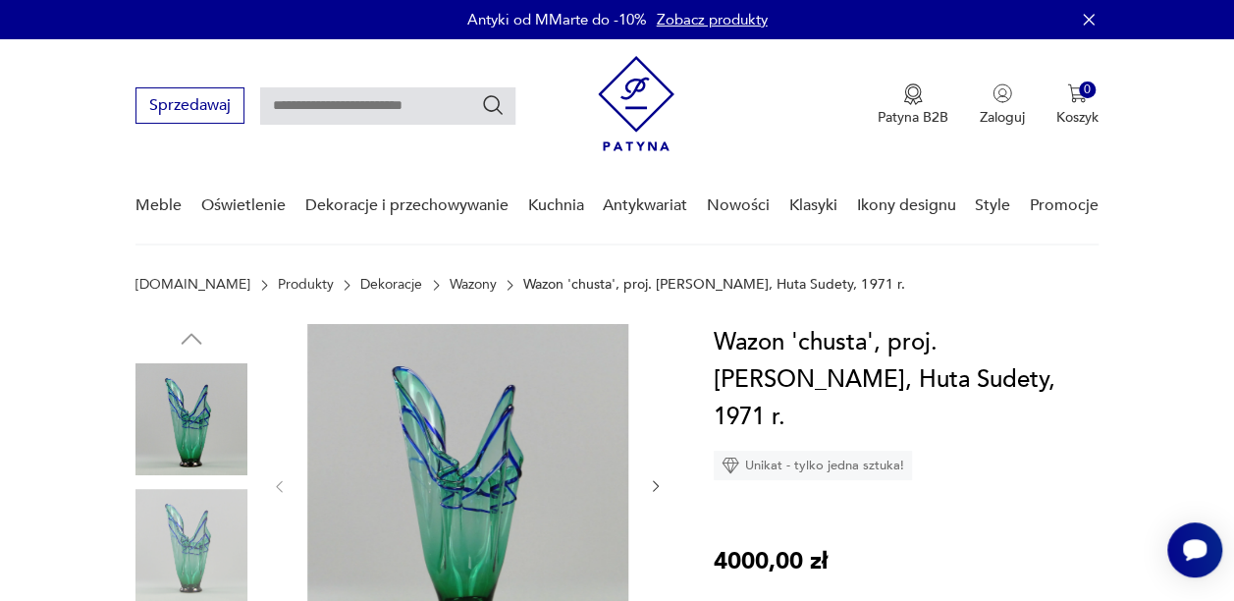
click at [328, 106] on input "text" at bounding box center [387, 105] width 255 height 37
type input "*****"
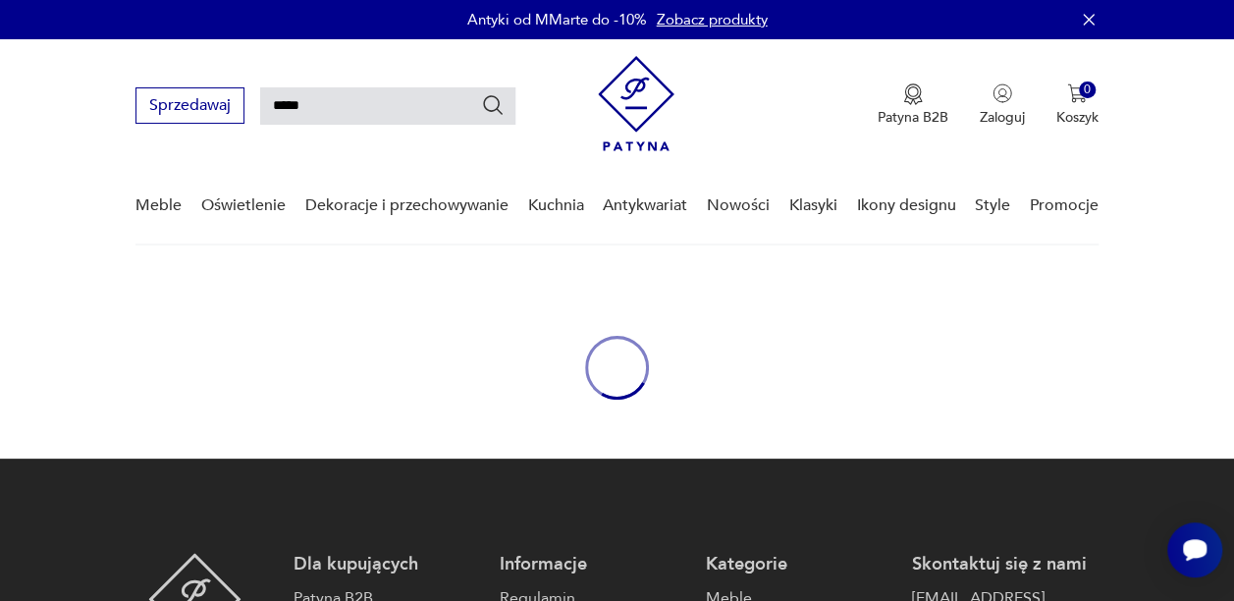
click at [339, 93] on input "*****" at bounding box center [387, 105] width 255 height 37
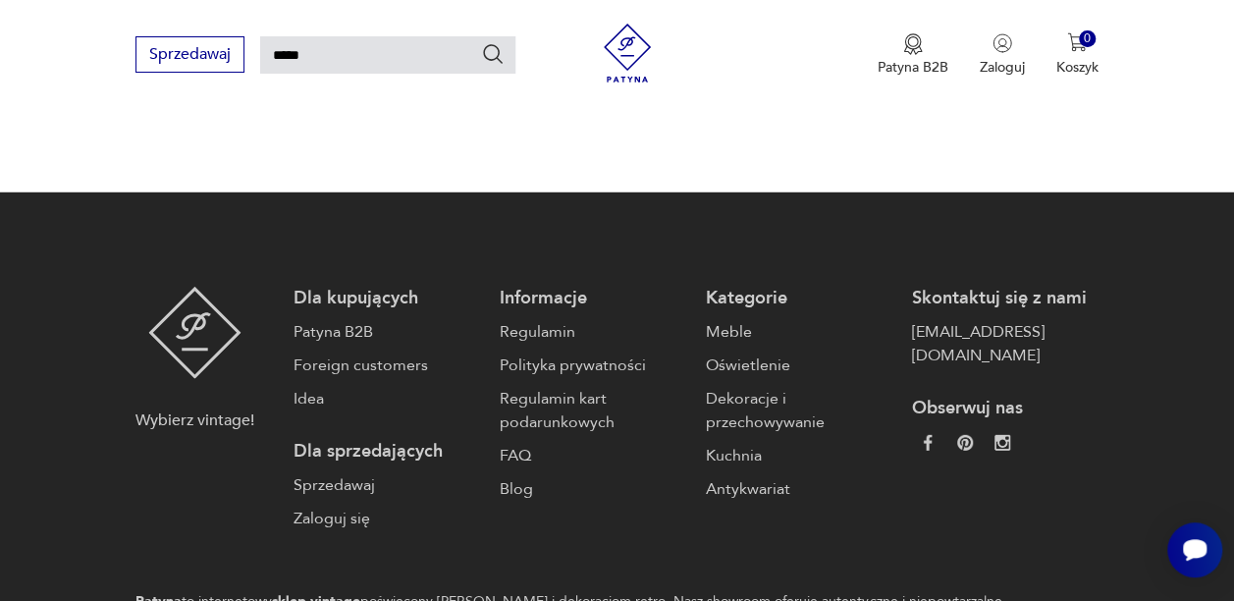
scroll to position [2371, 0]
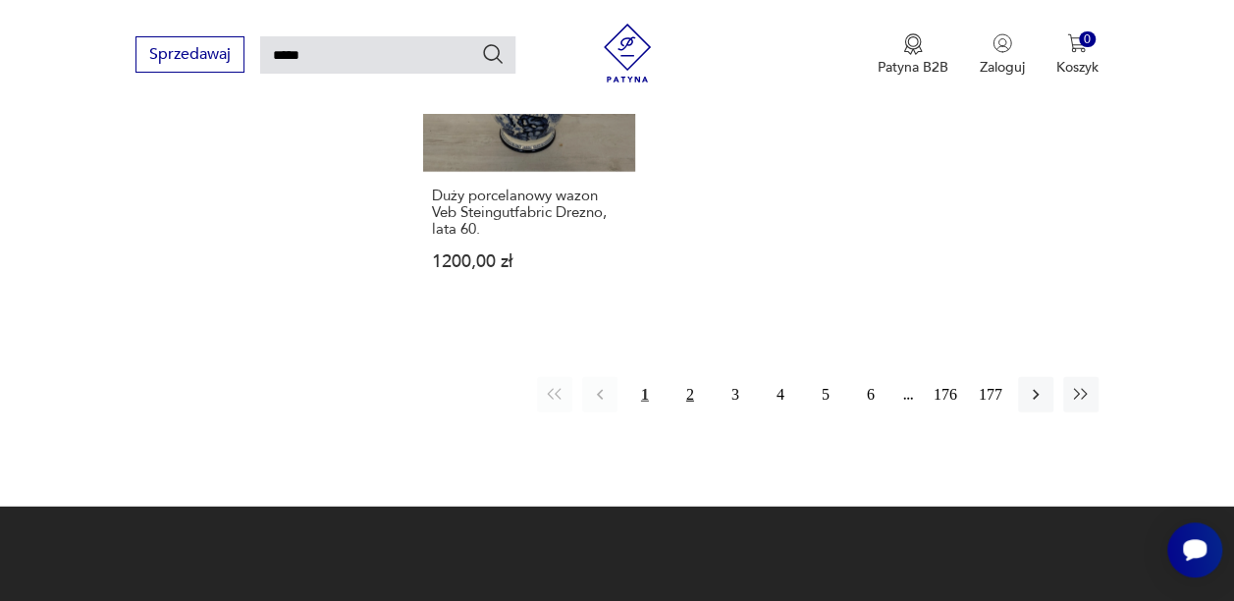
click at [684, 377] on button "2" at bounding box center [689, 394] width 35 height 35
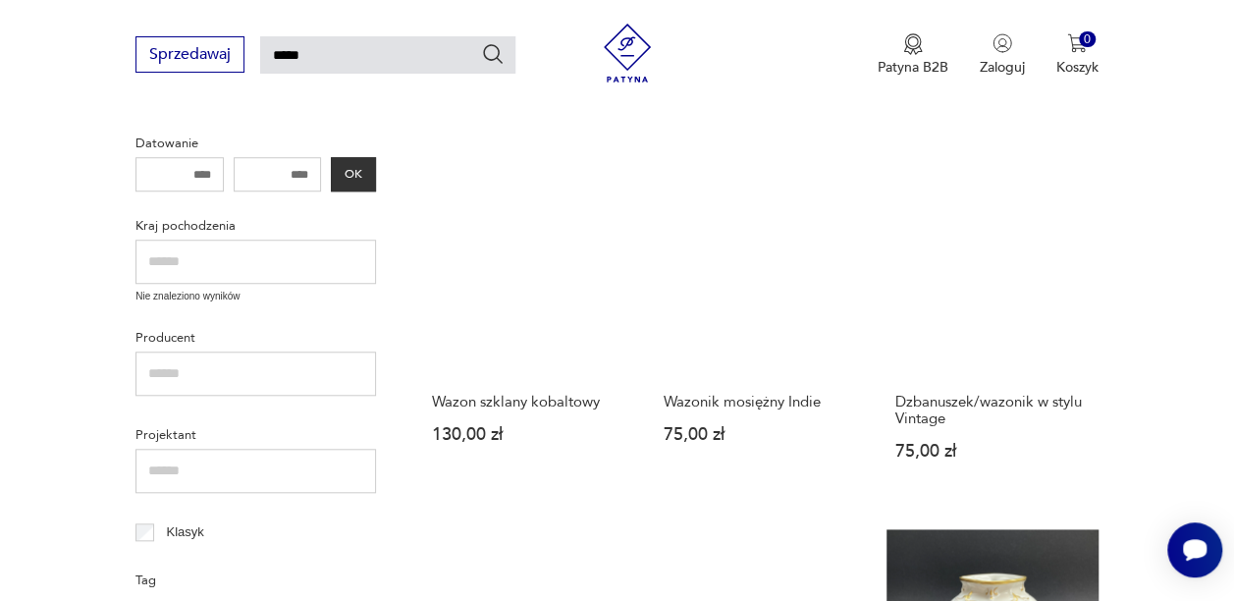
scroll to position [703, 0]
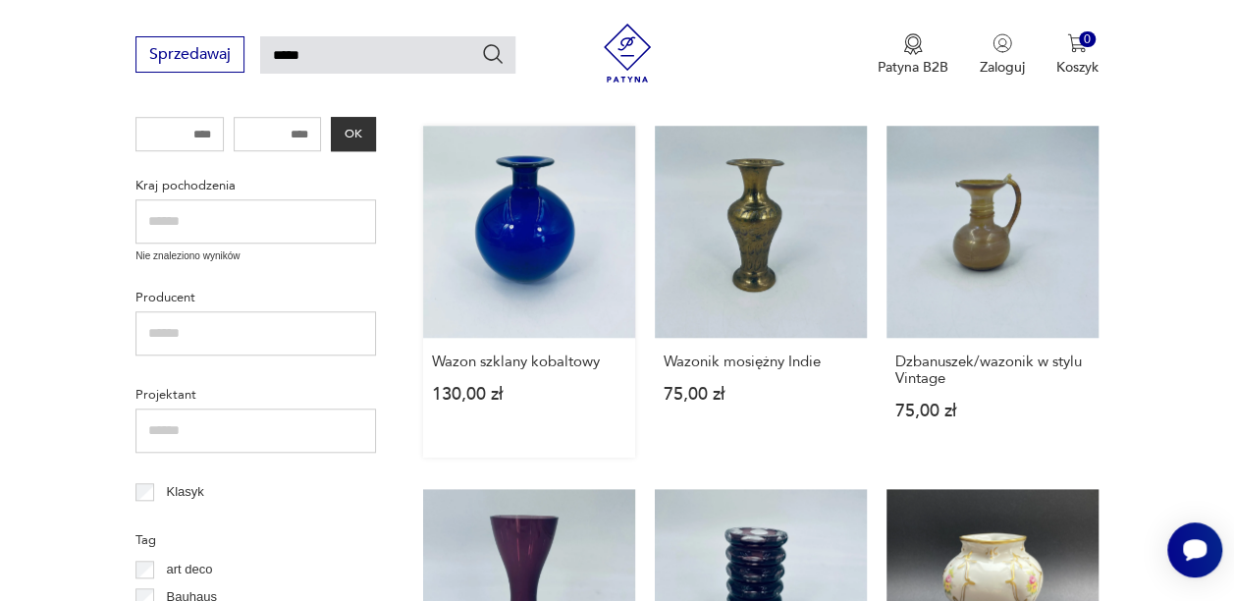
click at [534, 235] on link "Wazon szklany kobaltowy 130,00 zł" at bounding box center [529, 292] width 212 height 332
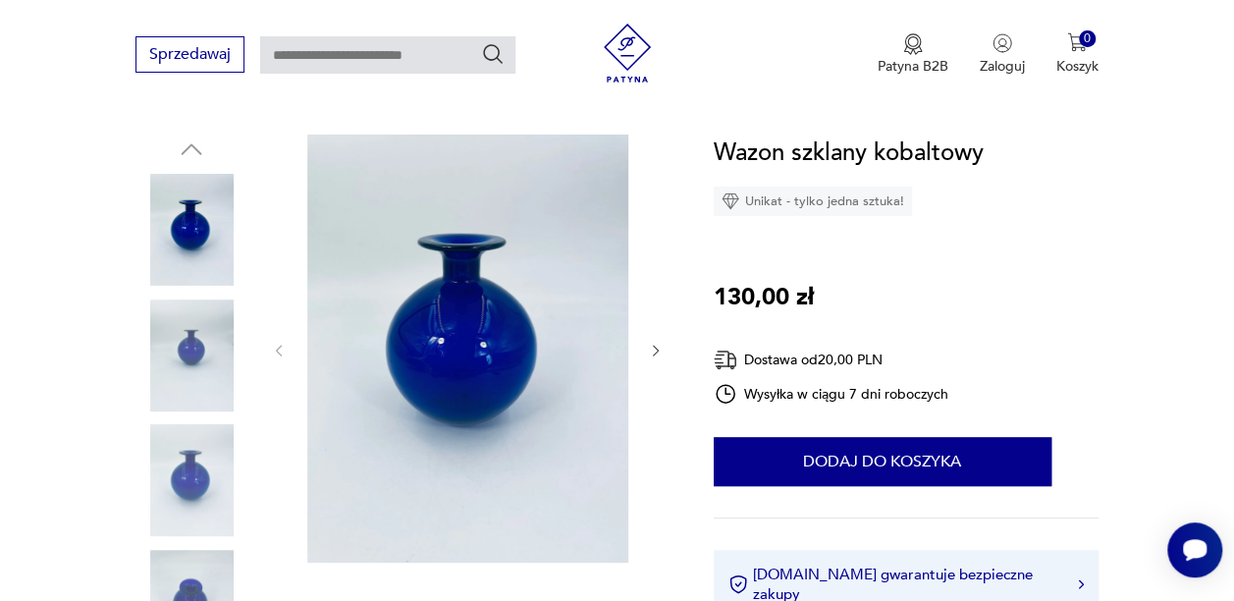
scroll to position [209, 0]
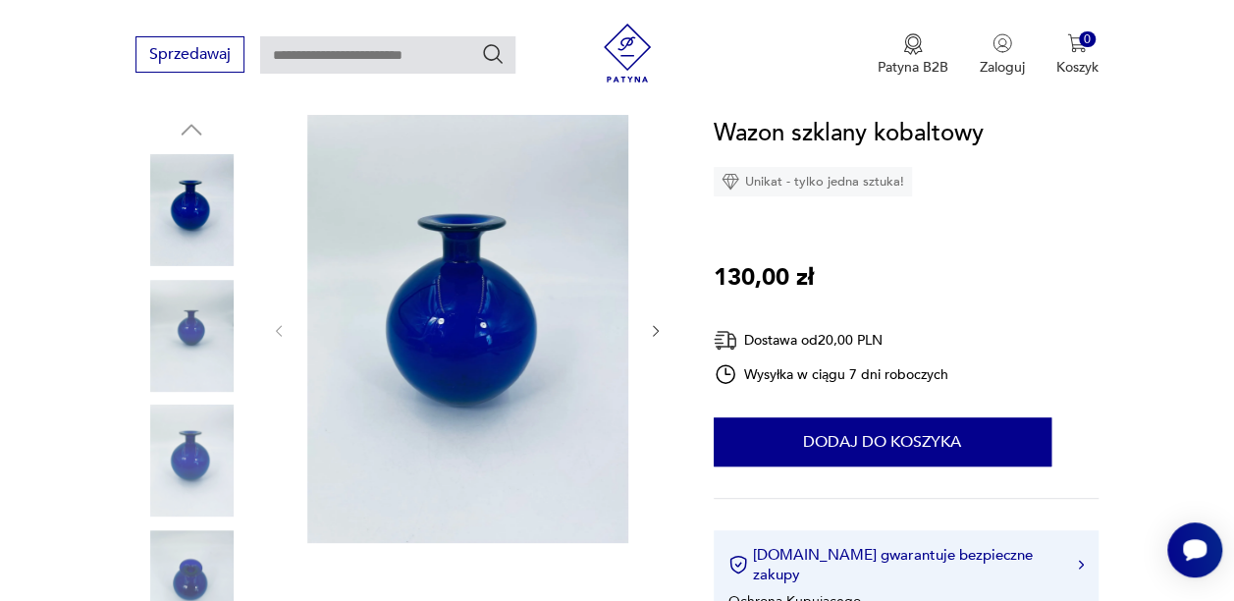
click at [194, 319] on img at bounding box center [191, 336] width 112 height 112
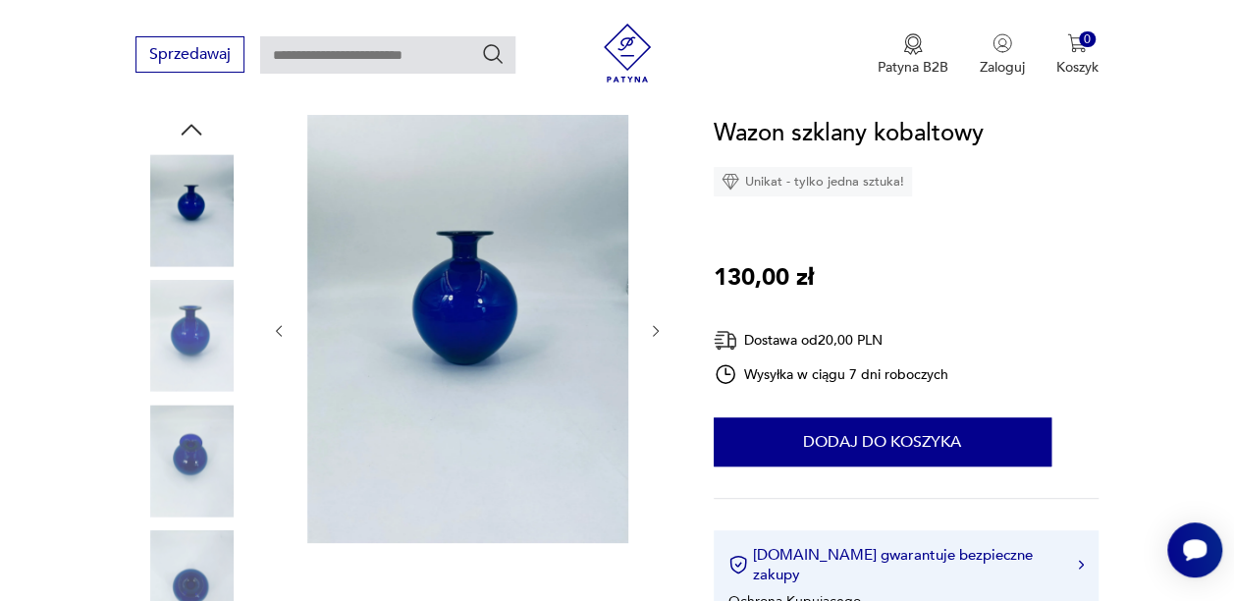
click at [175, 453] on img at bounding box center [191, 460] width 112 height 112
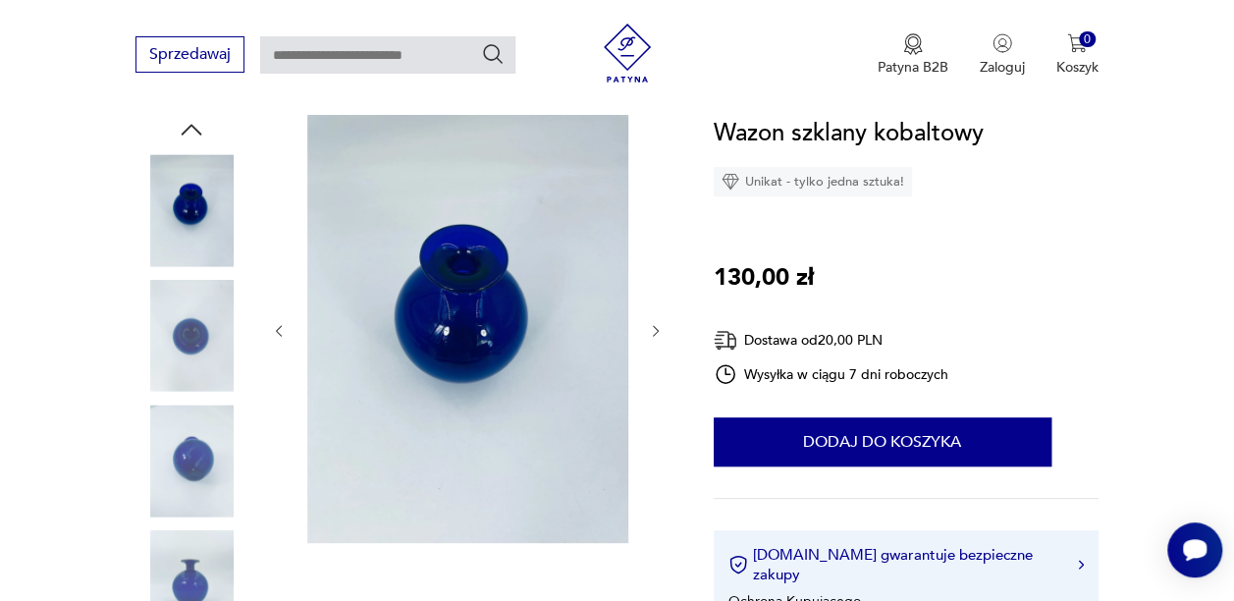
click at [217, 467] on img at bounding box center [191, 460] width 112 height 112
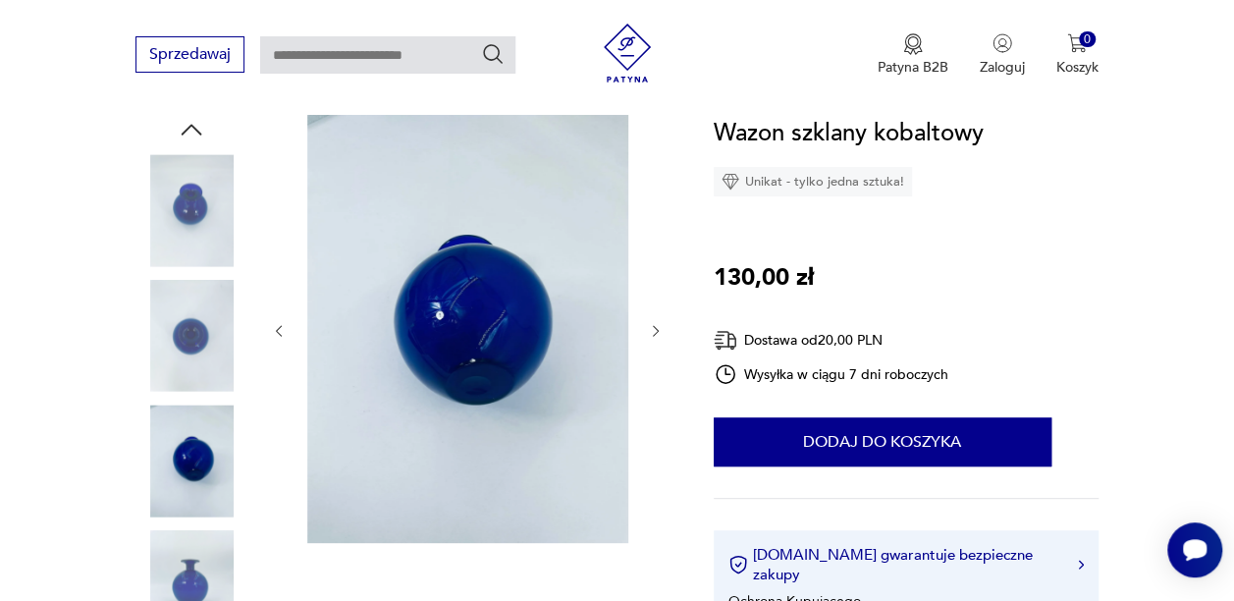
click at [194, 558] on img at bounding box center [191, 586] width 112 height 112
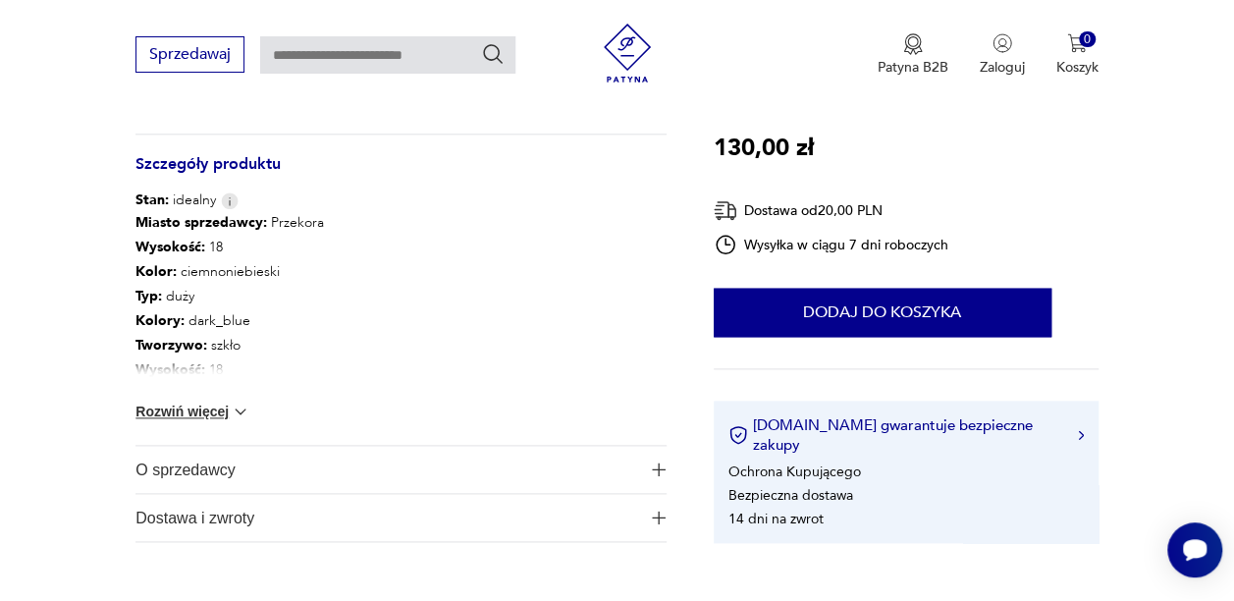
scroll to position [1123, 0]
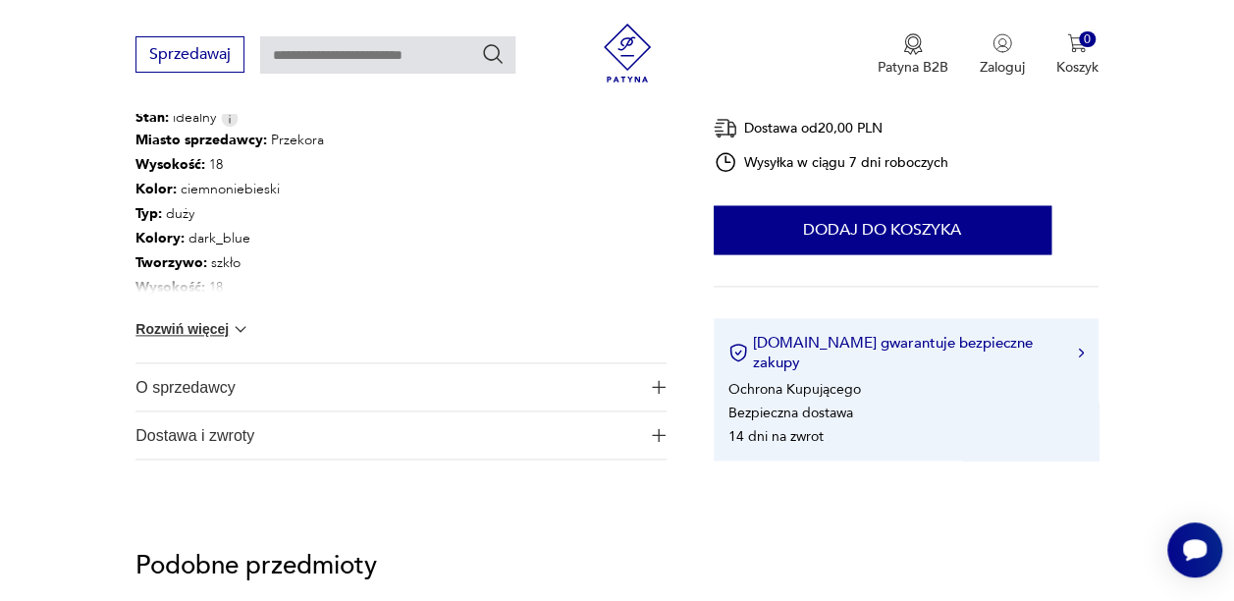
click at [233, 320] on img at bounding box center [241, 329] width 20 height 20
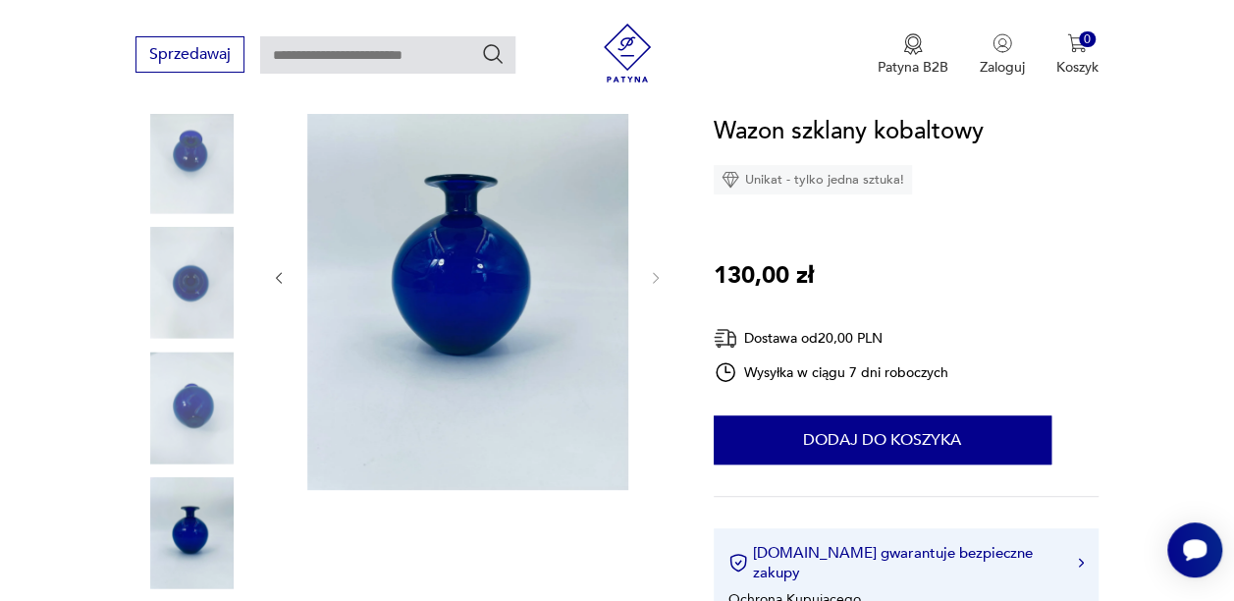
scroll to position [257, 0]
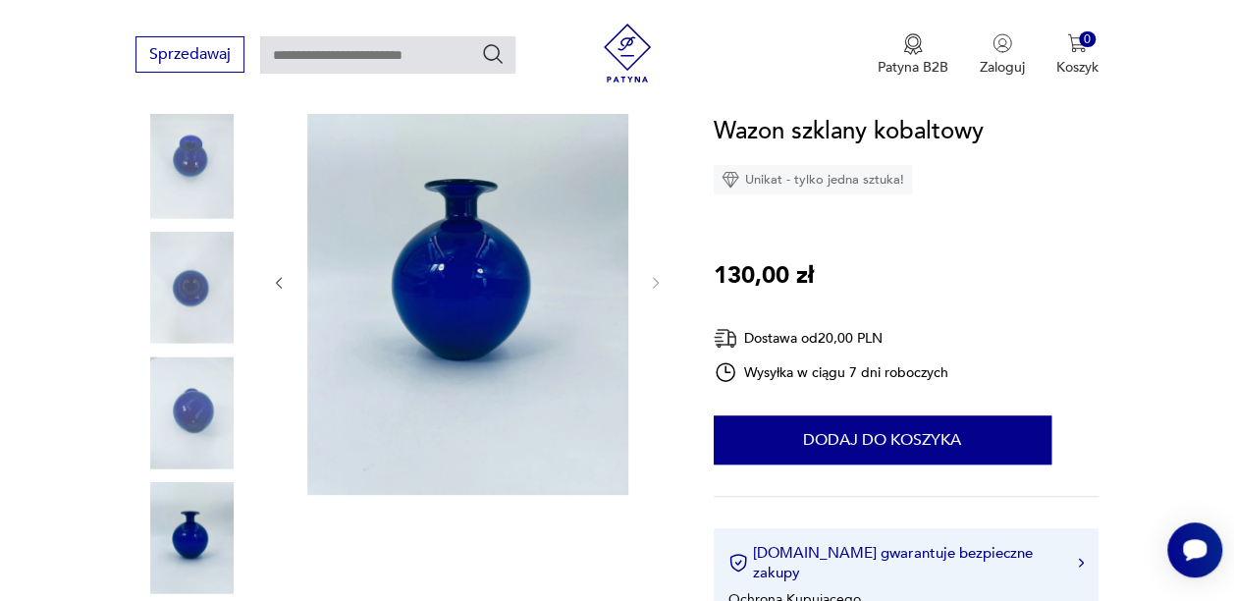
type input "*****"
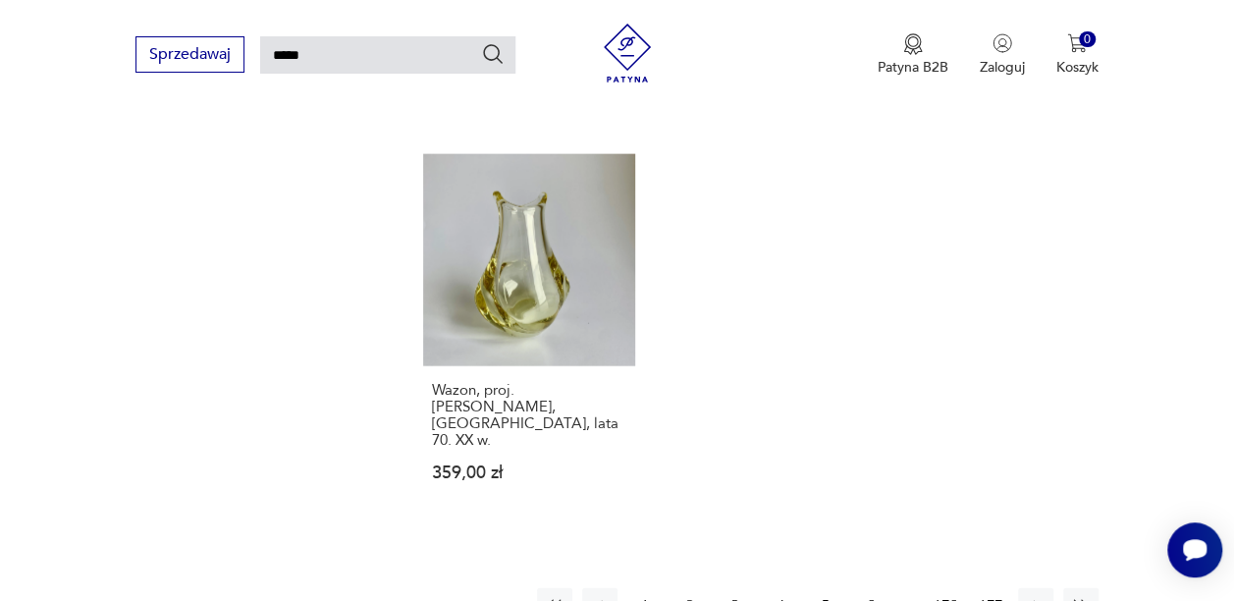
scroll to position [2208, 0]
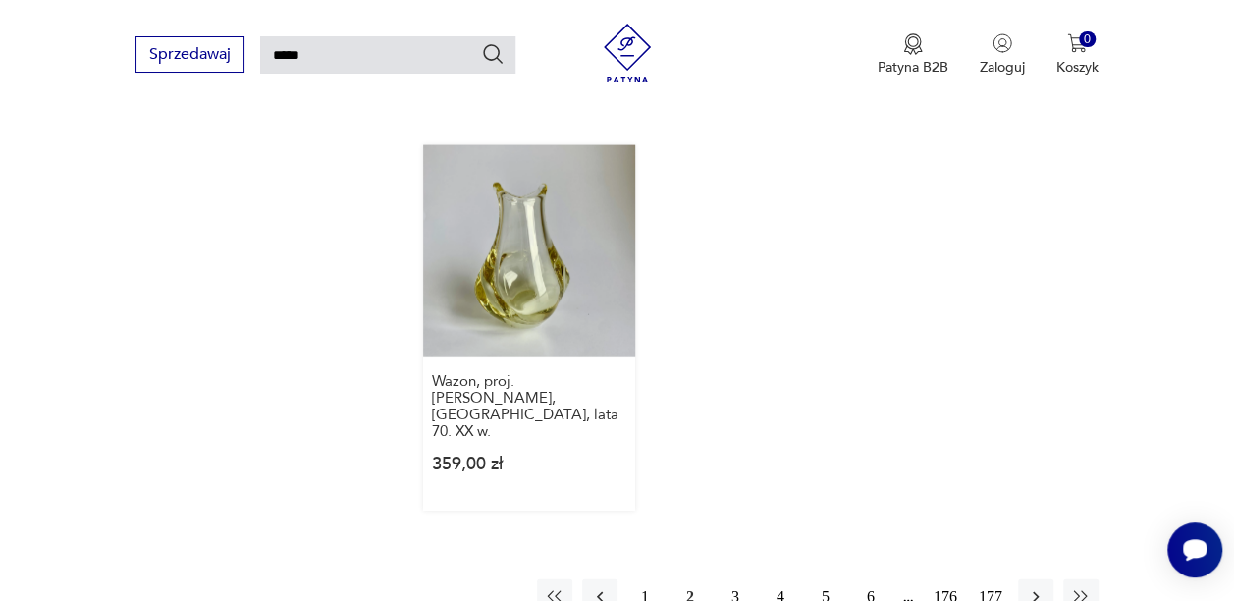
click at [565, 281] on link "Wazon, proj. [PERSON_NAME], [GEOGRAPHIC_DATA], lata 70. XX w. 359,00 zł" at bounding box center [529, 327] width 212 height 365
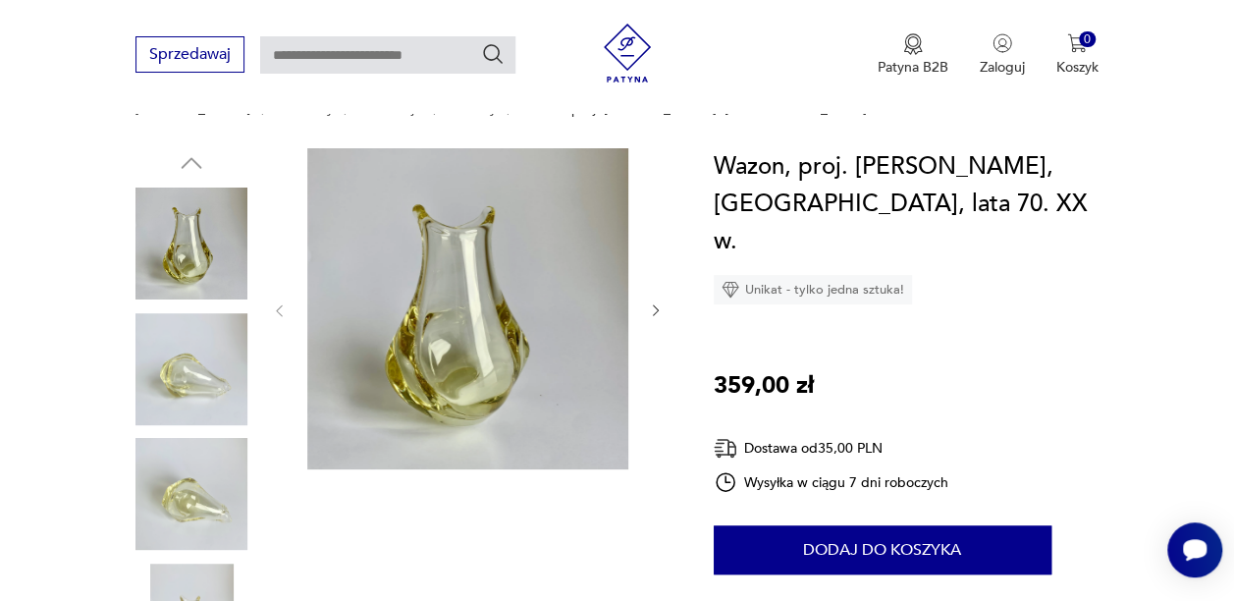
scroll to position [171, 0]
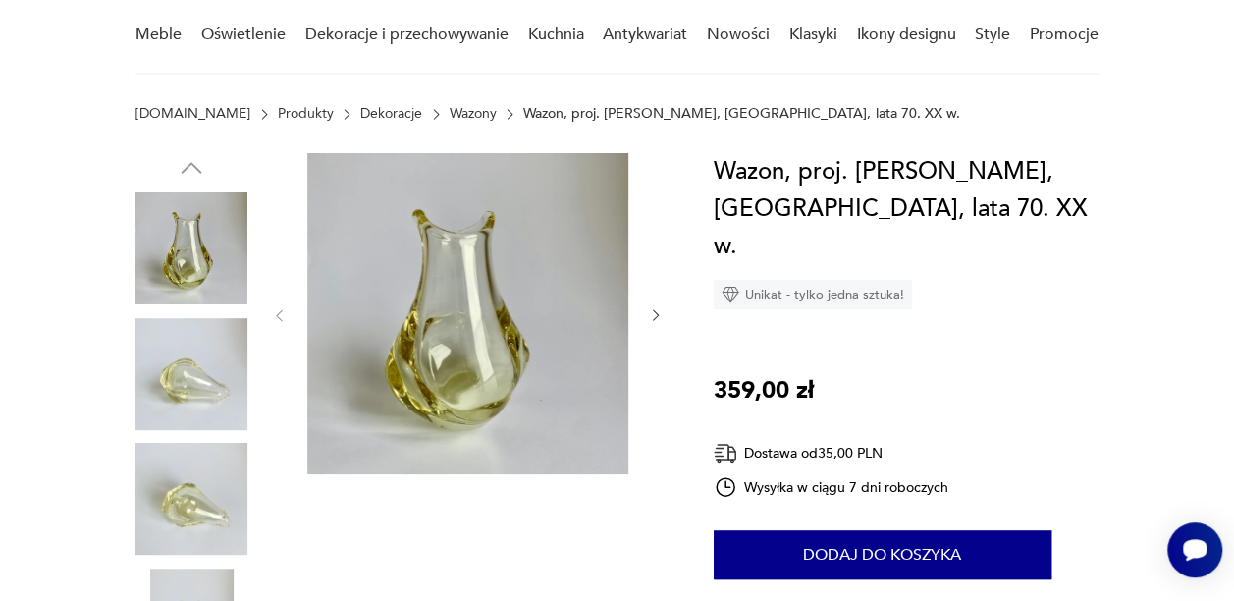
click at [654, 313] on icon "button" at bounding box center [656, 315] width 16 height 16
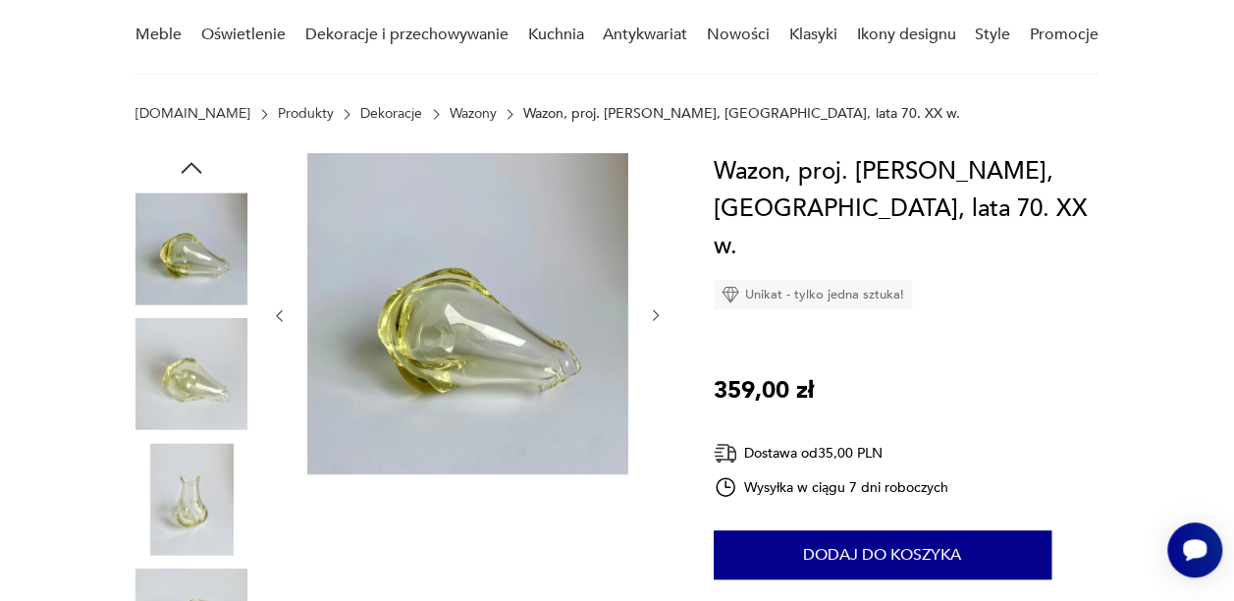
click at [654, 313] on icon "button" at bounding box center [656, 315] width 16 height 16
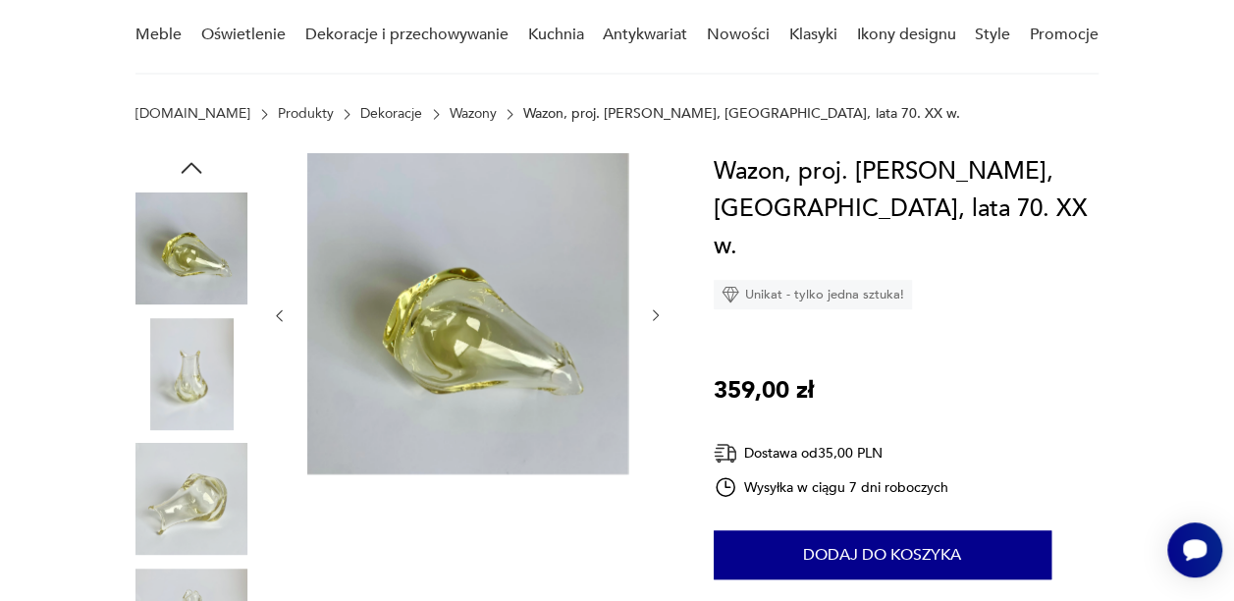
click at [654, 313] on icon "button" at bounding box center [656, 315] width 16 height 16
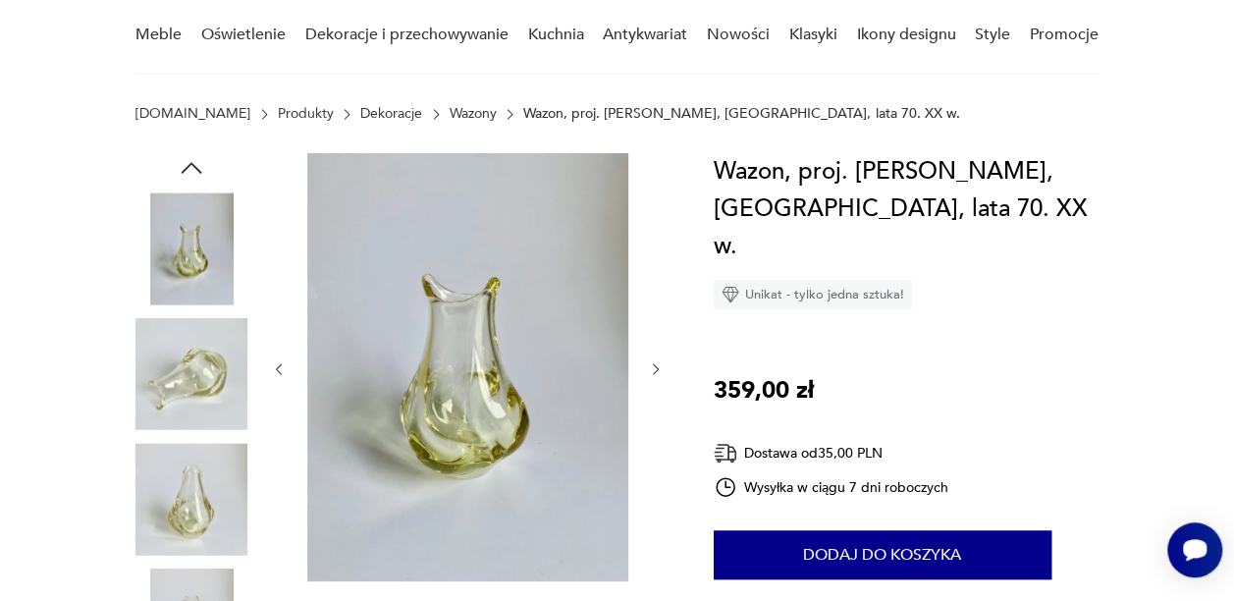
click at [654, 313] on div at bounding box center [467, 369] width 393 height 432
click at [656, 363] on icon "button" at bounding box center [656, 369] width 16 height 16
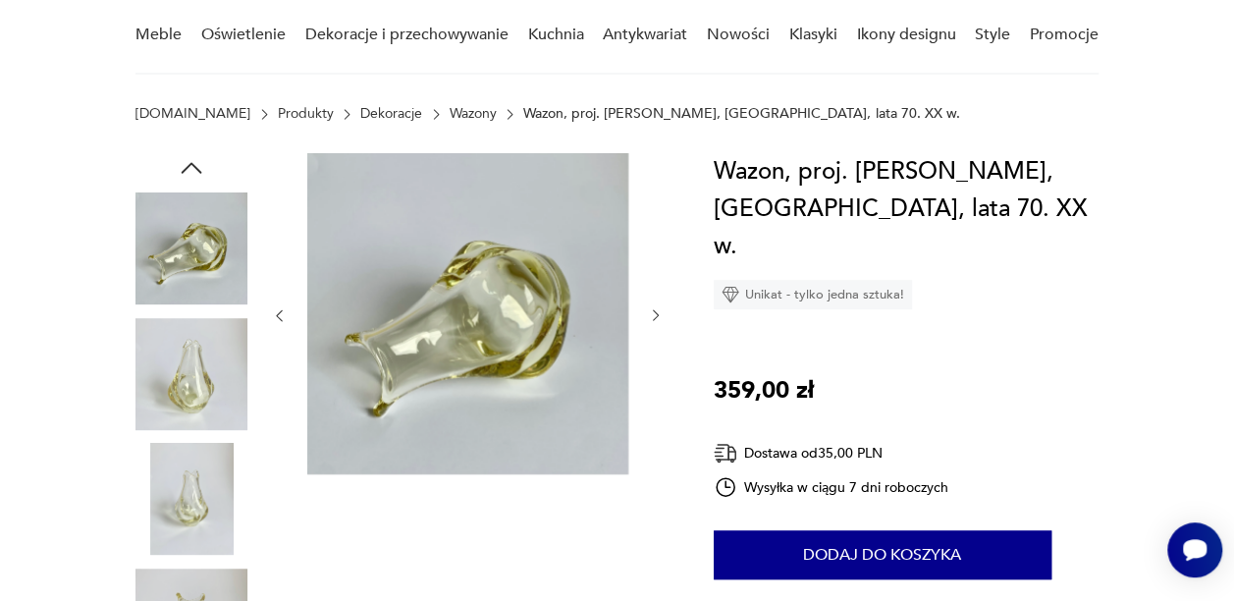
click at [656, 363] on div at bounding box center [467, 315] width 393 height 325
click at [656, 306] on button "button" at bounding box center [656, 316] width 16 height 20
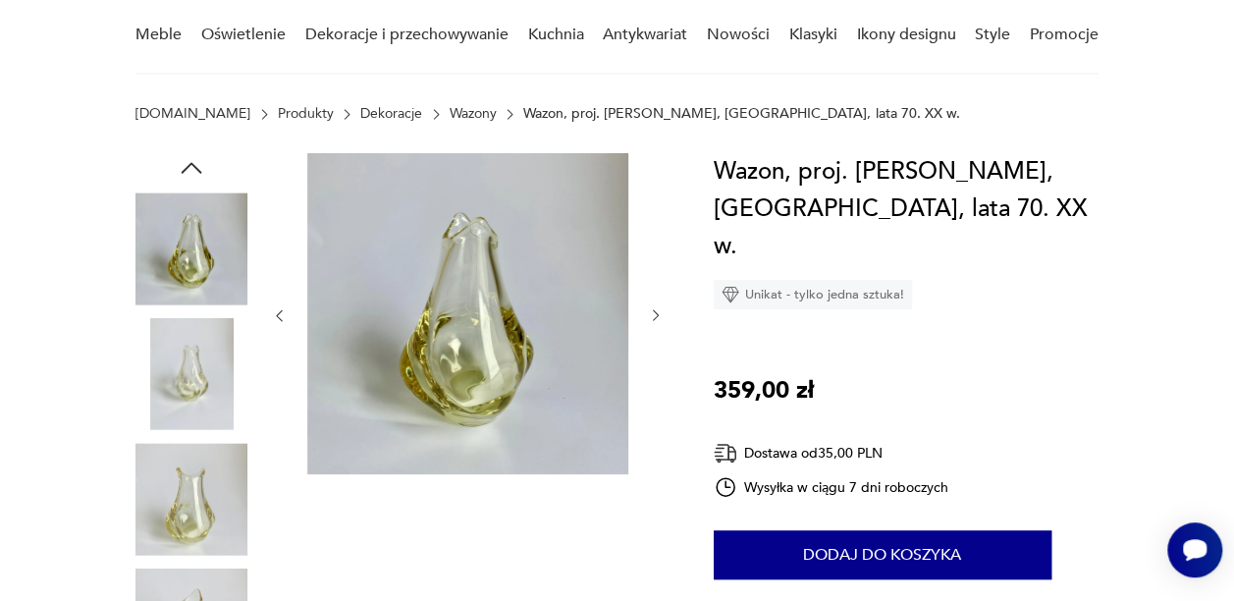
click at [656, 306] on button "button" at bounding box center [656, 316] width 16 height 20
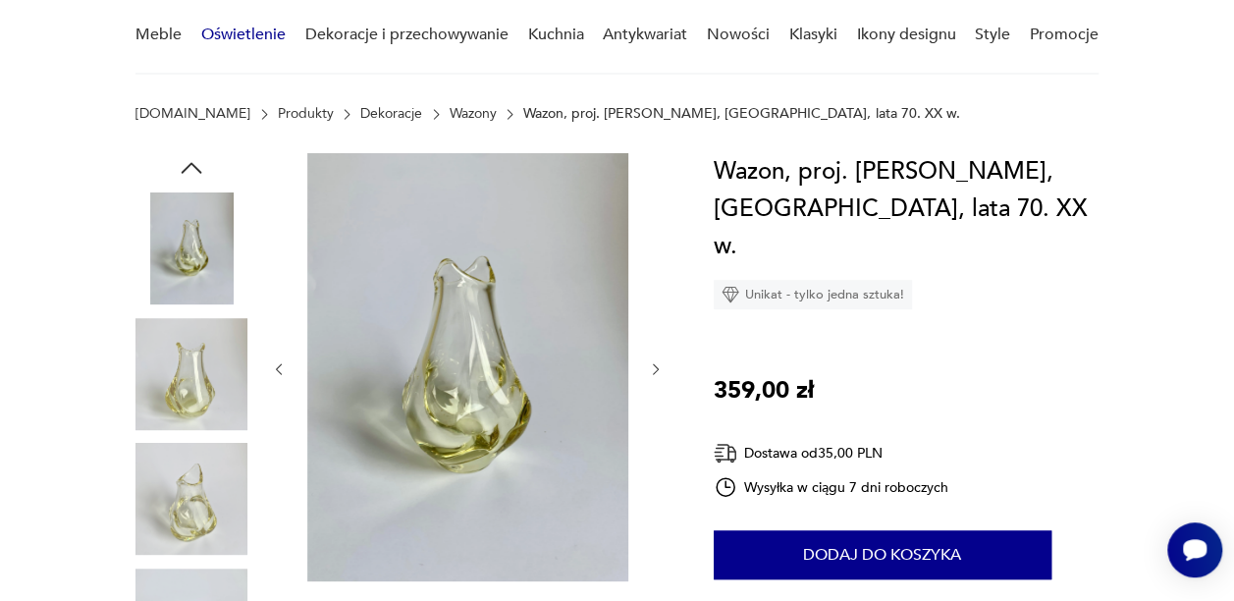
type input "*****"
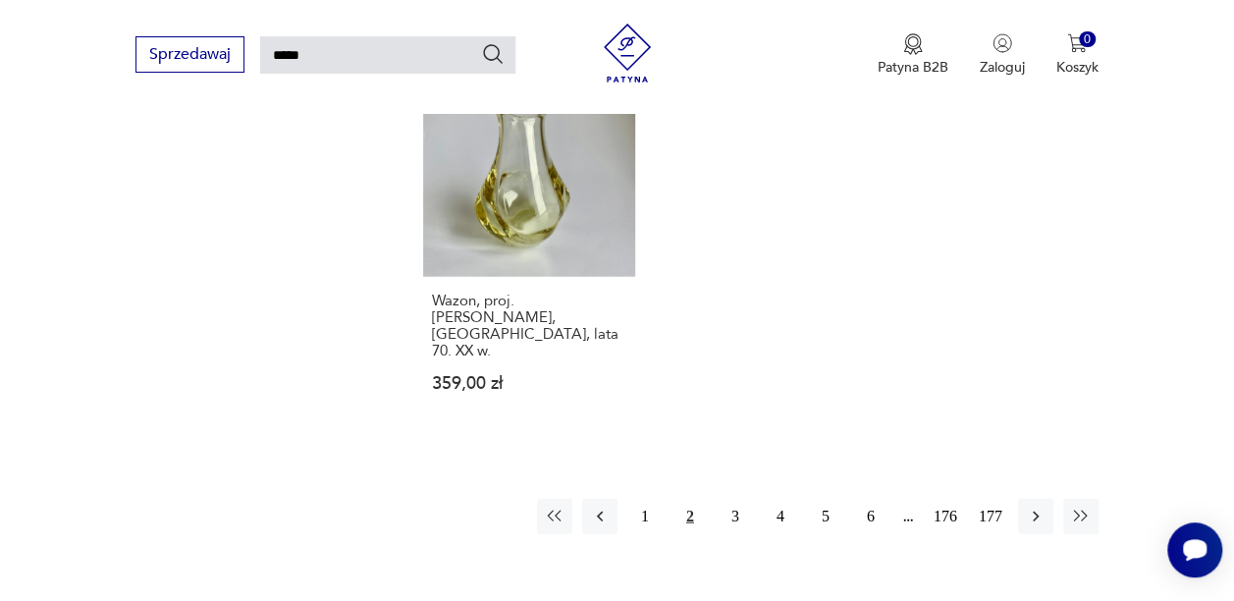
scroll to position [2349, 0]
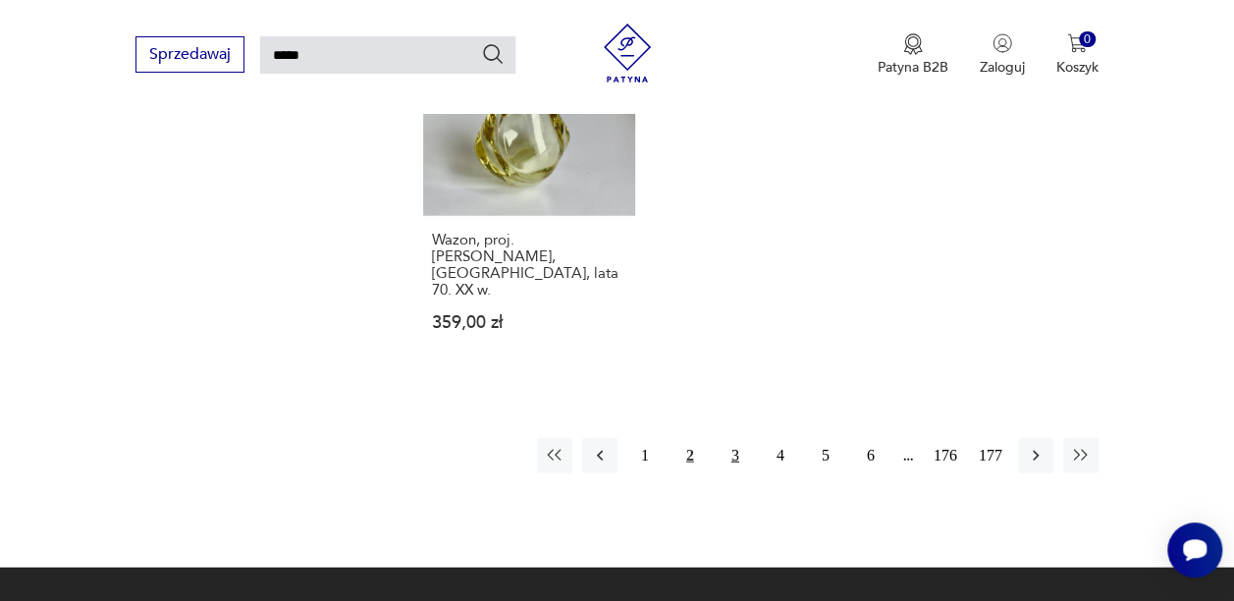
click at [734, 438] on button "3" at bounding box center [735, 455] width 35 height 35
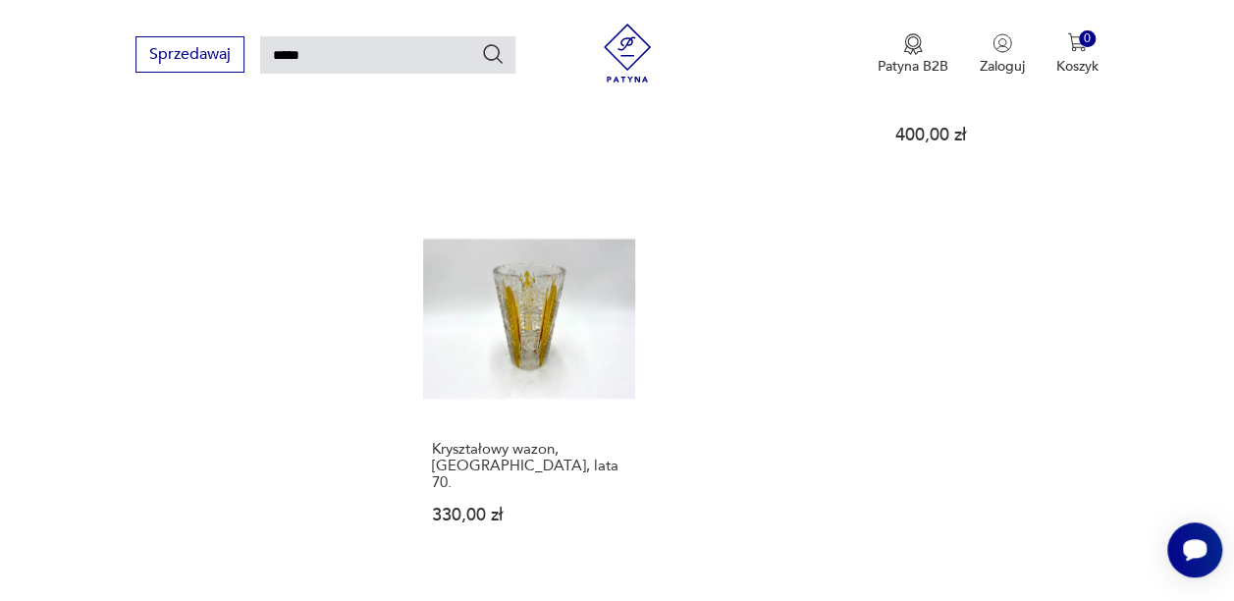
scroll to position [2207, 0]
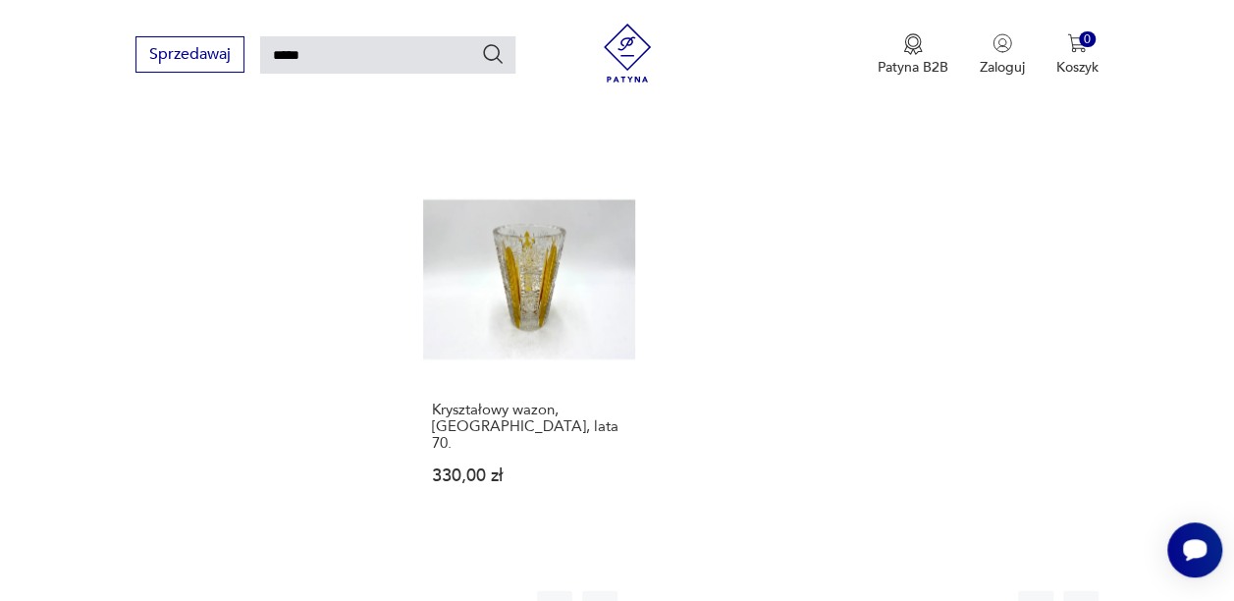
click at [775, 591] on button "4" at bounding box center [780, 608] width 35 height 35
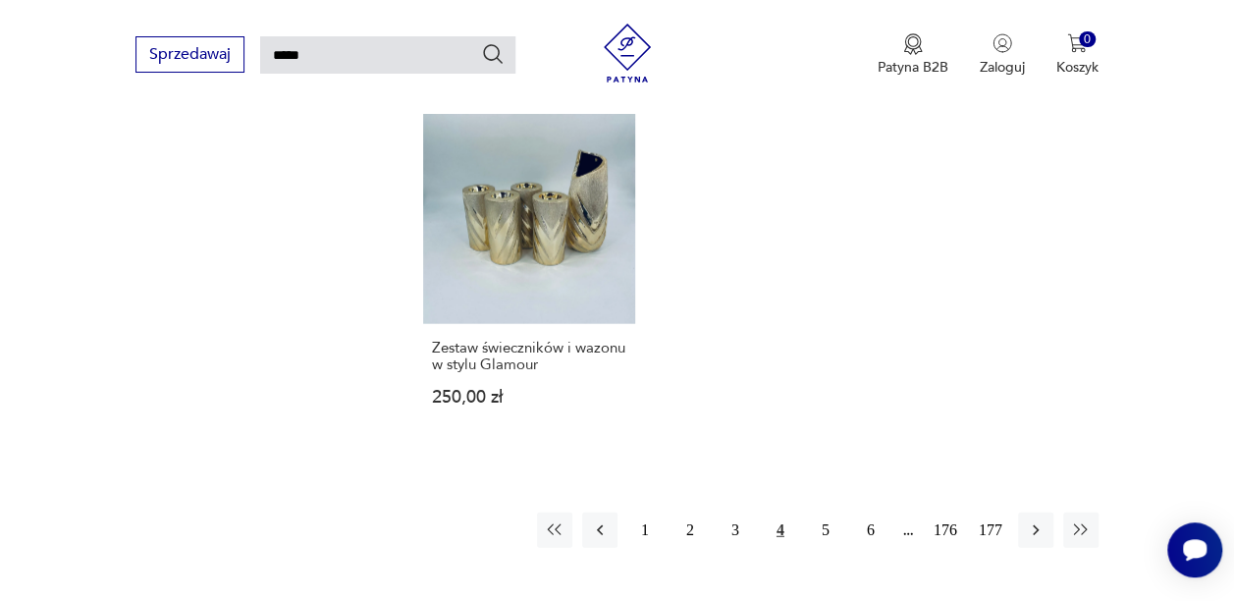
scroll to position [2256, 0]
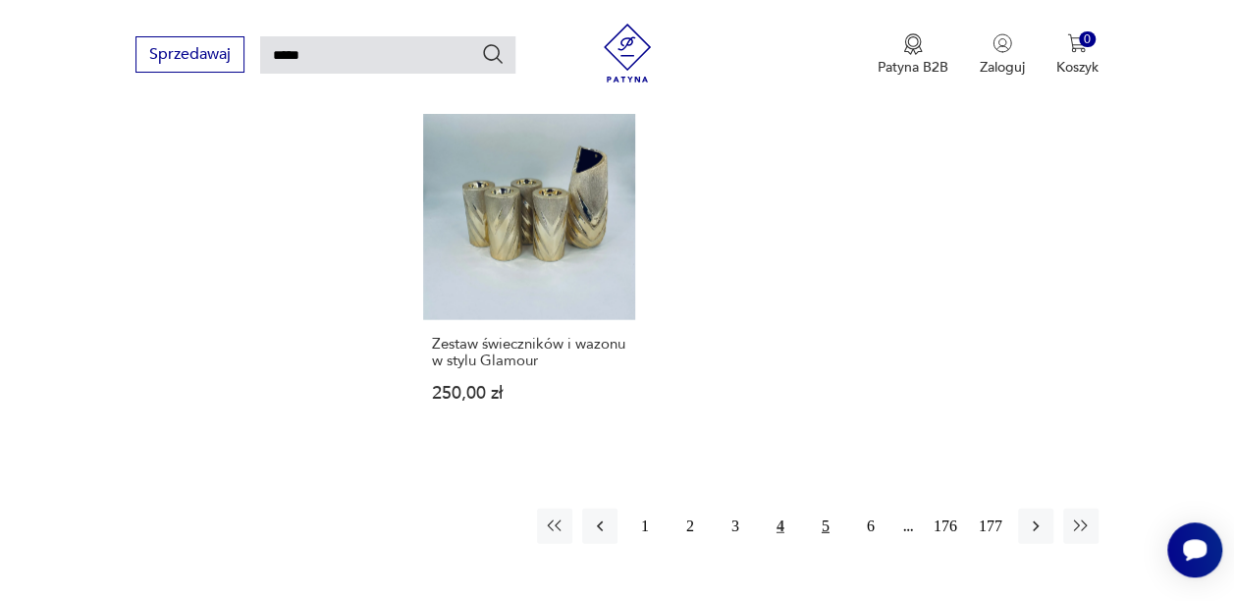
click at [830, 508] on button "5" at bounding box center [825, 525] width 35 height 35
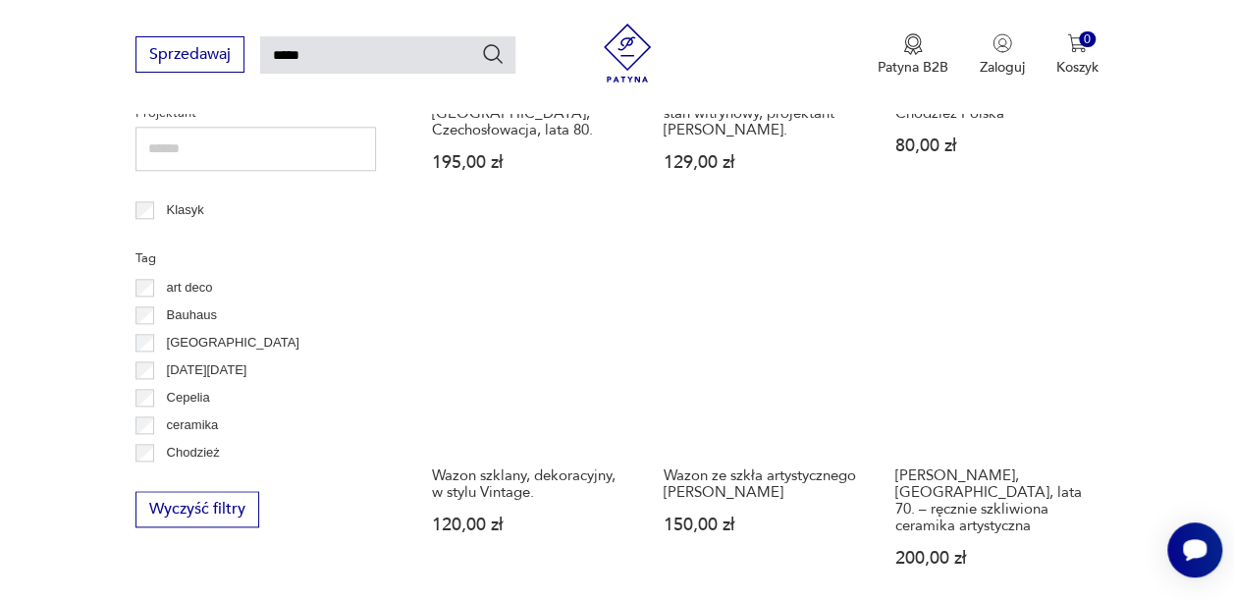
scroll to position [1001, 0]
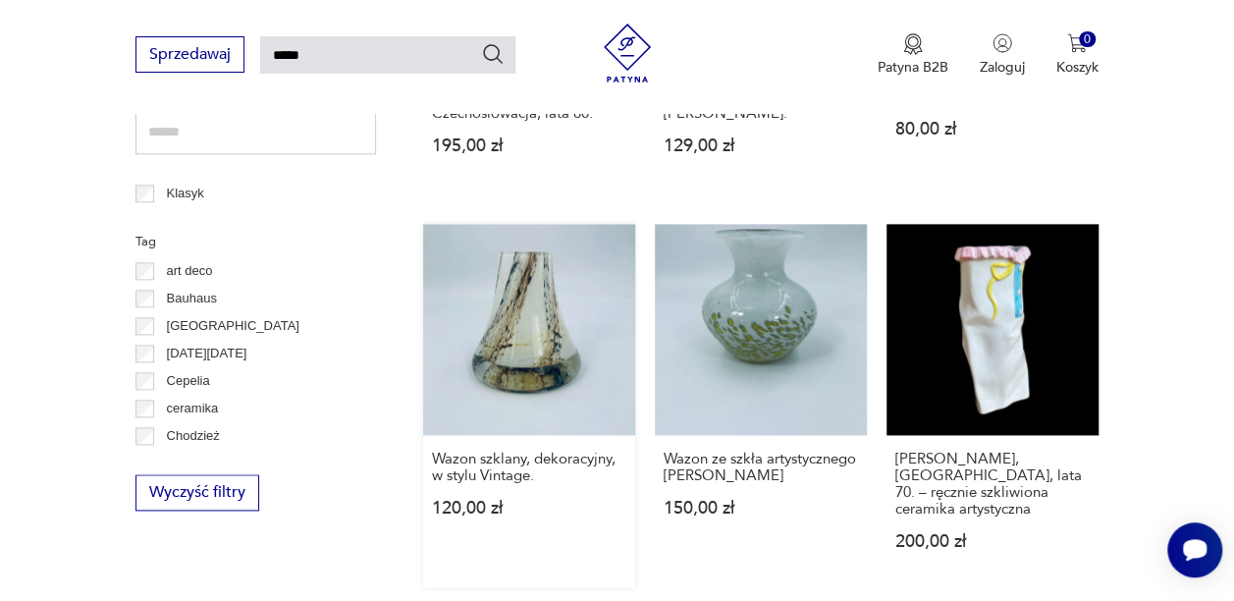
click at [478, 293] on link "Wazon szklany, dekoracyjny, w stylu Vintage. 120,00 zł" at bounding box center [529, 406] width 212 height 365
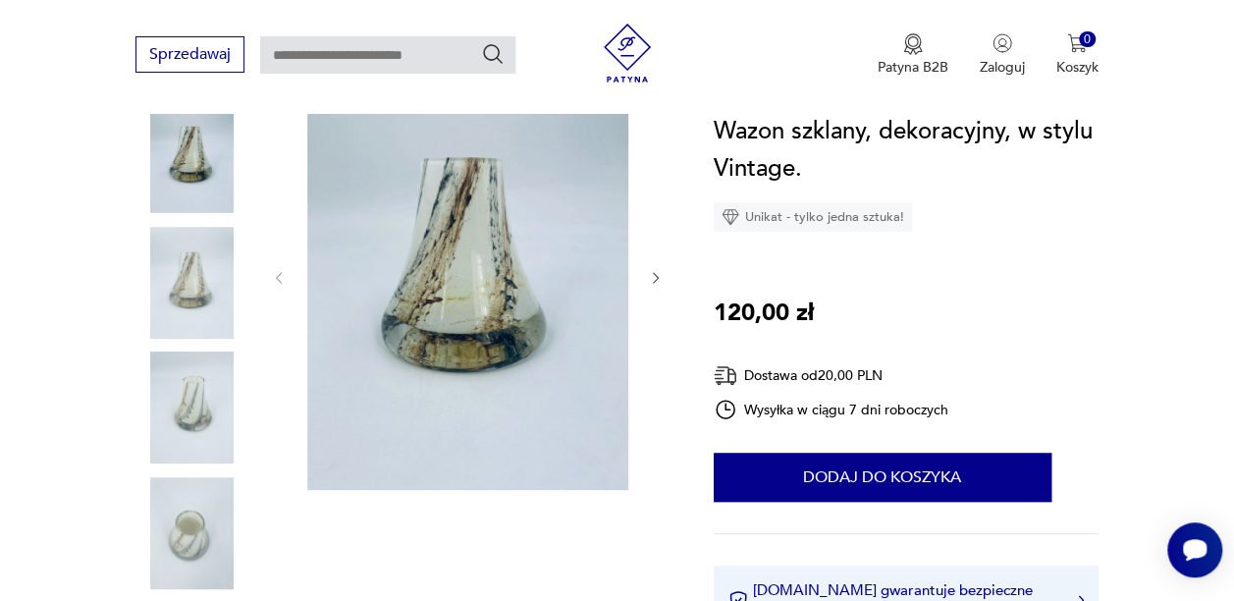
scroll to position [267, 0]
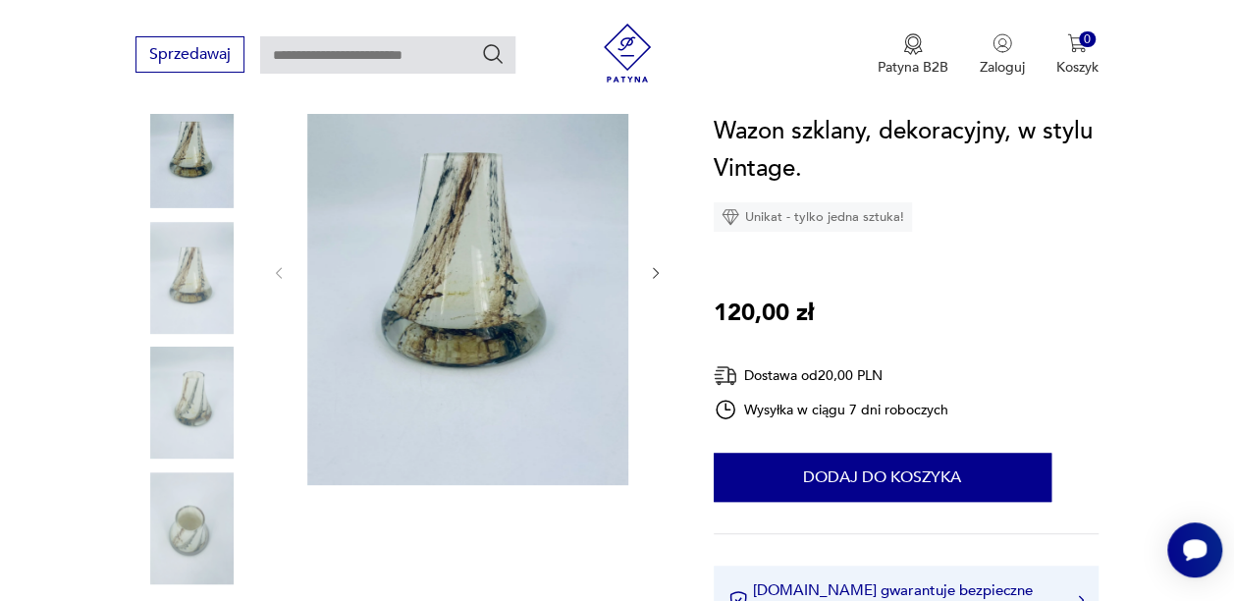
click at [660, 275] on icon "button" at bounding box center [656, 273] width 16 height 16
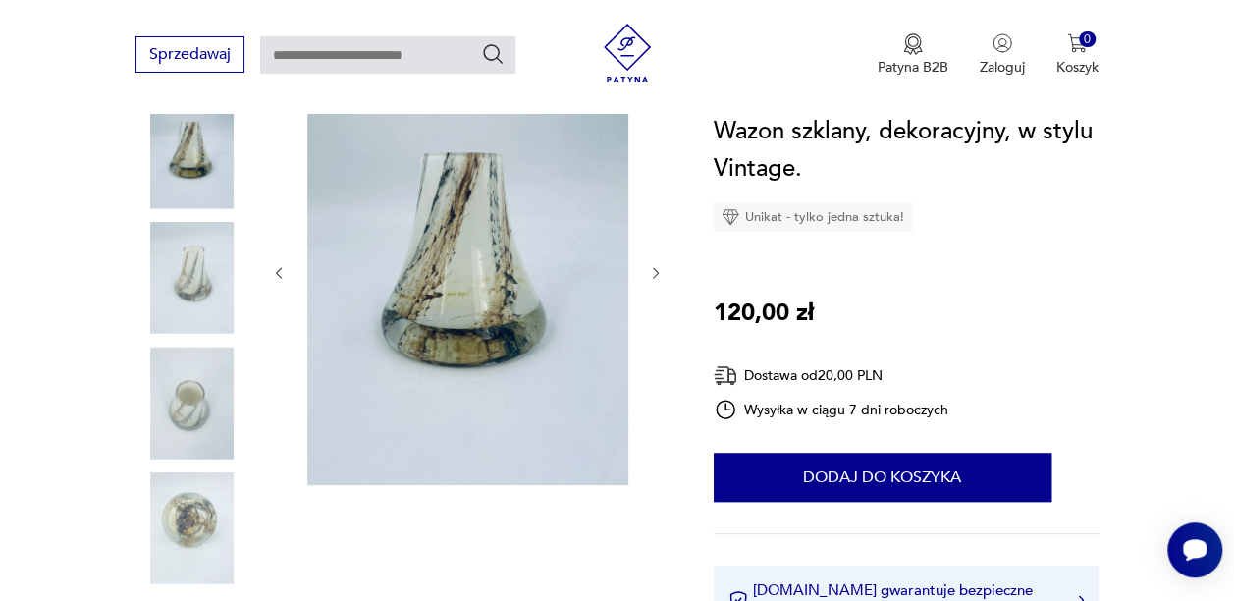
click at [660, 275] on icon "button" at bounding box center [656, 273] width 16 height 16
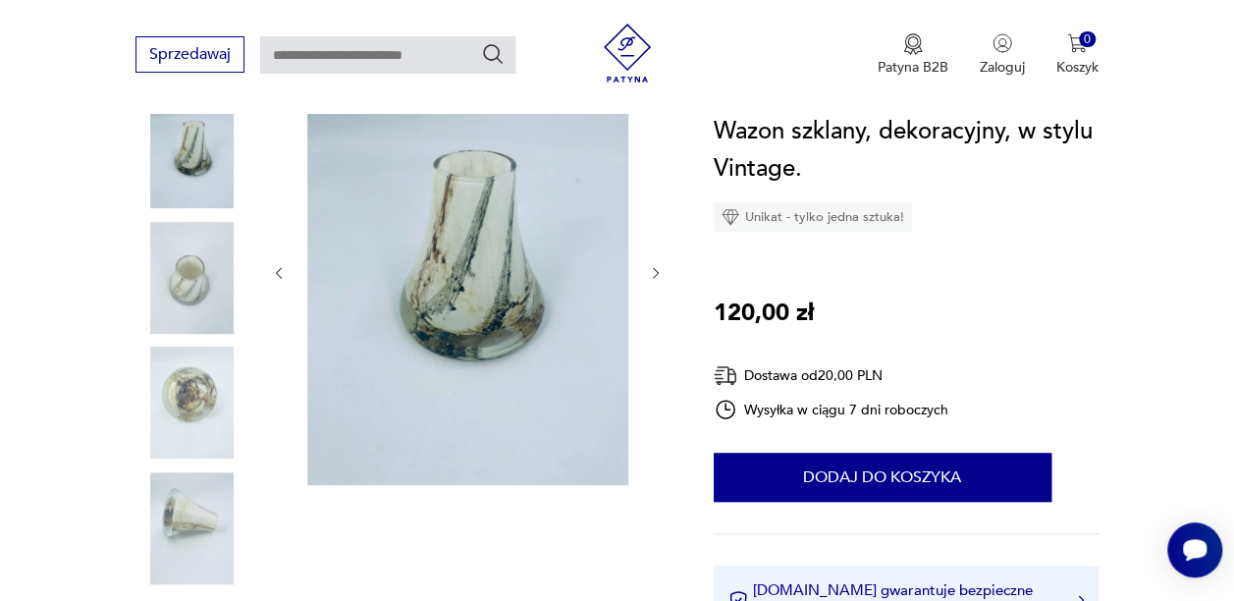
click at [660, 275] on icon "button" at bounding box center [656, 273] width 16 height 16
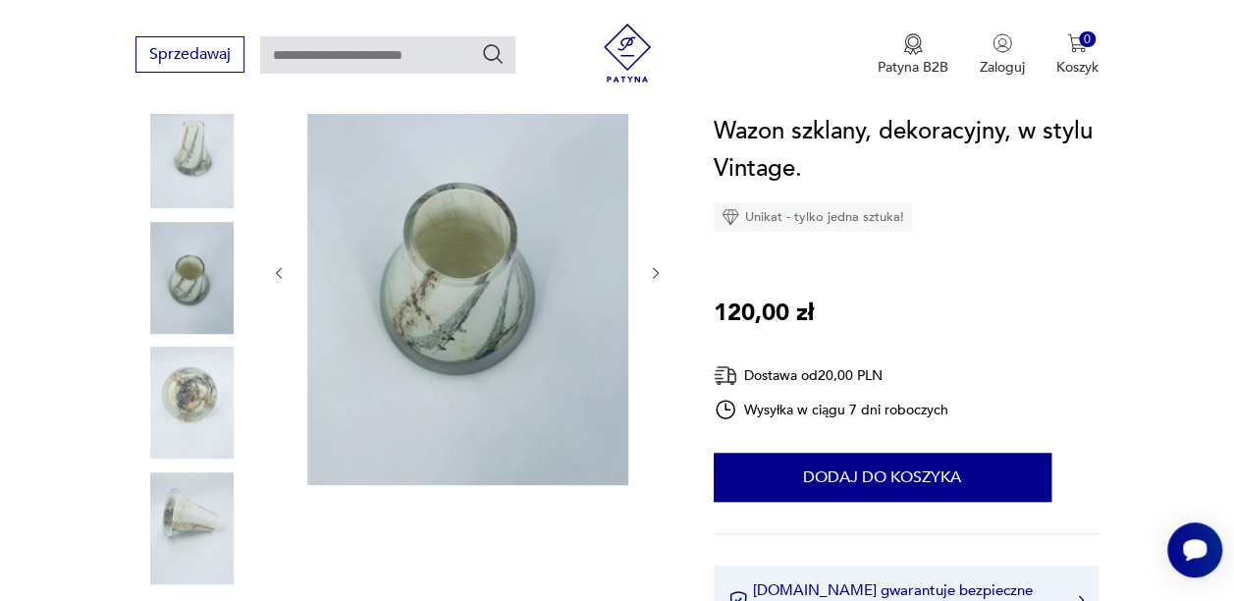
click at [660, 275] on icon "button" at bounding box center [656, 273] width 16 height 16
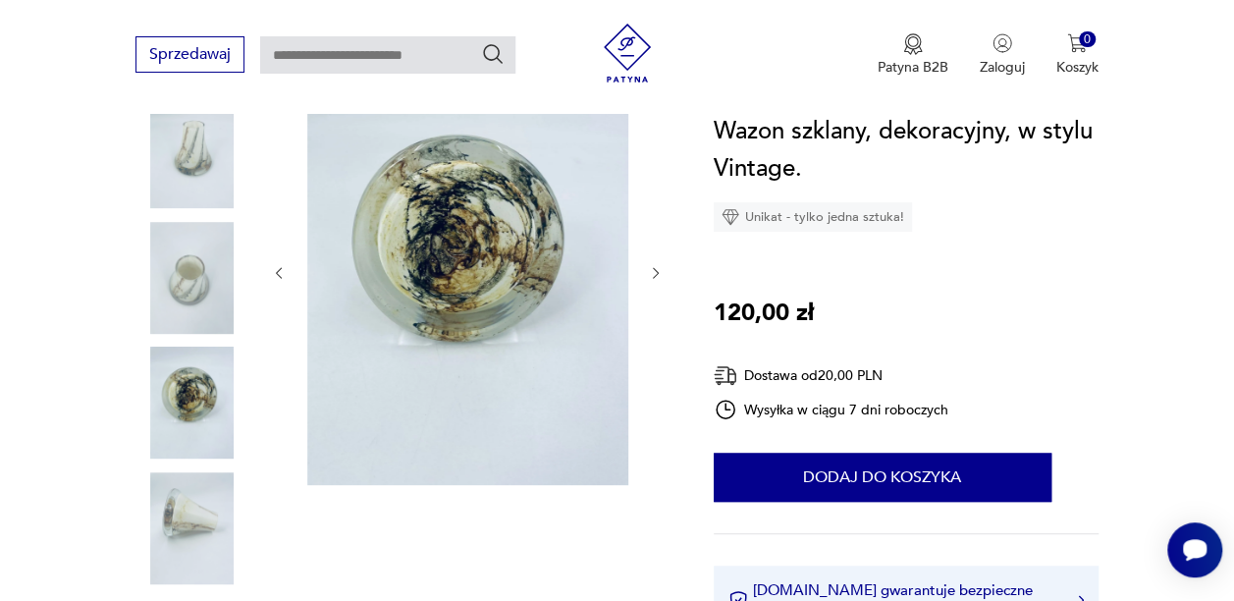
click at [660, 275] on icon "button" at bounding box center [656, 273] width 16 height 16
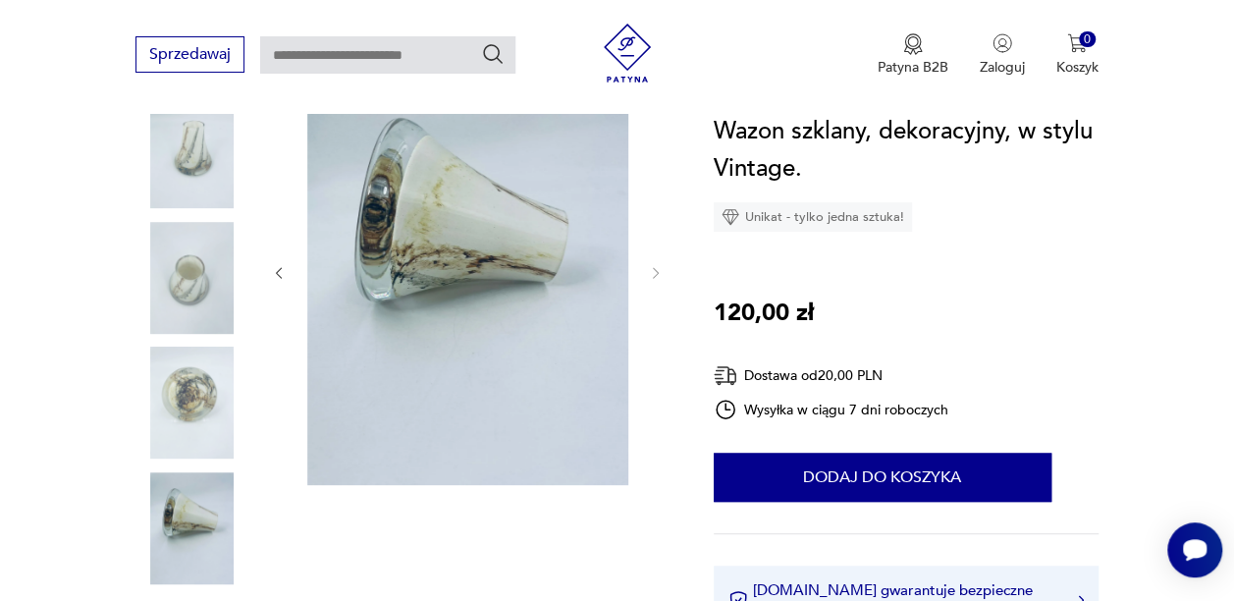
type input "*****"
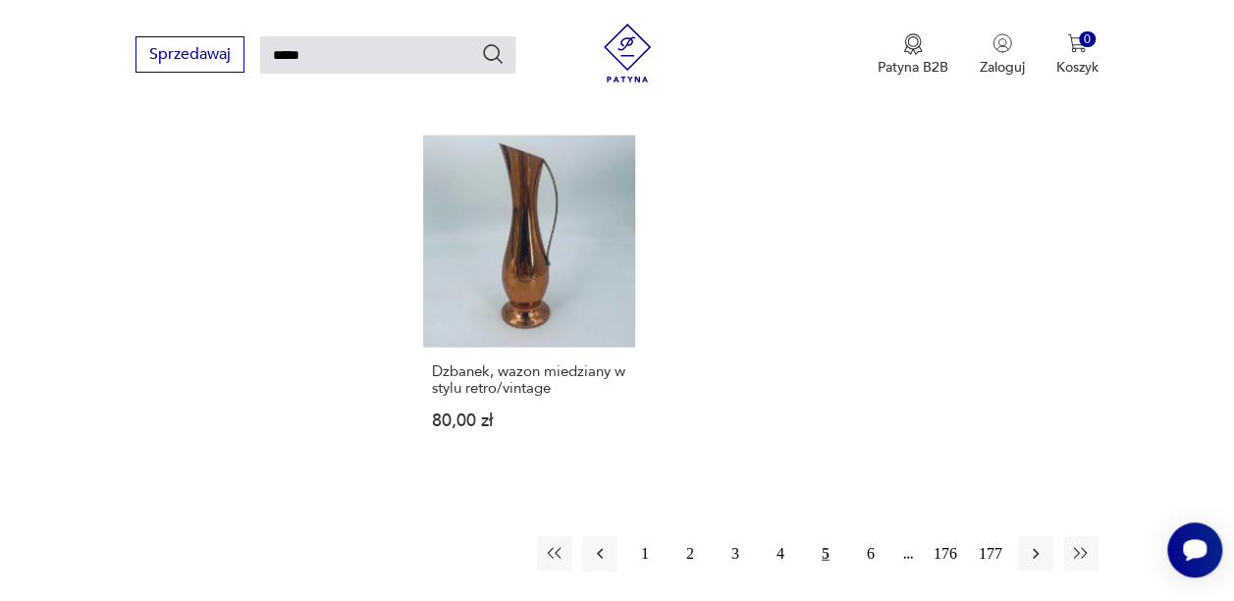
scroll to position [2286, 0]
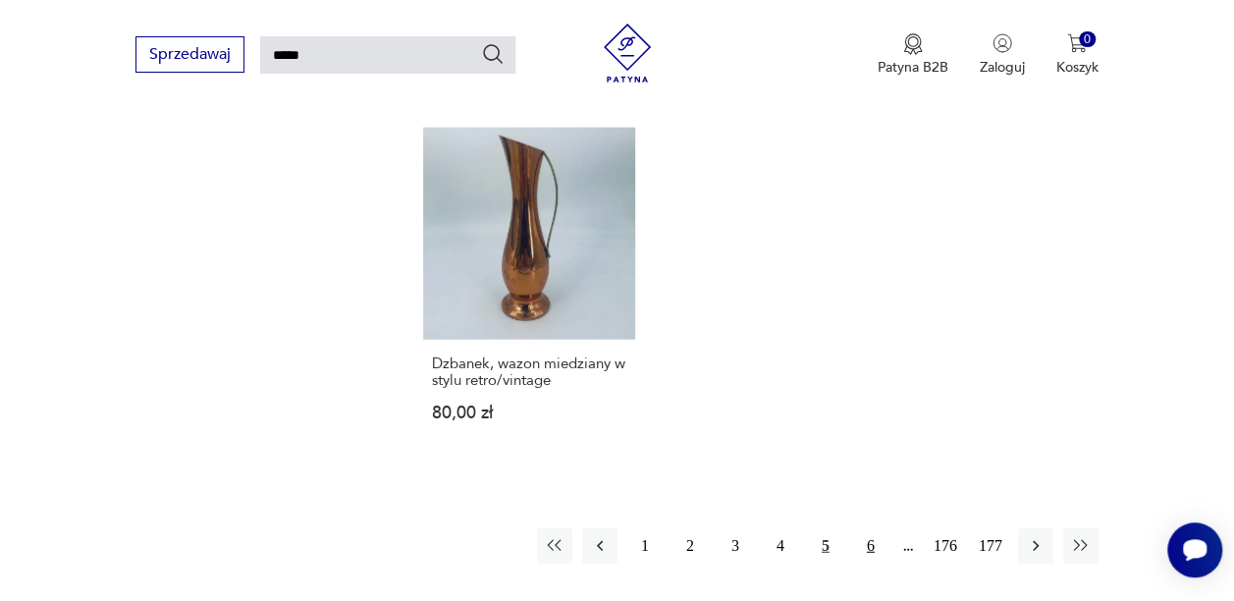
click at [868, 528] on button "6" at bounding box center [870, 545] width 35 height 35
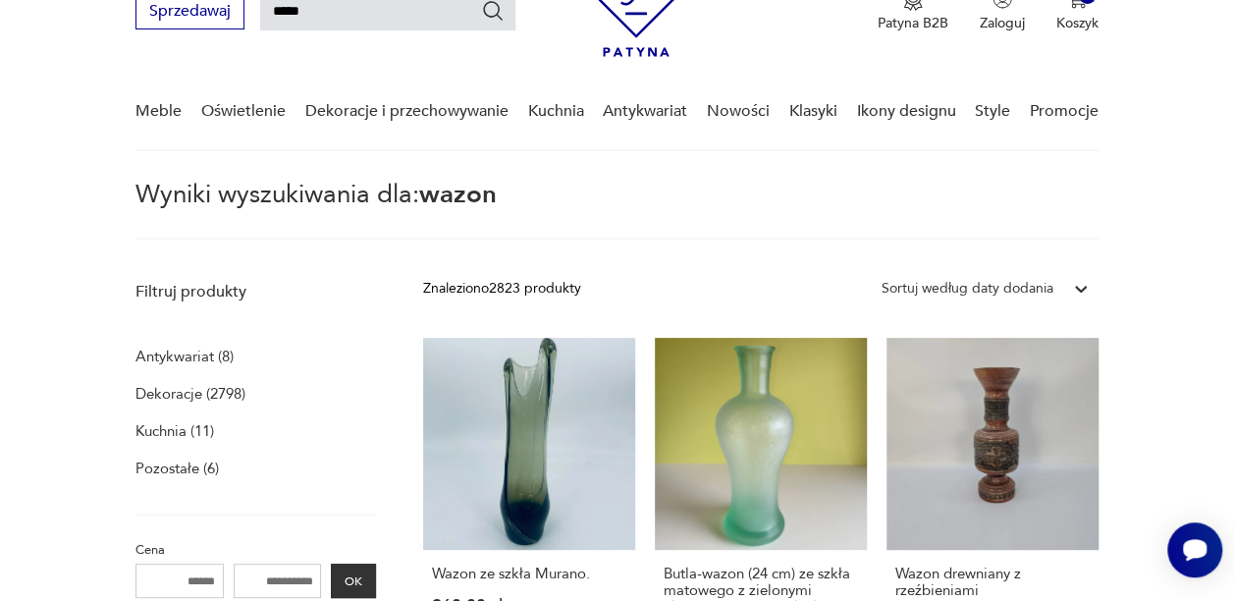
scroll to position [111, 0]
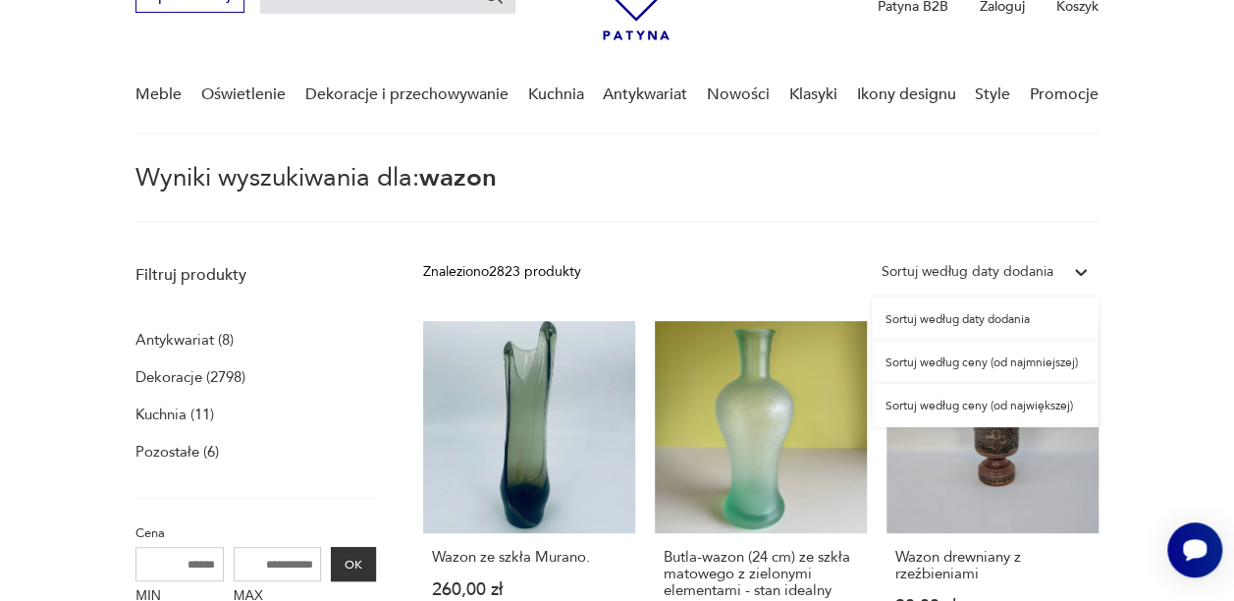
click at [1082, 269] on icon at bounding box center [1081, 272] width 20 height 20
click at [1036, 402] on div "Sortuj według ceny (od największej)" at bounding box center [985, 405] width 227 height 43
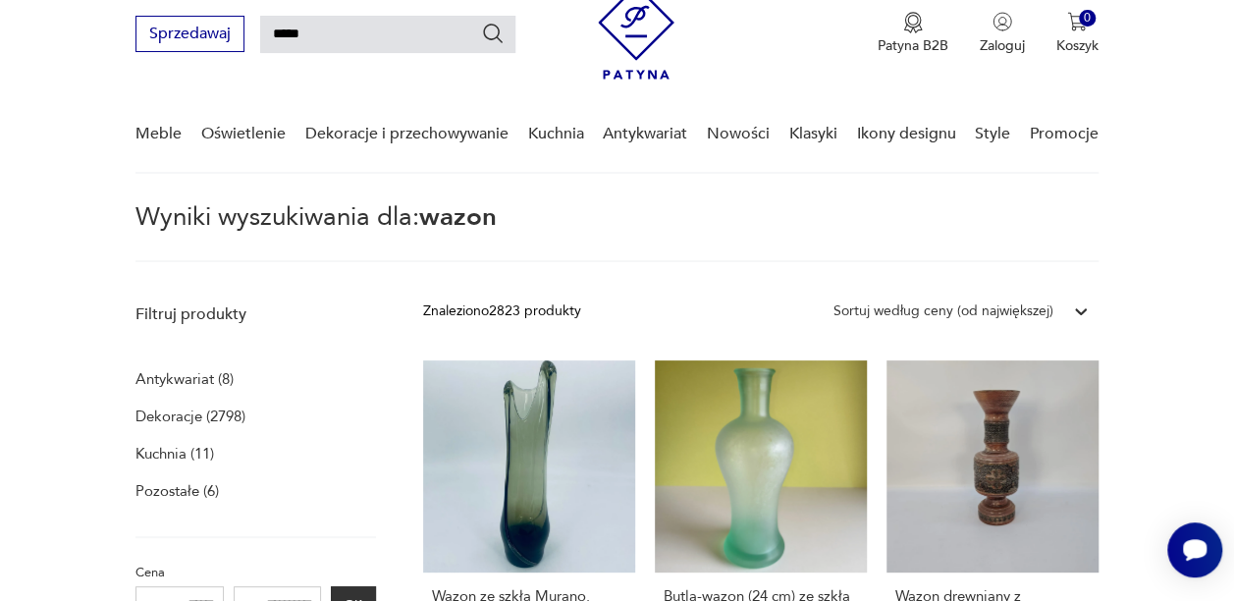
scroll to position [71, 0]
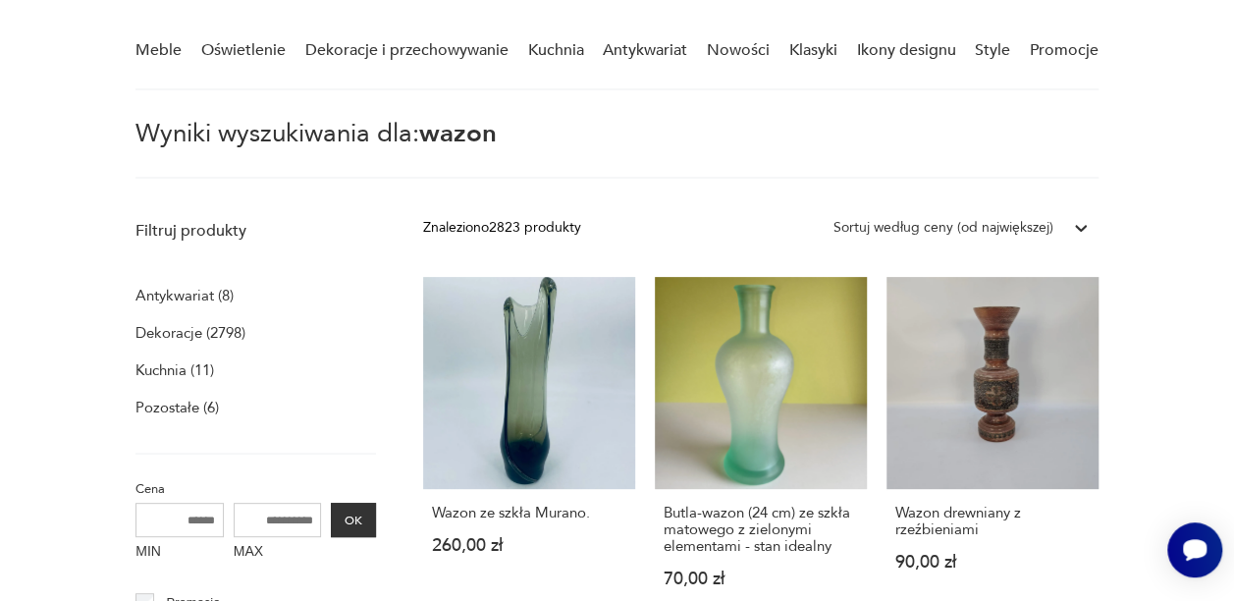
scroll to position [164, 0]
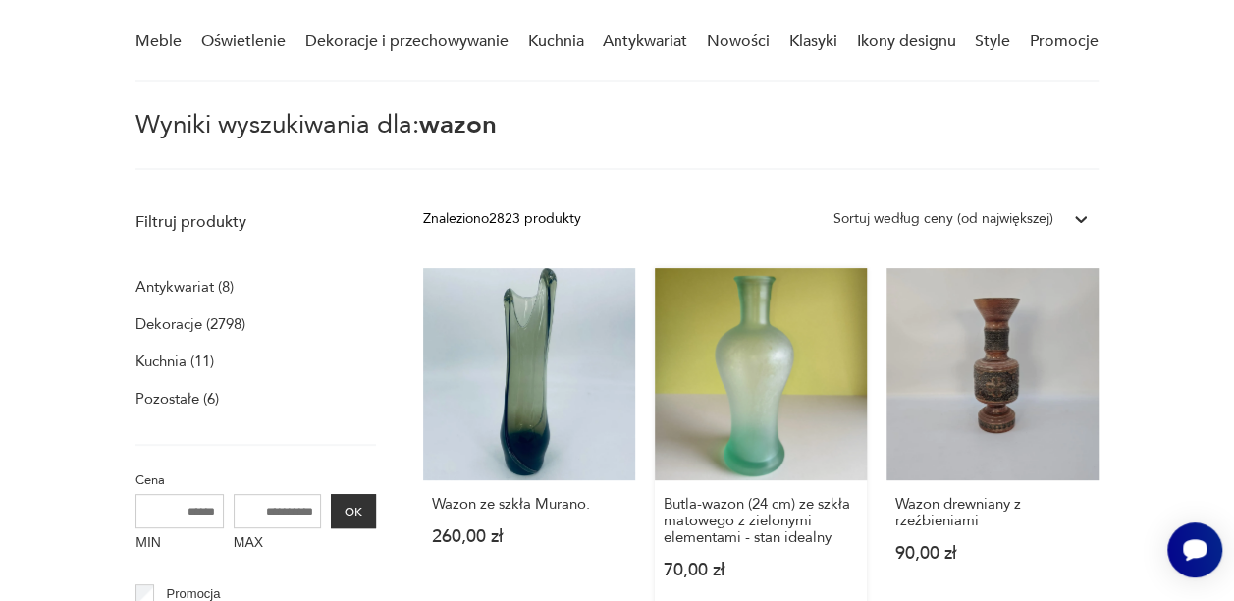
click at [726, 351] on link "Butla-wazon (24 cm) ze szkła matowego z zielonymi elementami - stan idealny 70,…" at bounding box center [761, 442] width 212 height 348
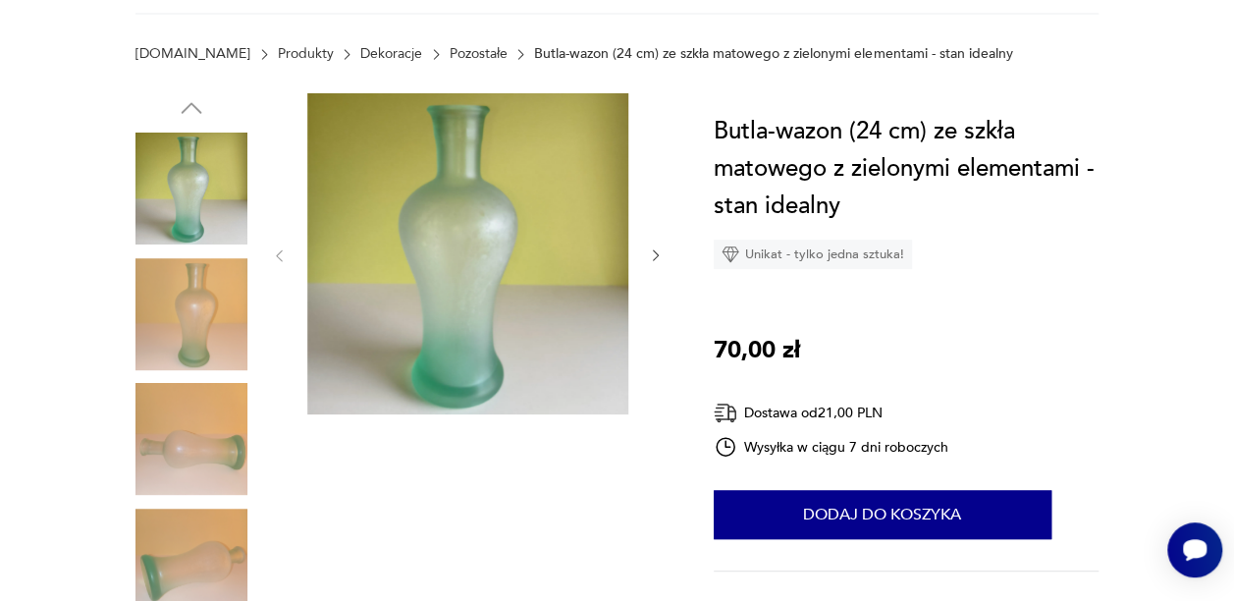
scroll to position [113, 0]
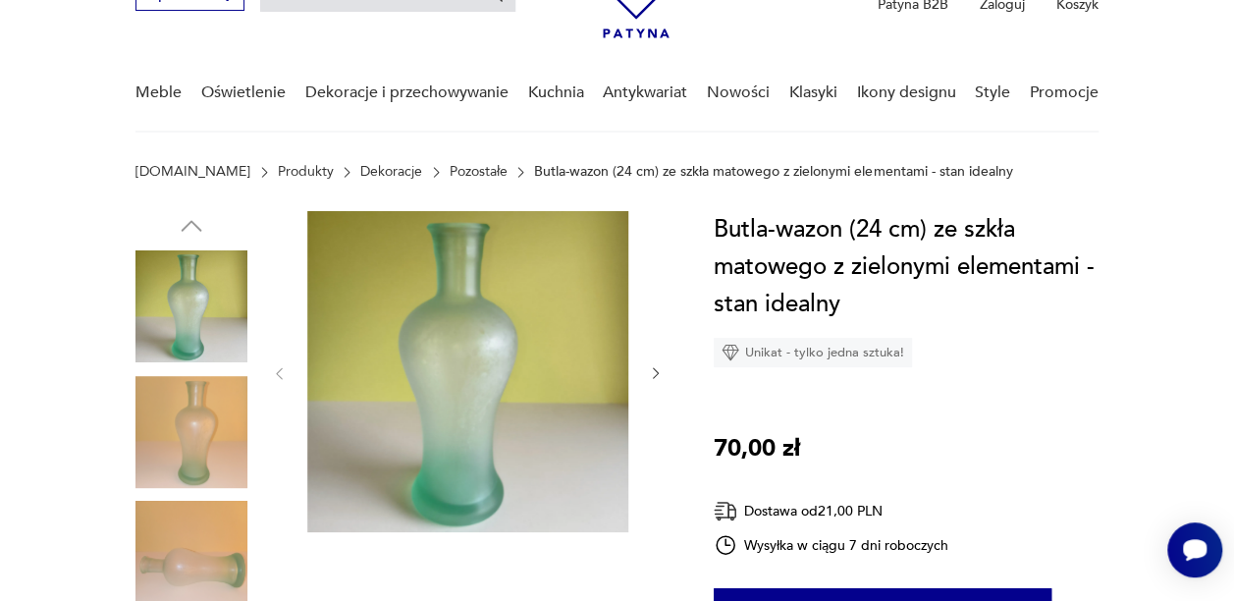
click at [655, 369] on icon "button" at bounding box center [656, 373] width 6 height 11
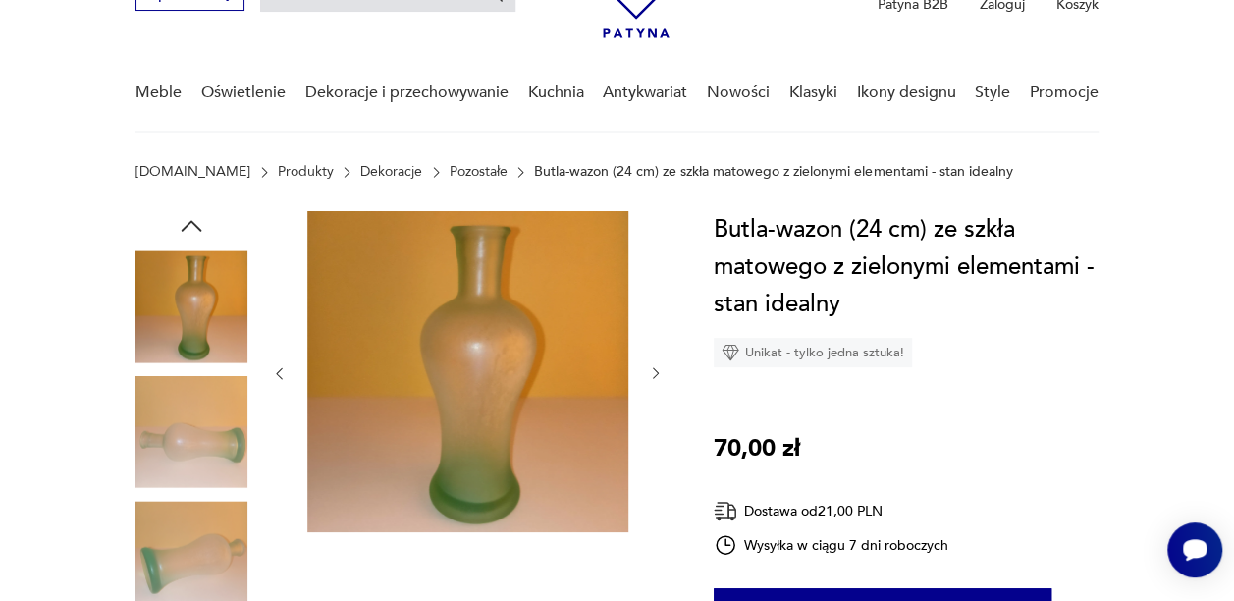
click at [655, 369] on icon "button" at bounding box center [656, 373] width 6 height 11
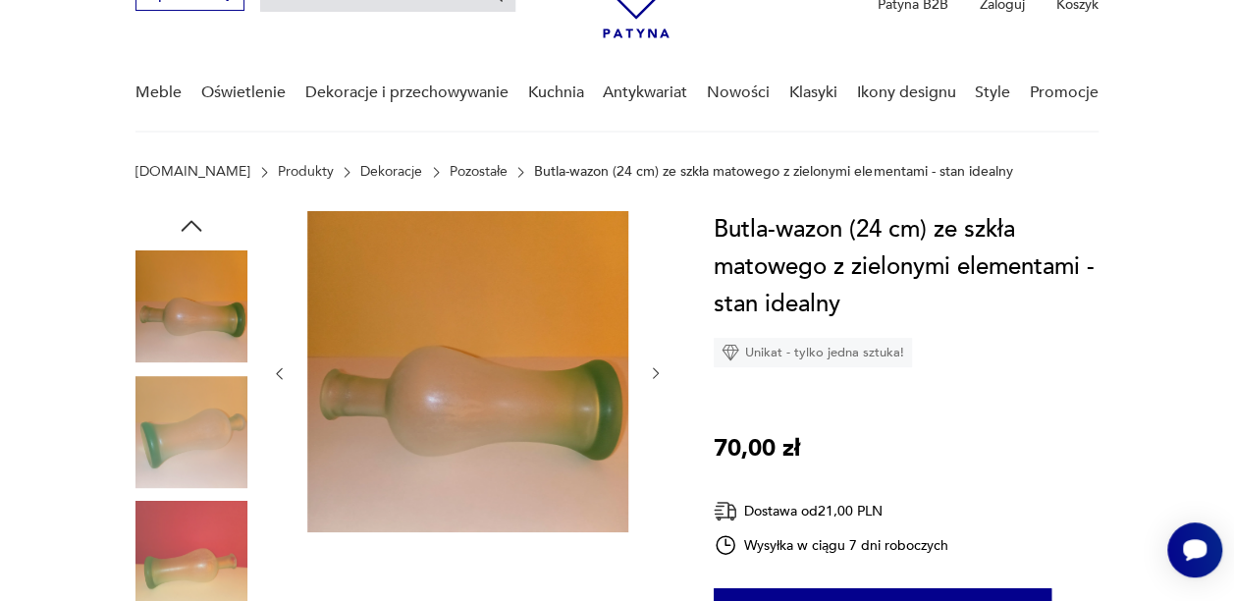
click at [655, 369] on icon "button" at bounding box center [656, 373] width 6 height 11
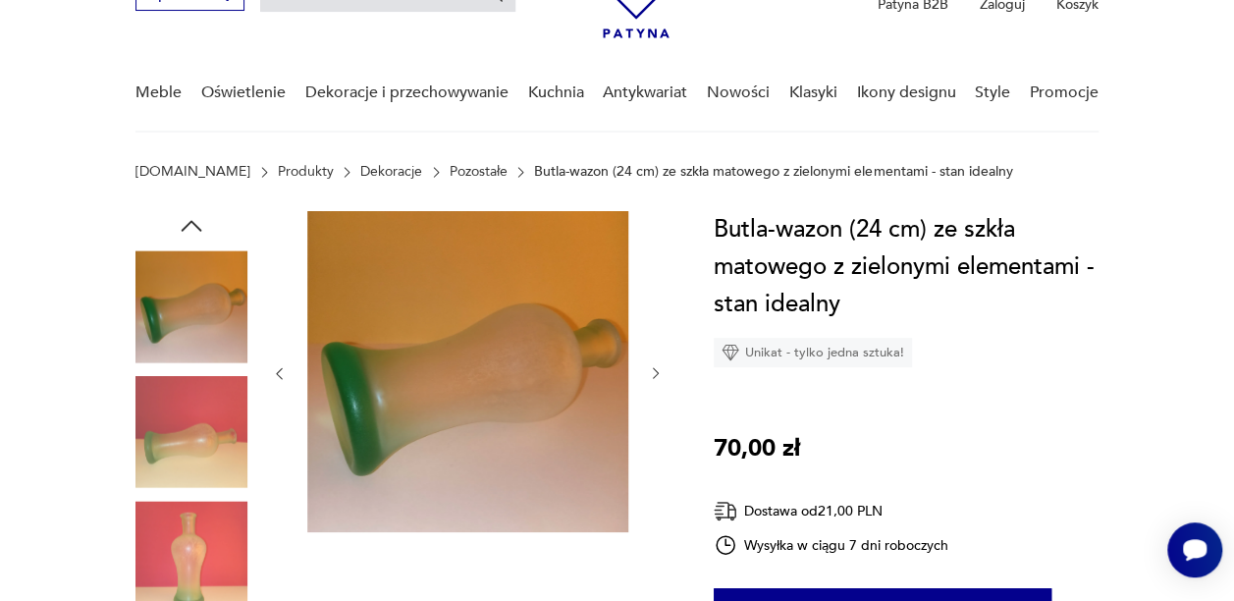
click at [655, 369] on icon "button" at bounding box center [656, 373] width 6 height 11
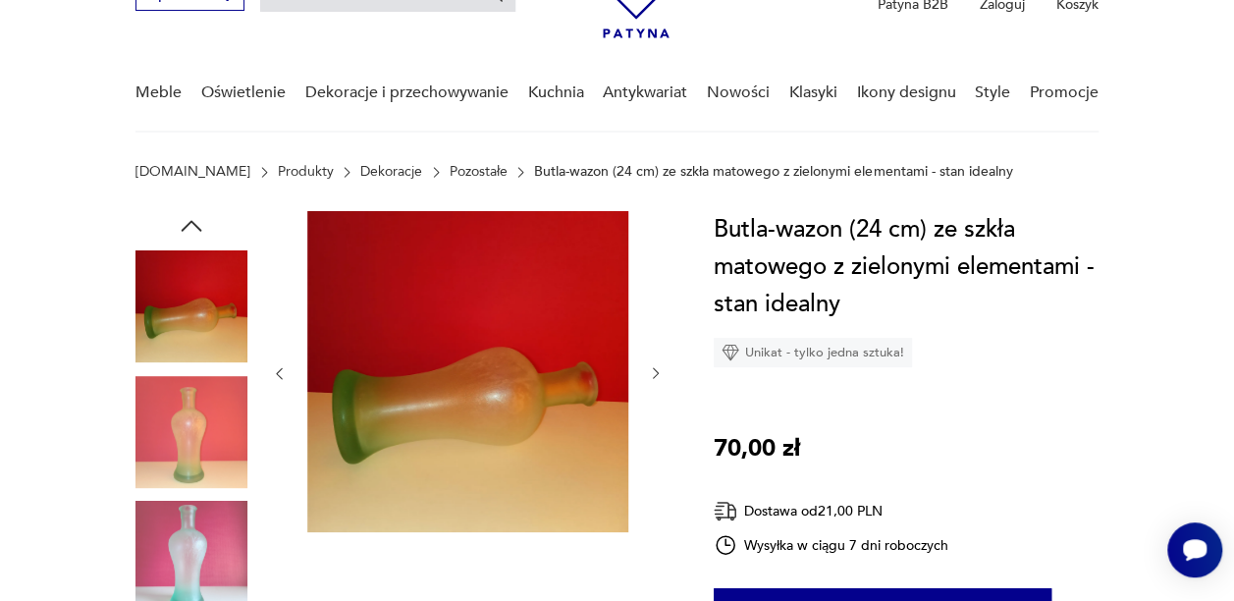
click at [655, 369] on icon "button" at bounding box center [656, 373] width 6 height 11
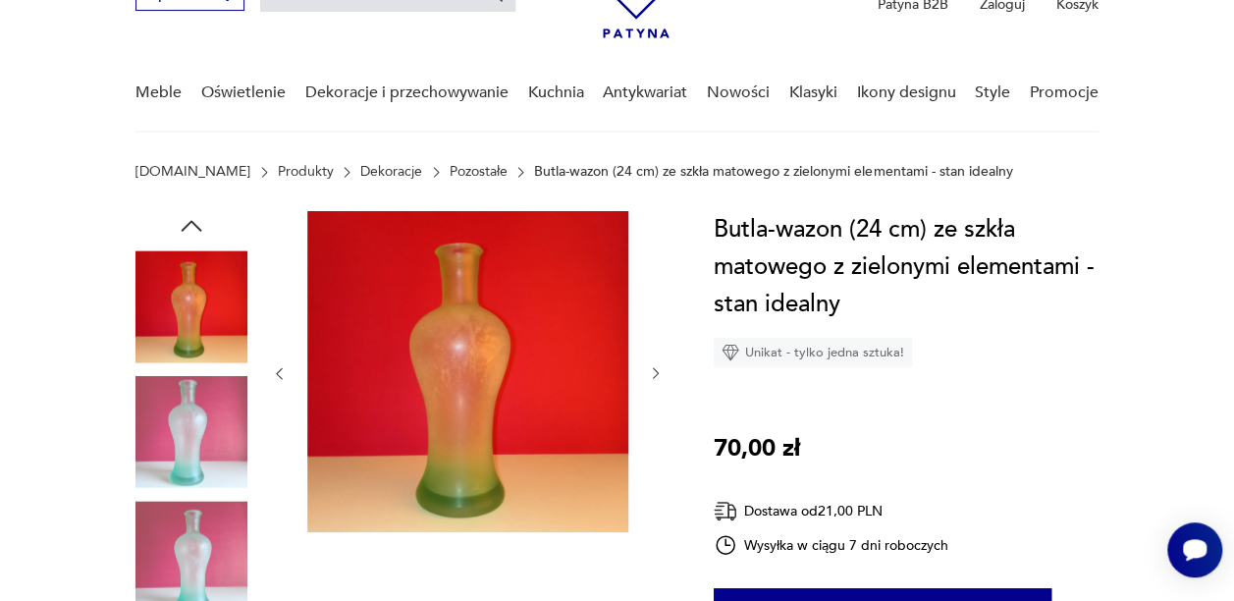
click at [655, 369] on icon "button" at bounding box center [656, 373] width 6 height 11
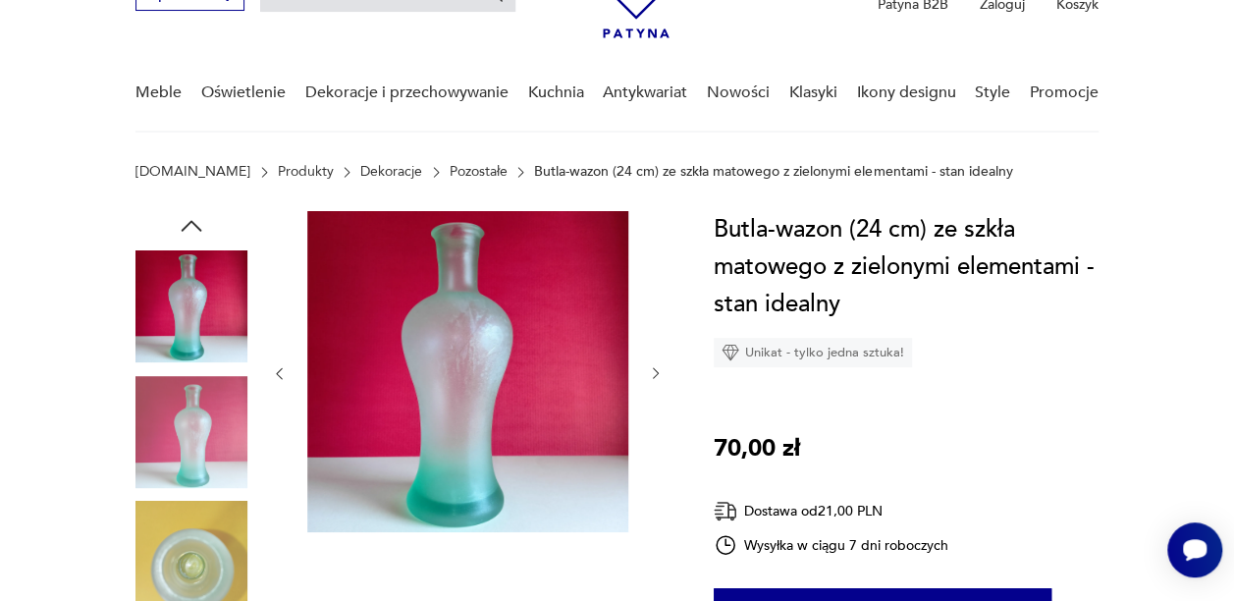
click at [655, 369] on icon "button" at bounding box center [656, 373] width 6 height 11
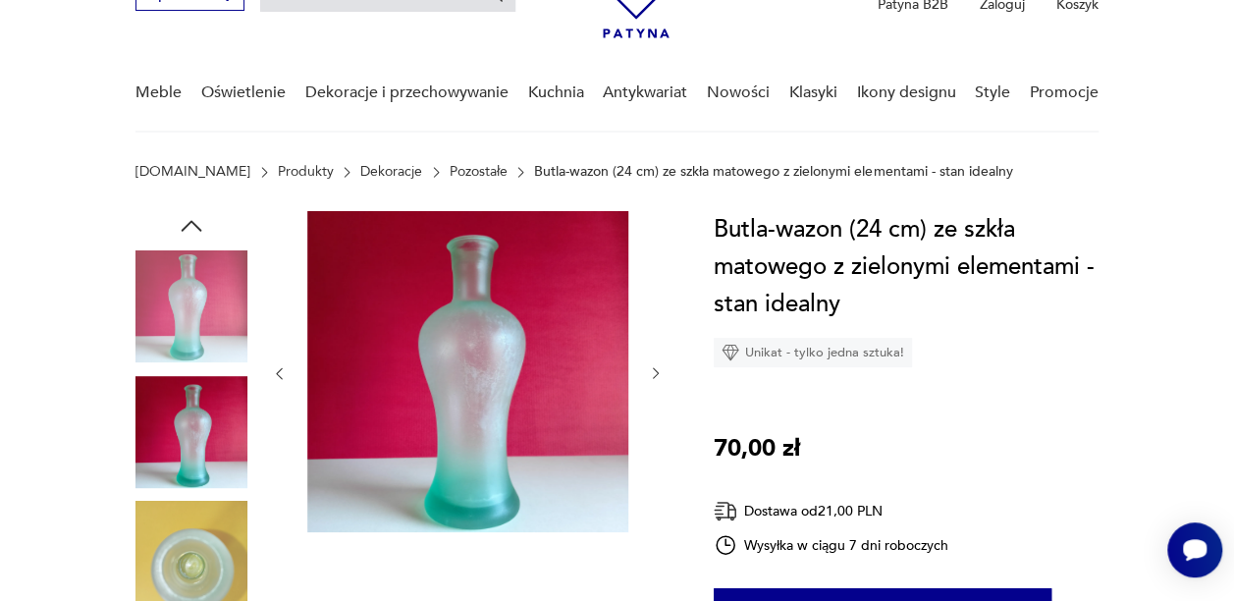
type input "*****"
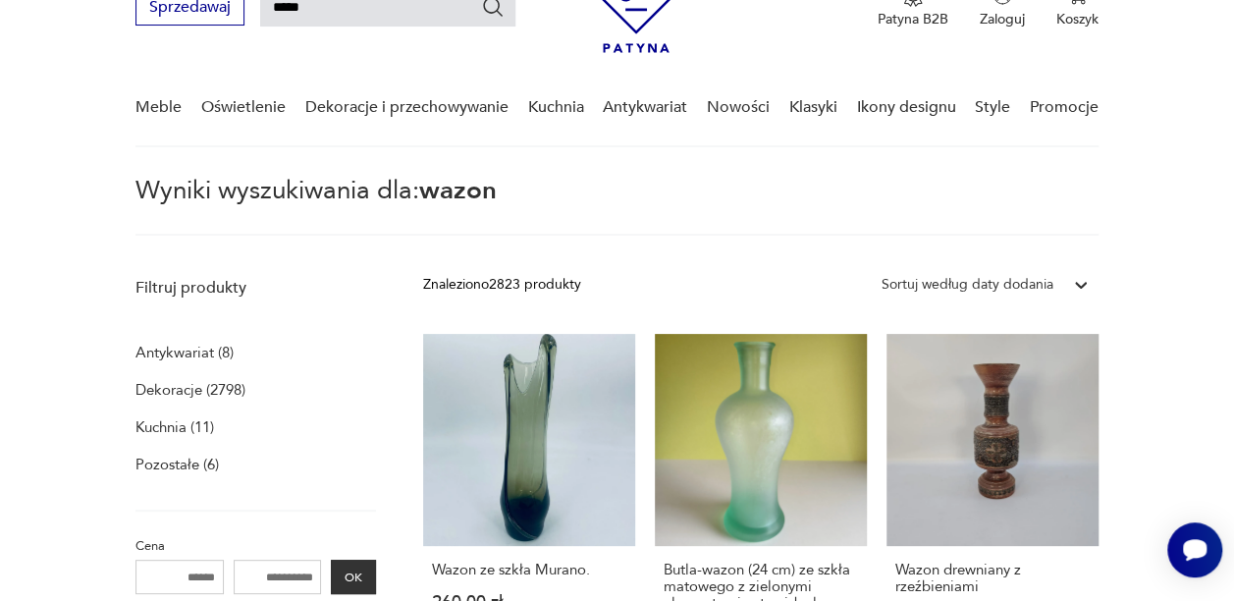
scroll to position [94, 0]
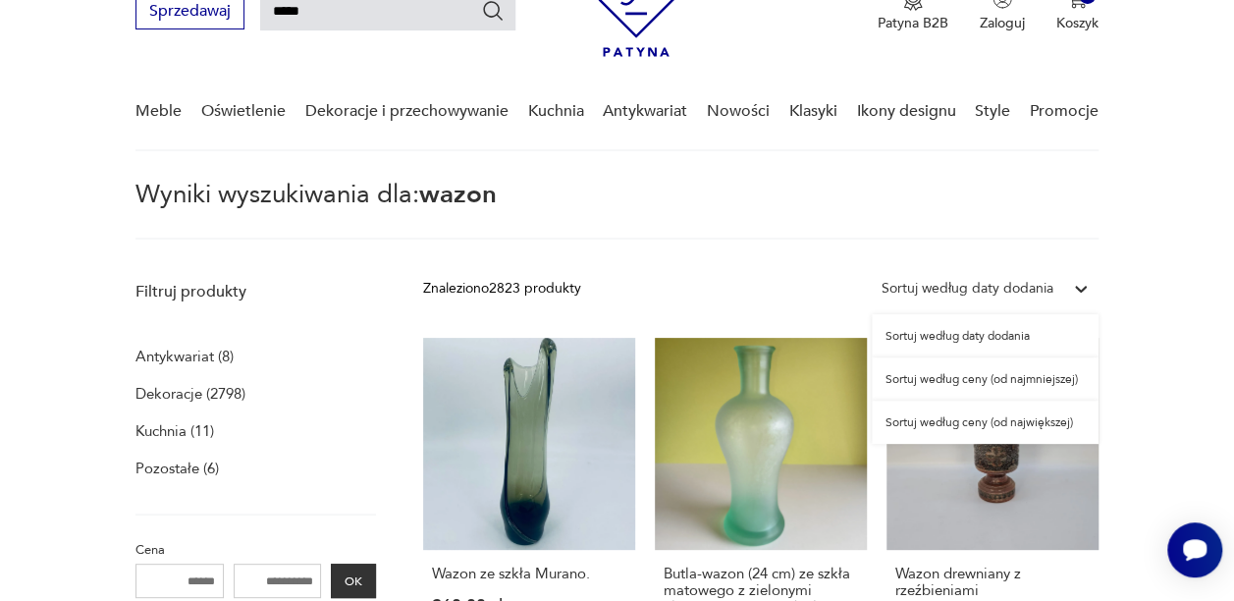
click at [1074, 287] on icon at bounding box center [1081, 289] width 20 height 20
click at [992, 421] on div "Sortuj według ceny (od największej)" at bounding box center [985, 421] width 227 height 43
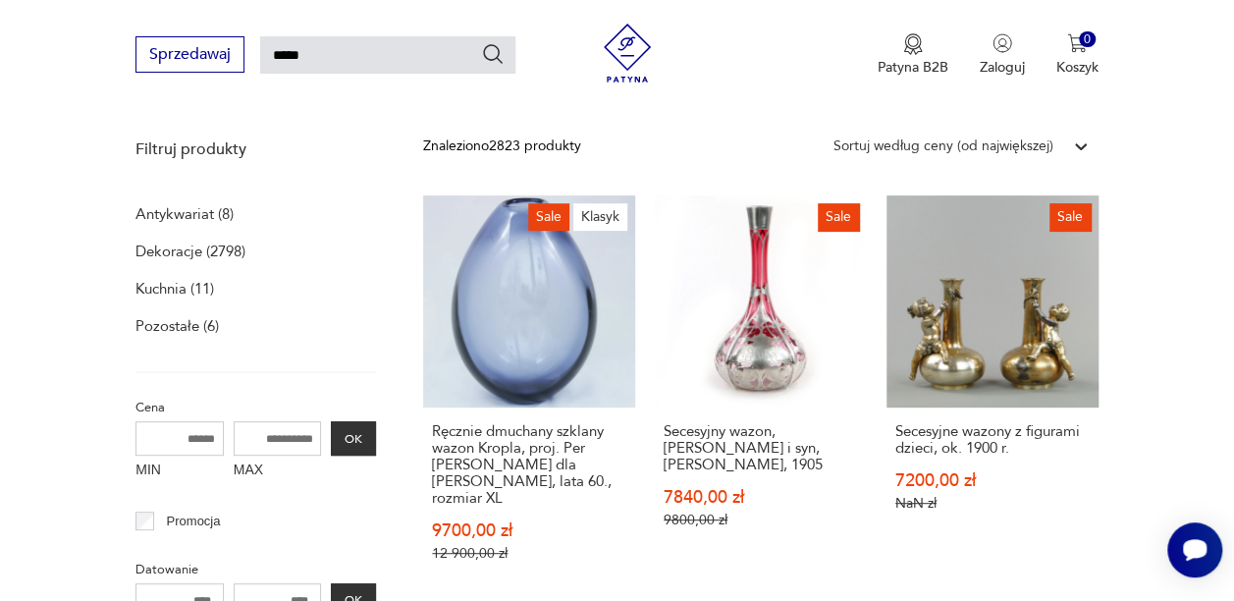
scroll to position [240, 0]
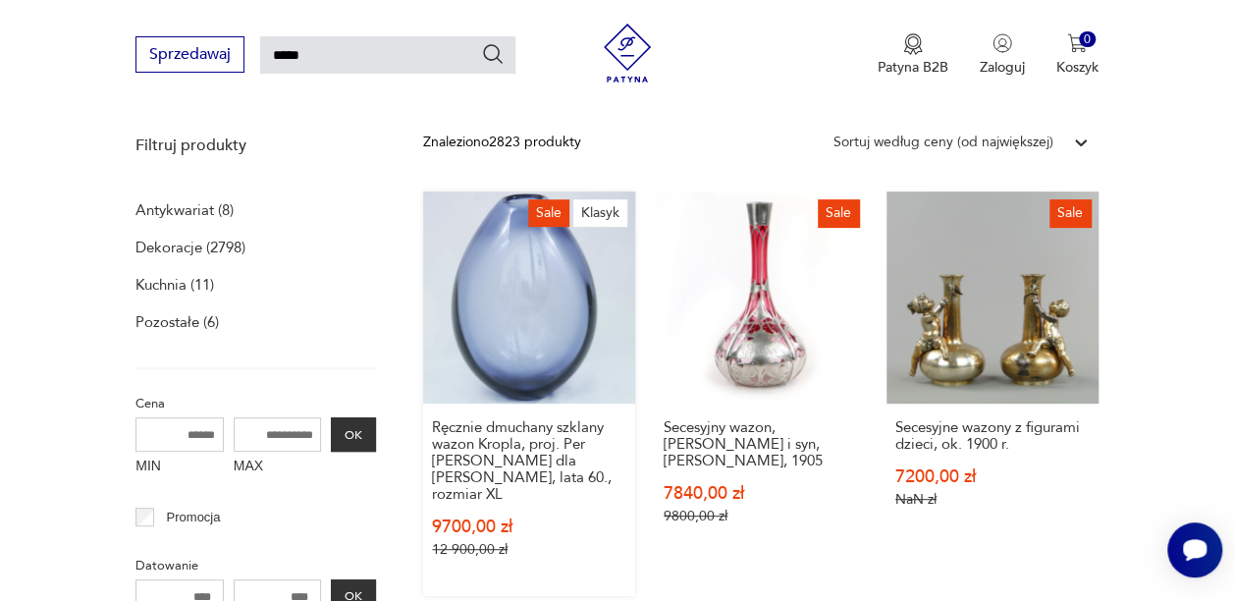
click at [529, 302] on link "Sale Klasyk Ręcznie dmuchany szklany wazon Kropla, proj. Per [PERSON_NAME] dla …" at bounding box center [529, 393] width 212 height 404
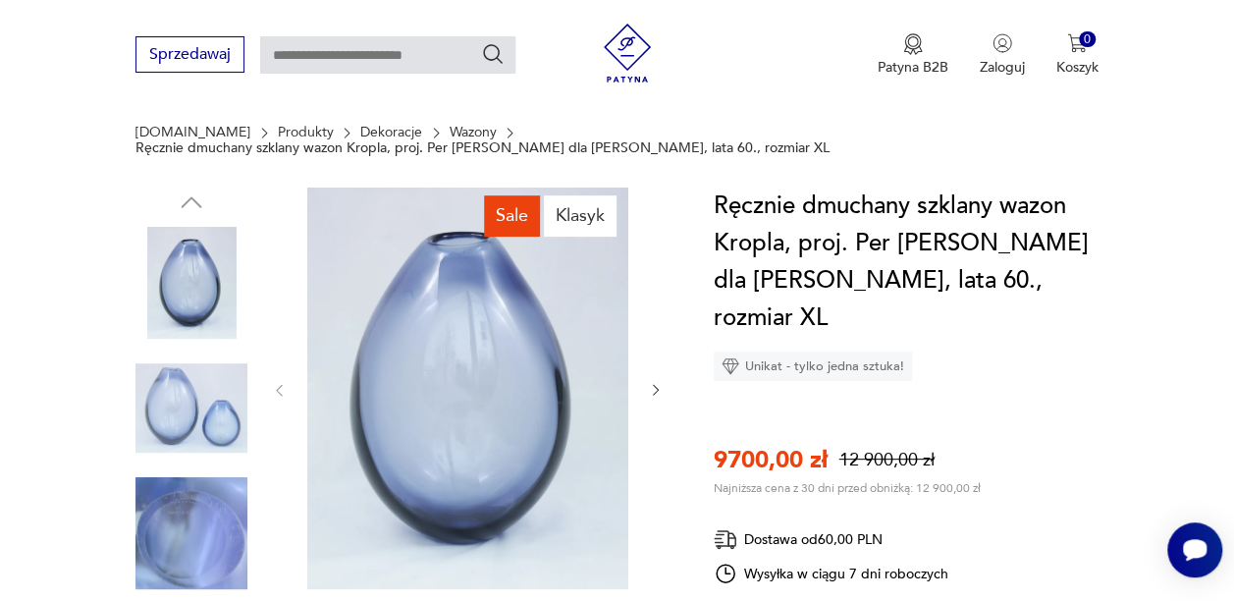
scroll to position [192, 0]
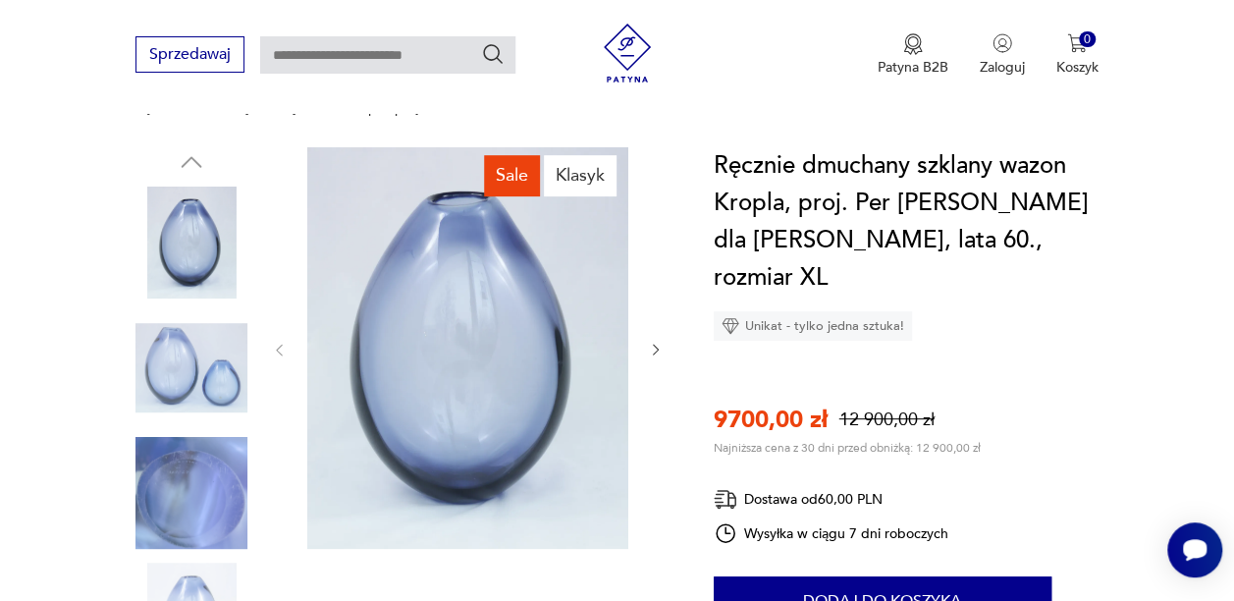
click at [650, 342] on icon "button" at bounding box center [656, 350] width 16 height 16
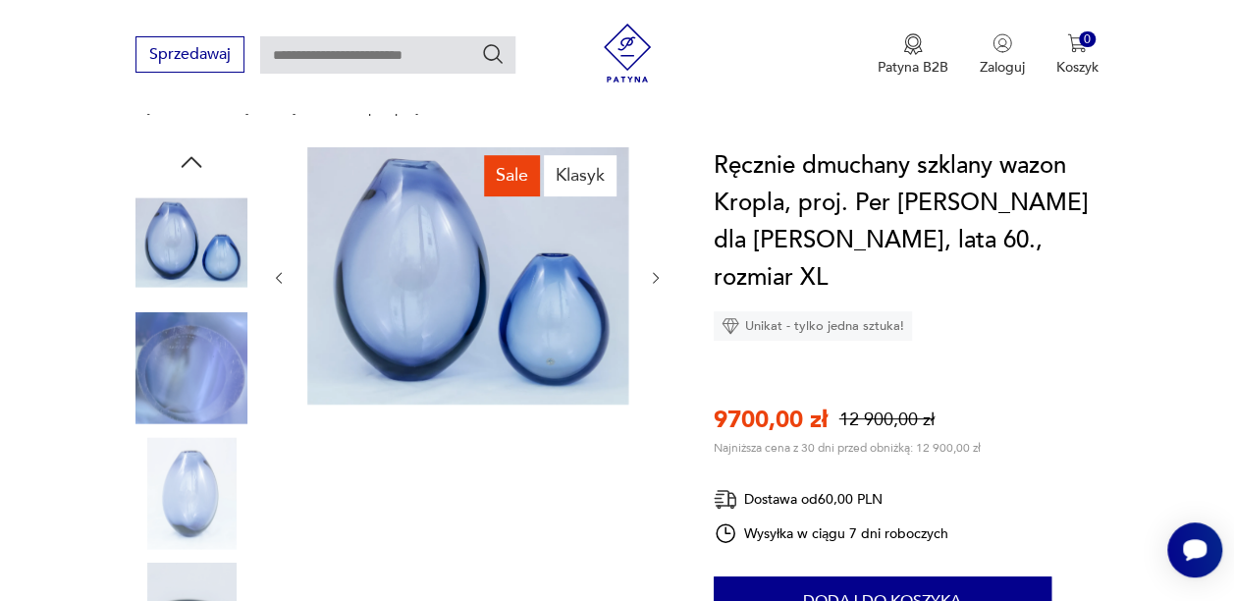
click at [654, 272] on icon "button" at bounding box center [656, 277] width 6 height 11
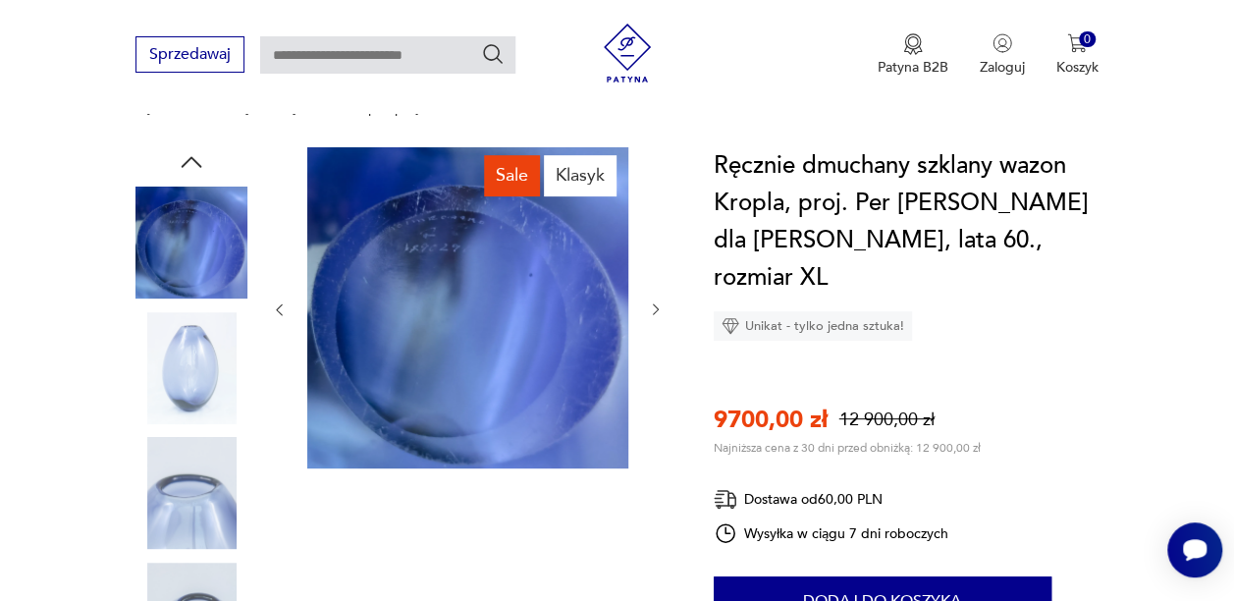
click at [654, 266] on div at bounding box center [467, 309] width 393 height 325
click at [654, 301] on icon "button" at bounding box center [656, 309] width 16 height 16
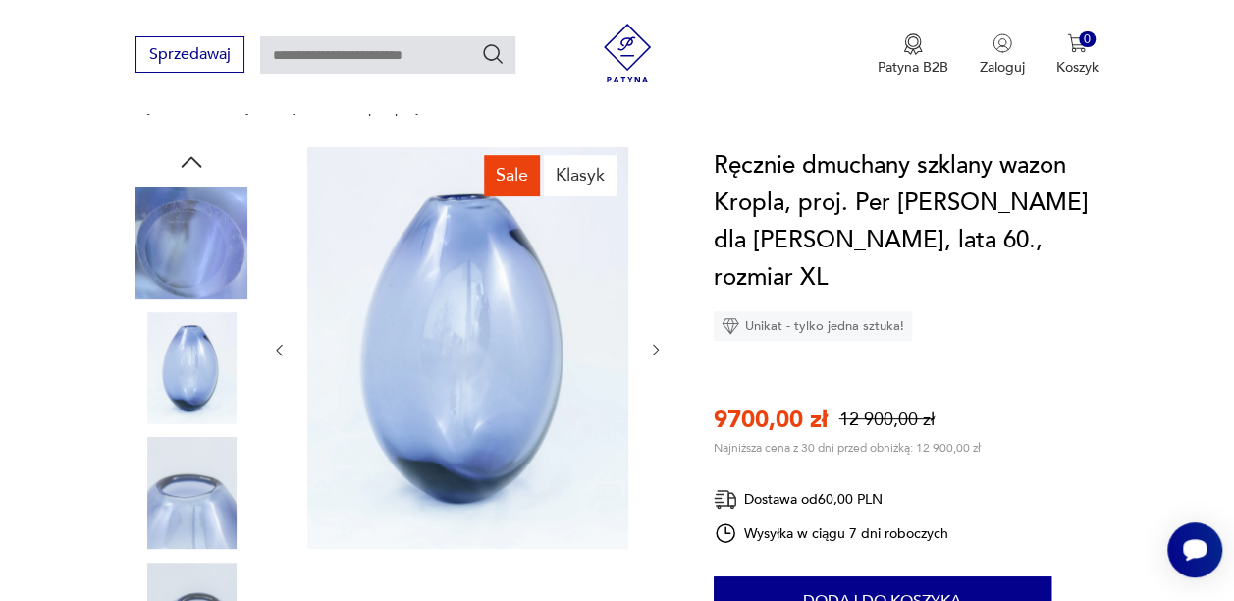
click at [654, 342] on icon "button" at bounding box center [656, 350] width 16 height 16
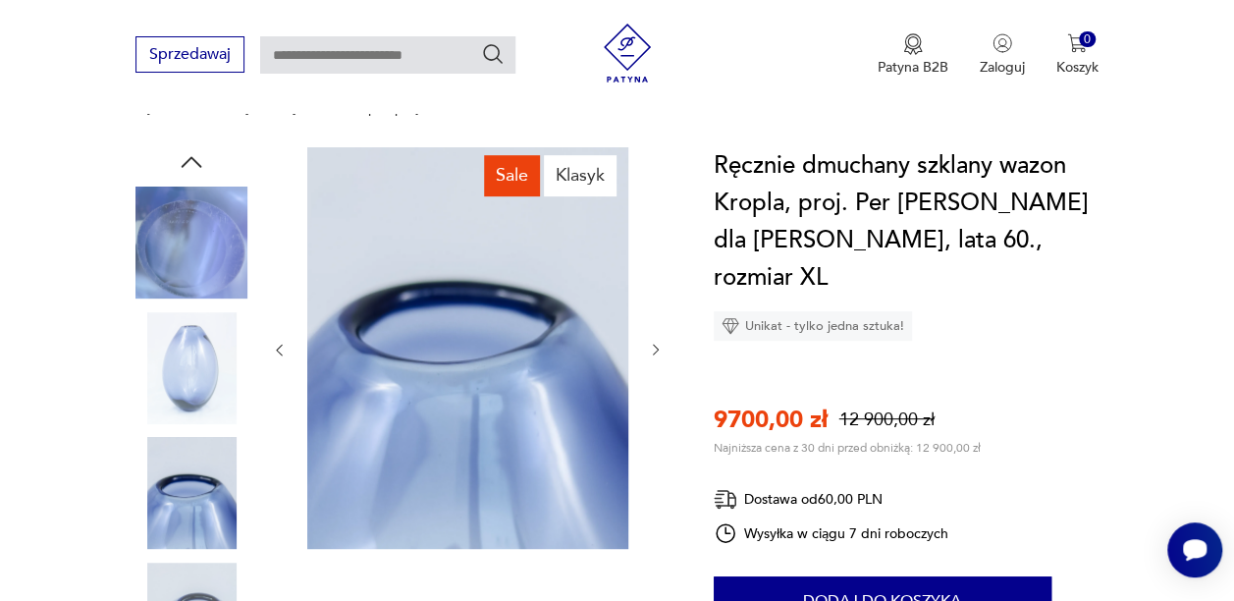
click at [654, 342] on icon "button" at bounding box center [656, 350] width 16 height 16
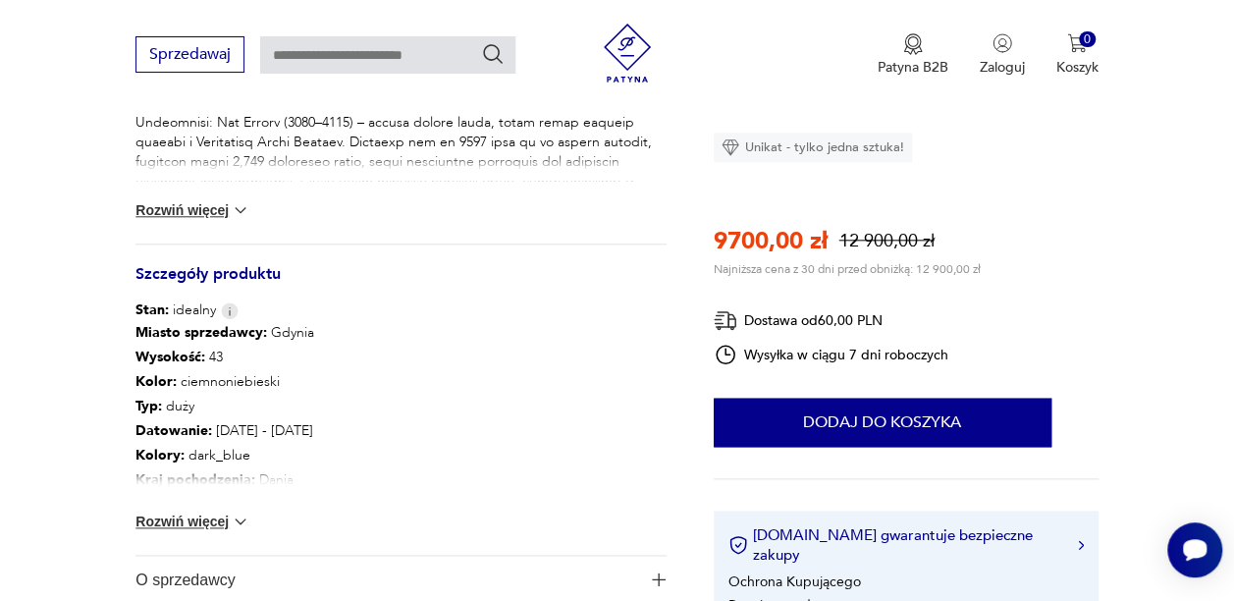
scroll to position [961, 0]
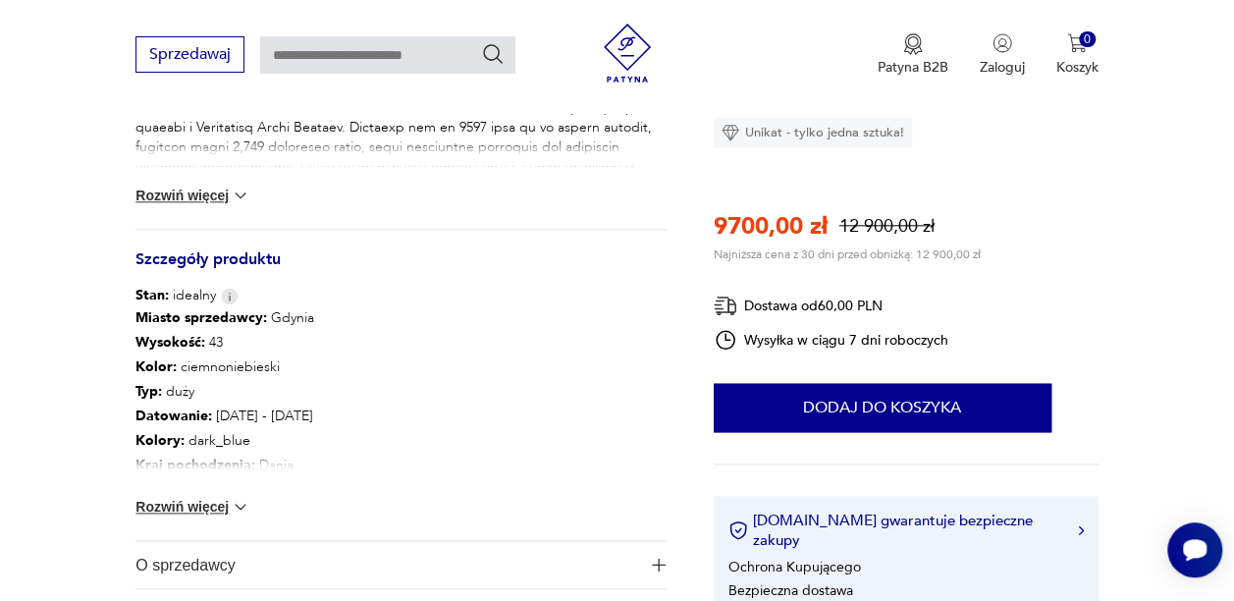
click at [240, 497] on img at bounding box center [241, 507] width 20 height 20
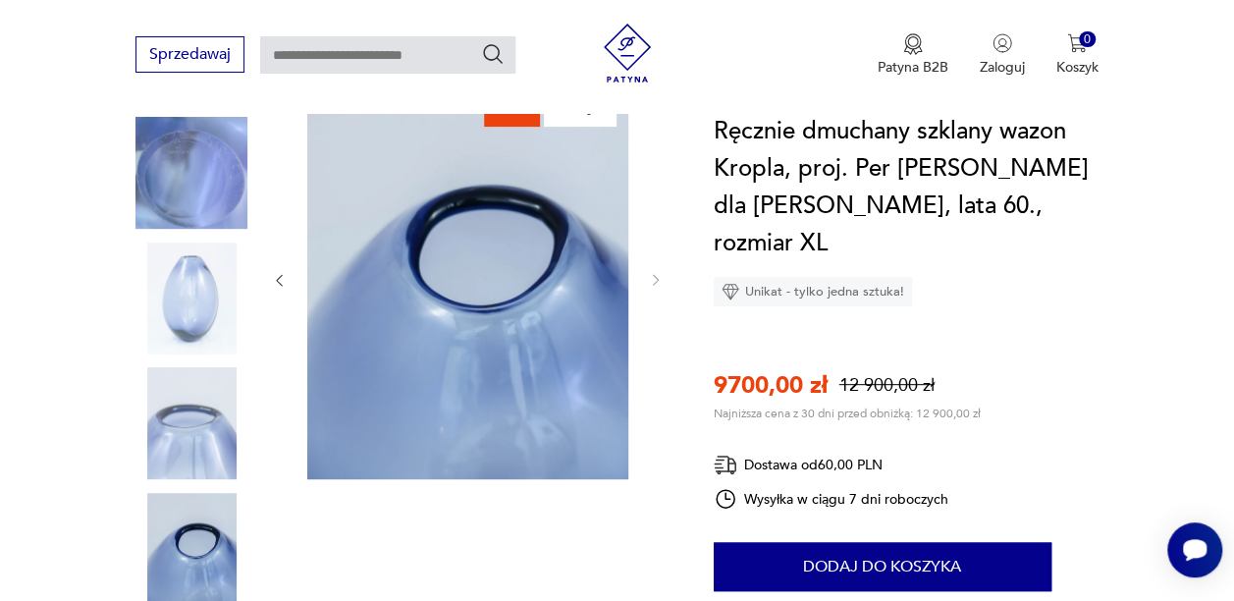
scroll to position [226, 0]
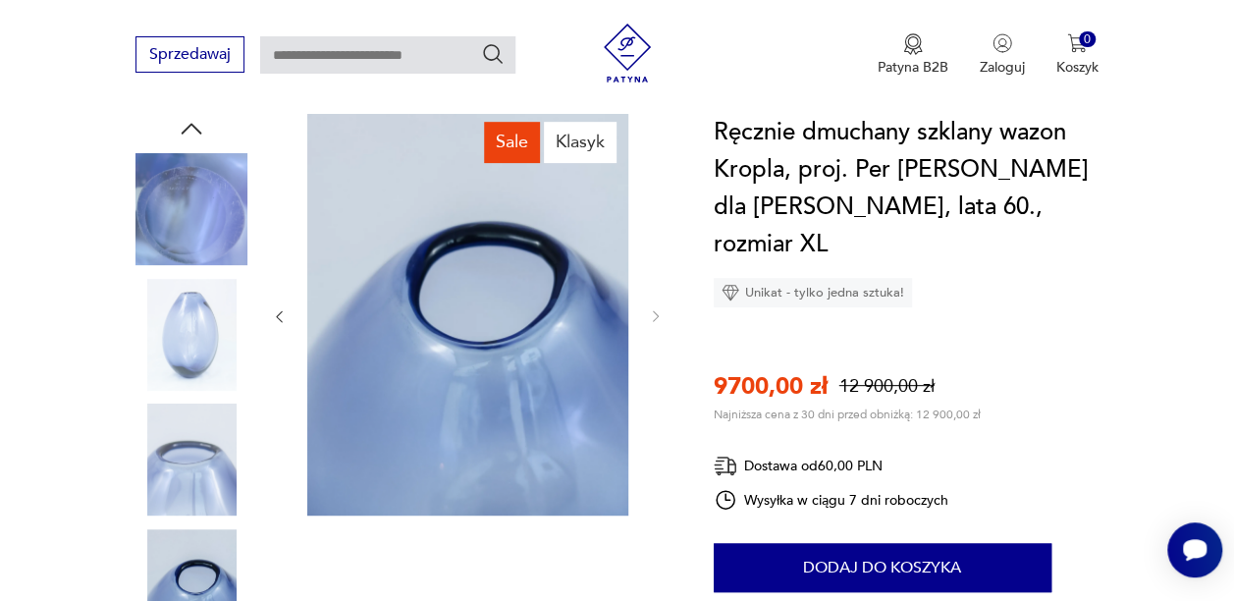
type input "*****"
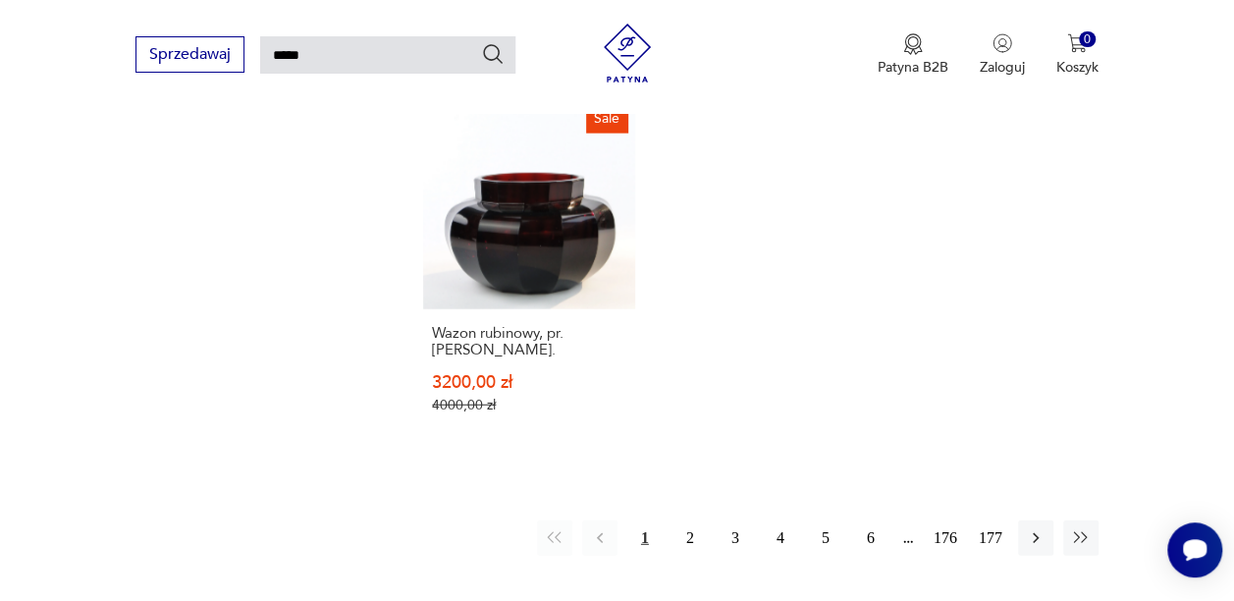
scroll to position [2388, 0]
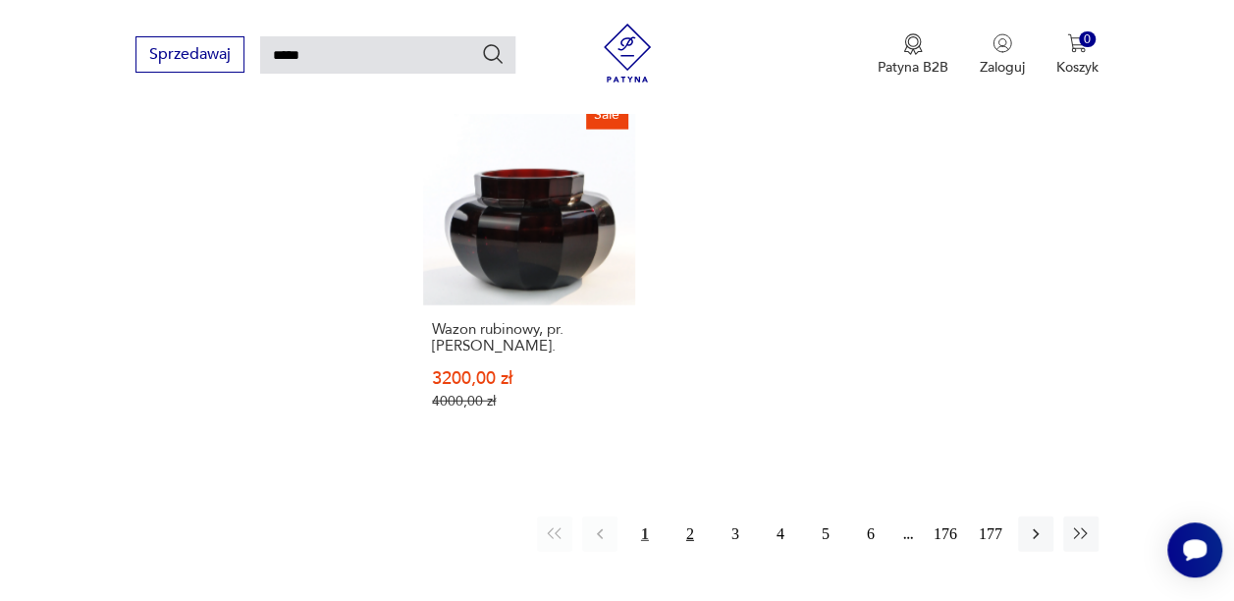
click at [685, 516] on button "2" at bounding box center [689, 533] width 35 height 35
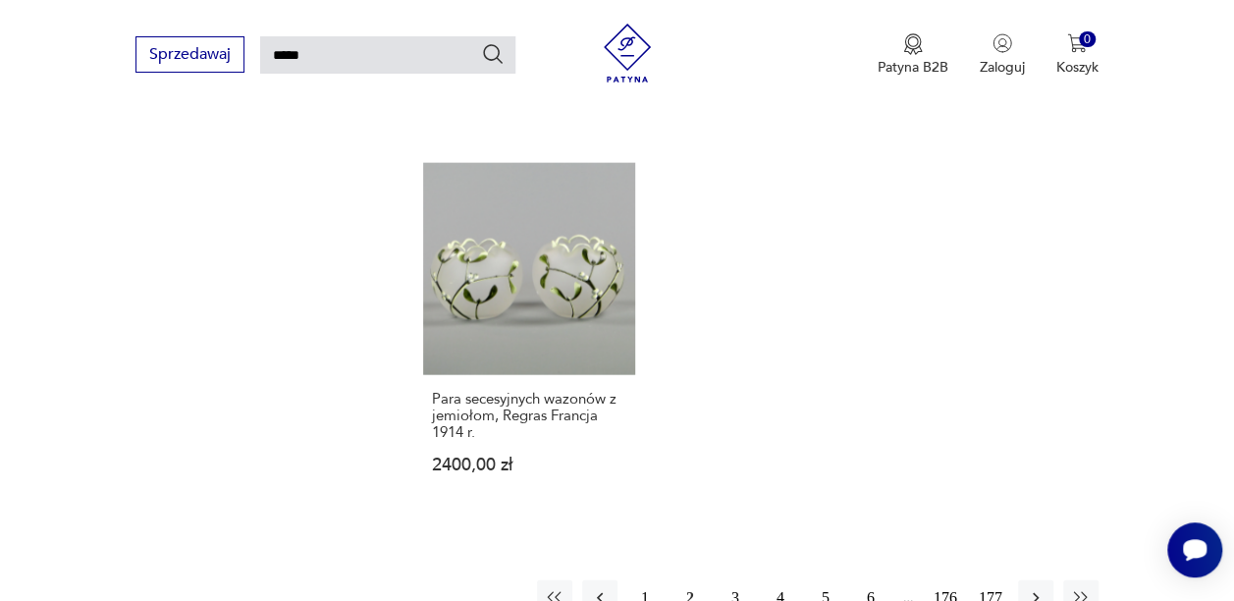
scroll to position [2468, 0]
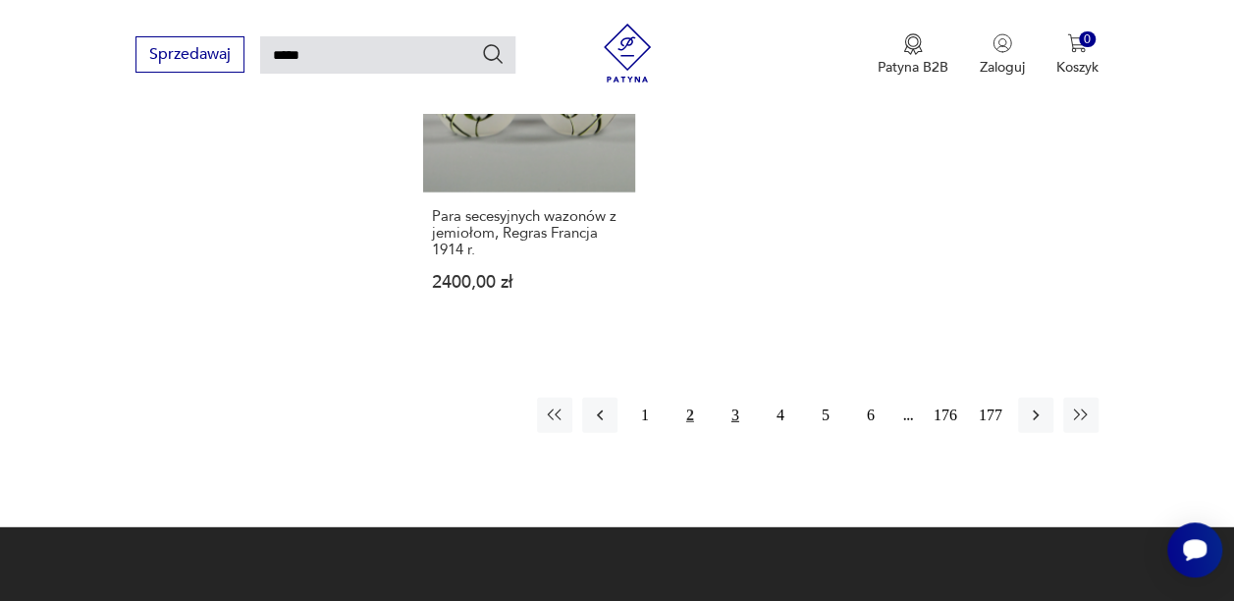
click at [730, 398] on button "3" at bounding box center [735, 415] width 35 height 35
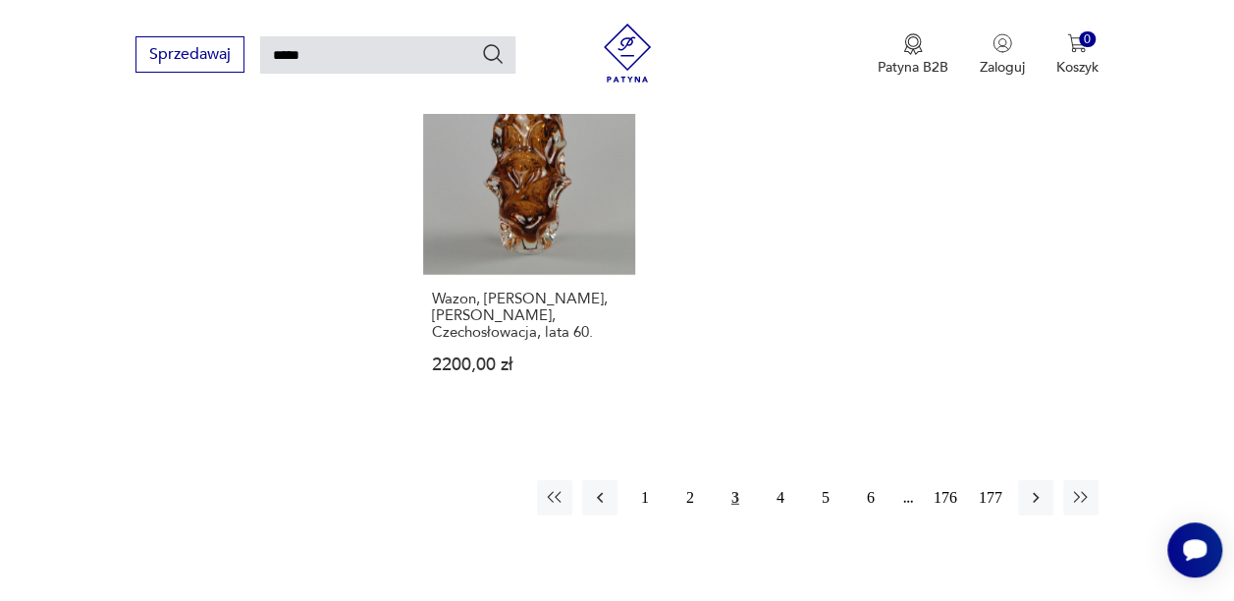
scroll to position [2454, 0]
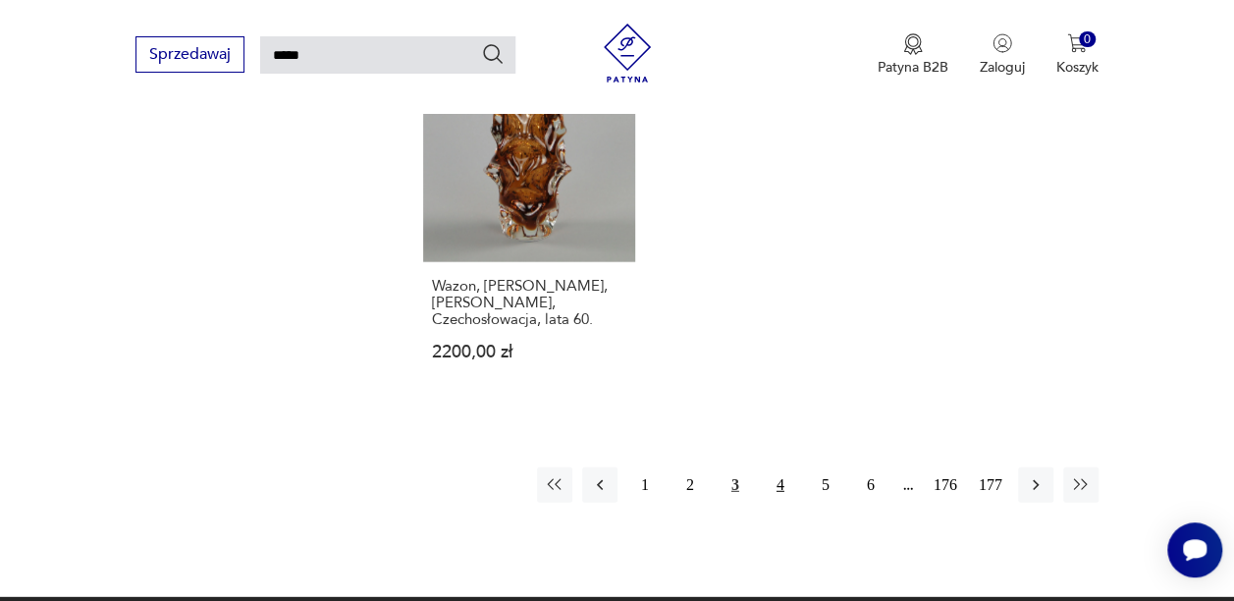
click at [787, 467] on button "4" at bounding box center [780, 484] width 35 height 35
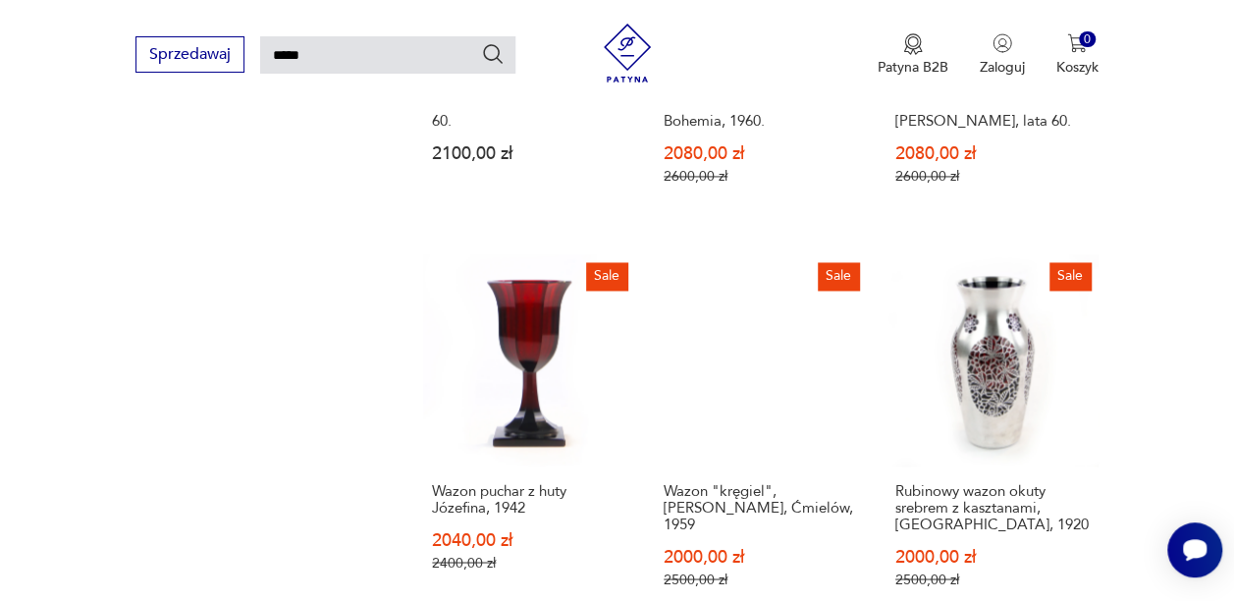
scroll to position [1433, 0]
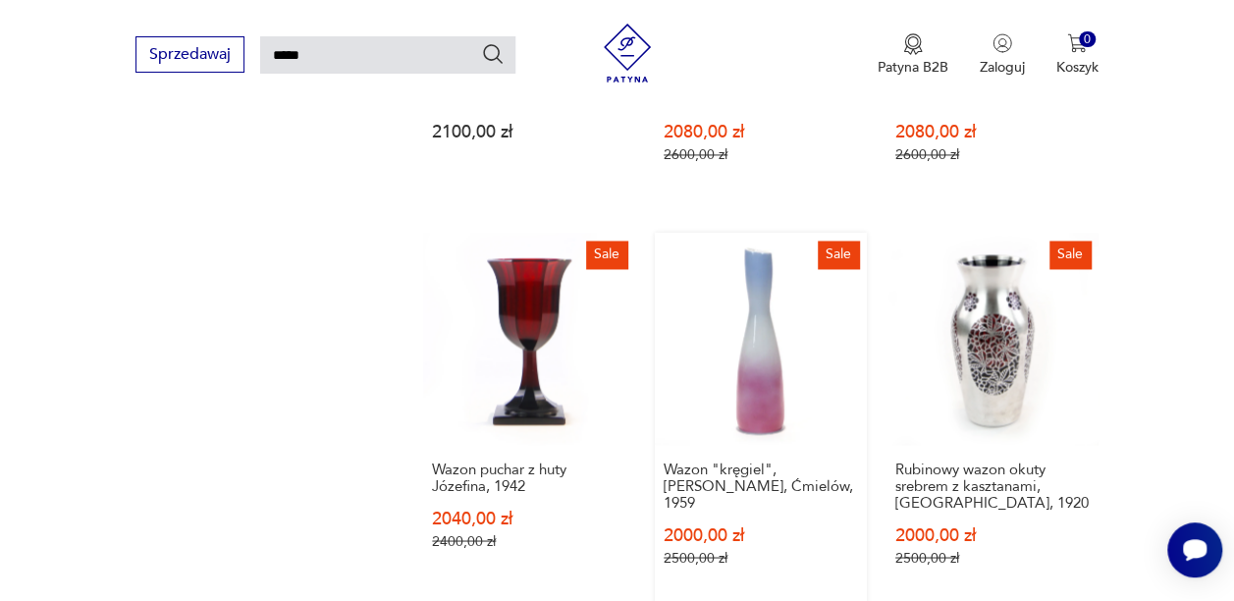
click at [759, 282] on link "Sale Wazon "kręgiel", [PERSON_NAME], [PERSON_NAME], 1959 2000,00 zł 2500,00 zł" at bounding box center [761, 418] width 212 height 371
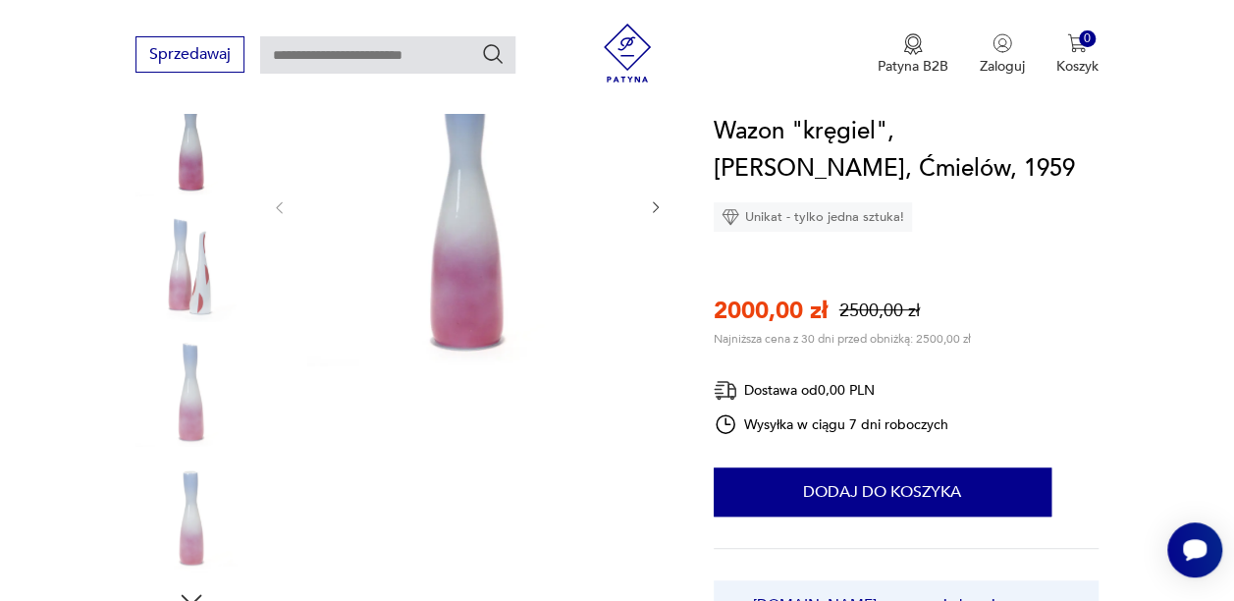
scroll to position [151, 0]
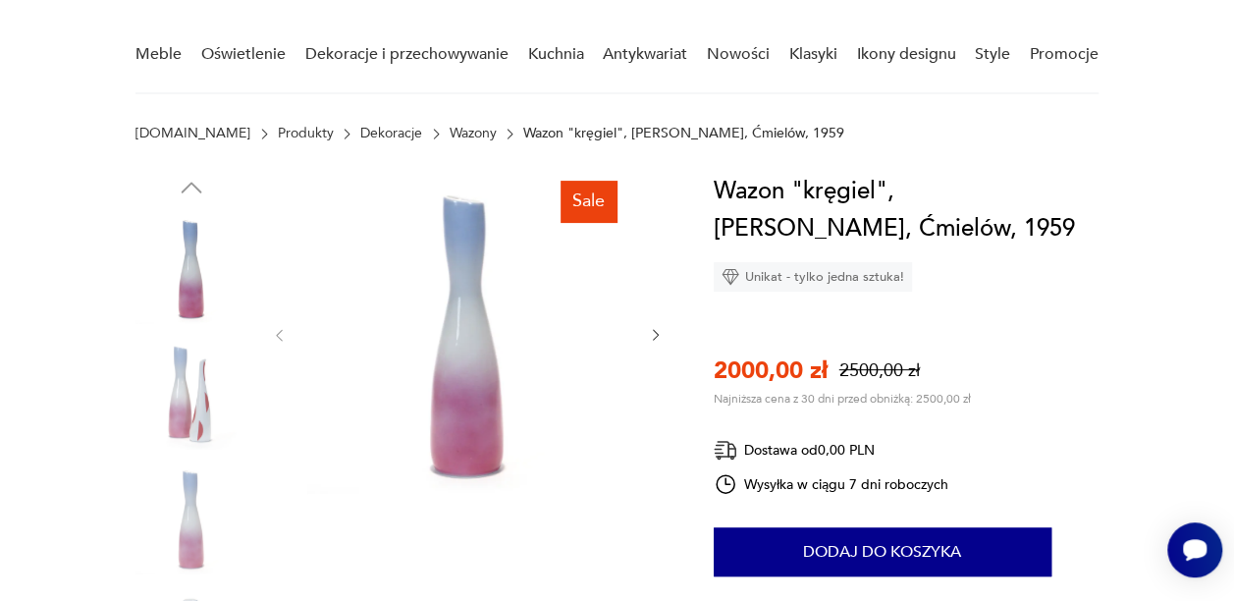
click at [646, 326] on div at bounding box center [467, 335] width 393 height 325
click at [653, 338] on icon "button" at bounding box center [656, 335] width 16 height 16
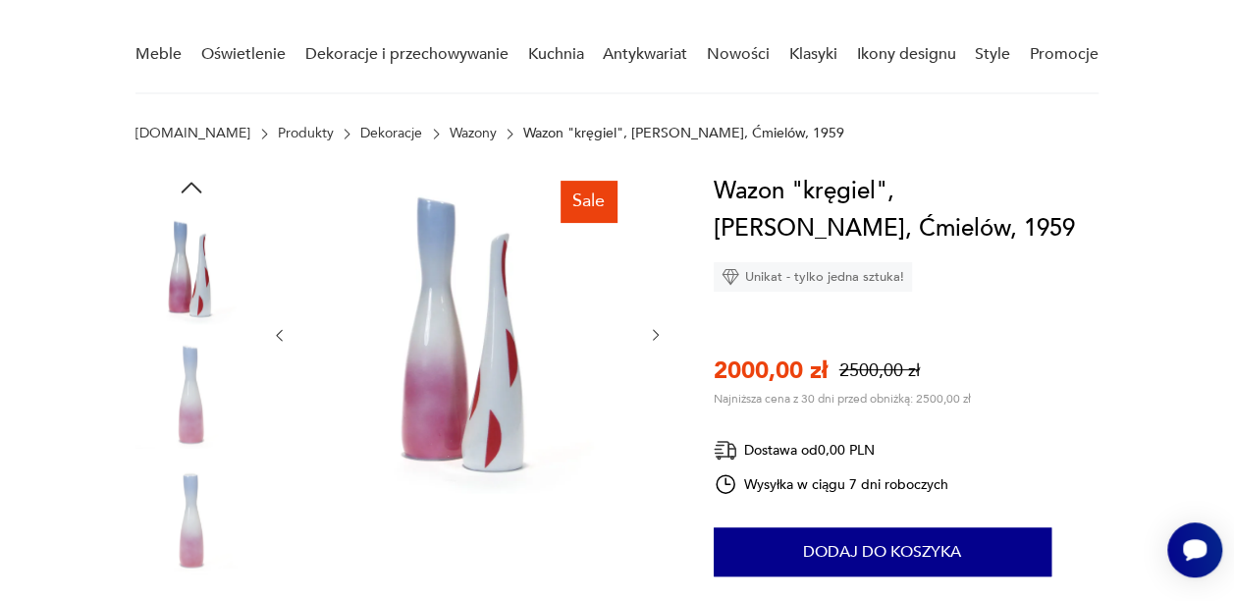
click at [653, 338] on icon "button" at bounding box center [656, 335] width 16 height 16
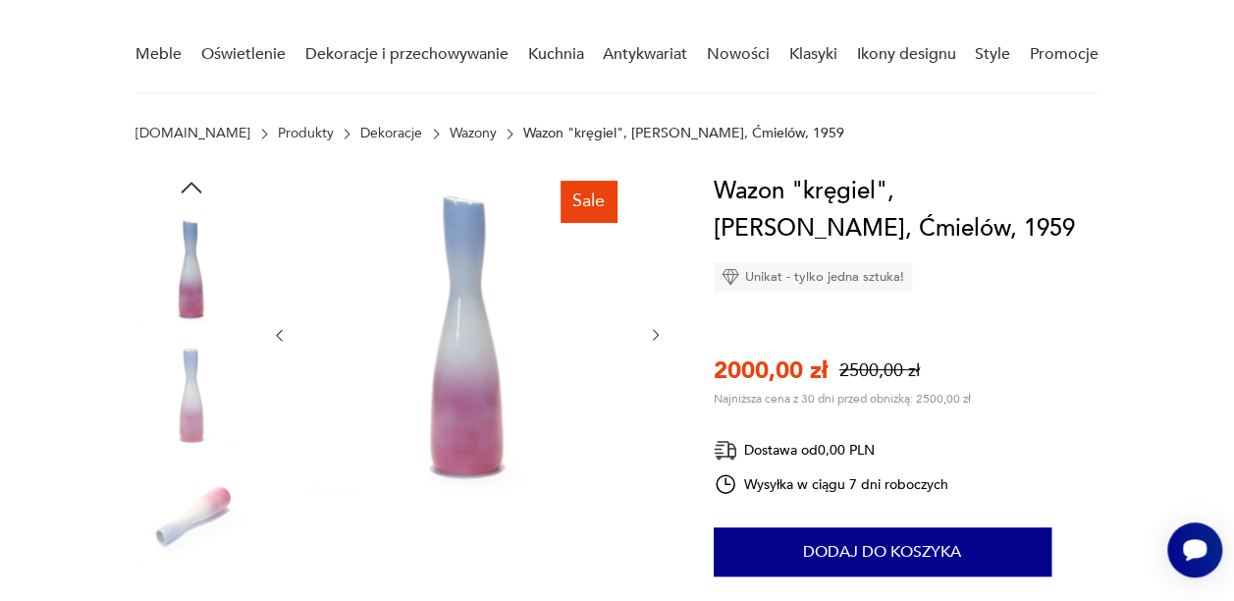
click at [653, 338] on icon "button" at bounding box center [656, 335] width 16 height 16
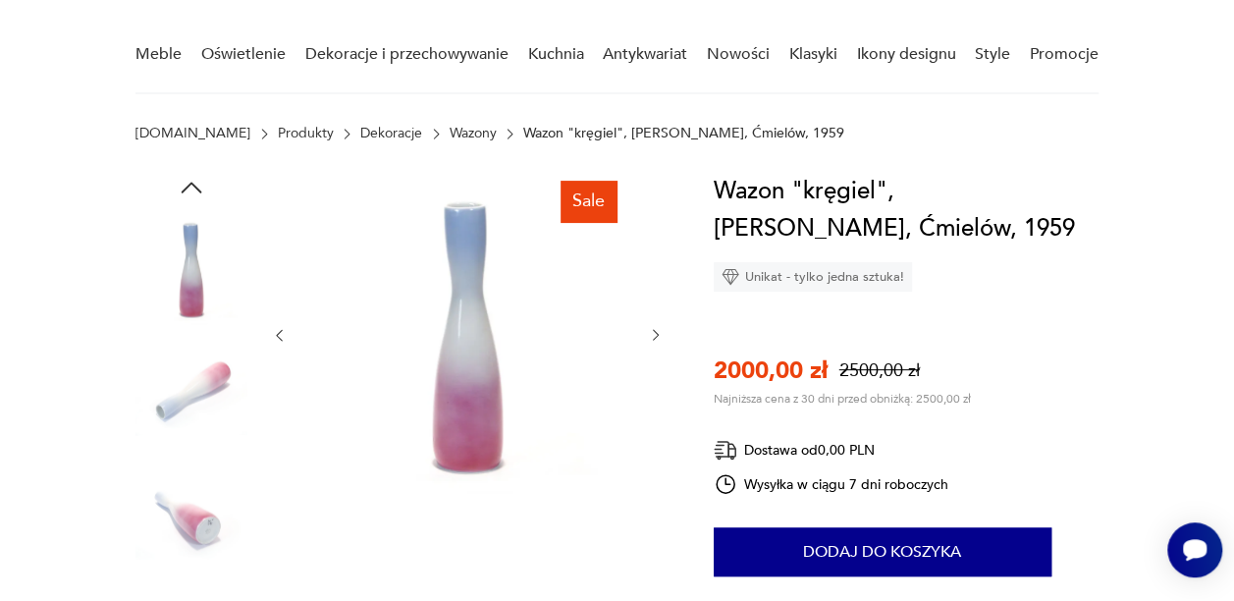
click at [653, 338] on icon "button" at bounding box center [656, 335] width 16 height 16
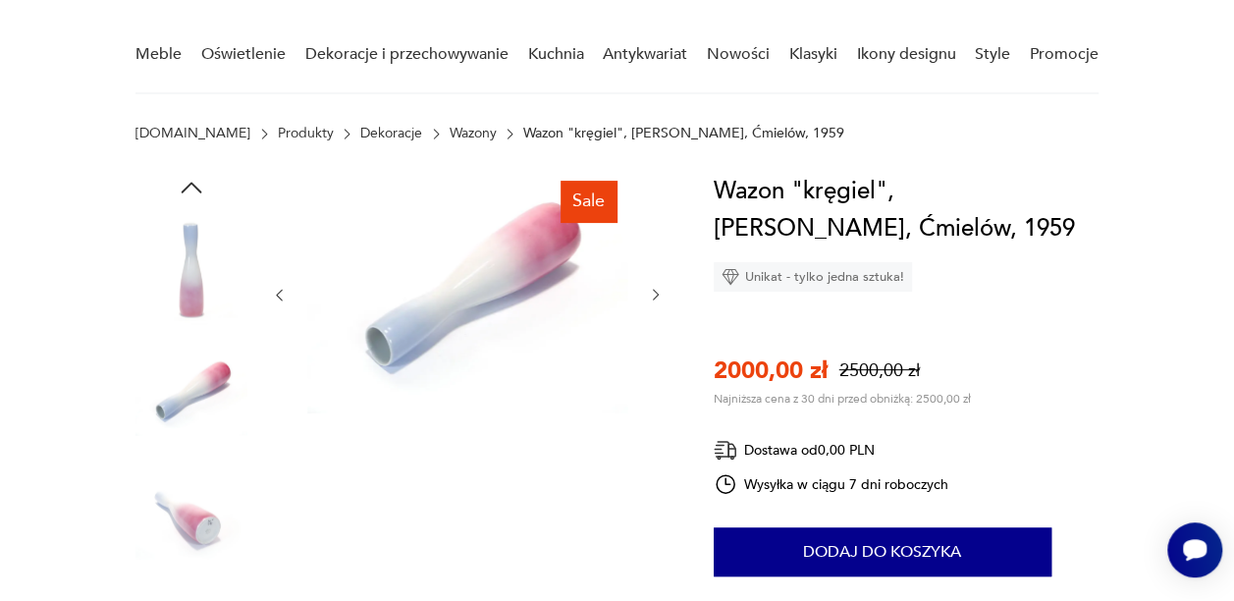
click at [653, 338] on div at bounding box center [467, 295] width 393 height 244
click at [659, 293] on icon "button" at bounding box center [656, 295] width 16 height 16
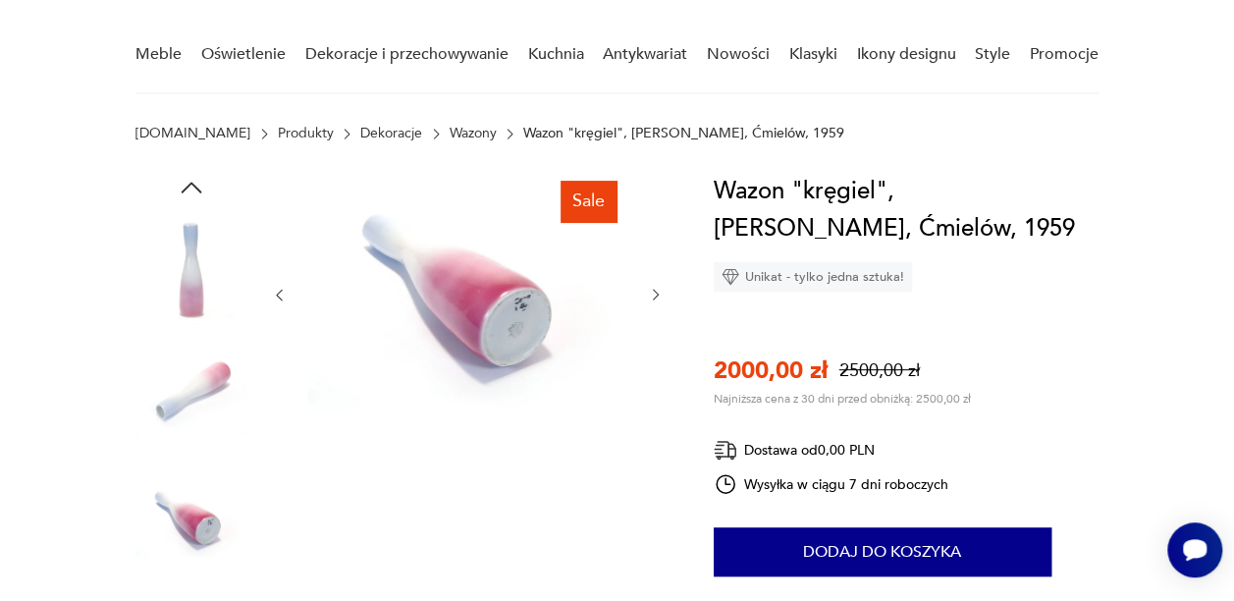
click at [659, 293] on icon "button" at bounding box center [656, 295] width 16 height 16
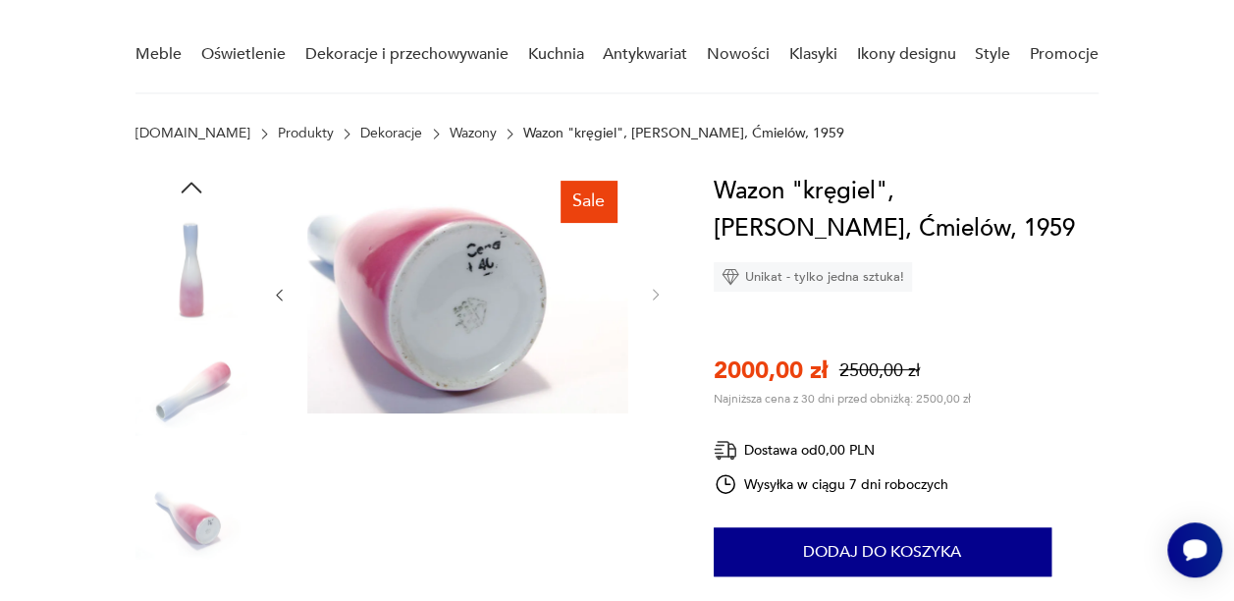
type input "*****"
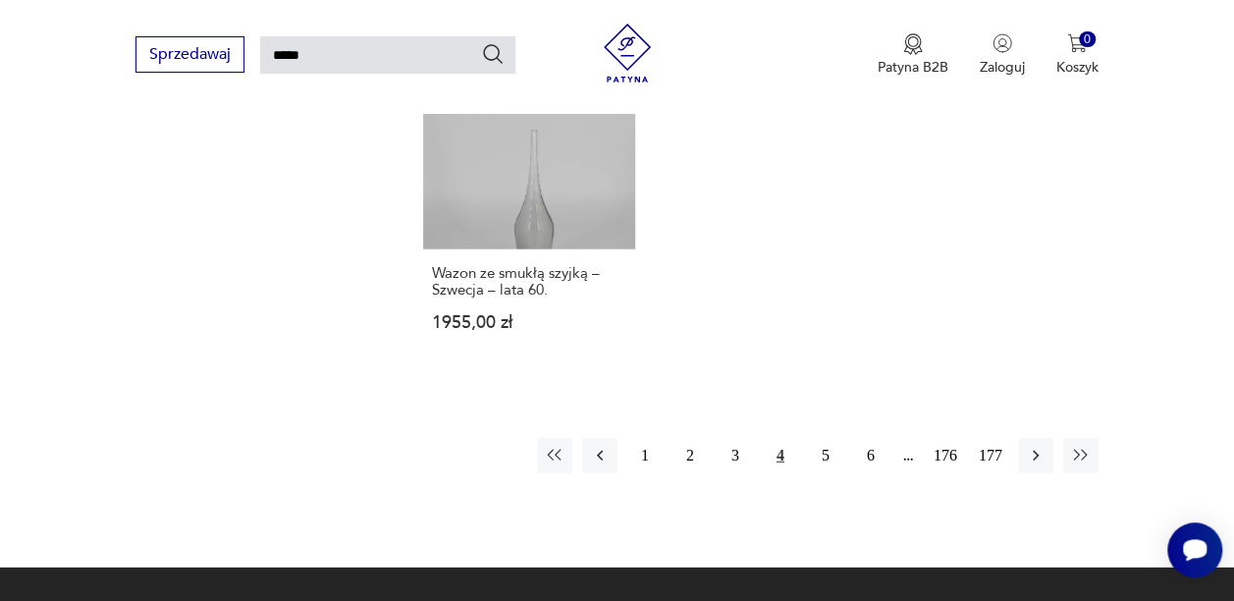
scroll to position [2457, 0]
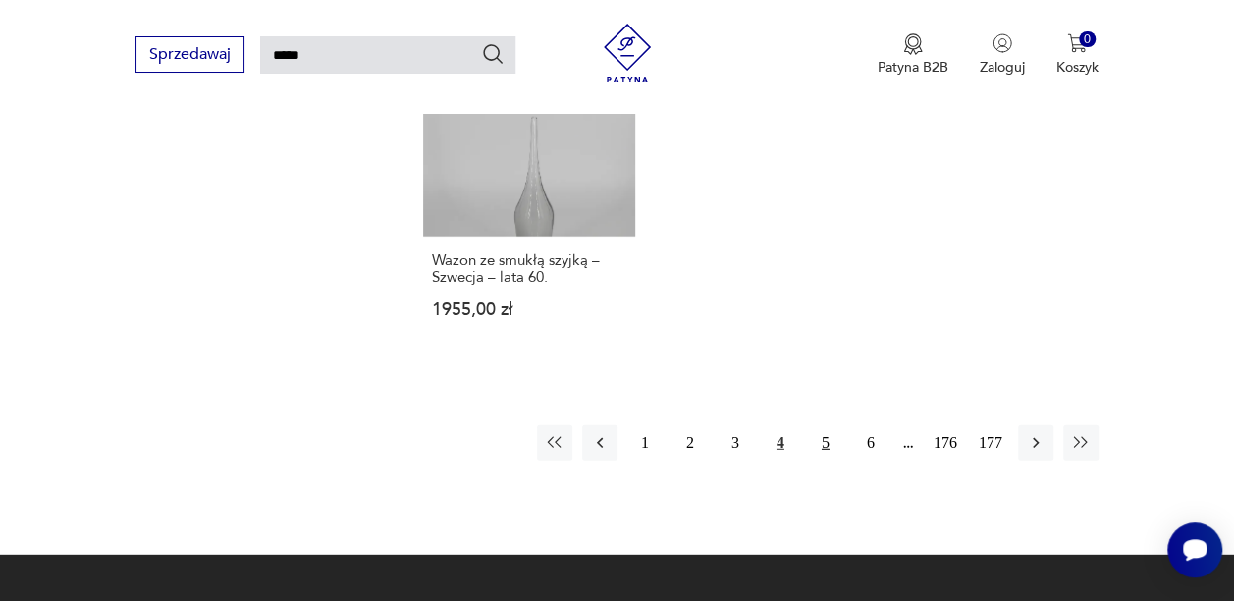
click at [827, 425] on button "5" at bounding box center [825, 442] width 35 height 35
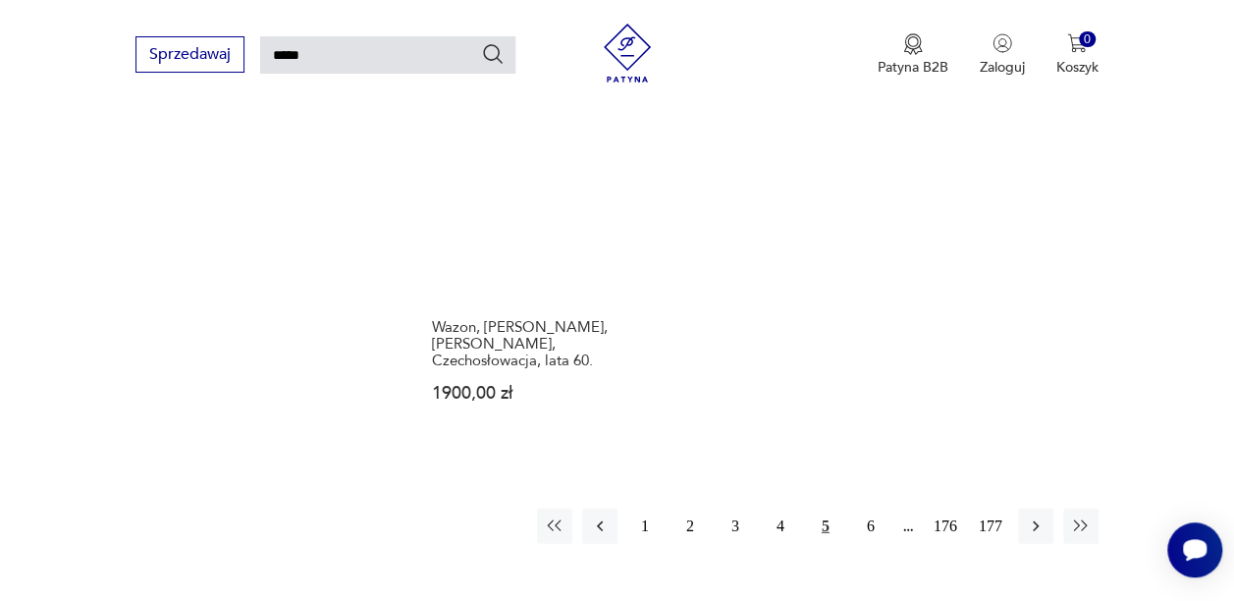
scroll to position [2460, 0]
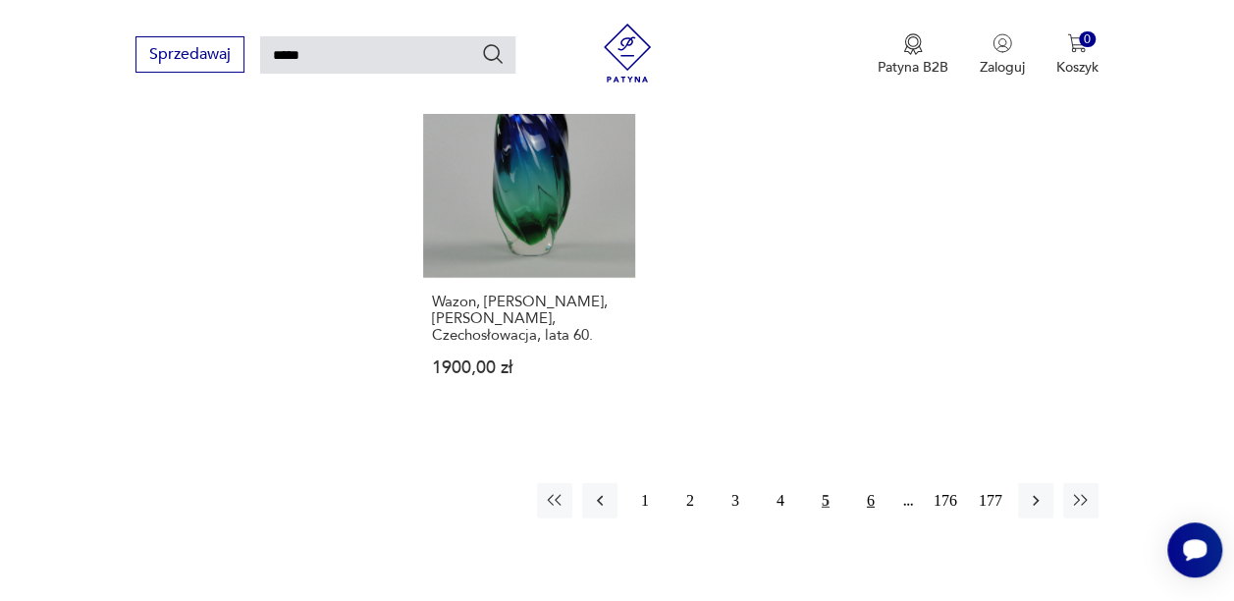
click at [870, 483] on button "6" at bounding box center [870, 500] width 35 height 35
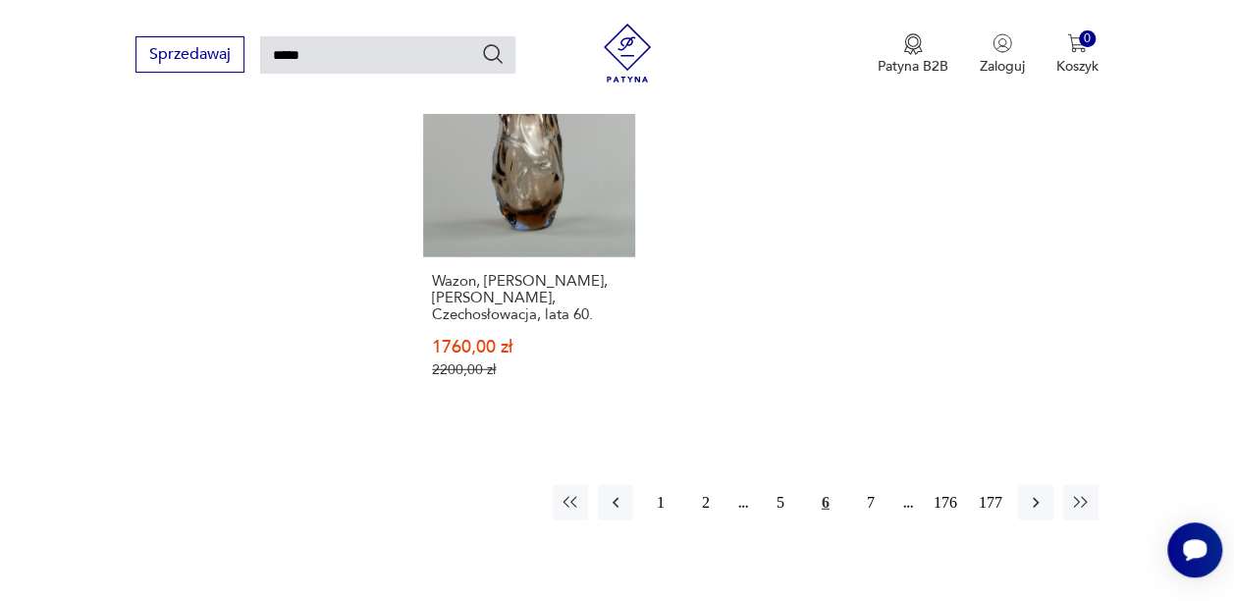
scroll to position [2539, 0]
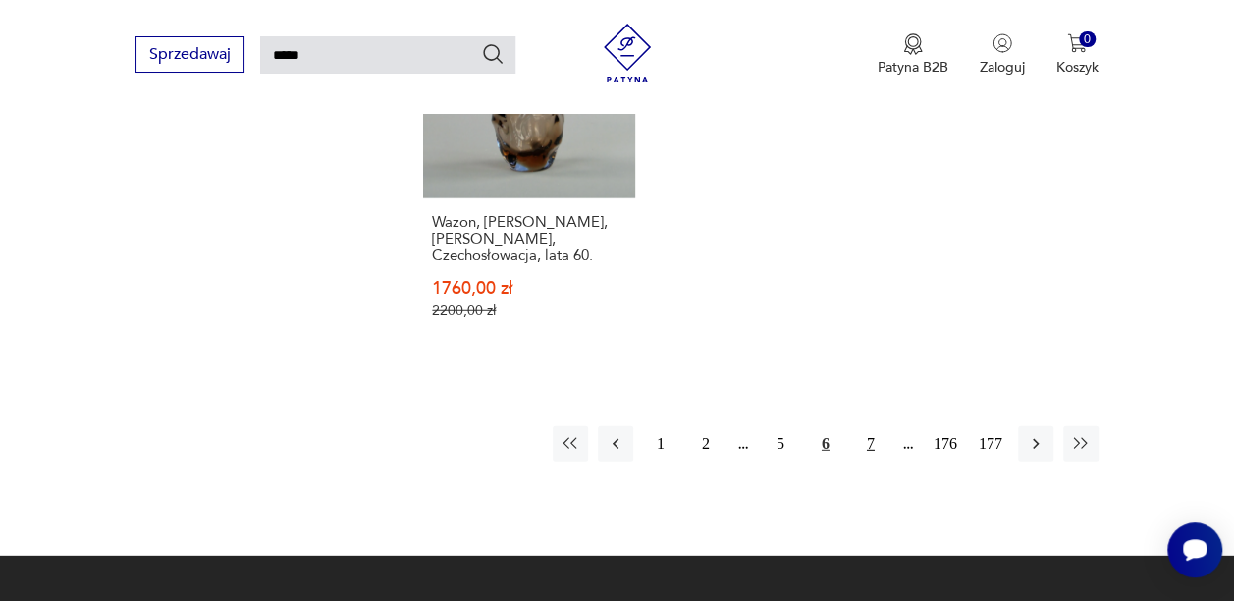
click at [872, 426] on button "7" at bounding box center [870, 443] width 35 height 35
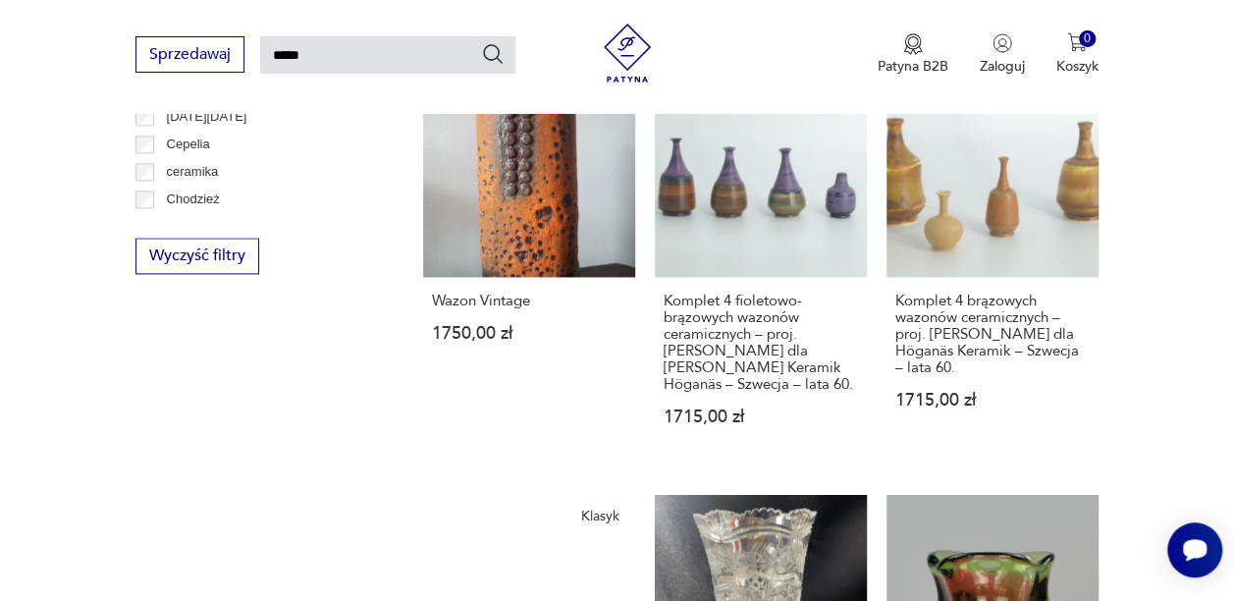
scroll to position [1343, 0]
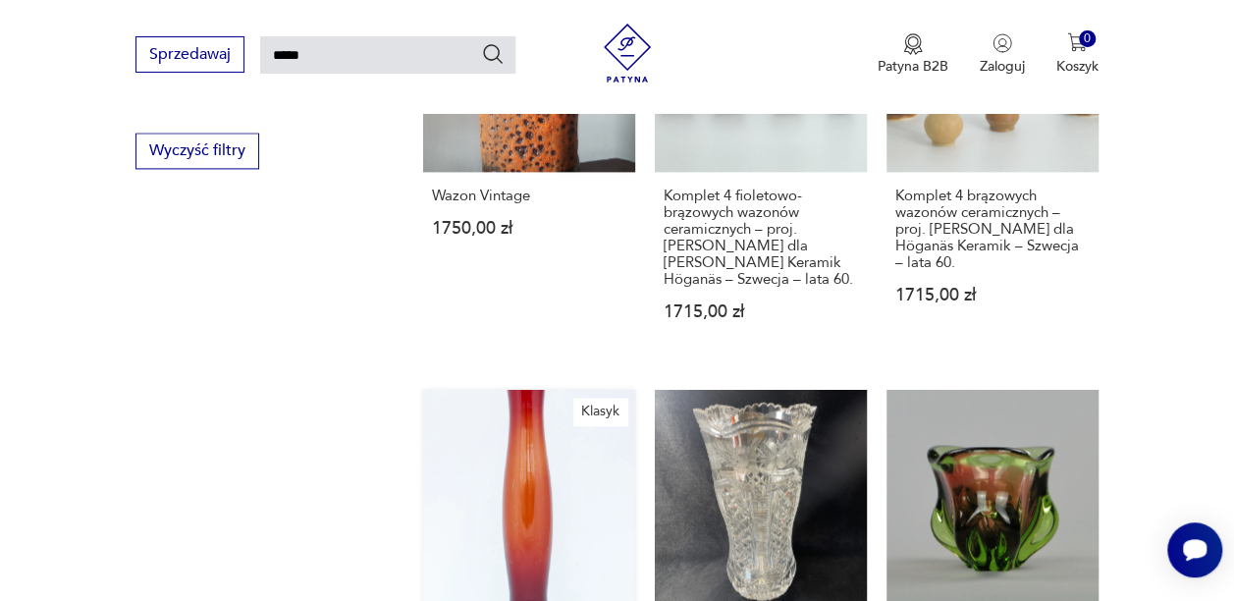
click at [549, 412] on link "Klasyk Duży gradientowy wazon projektu [PERSON_NAME], Huta Szkła "Sudety" w [GE…" at bounding box center [529, 589] width 212 height 399
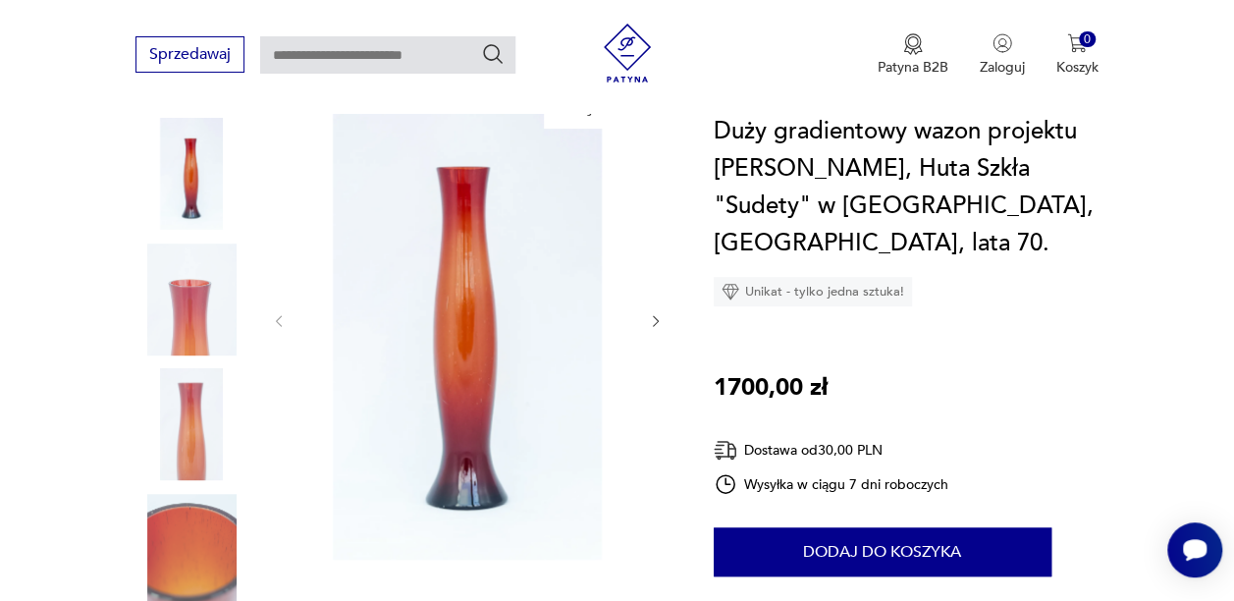
scroll to position [296, 0]
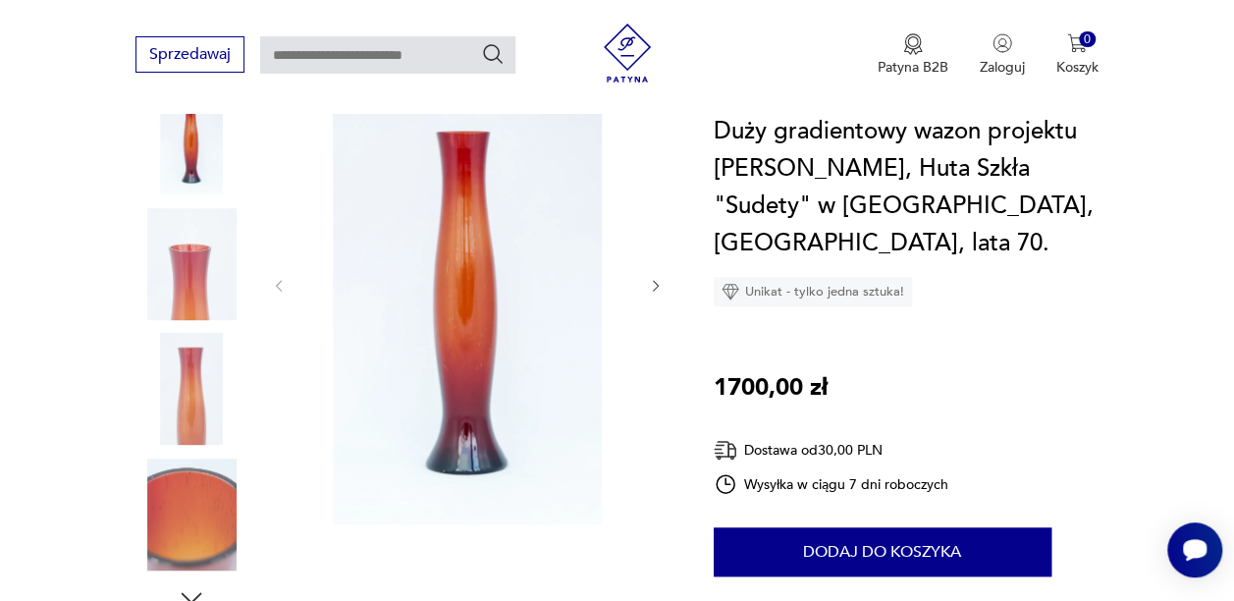
click at [646, 288] on div at bounding box center [467, 285] width 393 height 485
click at [654, 288] on icon "button" at bounding box center [656, 286] width 16 height 16
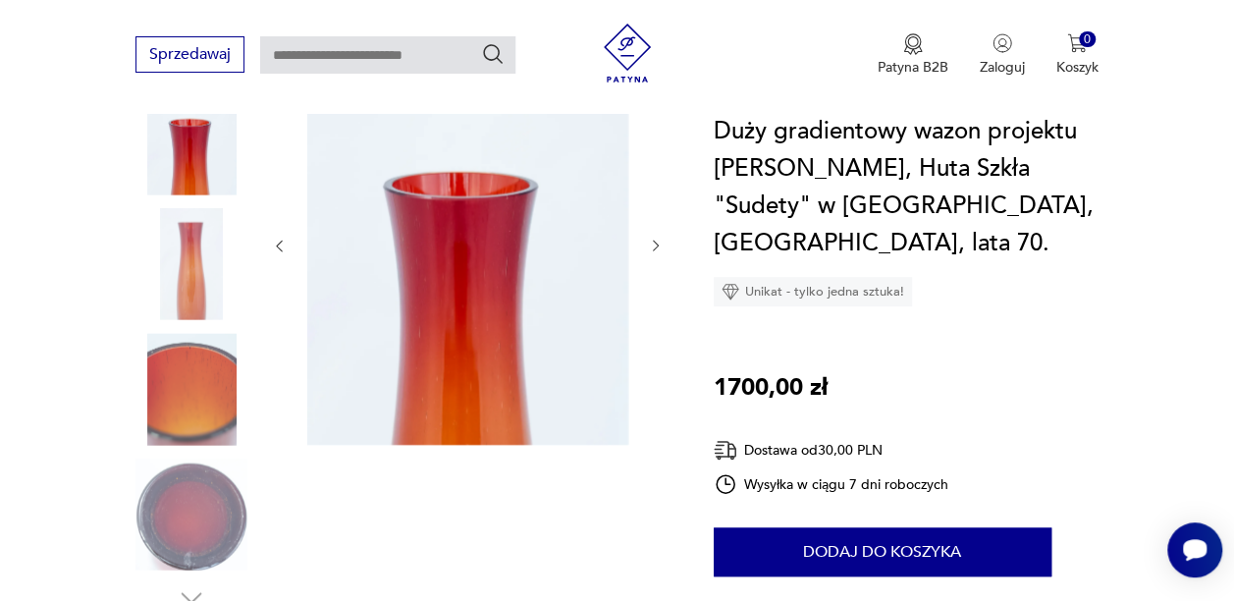
click at [654, 288] on div at bounding box center [467, 245] width 393 height 405
type input "*****"
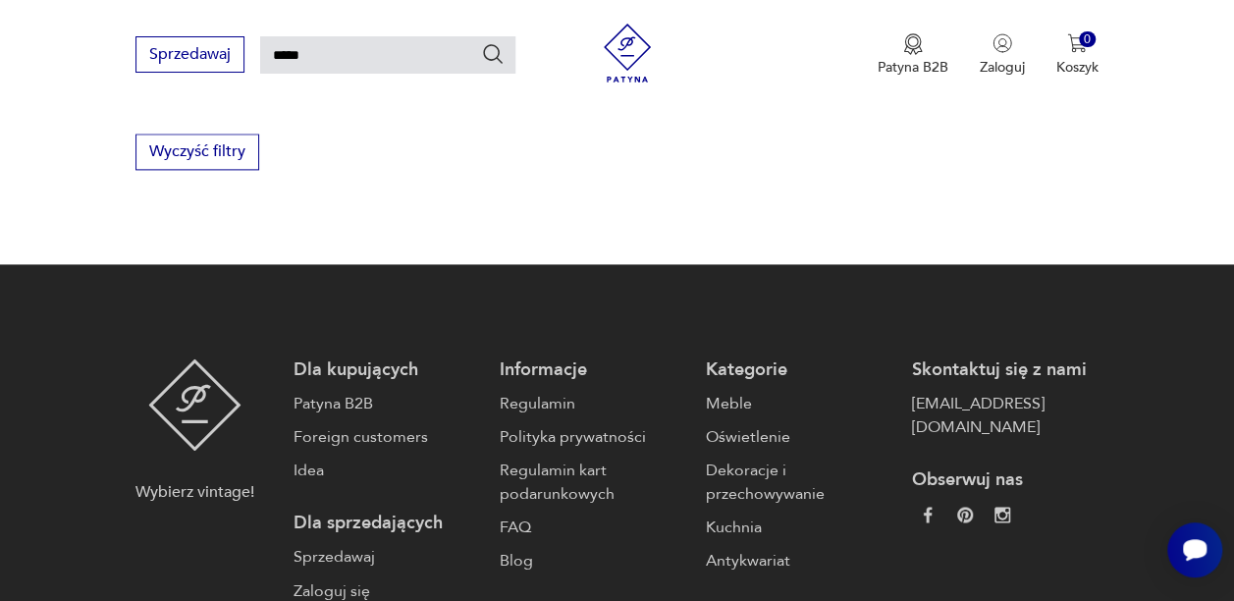
scroll to position [2724, 0]
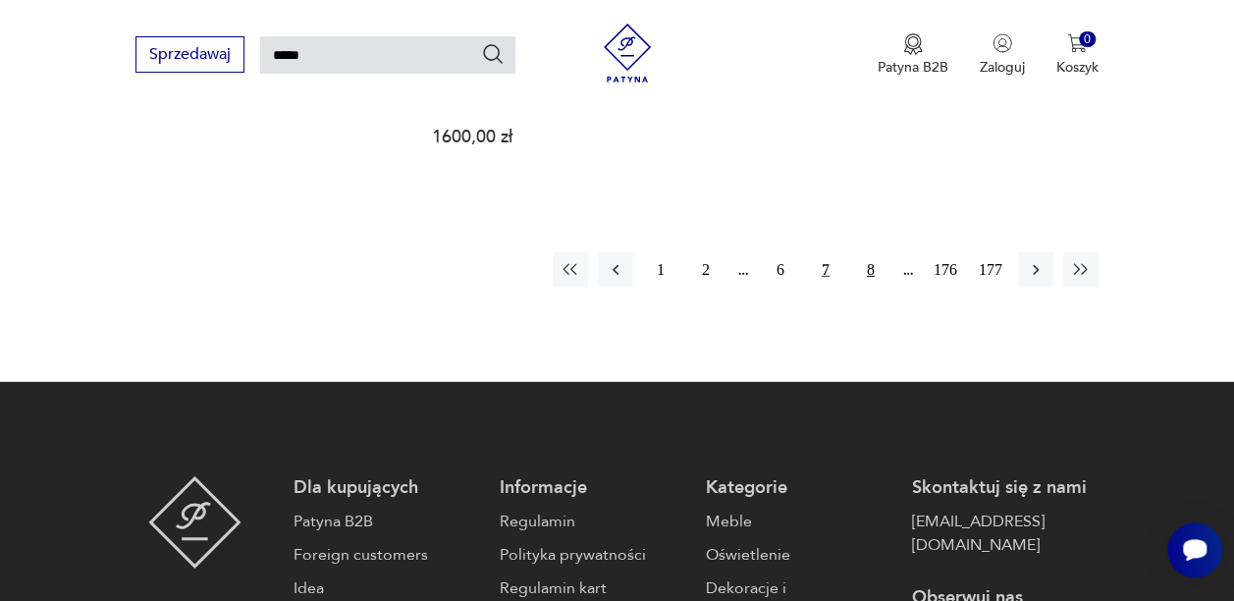
click at [871, 252] on button "8" at bounding box center [870, 269] width 35 height 35
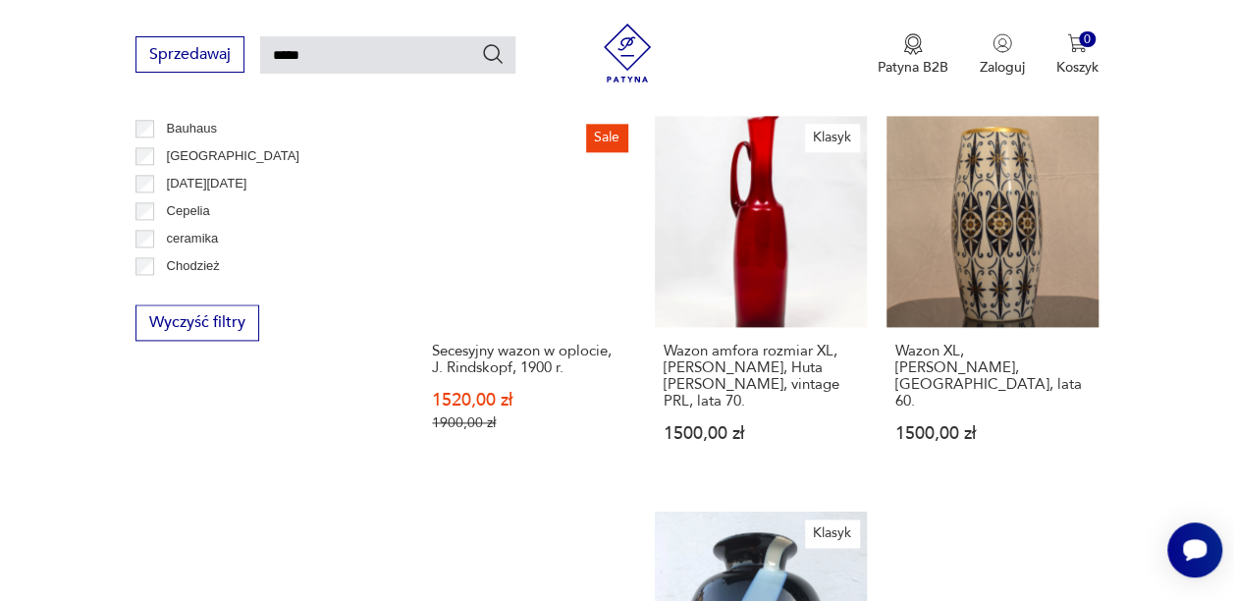
scroll to position [1113, 0]
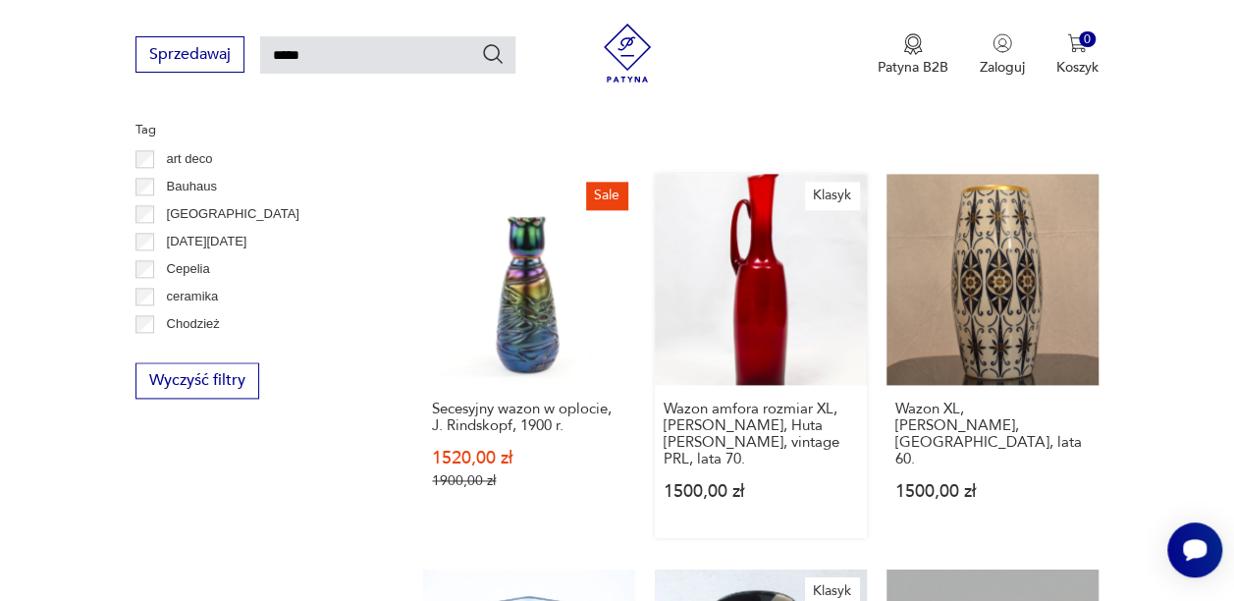
click at [787, 263] on link "Klasyk Wazon amfora rozmiar XL, [PERSON_NAME], Huta [PERSON_NAME], vintage PRL,…" at bounding box center [761, 356] width 212 height 365
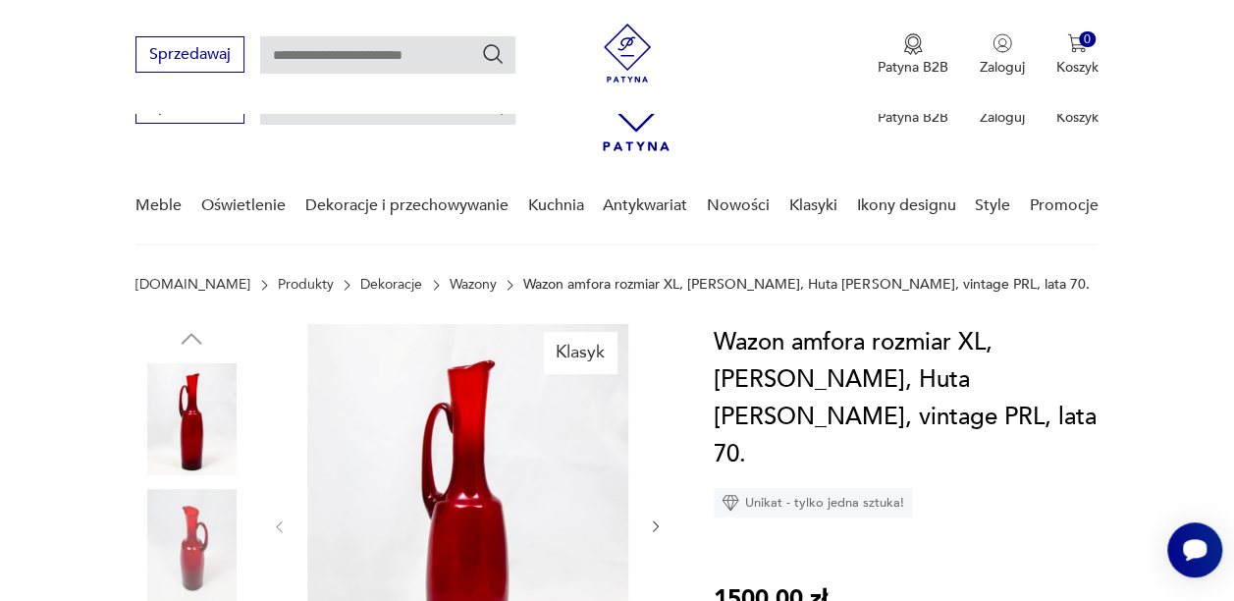
scroll to position [335, 0]
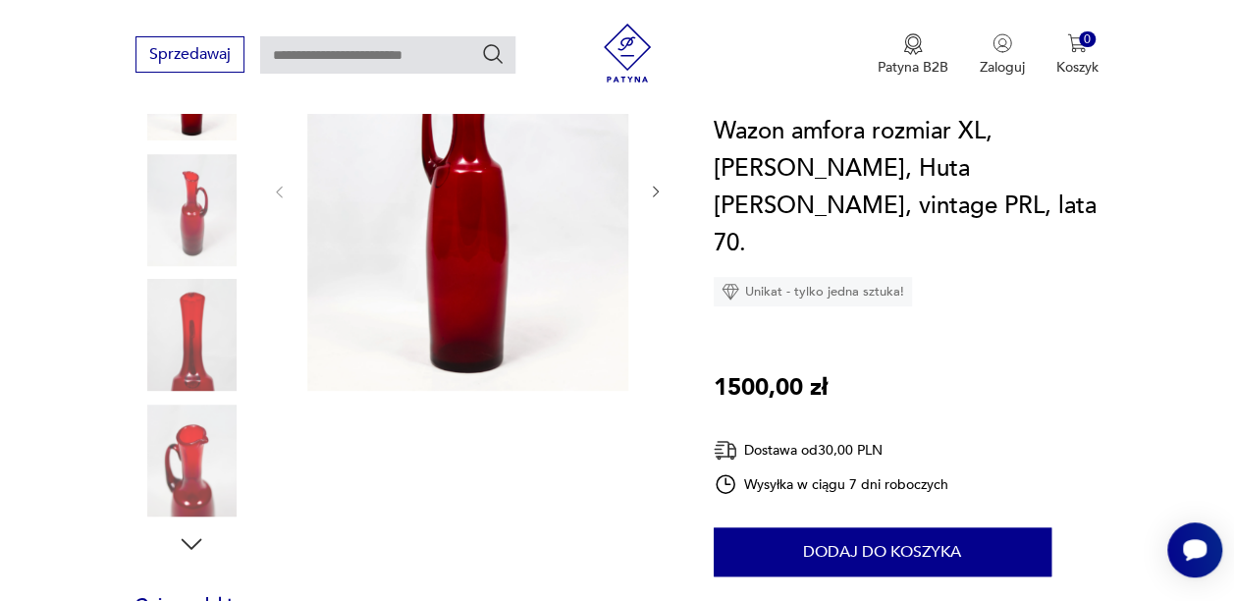
type input "*****"
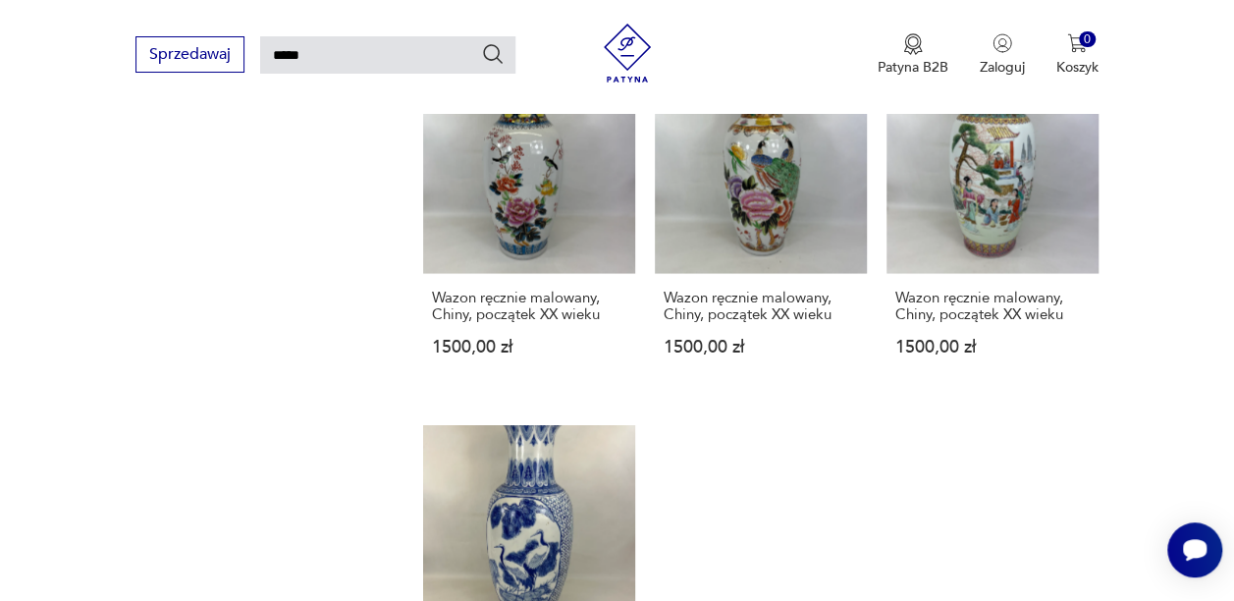
scroll to position [2248, 0]
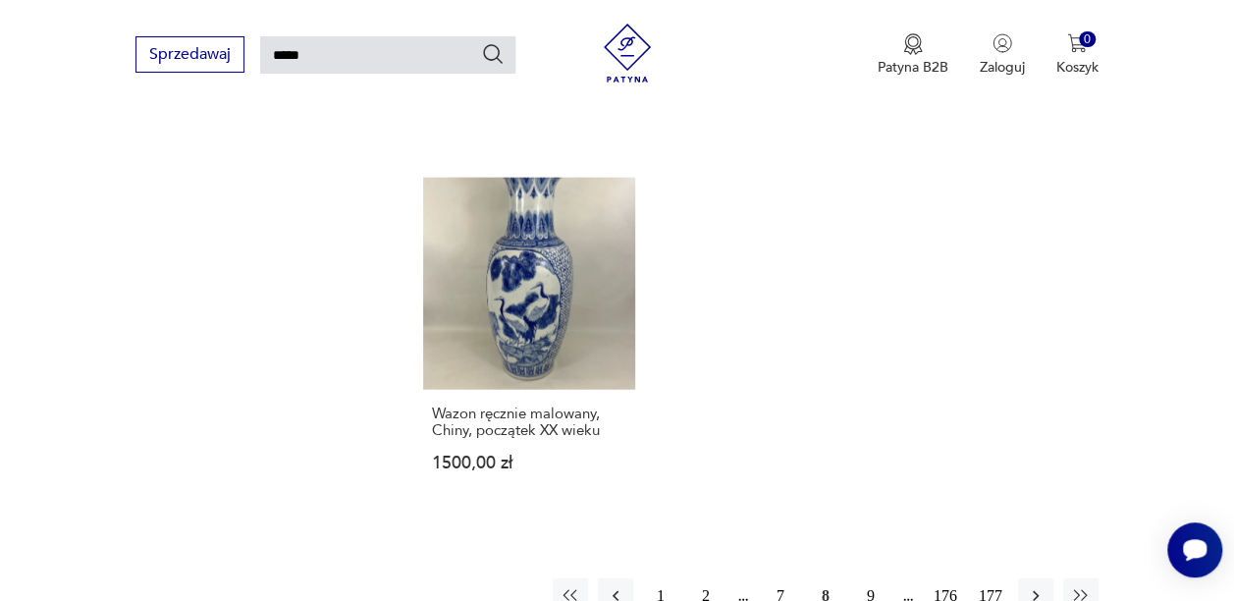
click at [865, 578] on button "9" at bounding box center [870, 595] width 35 height 35
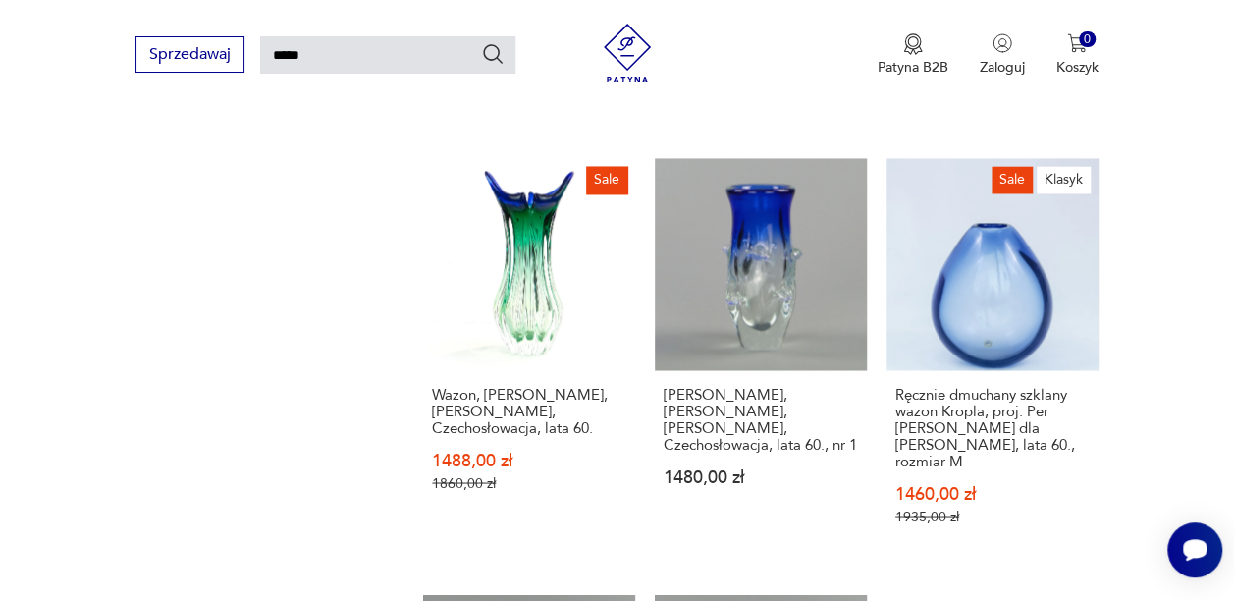
scroll to position [1500, 0]
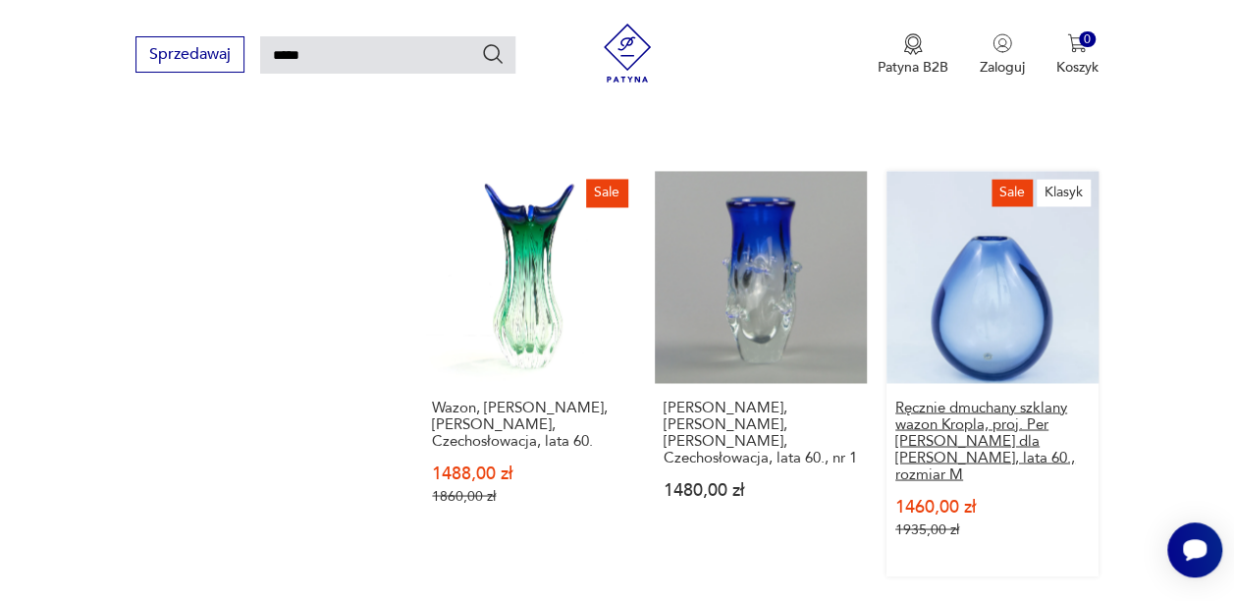
click at [988, 399] on h3 "Ręcznie dmuchany szklany wazon Kropla, proj. Per [PERSON_NAME] dla [PERSON_NAME…" at bounding box center [992, 440] width 194 height 83
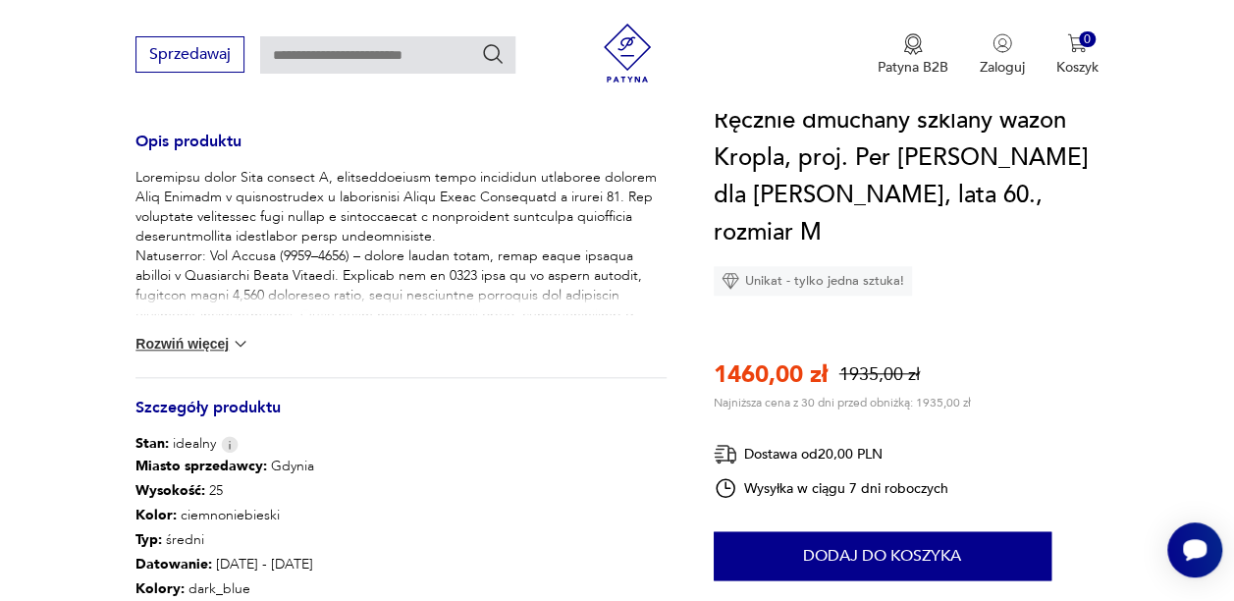
scroll to position [818, 0]
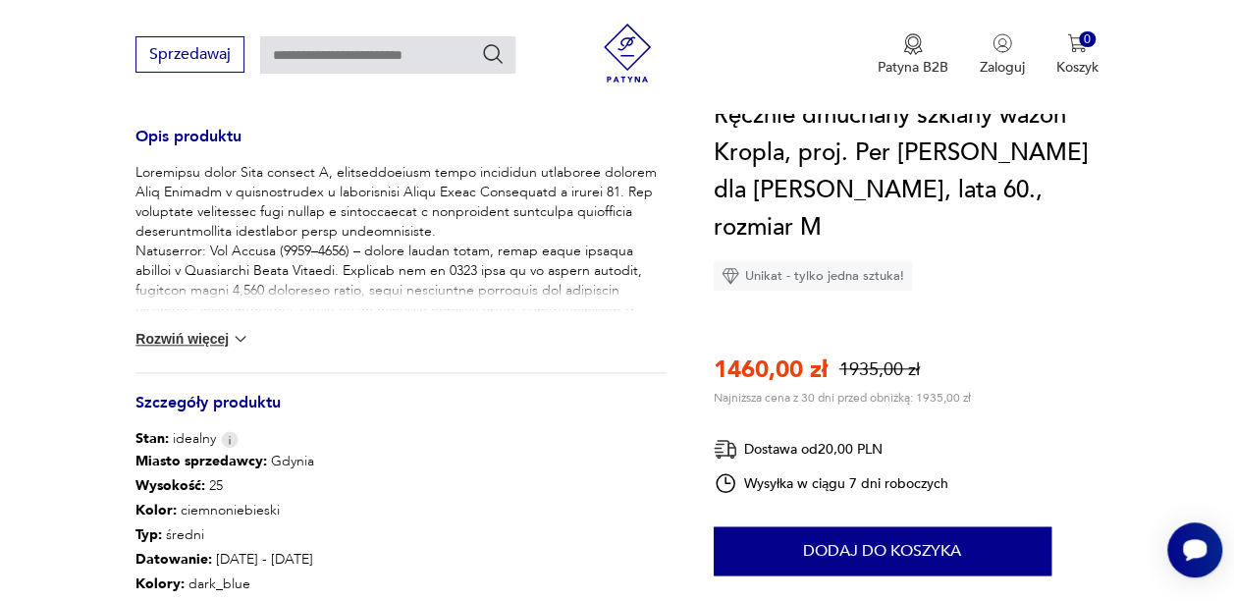
click at [204, 329] on button "Rozwiń więcej" at bounding box center [192, 339] width 114 height 20
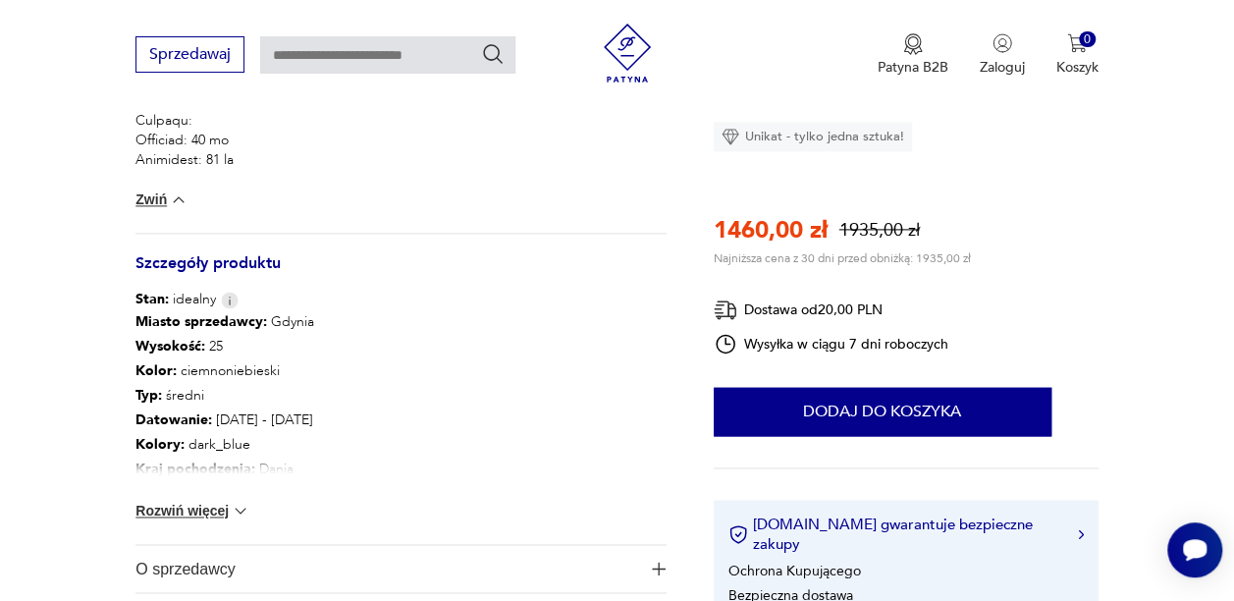
scroll to position [1273, 0]
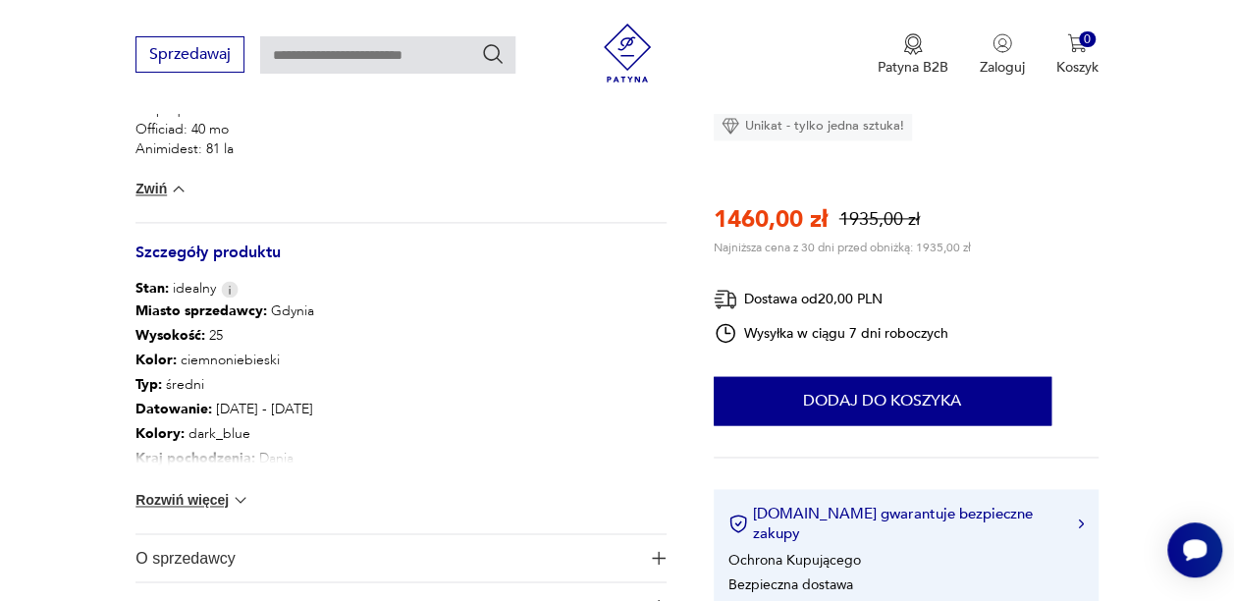
click at [240, 490] on img at bounding box center [241, 500] width 20 height 20
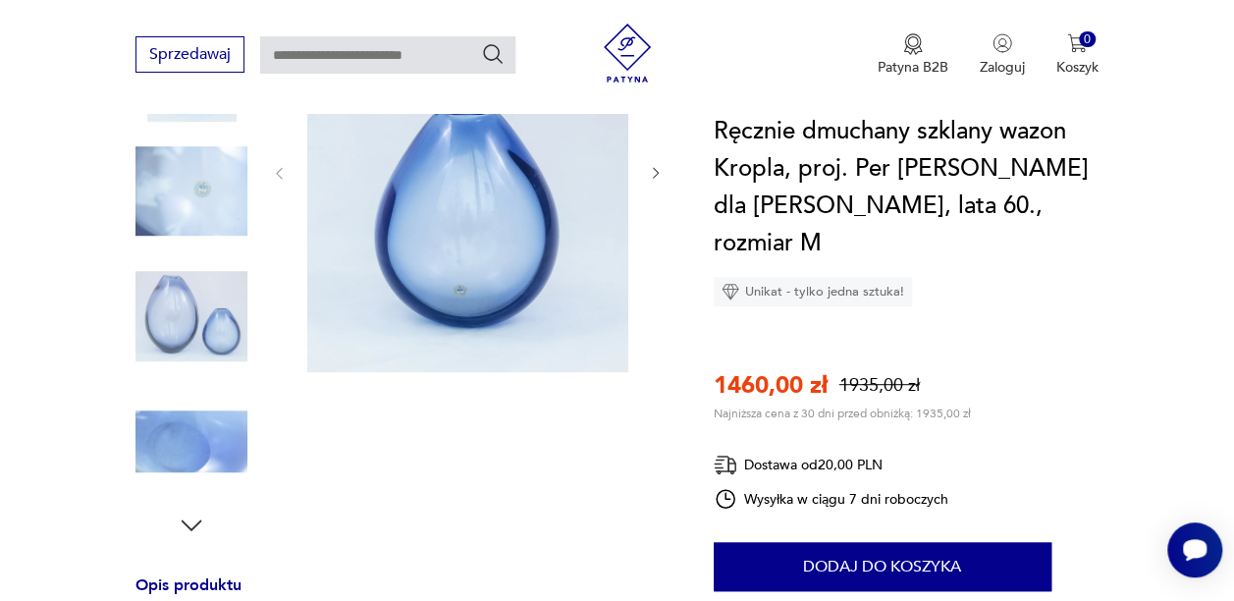
scroll to position [386, 0]
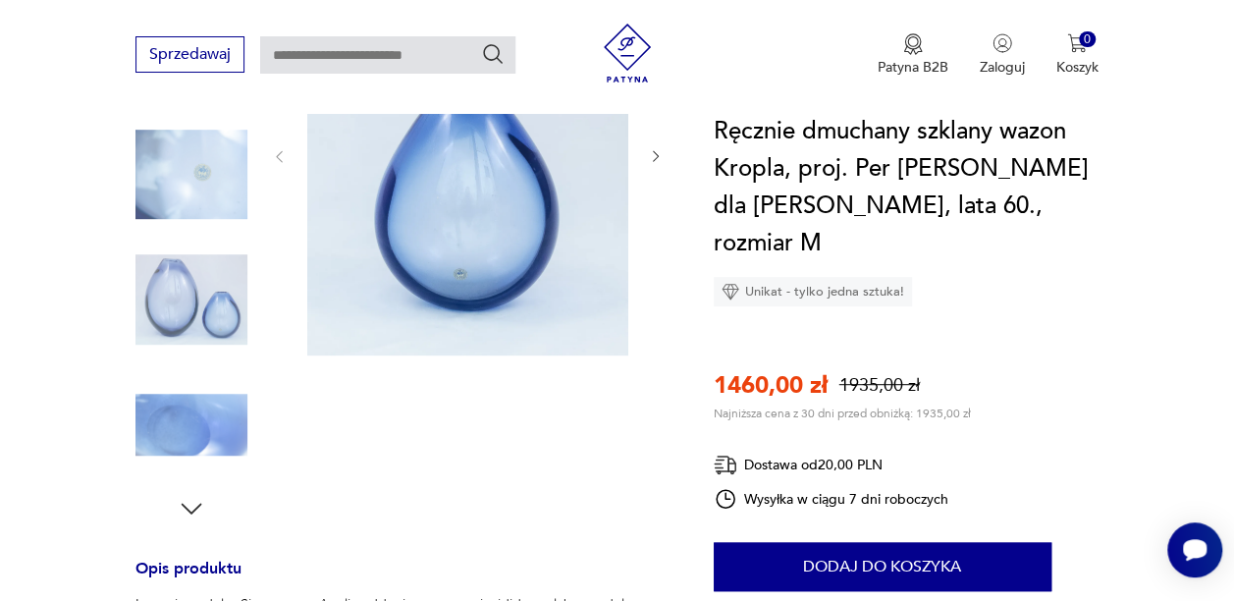
click at [525, 169] on img at bounding box center [467, 154] width 321 height 401
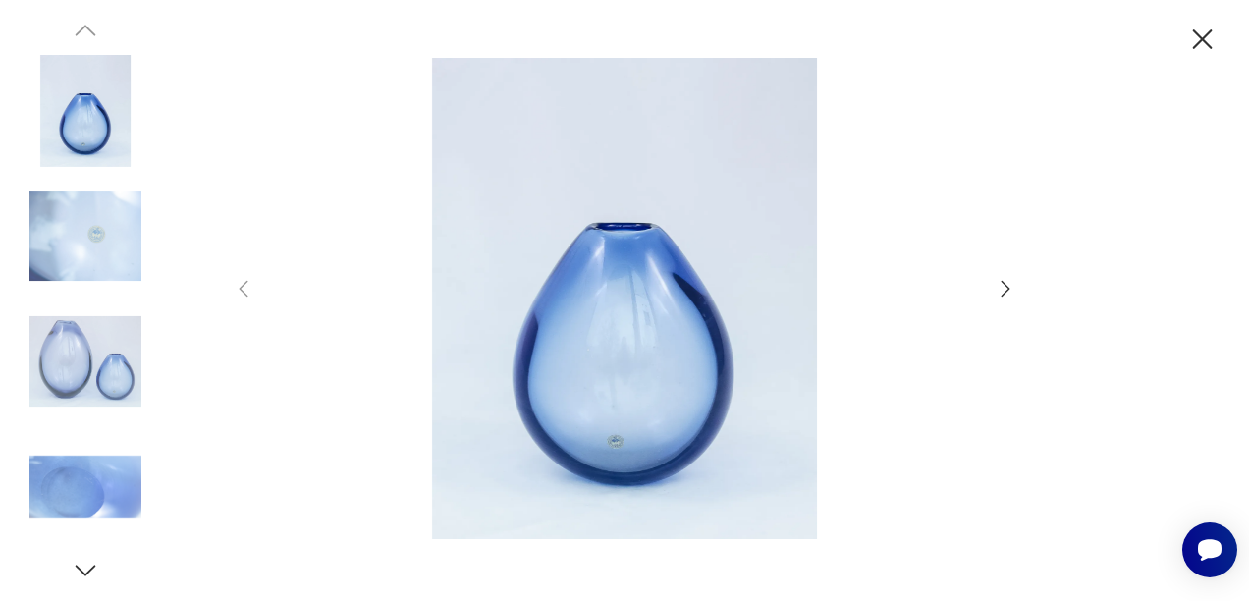
click at [1001, 293] on icon "button" at bounding box center [1005, 289] width 24 height 24
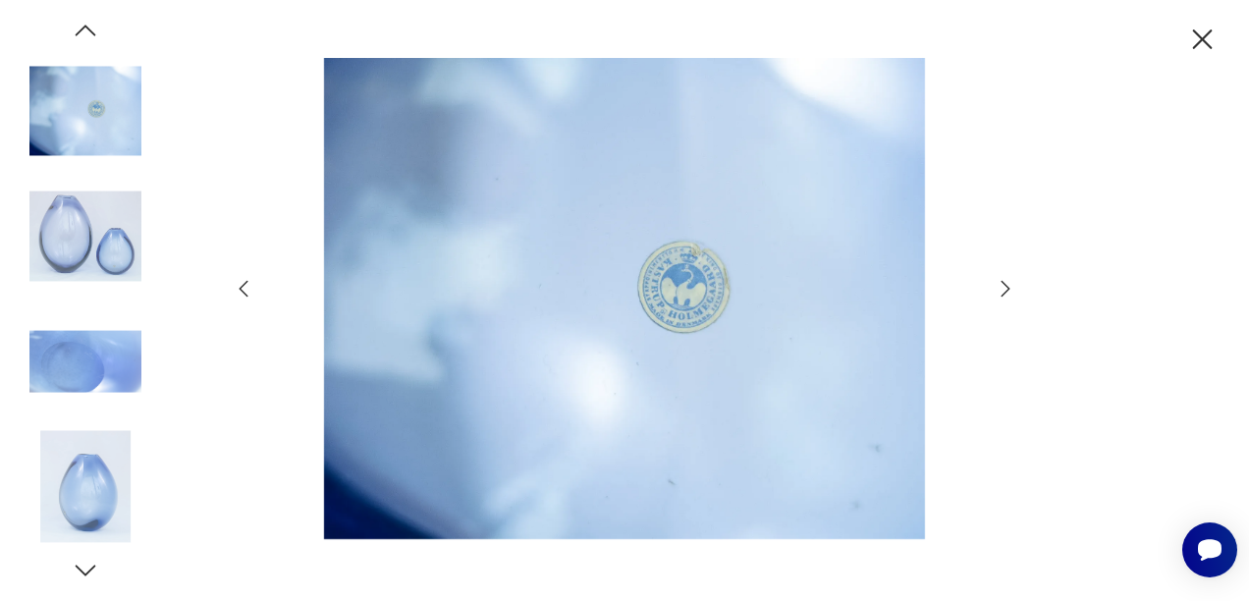
click at [1001, 293] on icon "button" at bounding box center [1005, 289] width 24 height 24
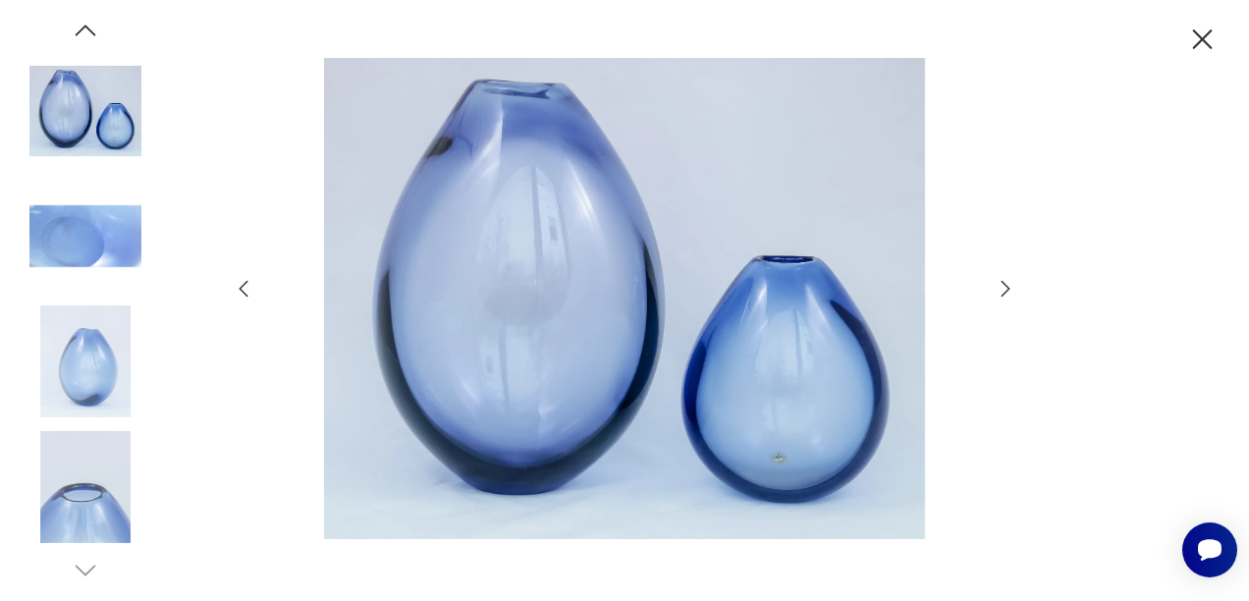
click at [1001, 293] on icon "button" at bounding box center [1005, 289] width 24 height 24
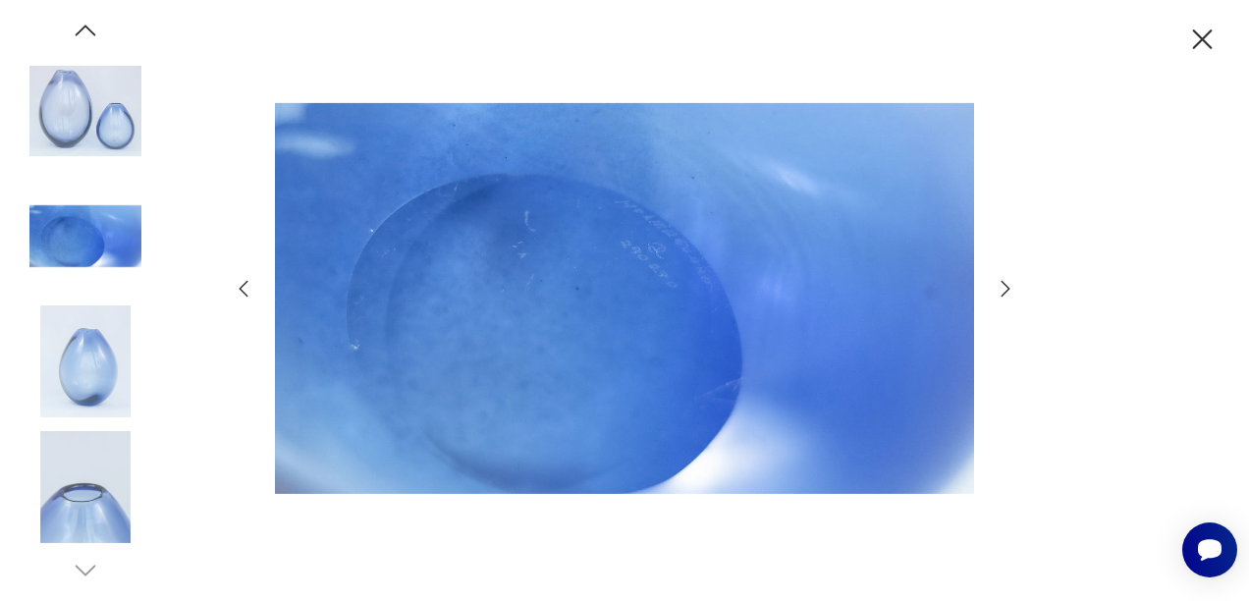
click at [697, 293] on img at bounding box center [624, 298] width 699 height 481
click at [1013, 290] on icon "button" at bounding box center [1005, 289] width 24 height 24
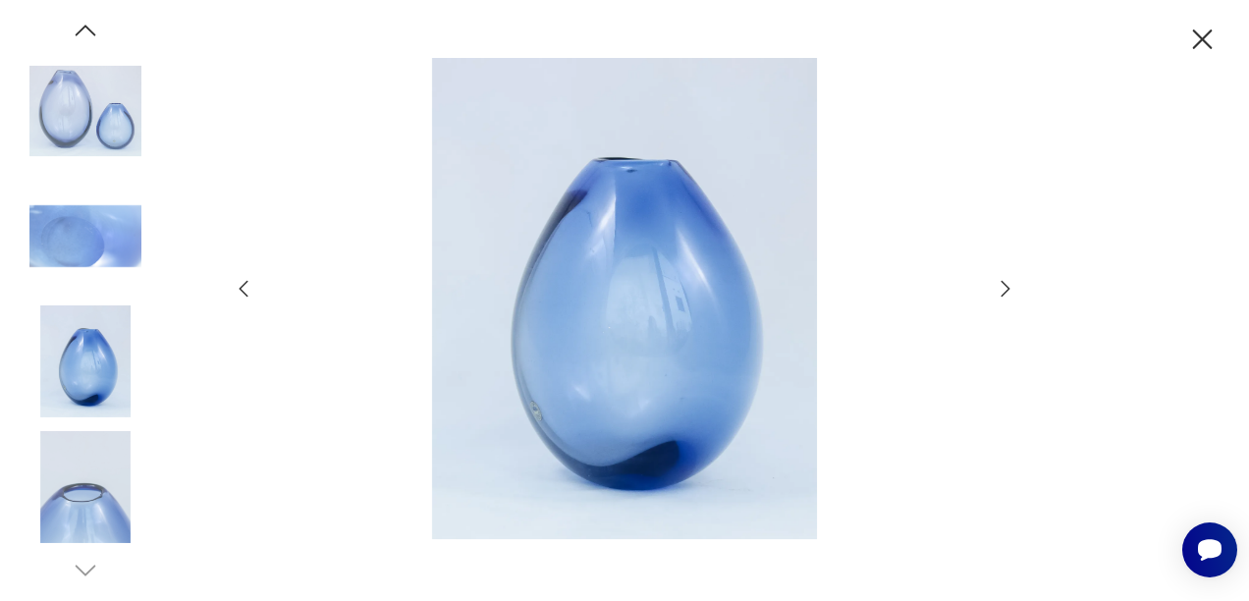
click at [1013, 290] on icon "button" at bounding box center [1005, 289] width 24 height 24
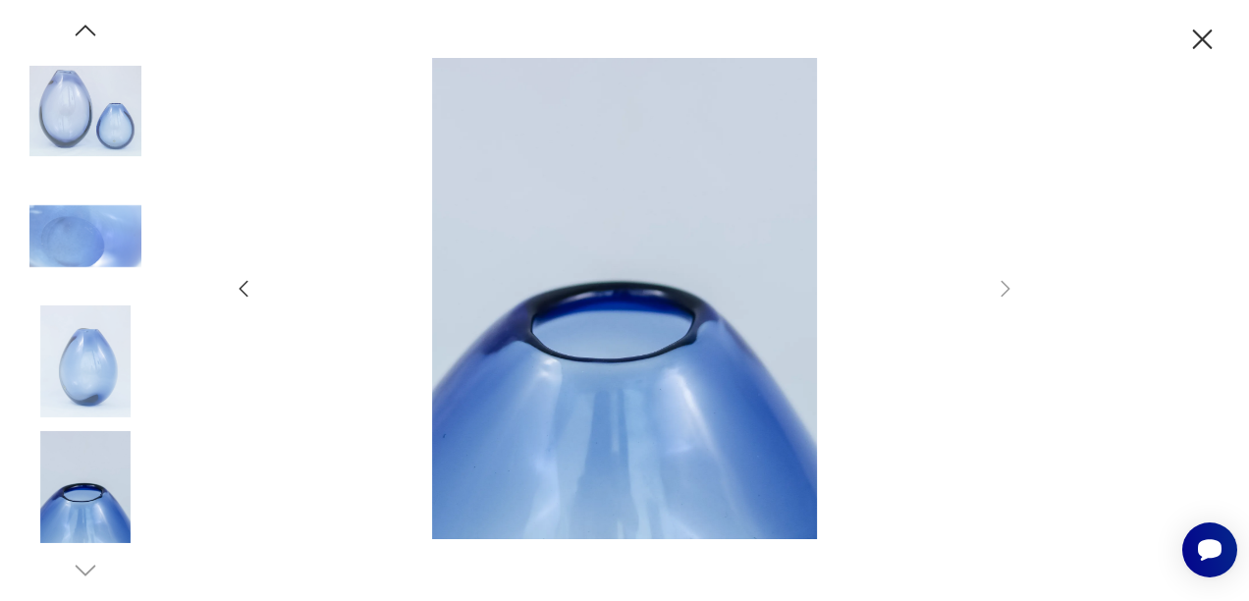
click at [244, 293] on icon "button" at bounding box center [244, 289] width 24 height 24
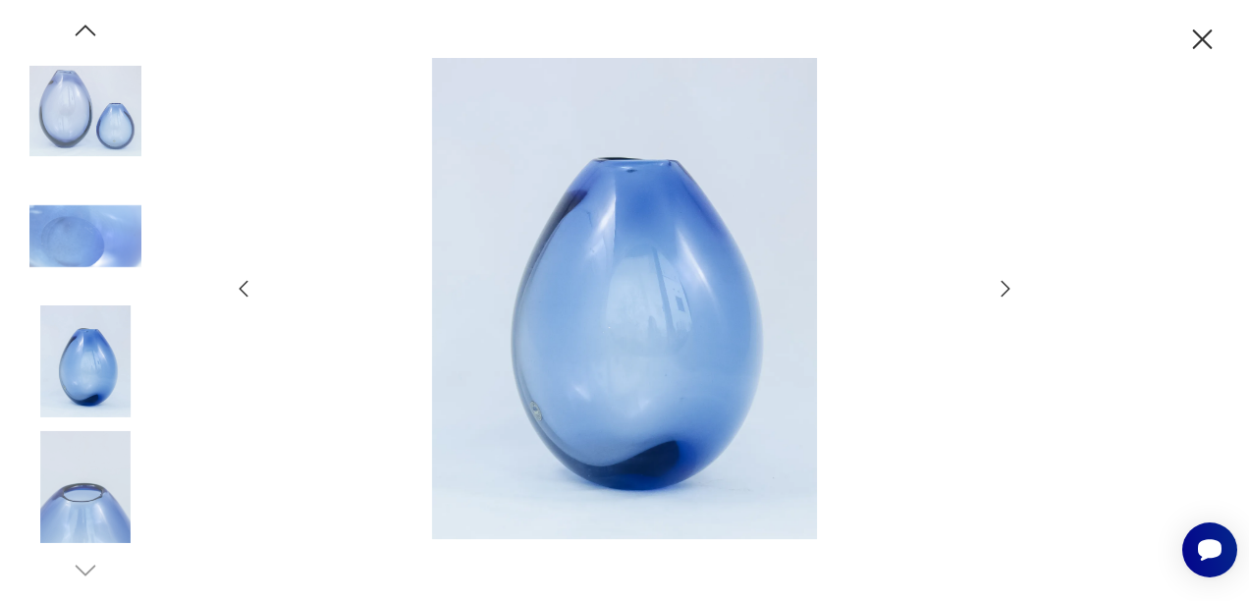
click at [1004, 279] on icon "button" at bounding box center [1005, 289] width 24 height 24
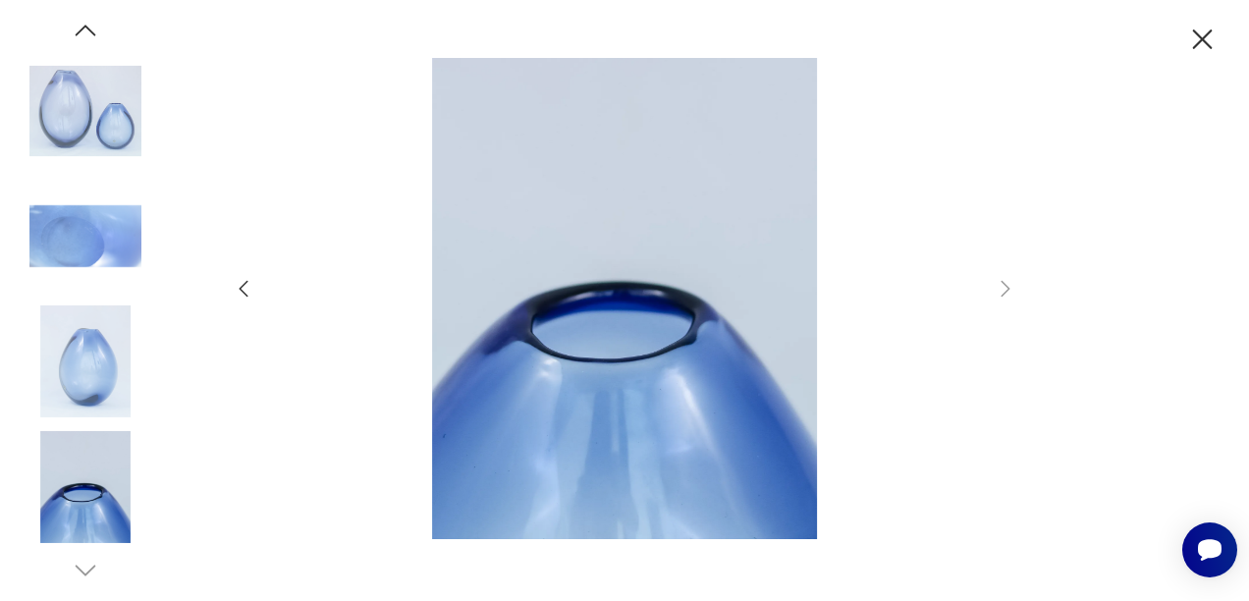
click at [241, 289] on icon "button" at bounding box center [244, 289] width 24 height 24
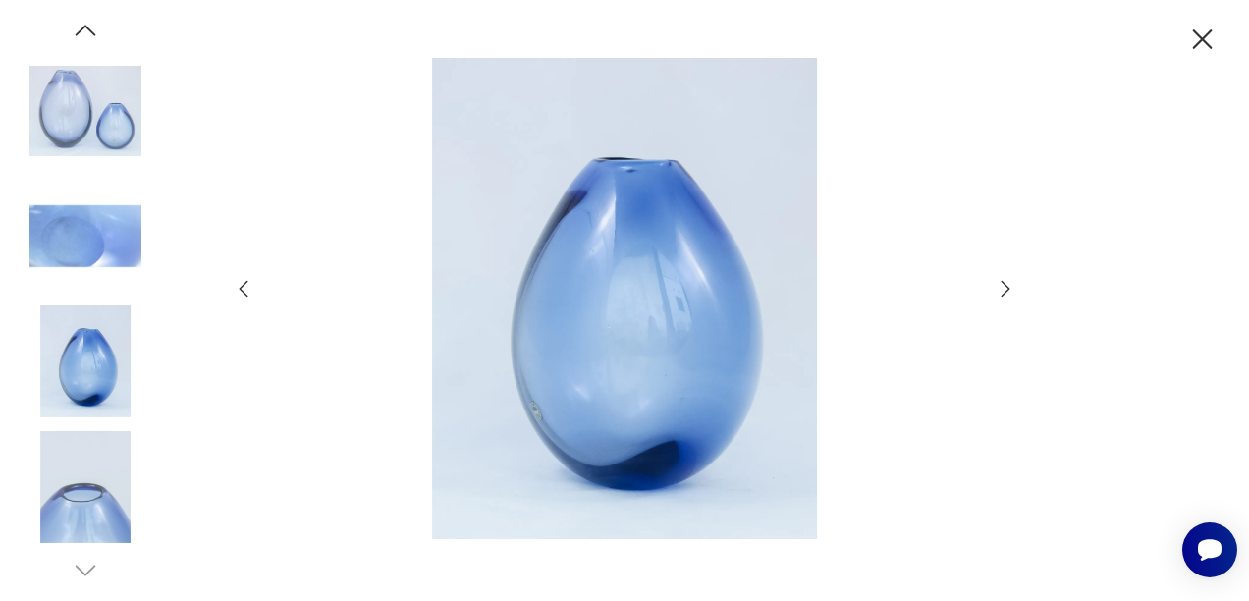
click at [241, 289] on icon "button" at bounding box center [244, 289] width 24 height 24
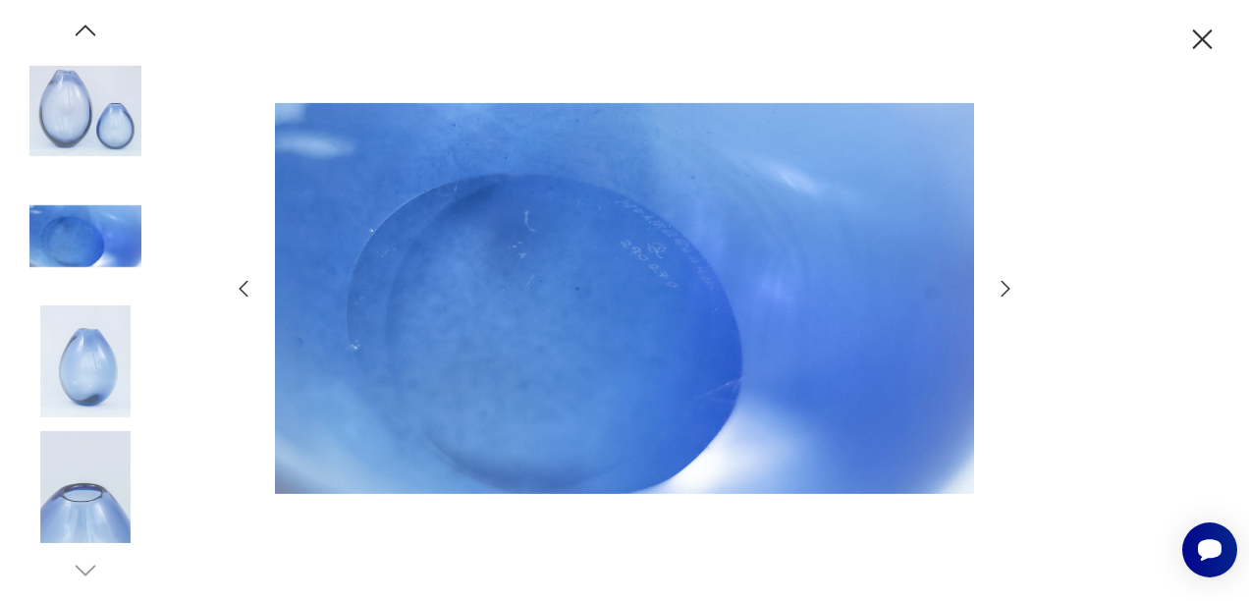
click at [362, 342] on img at bounding box center [624, 298] width 699 height 481
click at [237, 295] on icon "button" at bounding box center [244, 289] width 24 height 24
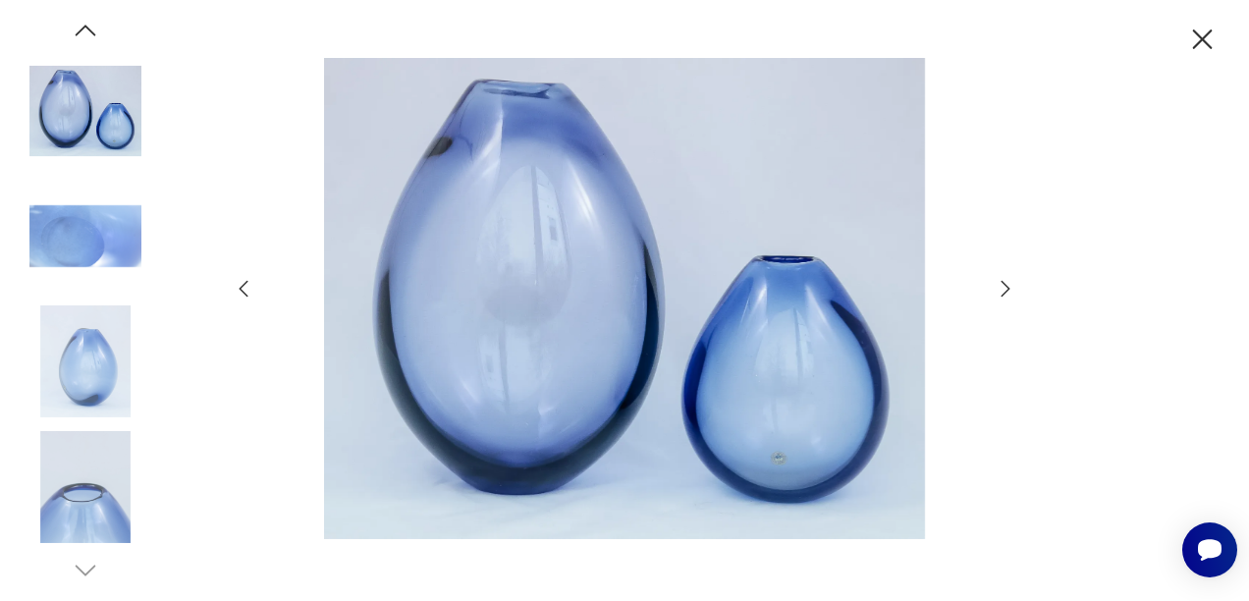
click at [79, 349] on img at bounding box center [85, 361] width 112 height 112
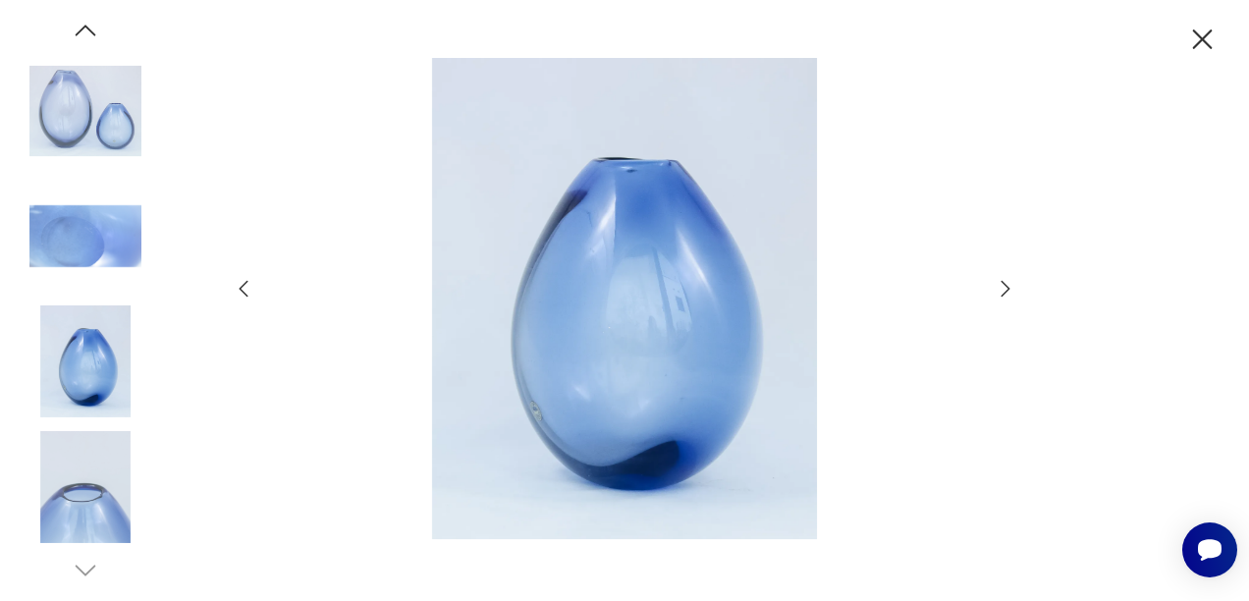
click at [1197, 43] on icon "button" at bounding box center [1203, 39] width 20 height 20
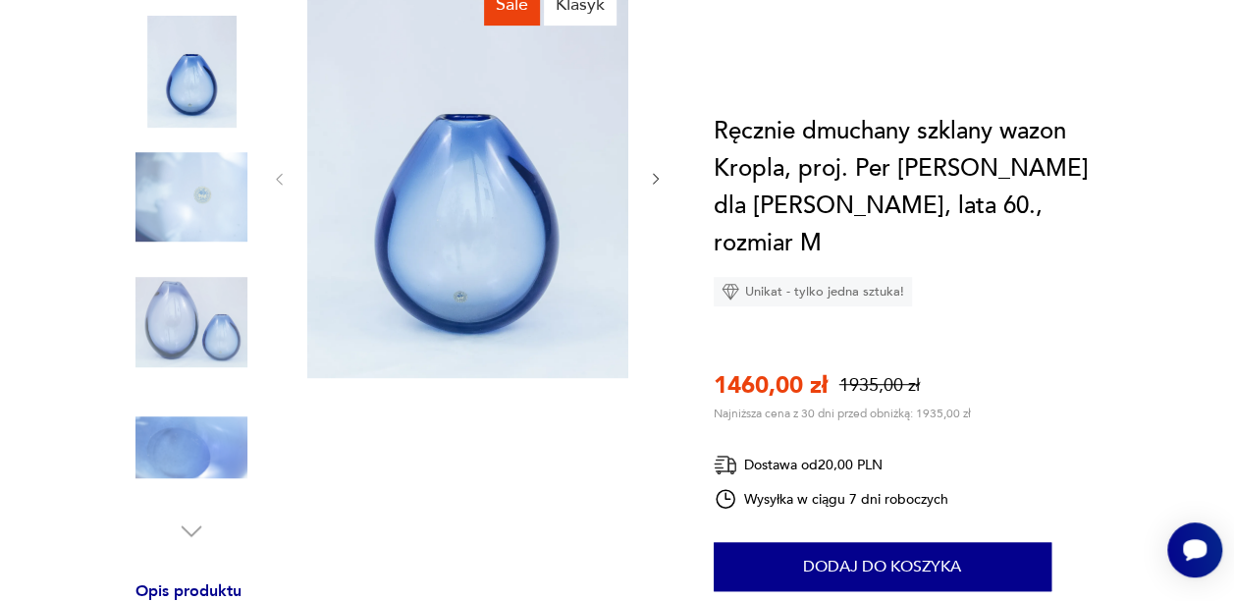
scroll to position [79, 0]
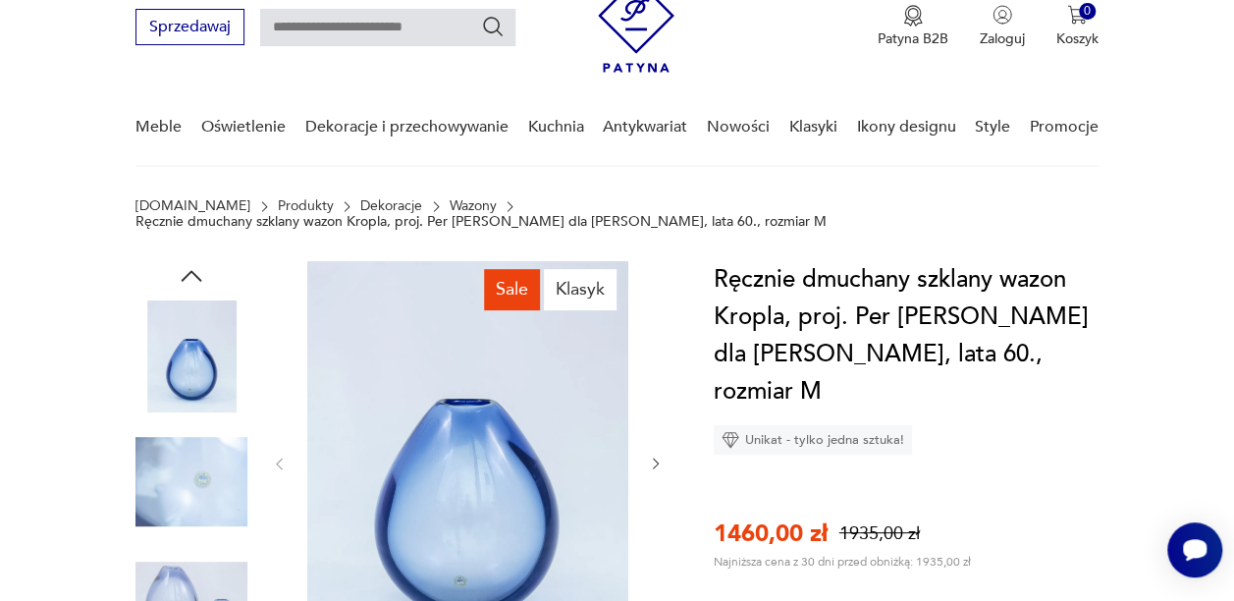
type input "*****"
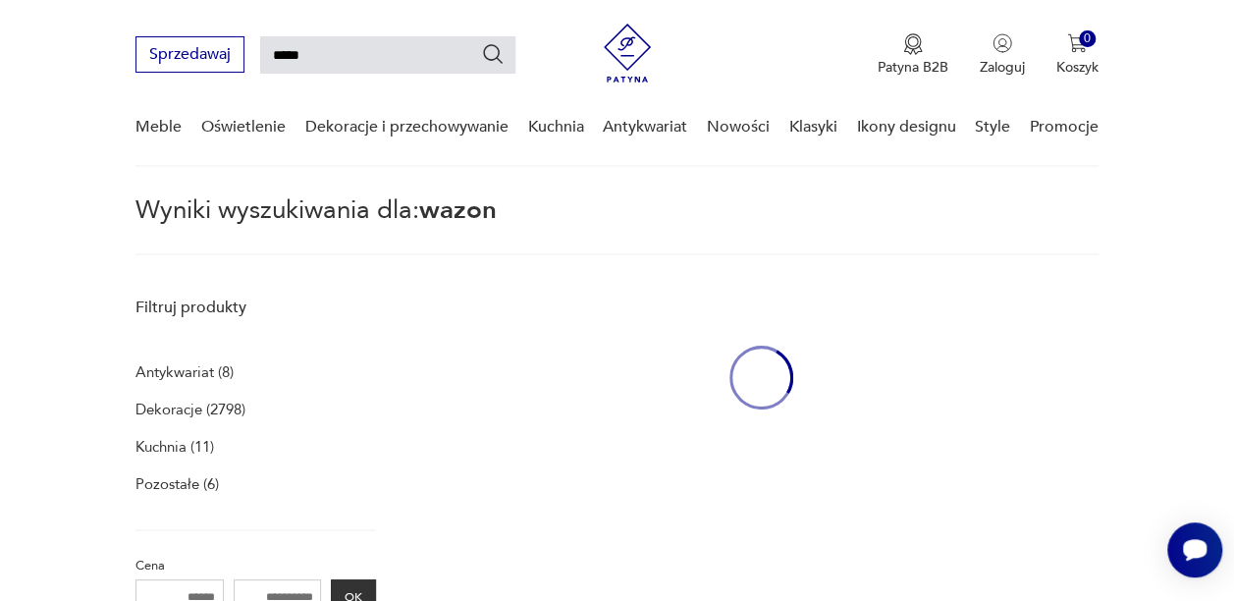
scroll to position [1498, 0]
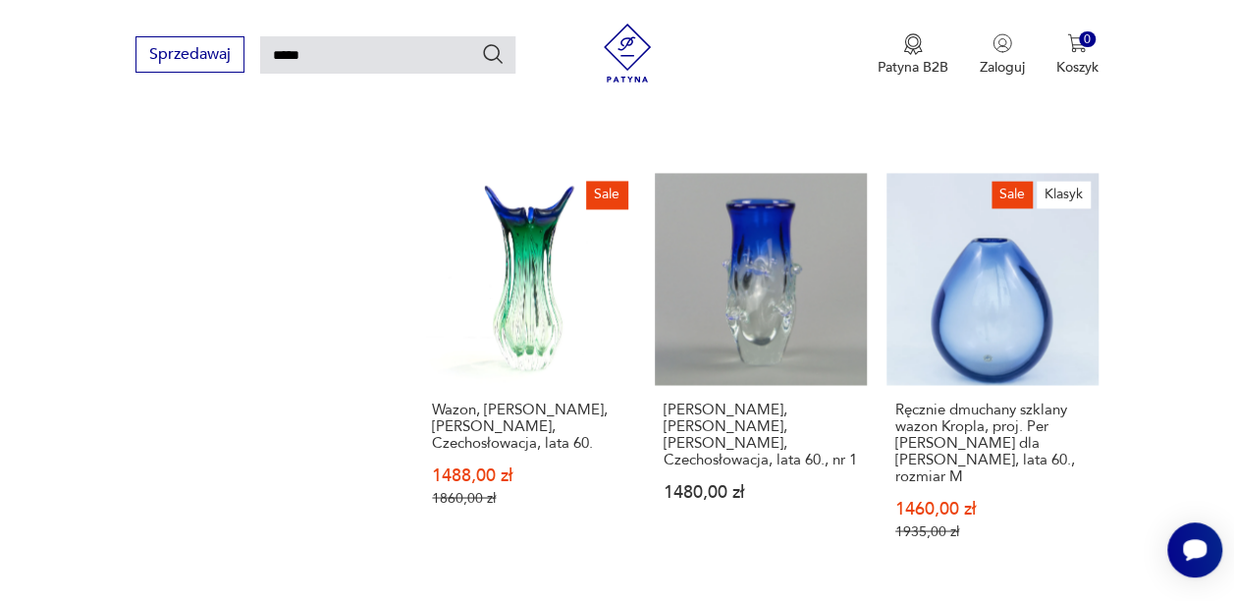
drag, startPoint x: 1207, startPoint y: 271, endPoint x: 1207, endPoint y: 298, distance: 27.5
click at [1207, 298] on section "Filtruj produkty Antykwariat (8) Dekoracje (2798) Kuchnia (11) Pozostałe (6) Ce…" at bounding box center [617, 212] width 1234 height 2691
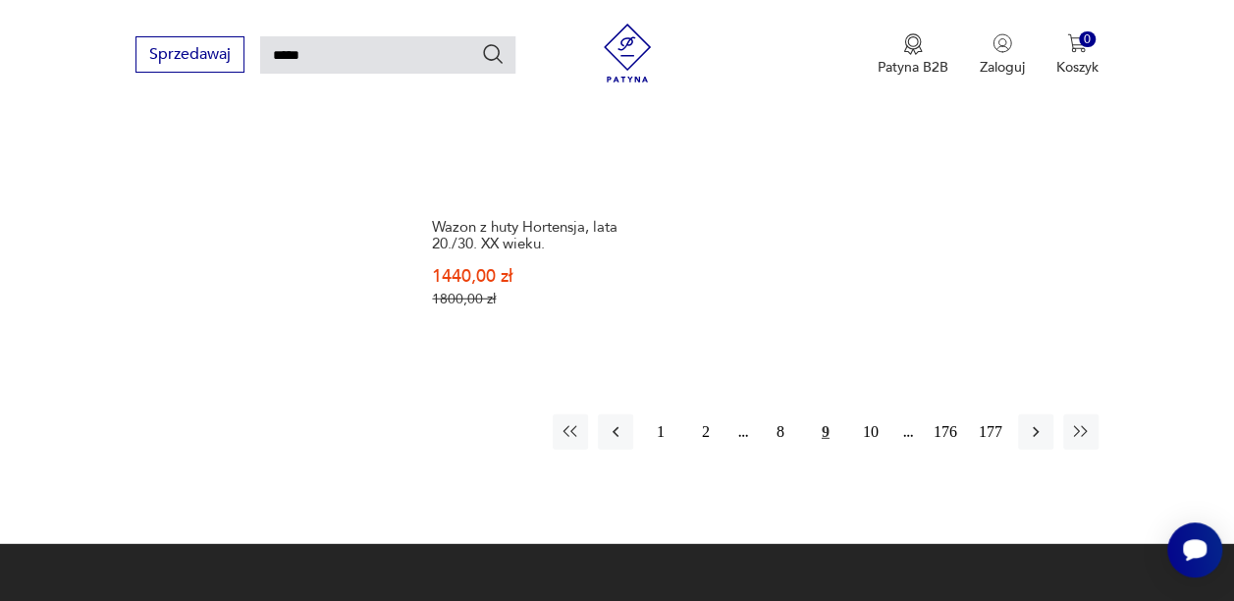
scroll to position [2517, 0]
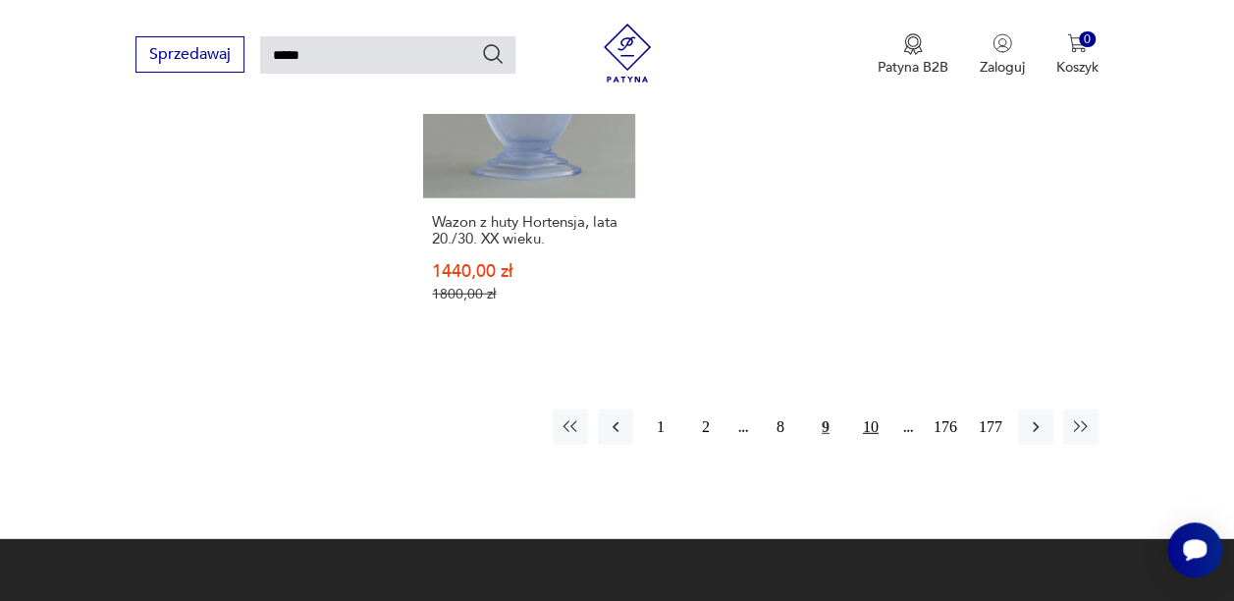
click at [860, 409] on button "10" at bounding box center [870, 426] width 35 height 35
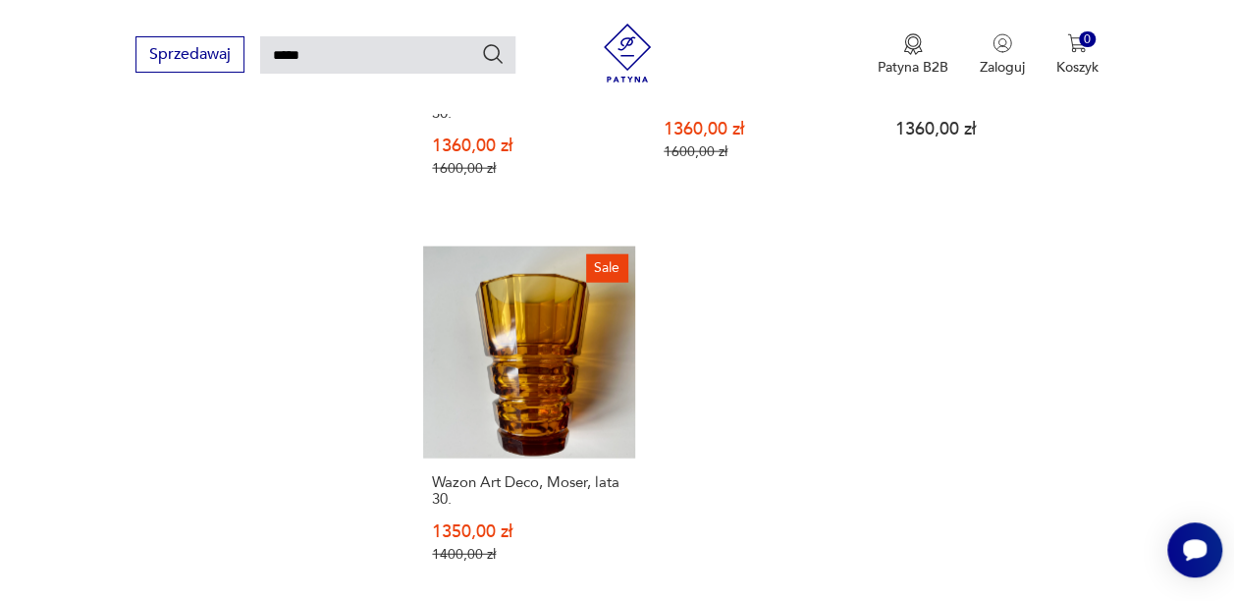
scroll to position [2313, 0]
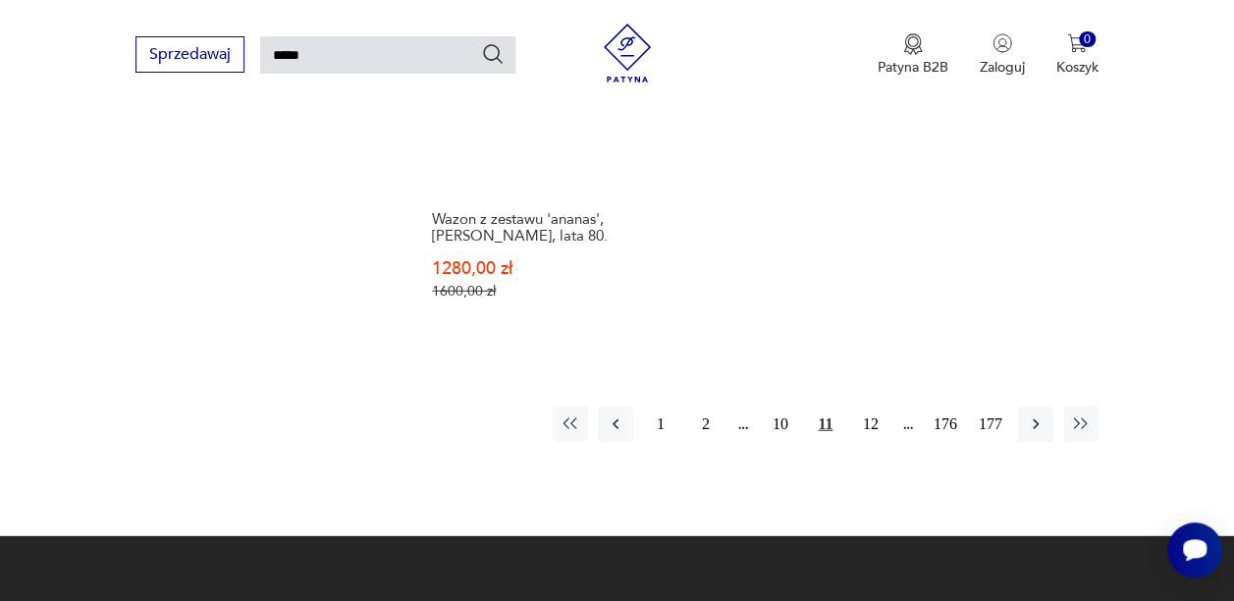
scroll to position [2511, 0]
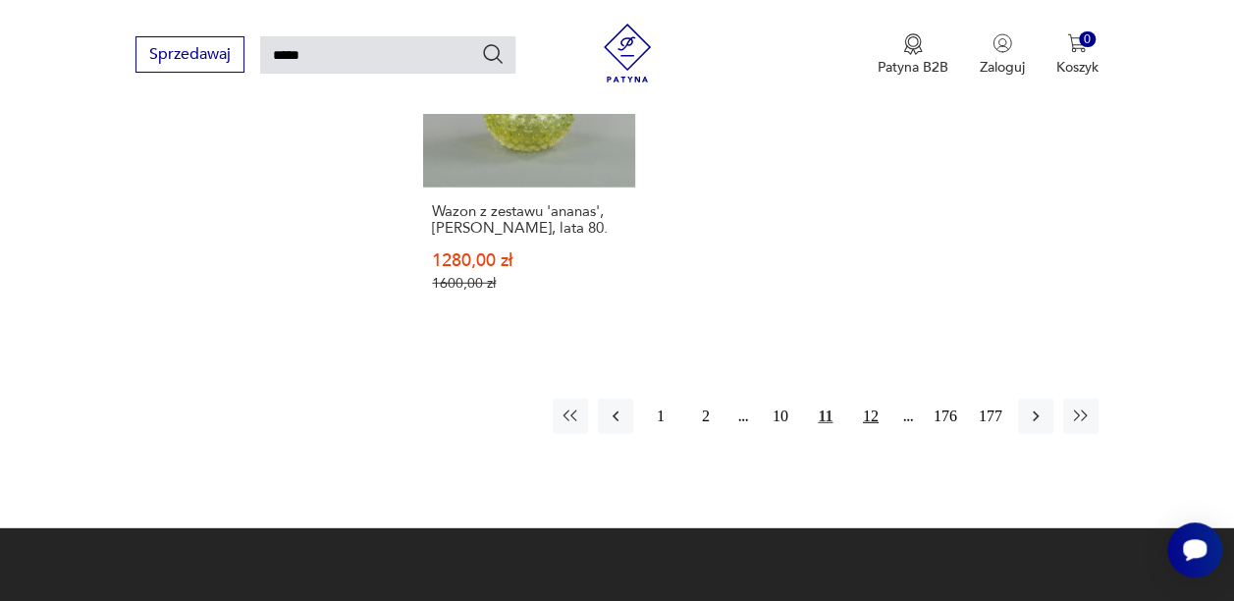
click at [867, 399] on button "12" at bounding box center [870, 416] width 35 height 35
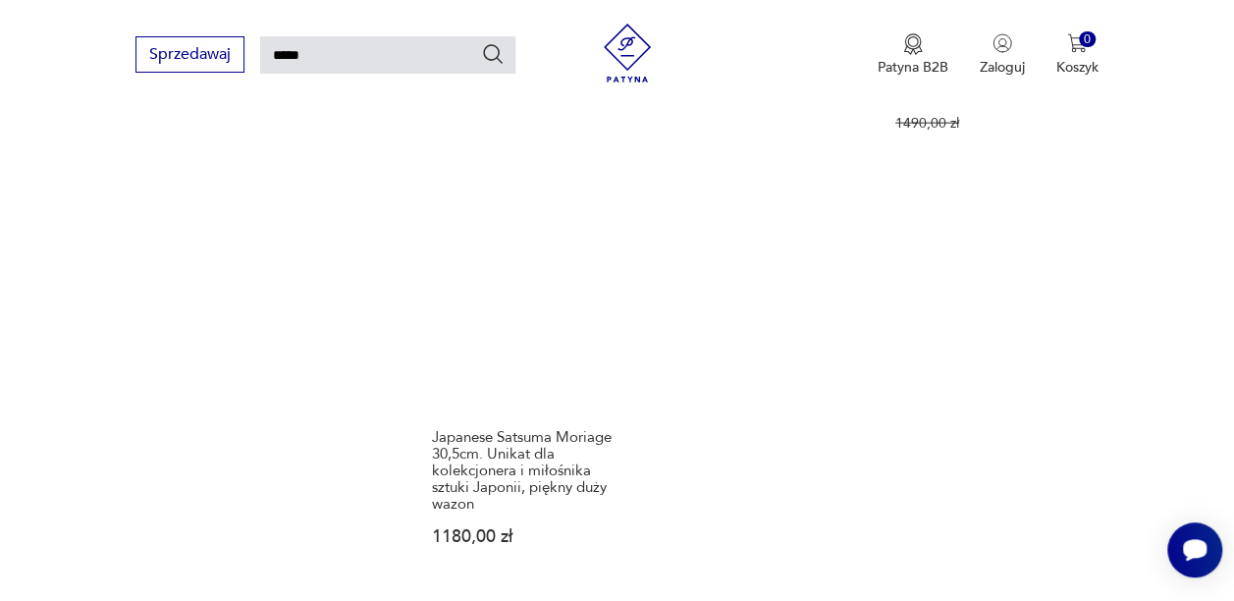
scroll to position [2337, 0]
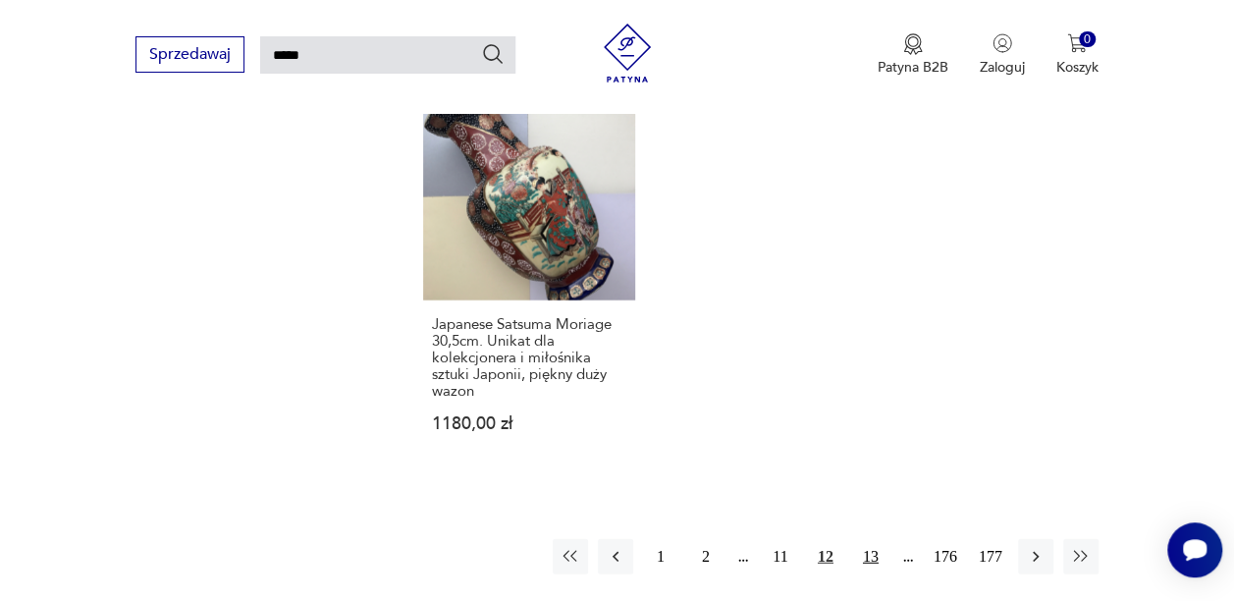
click at [876, 539] on button "13" at bounding box center [870, 556] width 35 height 35
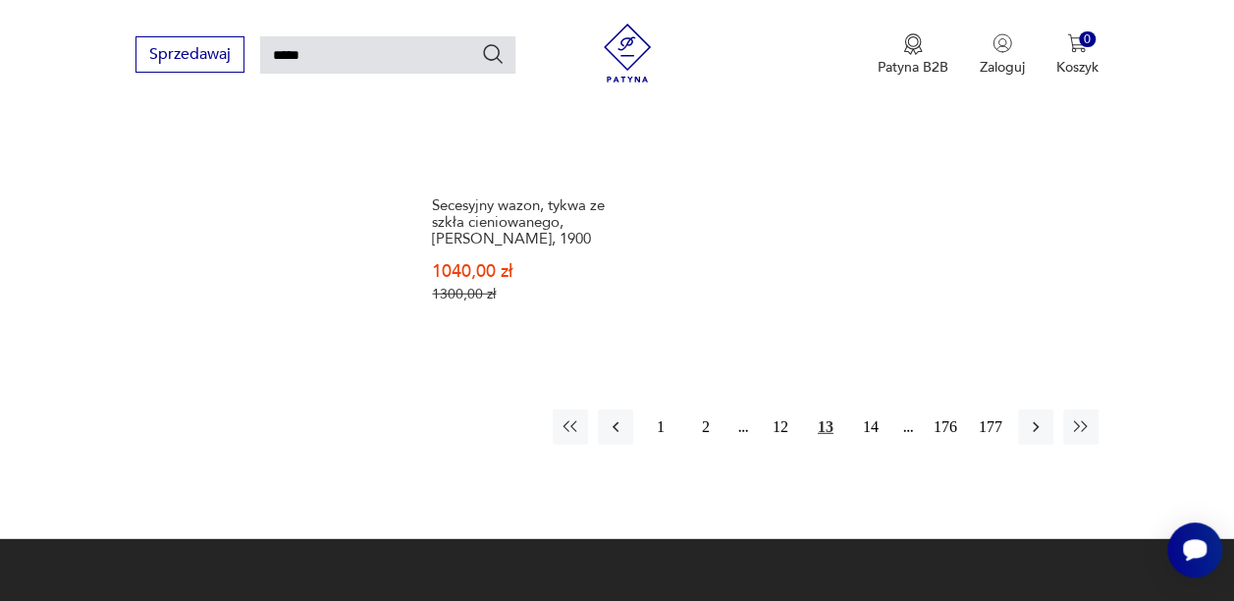
scroll to position [2522, 0]
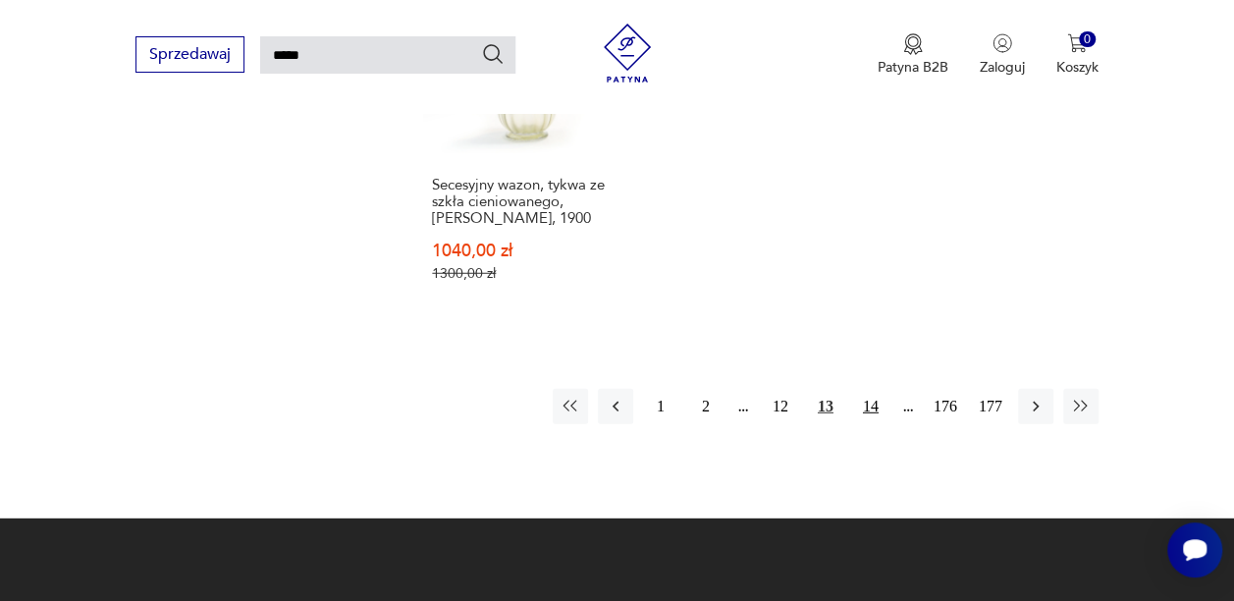
click at [874, 389] on button "14" at bounding box center [870, 406] width 35 height 35
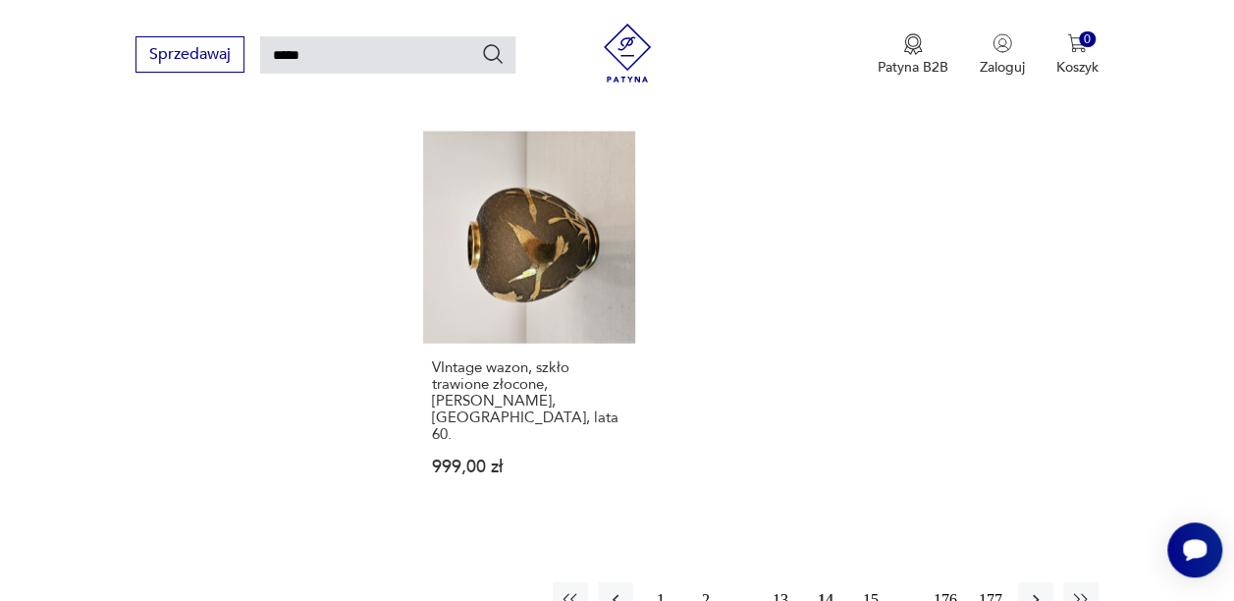
scroll to position [2199, 0]
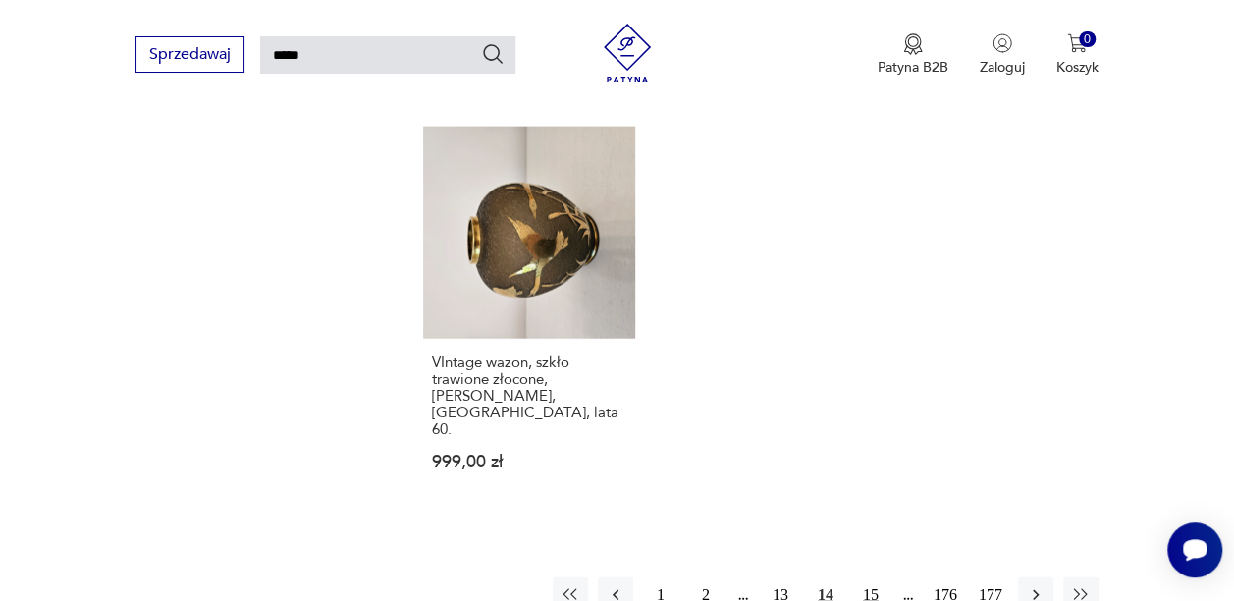
click at [870, 577] on button "15" at bounding box center [870, 594] width 35 height 35
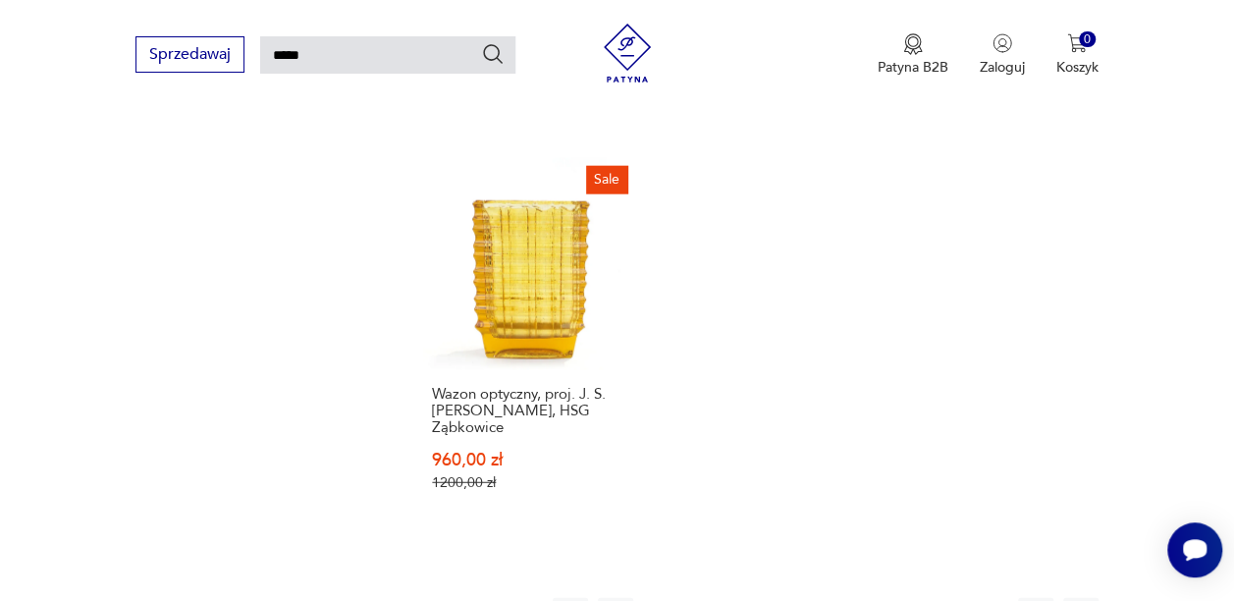
scroll to position [2338, 0]
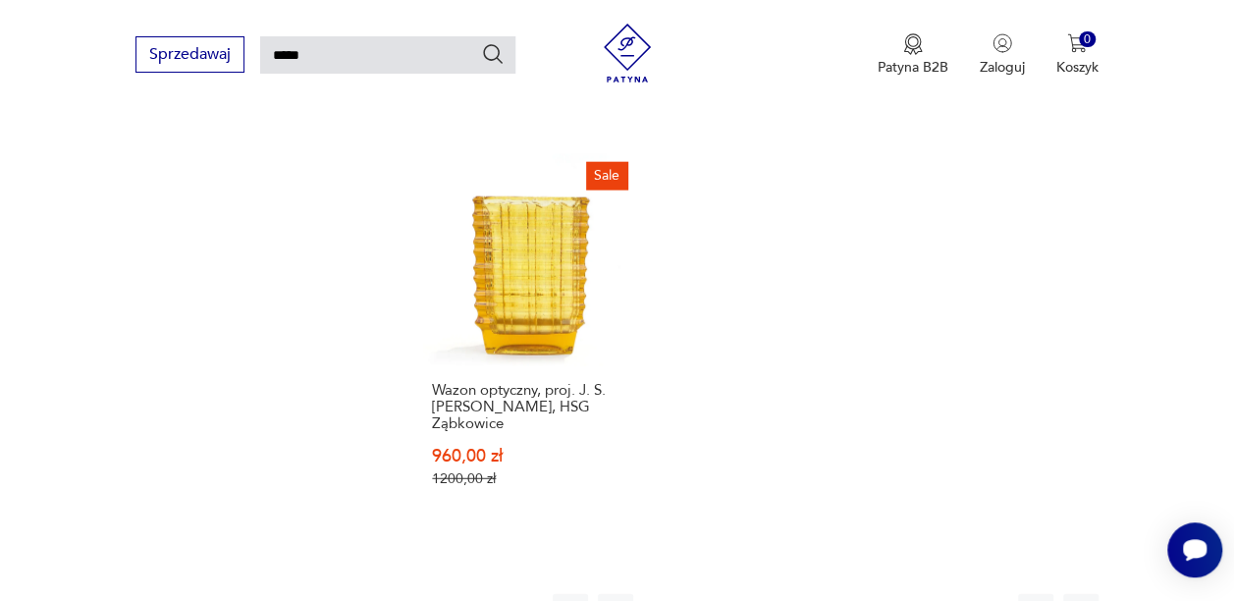
click at [870, 594] on button "16" at bounding box center [870, 611] width 35 height 35
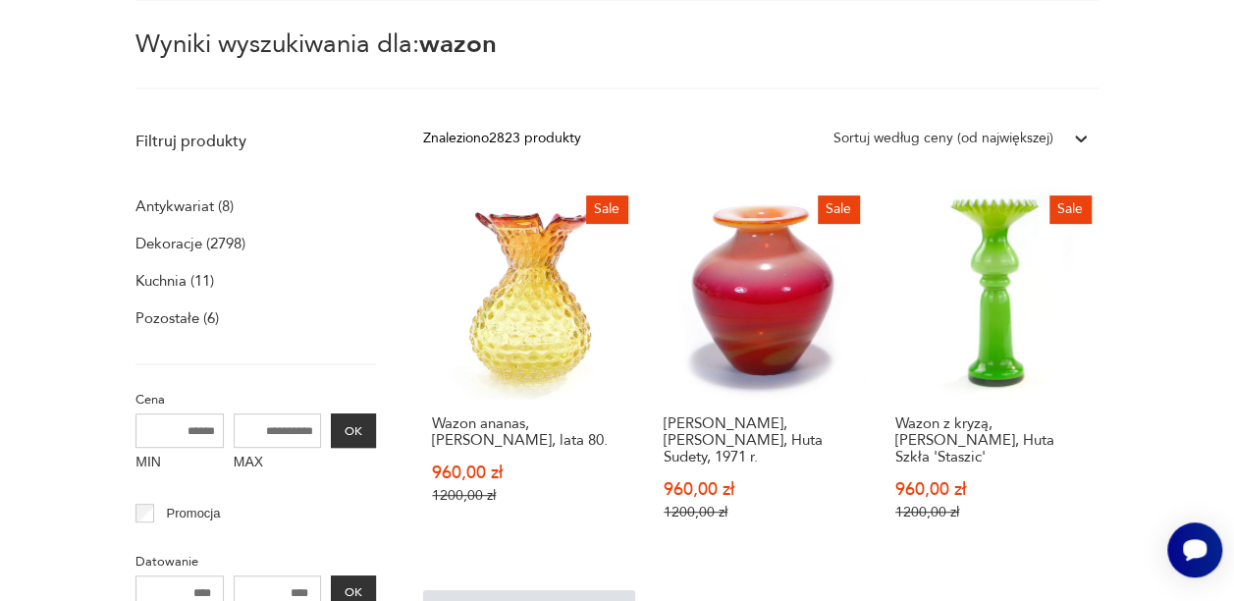
scroll to position [265, 0]
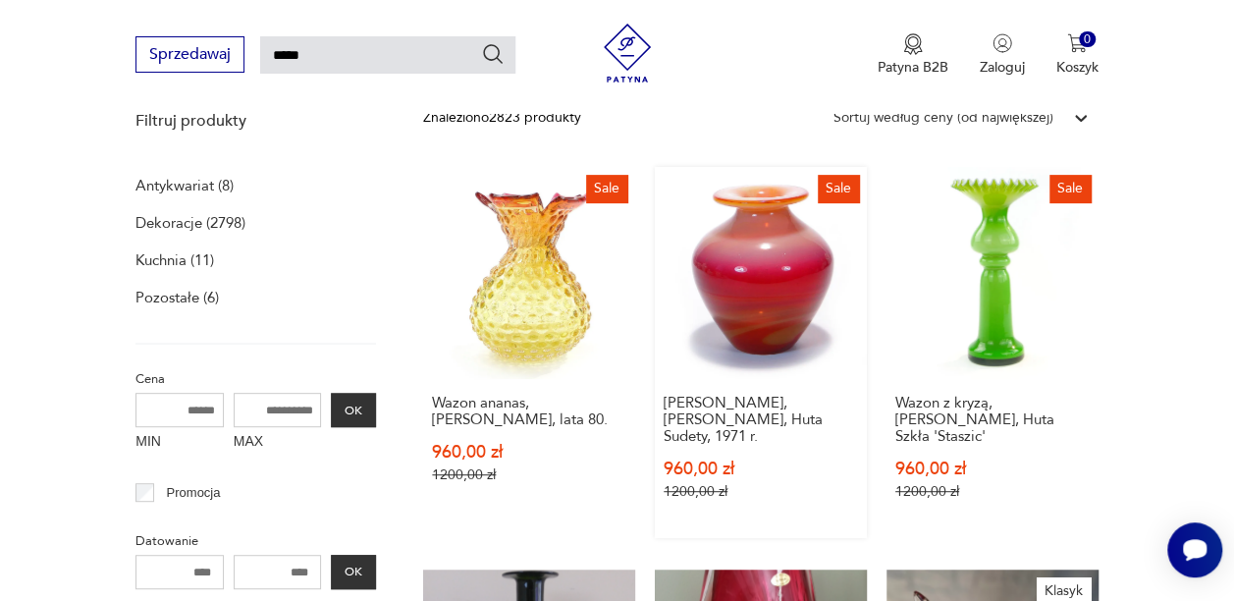
click at [792, 226] on link "Sale Wazon, [PERSON_NAME], Huta Sudety, 1971 r. 960,00 zł 1200,00 zł" at bounding box center [761, 352] width 212 height 371
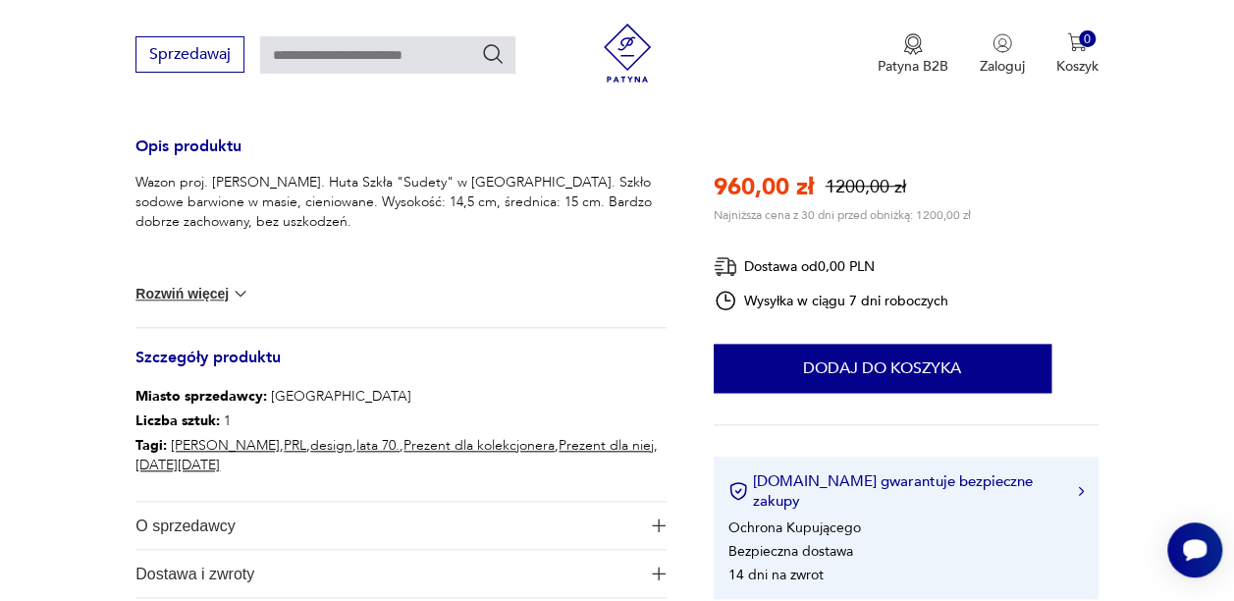
scroll to position [821, 0]
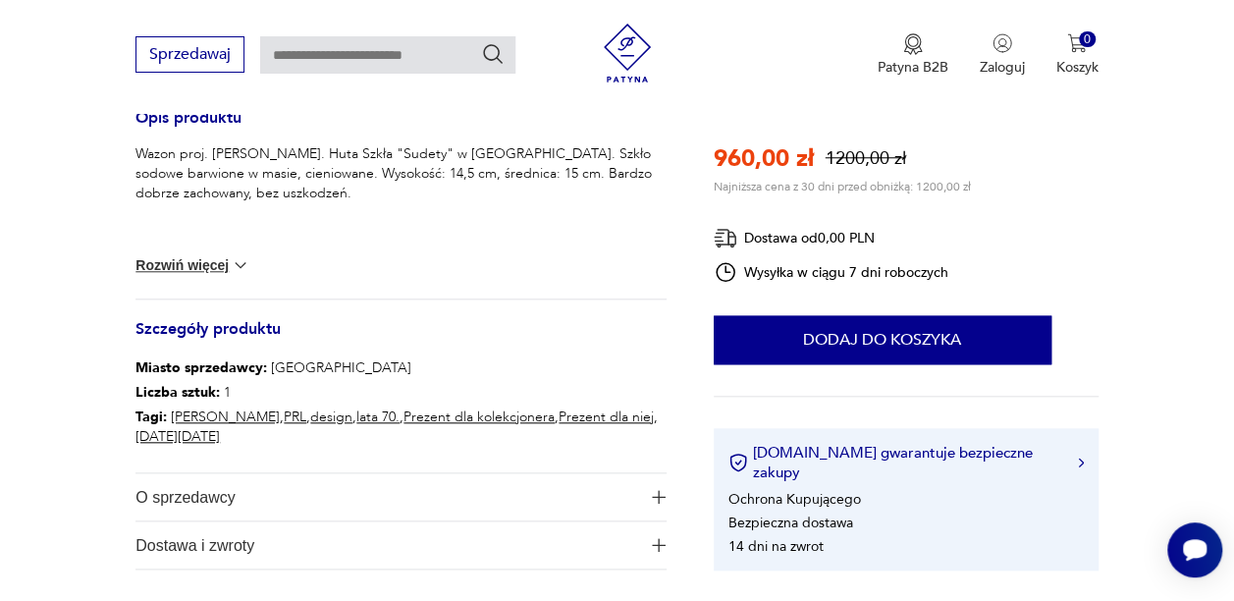
click at [231, 253] on div "Wazon proj. [PERSON_NAME]. Huta Szkła "Sudety" w [GEOGRAPHIC_DATA]. Szkło sodow…" at bounding box center [400, 221] width 530 height 154
click at [238, 265] on img at bounding box center [241, 265] width 20 height 20
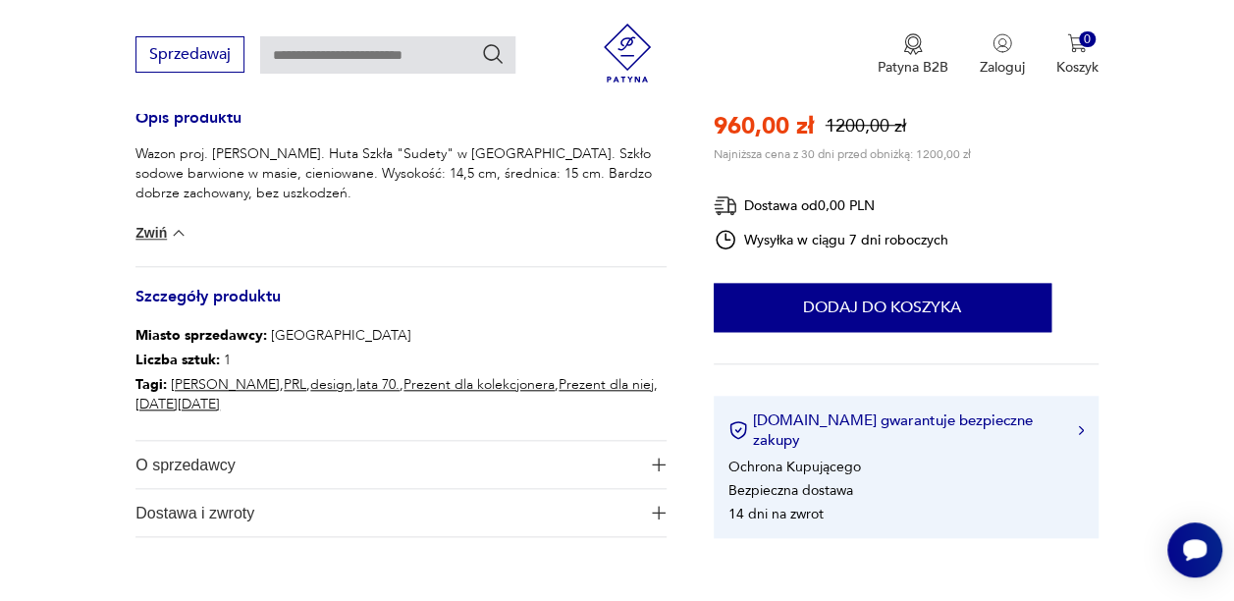
click at [177, 231] on img at bounding box center [179, 233] width 20 height 20
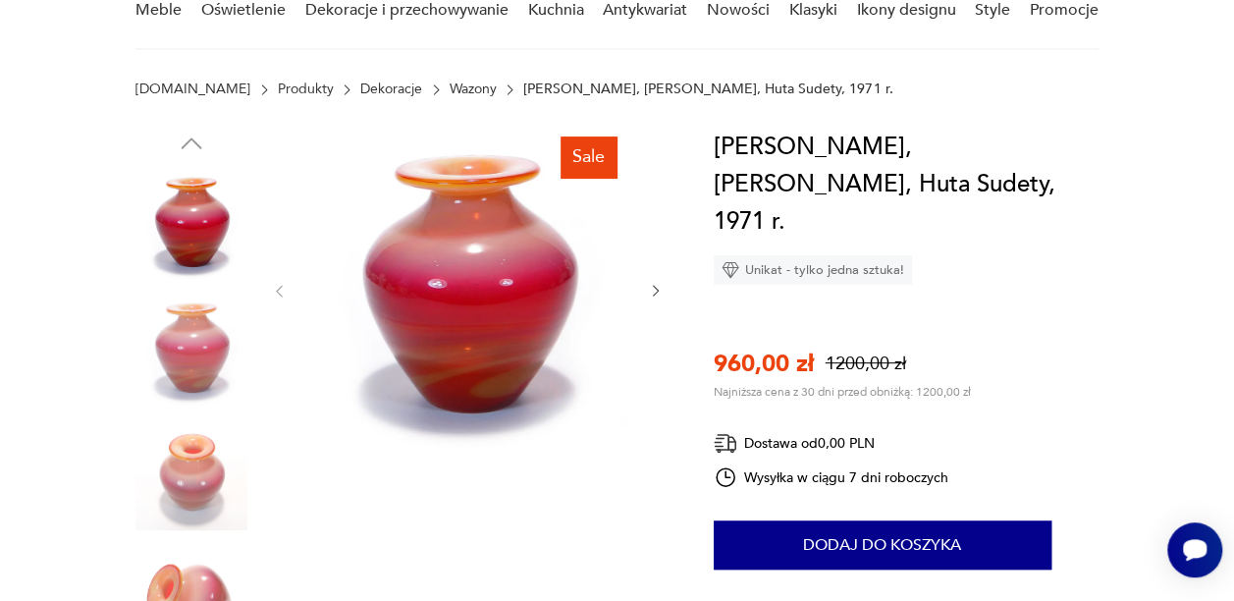
scroll to position [219, 0]
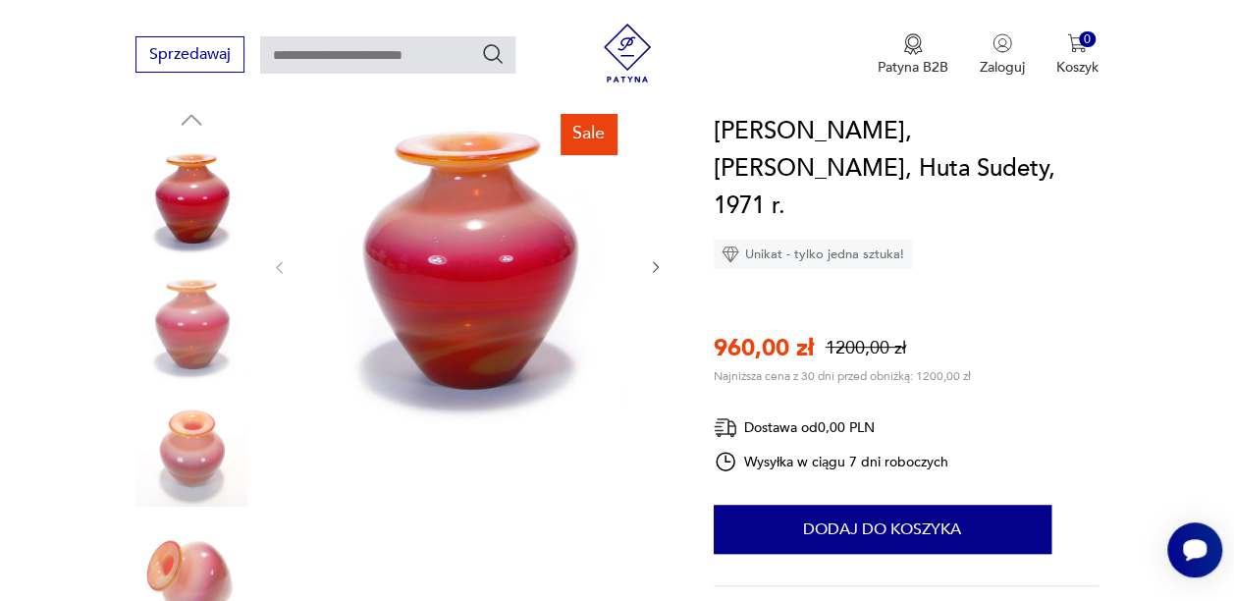
click at [652, 265] on icon "button" at bounding box center [656, 267] width 16 height 16
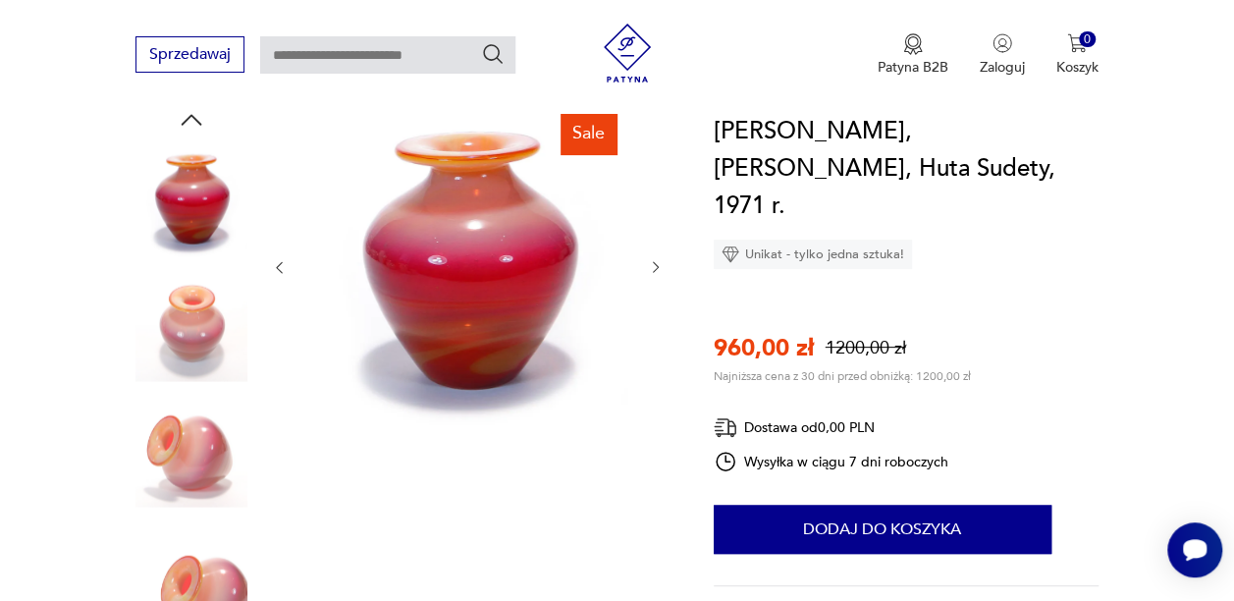
click at [652, 265] on icon "button" at bounding box center [656, 267] width 16 height 16
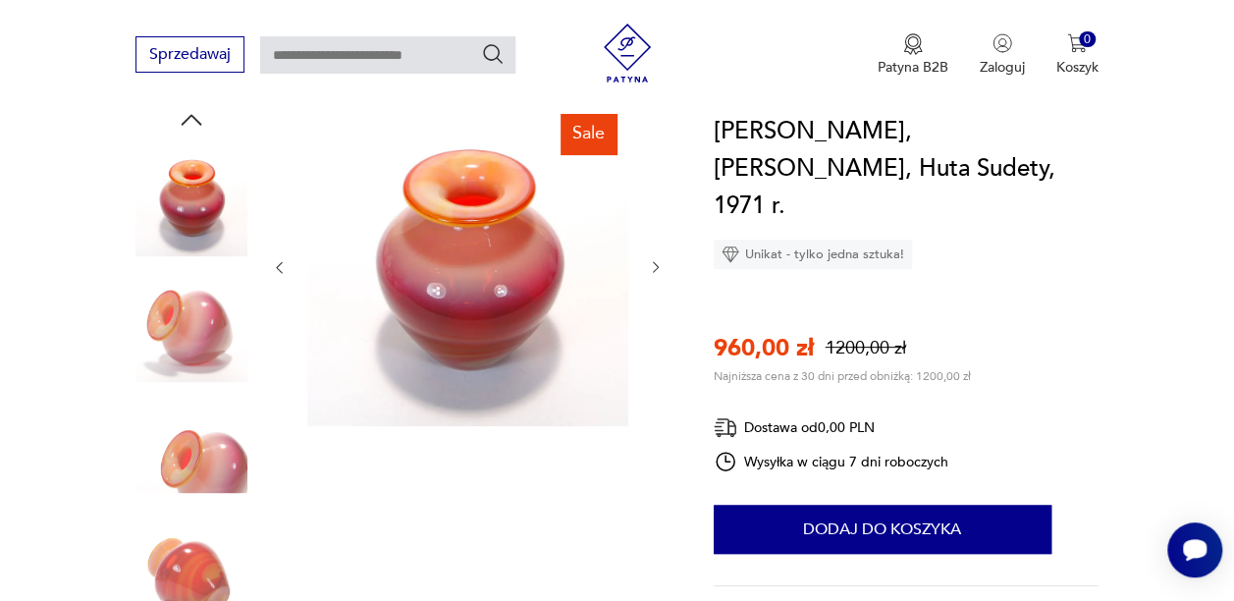
click at [652, 265] on icon "button" at bounding box center [656, 267] width 16 height 16
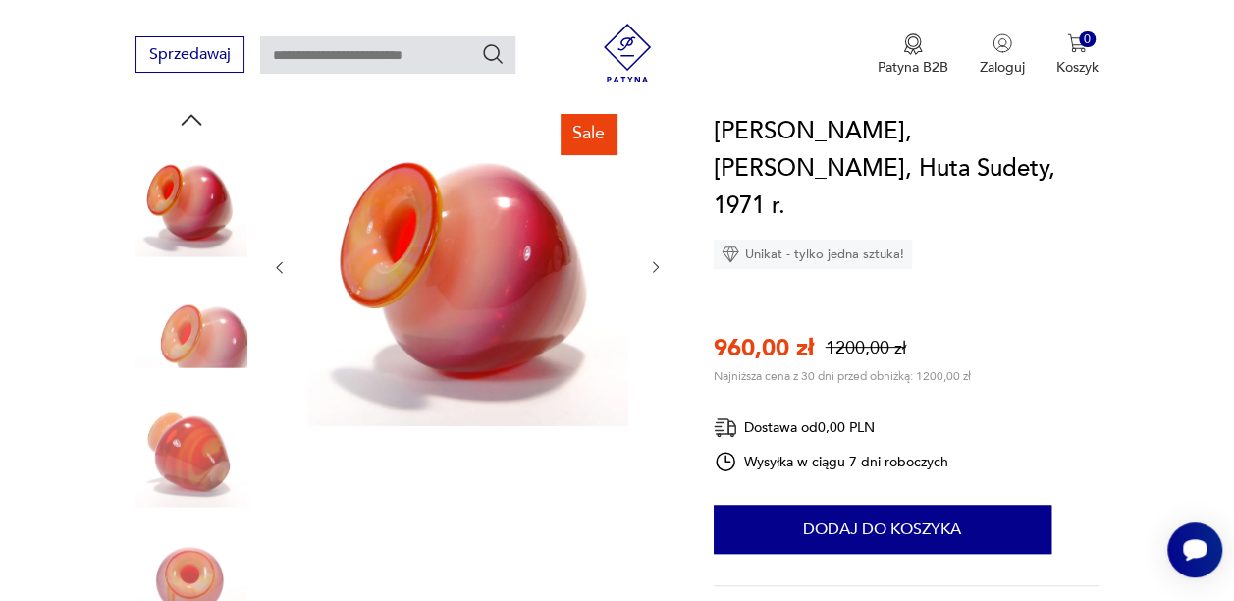
click at [652, 265] on icon "button" at bounding box center [656, 267] width 16 height 16
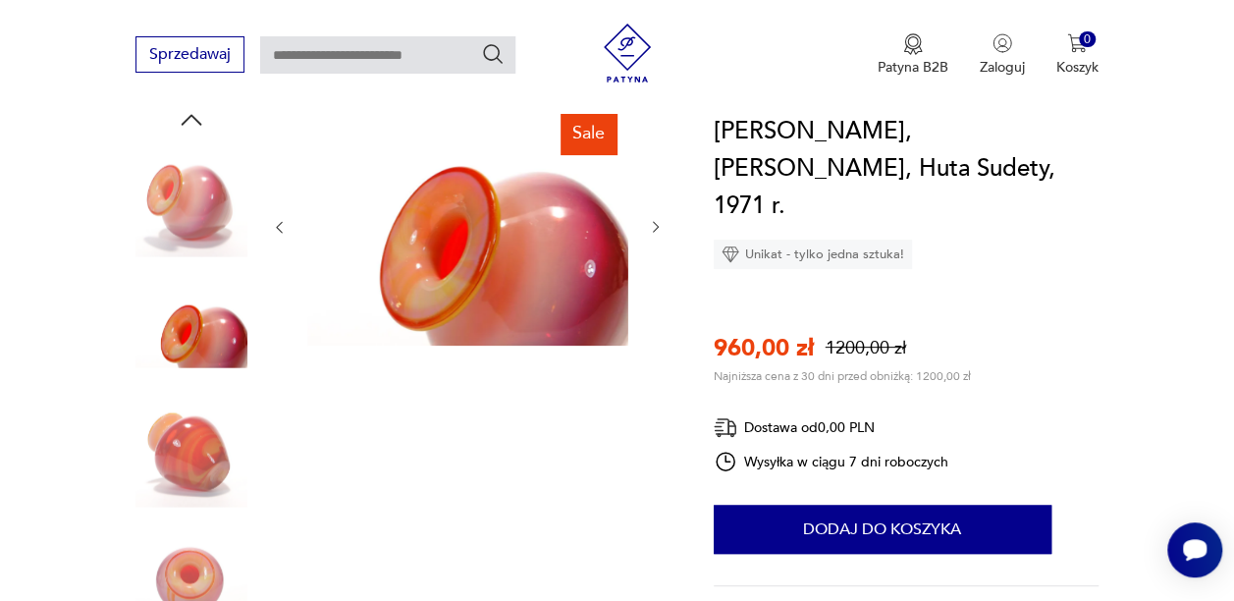
click at [652, 265] on div at bounding box center [467, 227] width 393 height 244
click at [473, 216] on img at bounding box center [467, 225] width 321 height 240
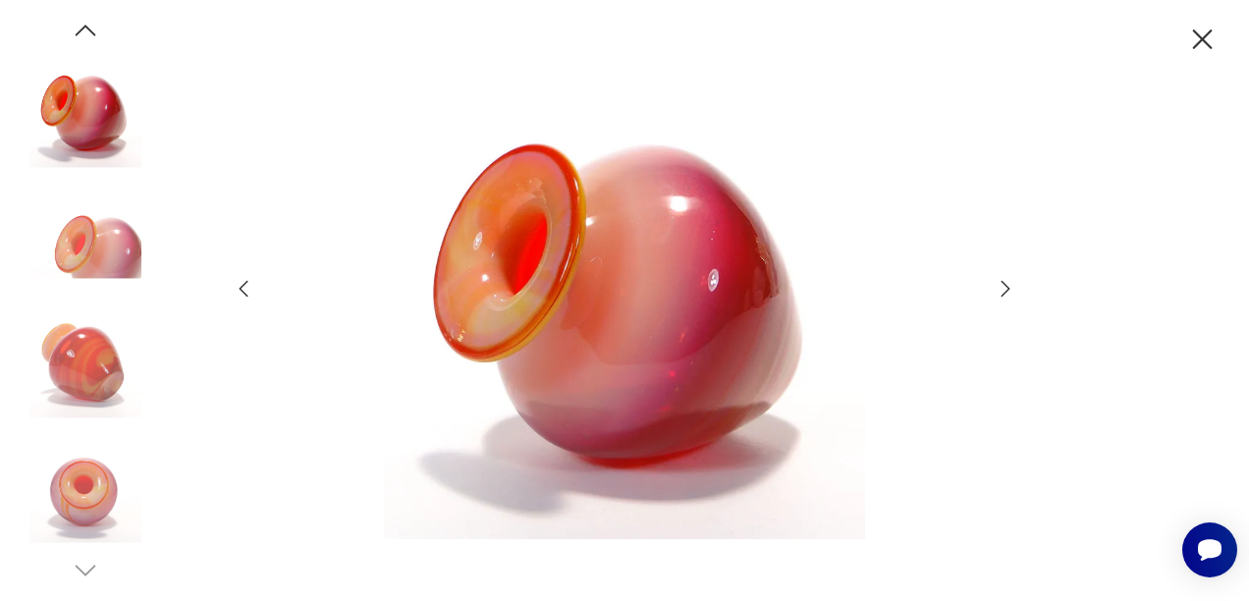
click at [1007, 288] on icon "button" at bounding box center [1005, 289] width 9 height 16
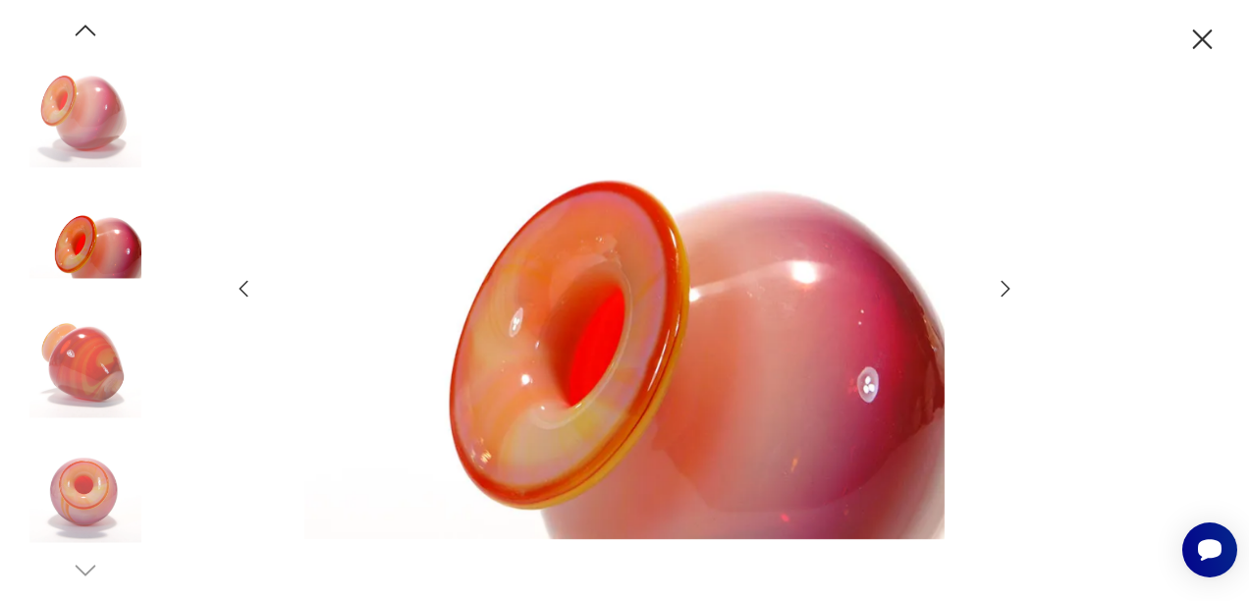
click at [1007, 288] on icon "button" at bounding box center [1005, 289] width 9 height 16
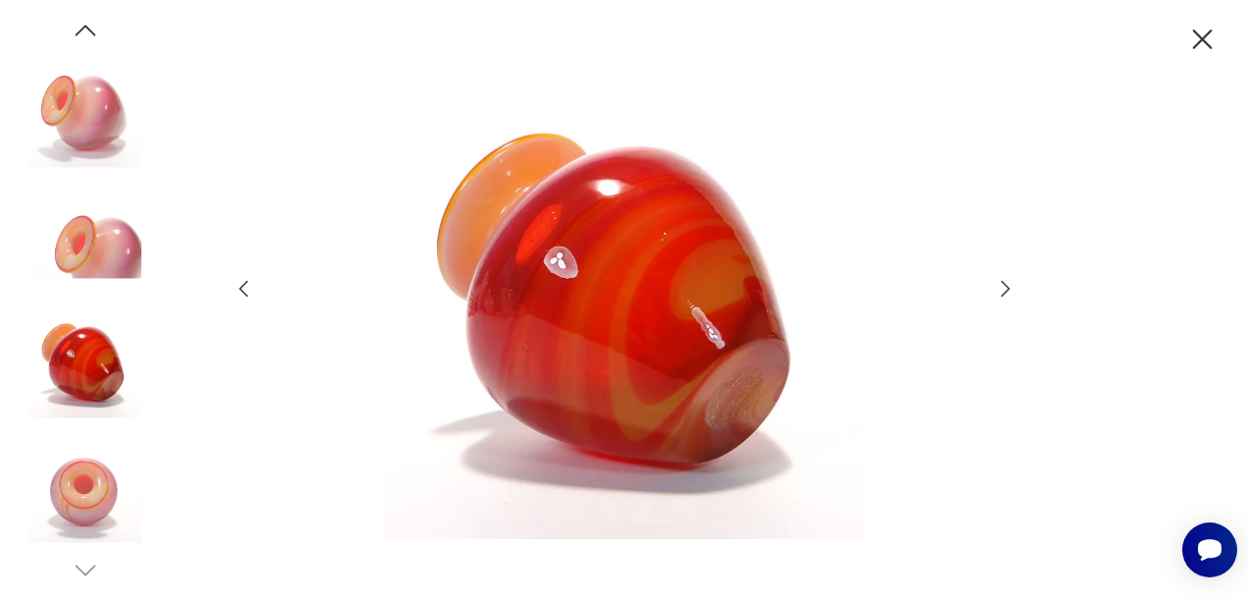
click at [1007, 288] on icon "button" at bounding box center [1005, 289] width 9 height 16
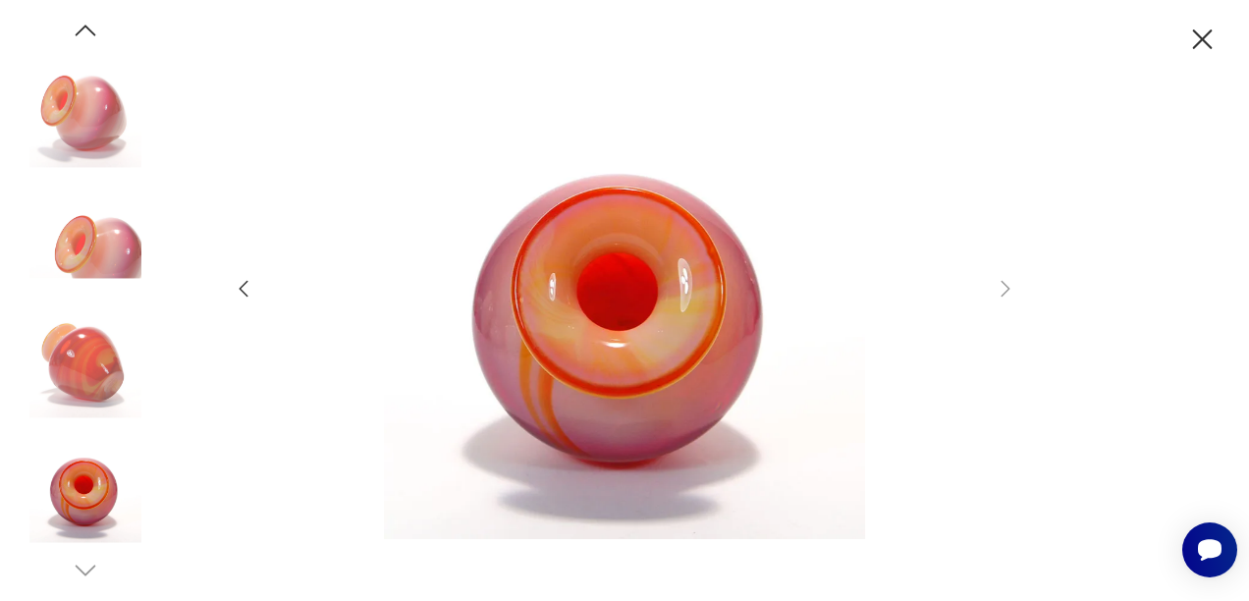
click at [235, 285] on icon "button" at bounding box center [244, 289] width 24 height 24
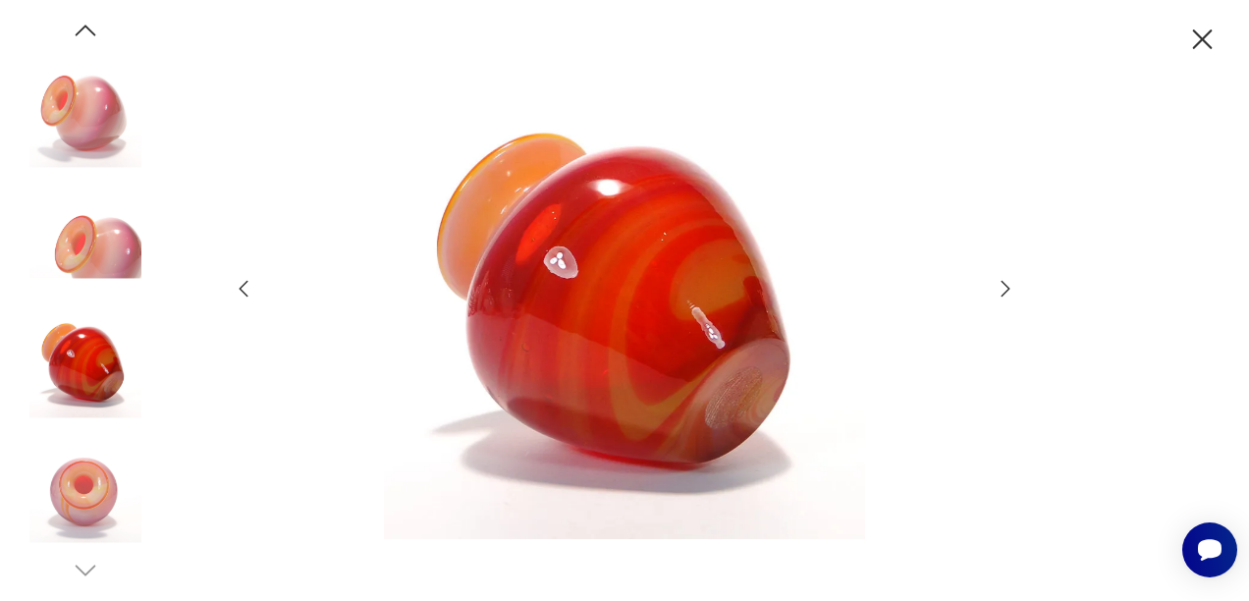
click at [235, 285] on icon "button" at bounding box center [244, 289] width 24 height 24
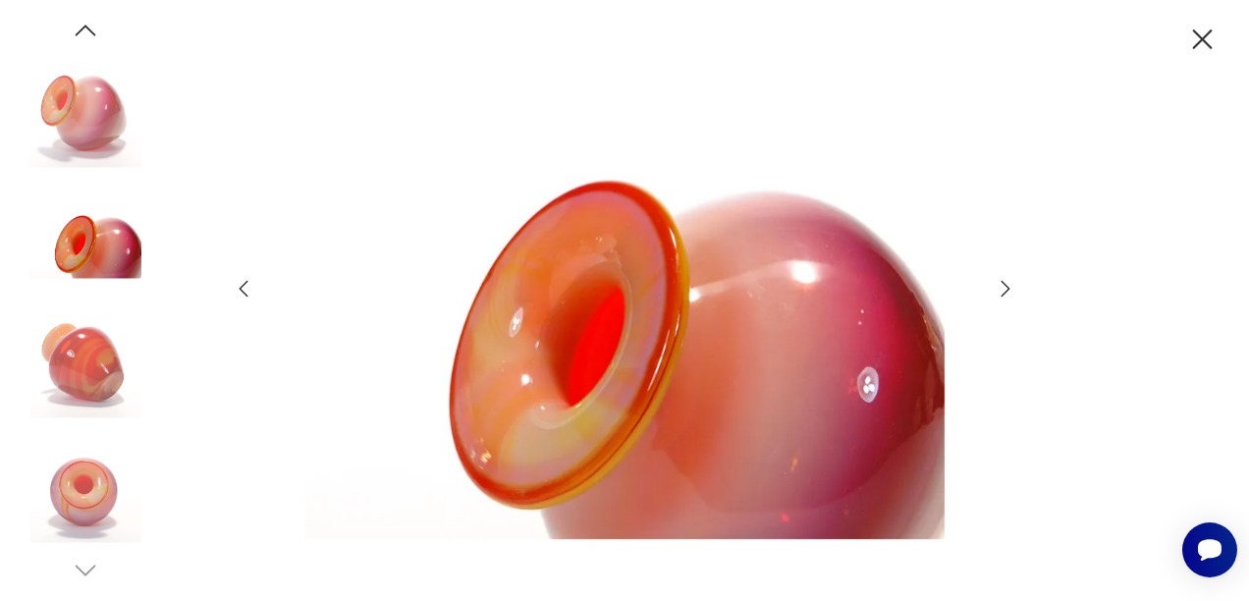
click at [235, 285] on icon "button" at bounding box center [244, 289] width 24 height 24
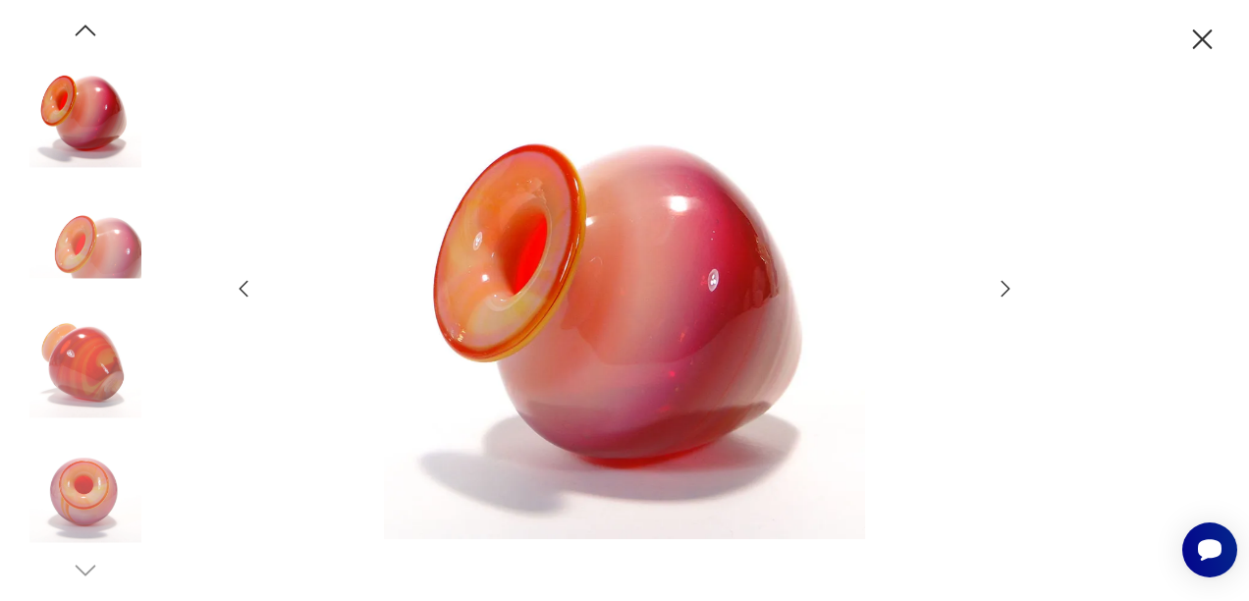
click at [235, 285] on icon "button" at bounding box center [244, 289] width 24 height 24
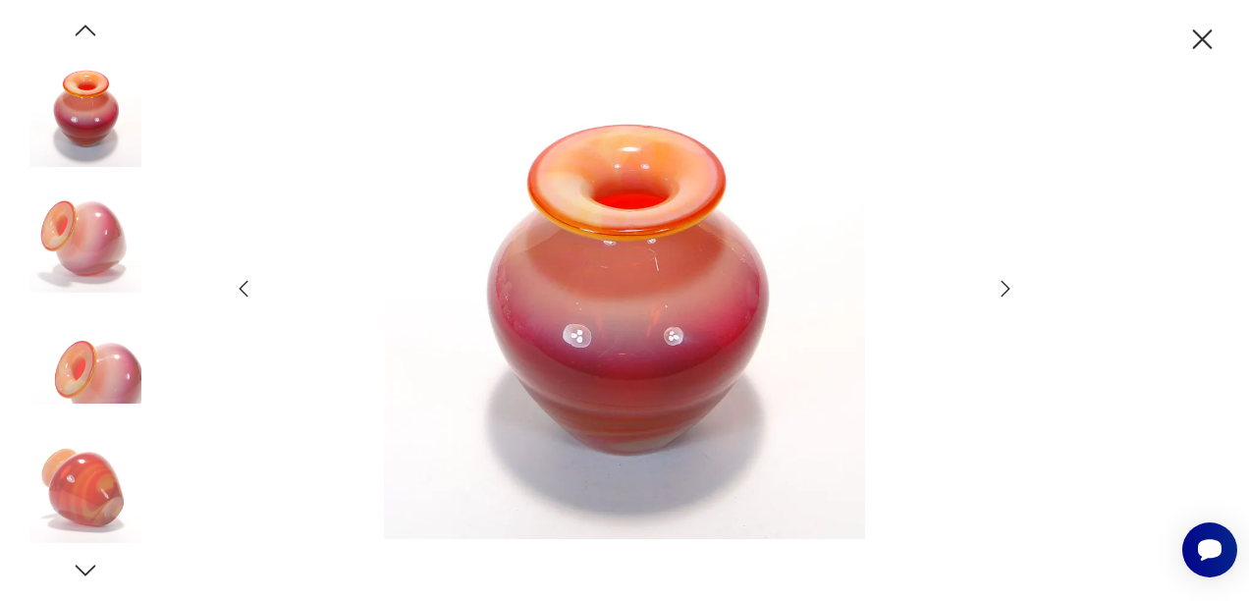
click at [235, 285] on icon "button" at bounding box center [244, 289] width 24 height 24
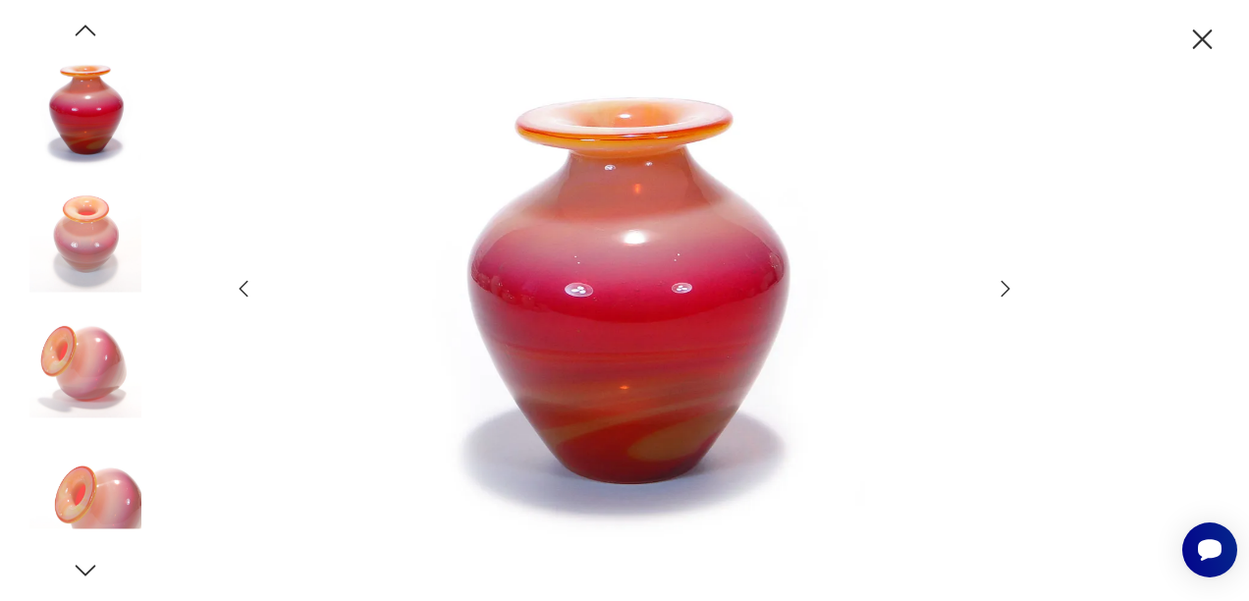
click at [235, 285] on icon "button" at bounding box center [244, 289] width 24 height 24
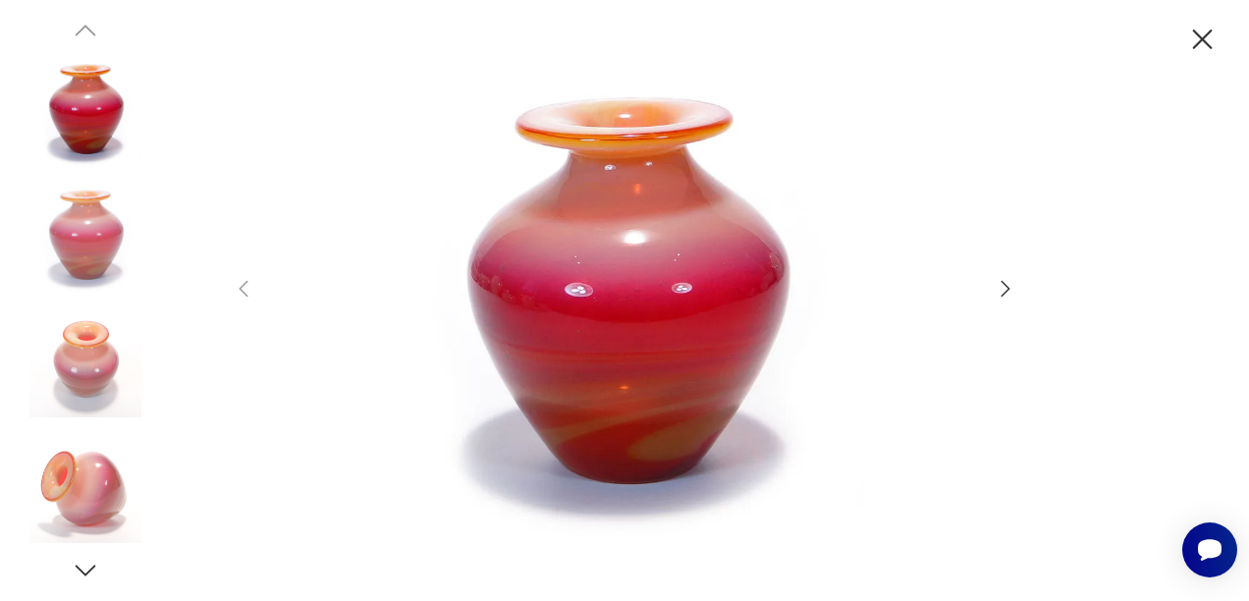
click at [1197, 41] on icon "button" at bounding box center [1202, 40] width 34 height 34
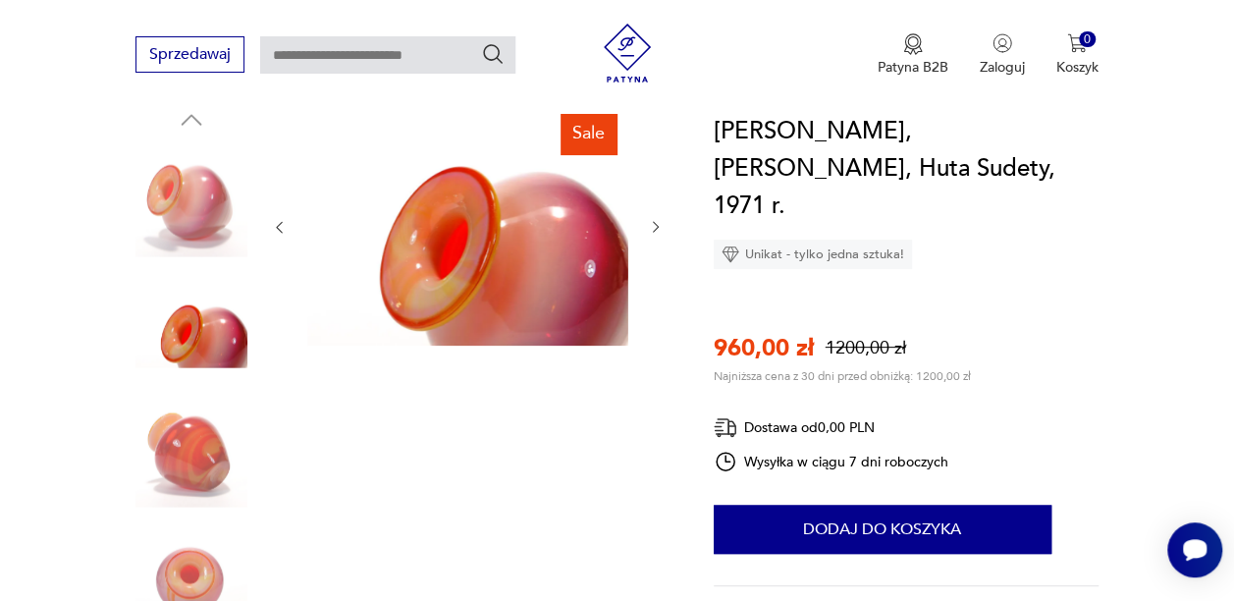
type input "*****"
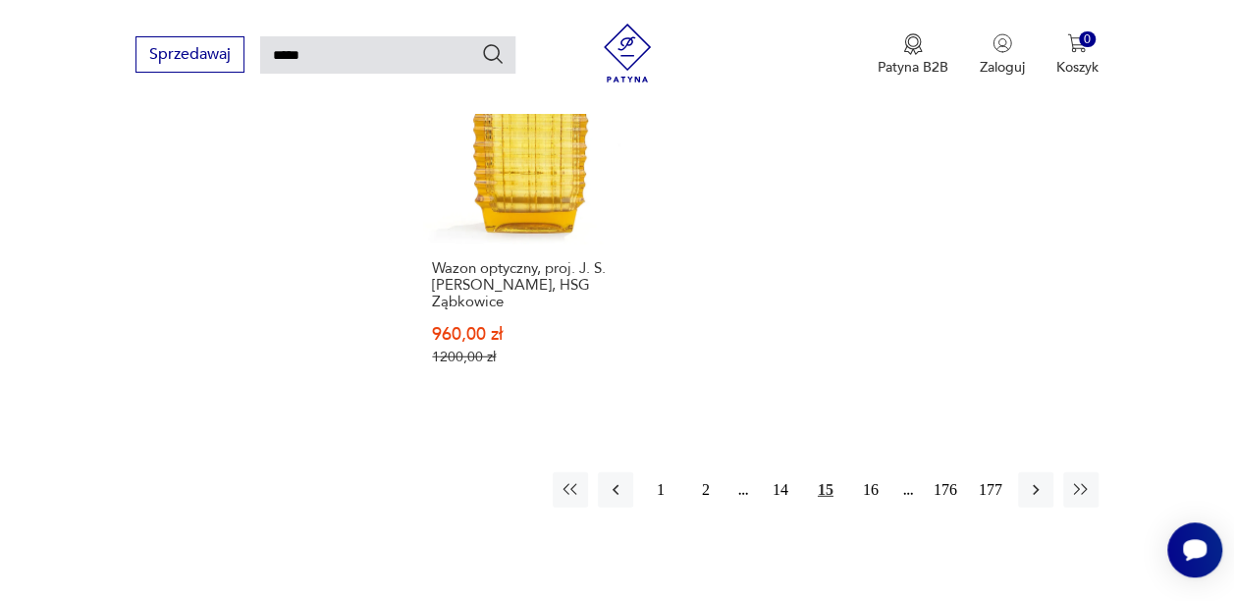
scroll to position [2464, 0]
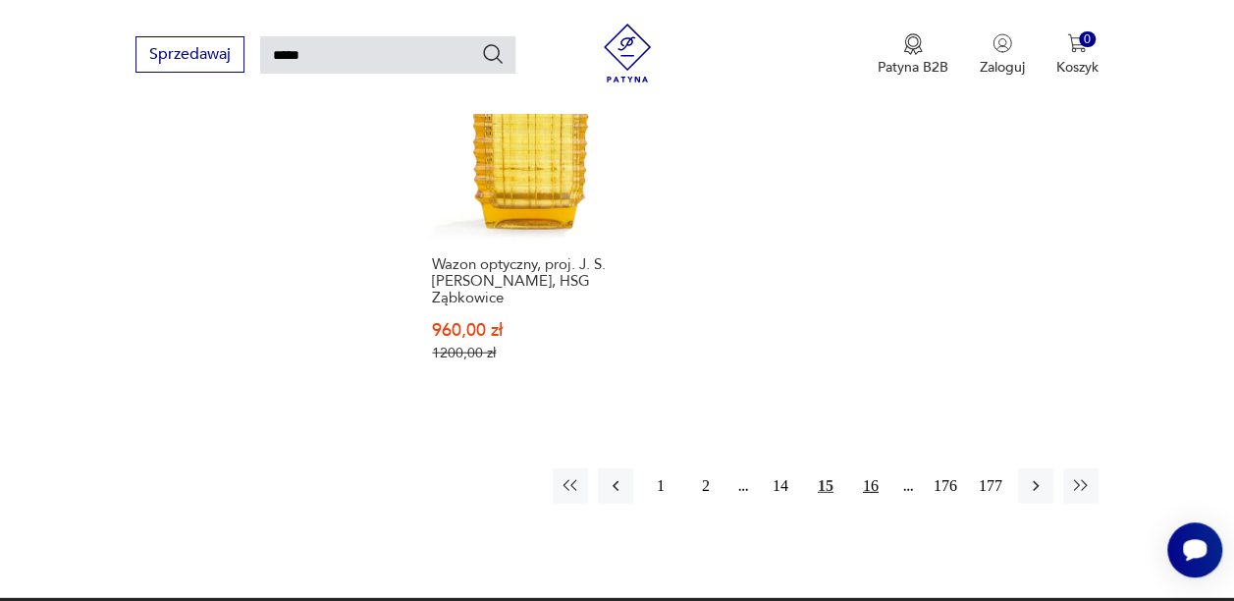
click at [872, 468] on button "16" at bounding box center [870, 485] width 35 height 35
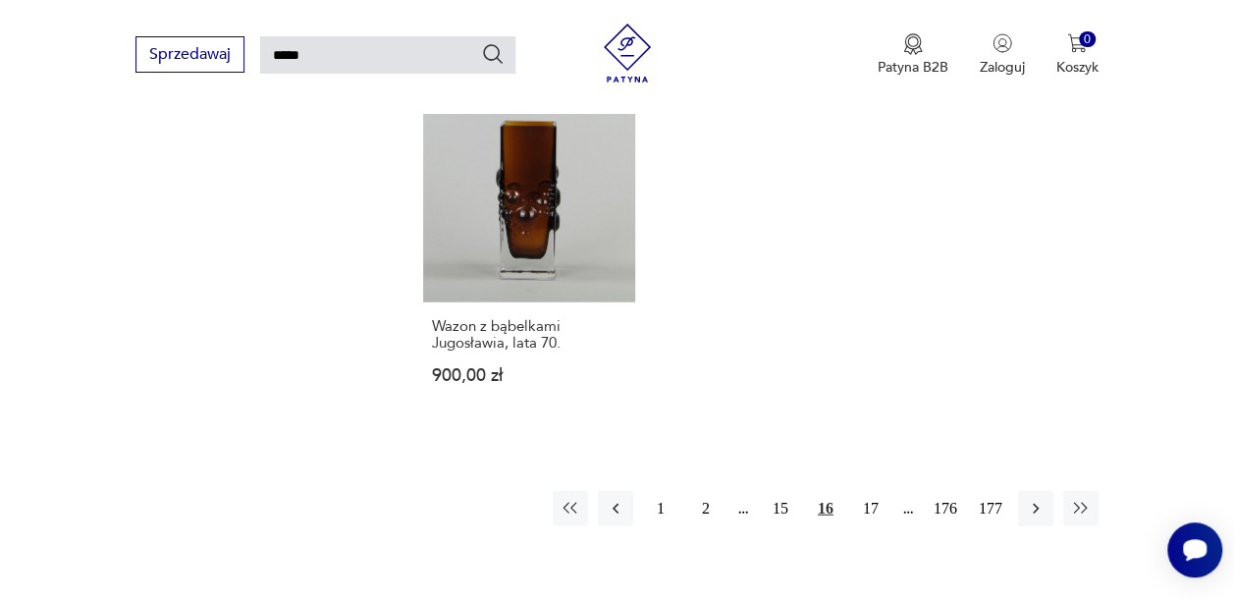
scroll to position [2328, 0]
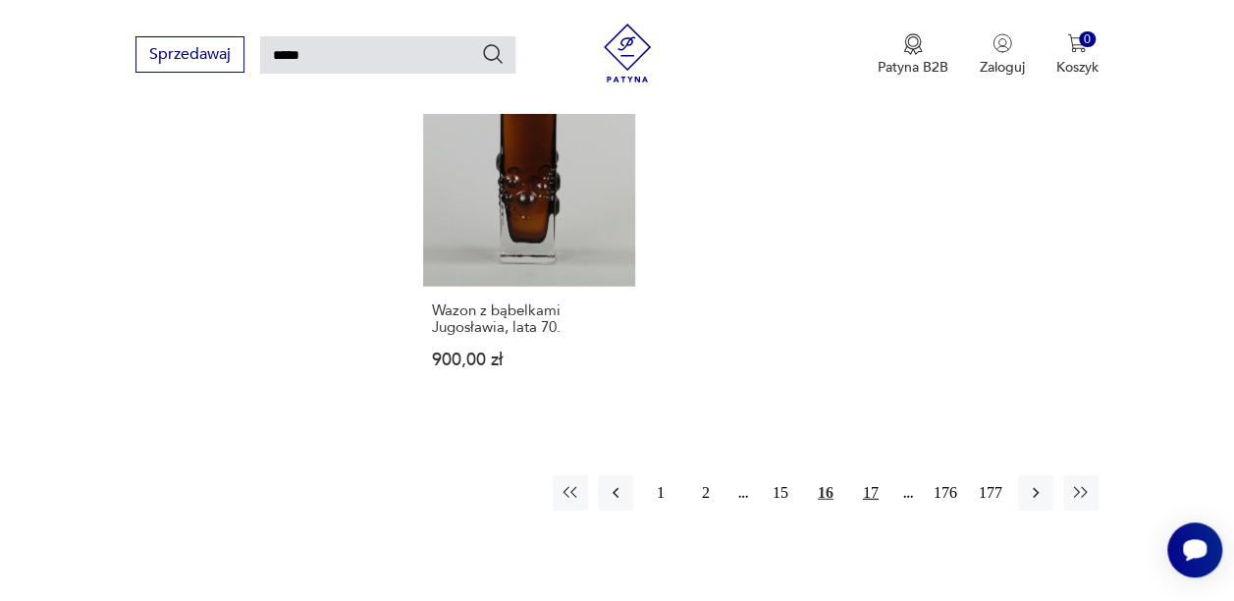
click at [877, 475] on button "17" at bounding box center [870, 492] width 35 height 35
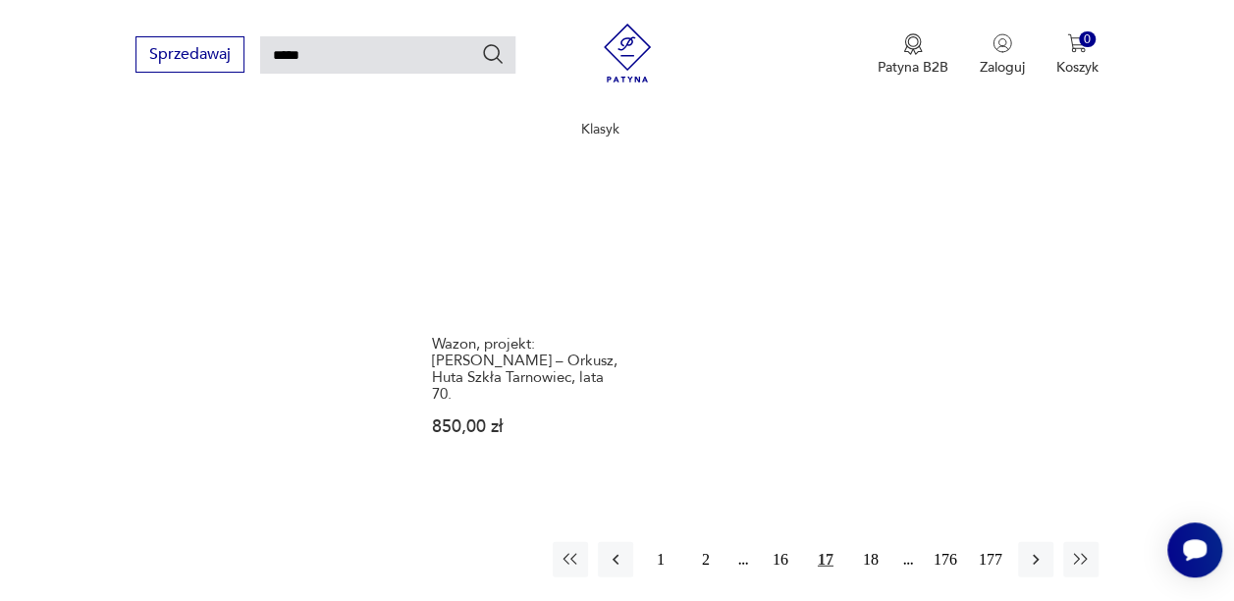
scroll to position [2352, 0]
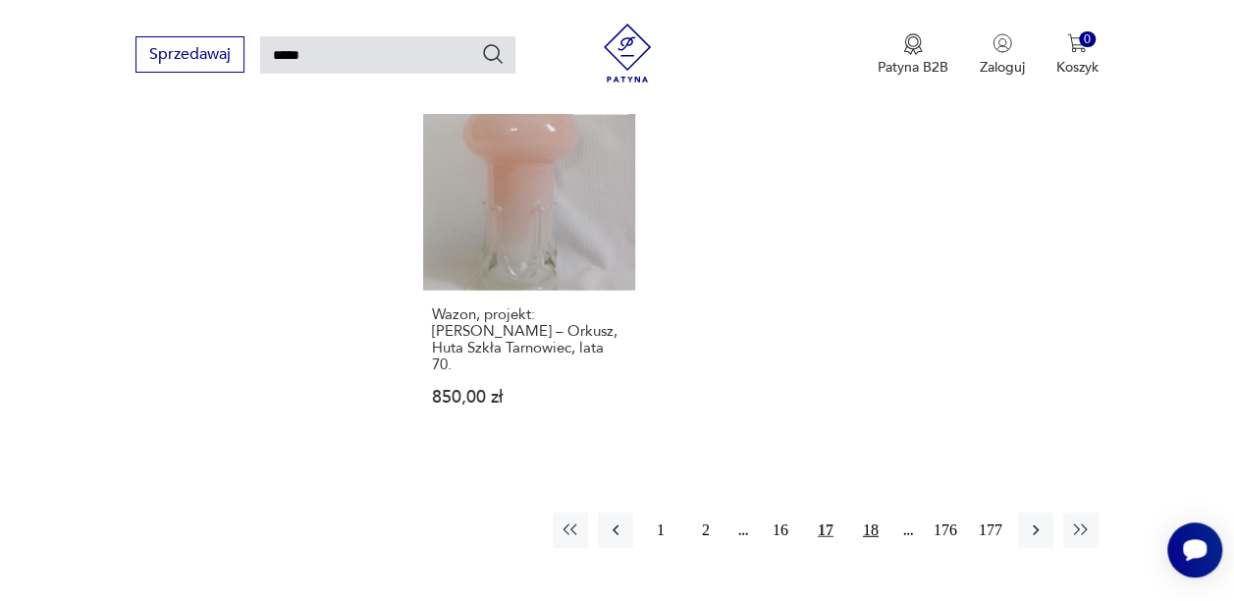
click at [876, 512] on button "18" at bounding box center [870, 529] width 35 height 35
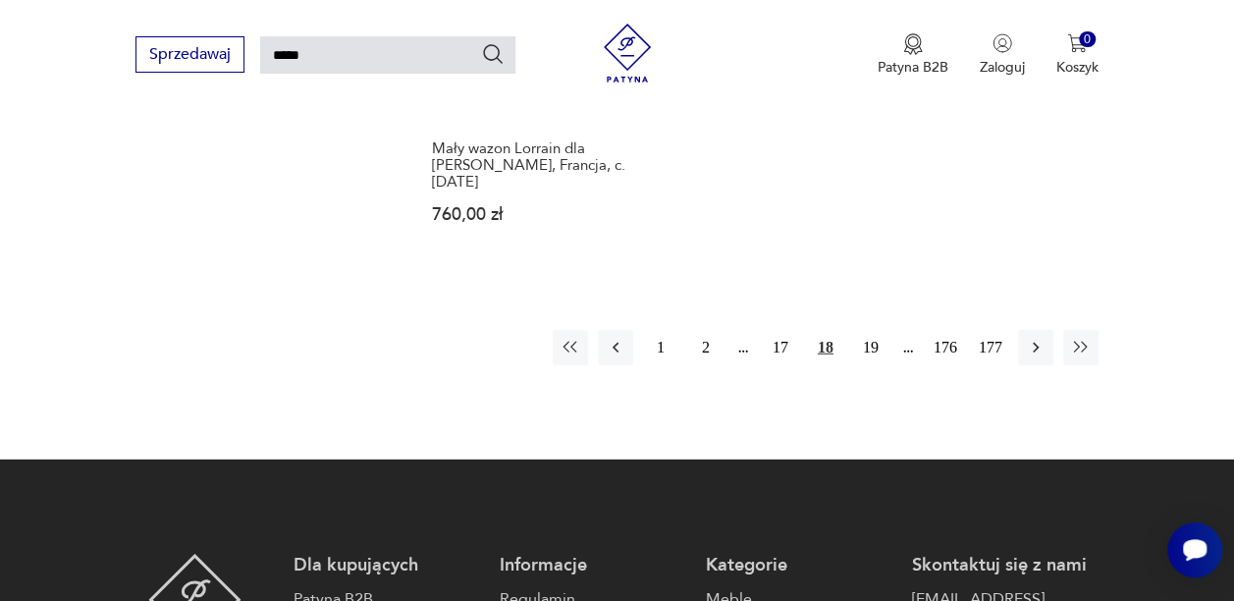
scroll to position [2589, 0]
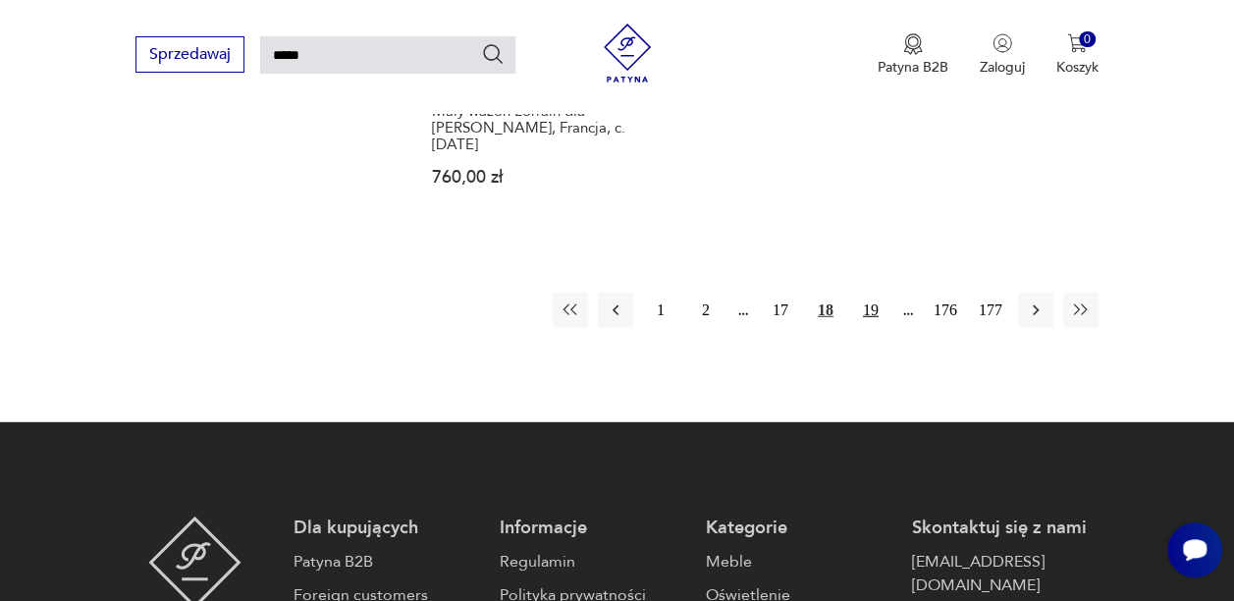
click at [871, 293] on button "19" at bounding box center [870, 310] width 35 height 35
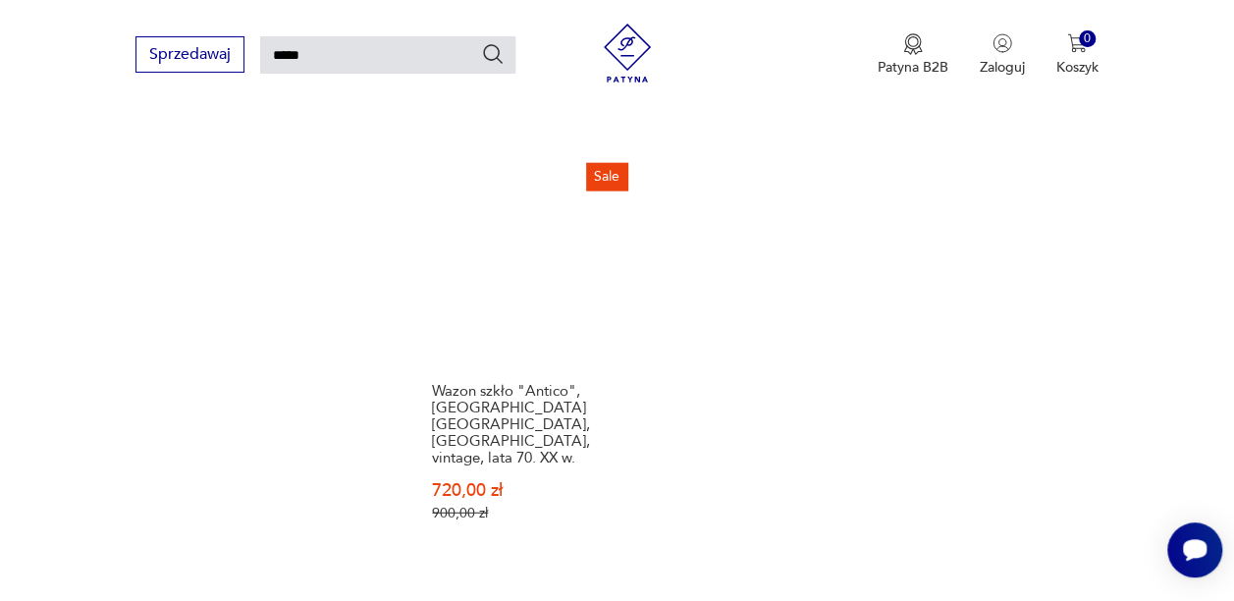
scroll to position [2347, 0]
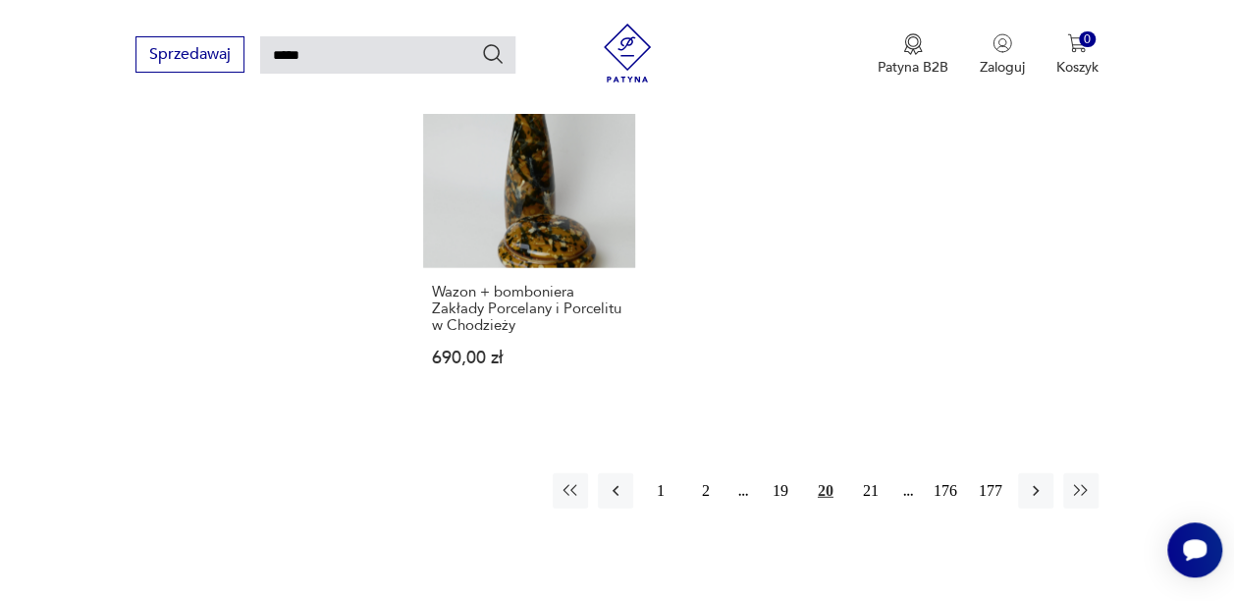
scroll to position [2405, 0]
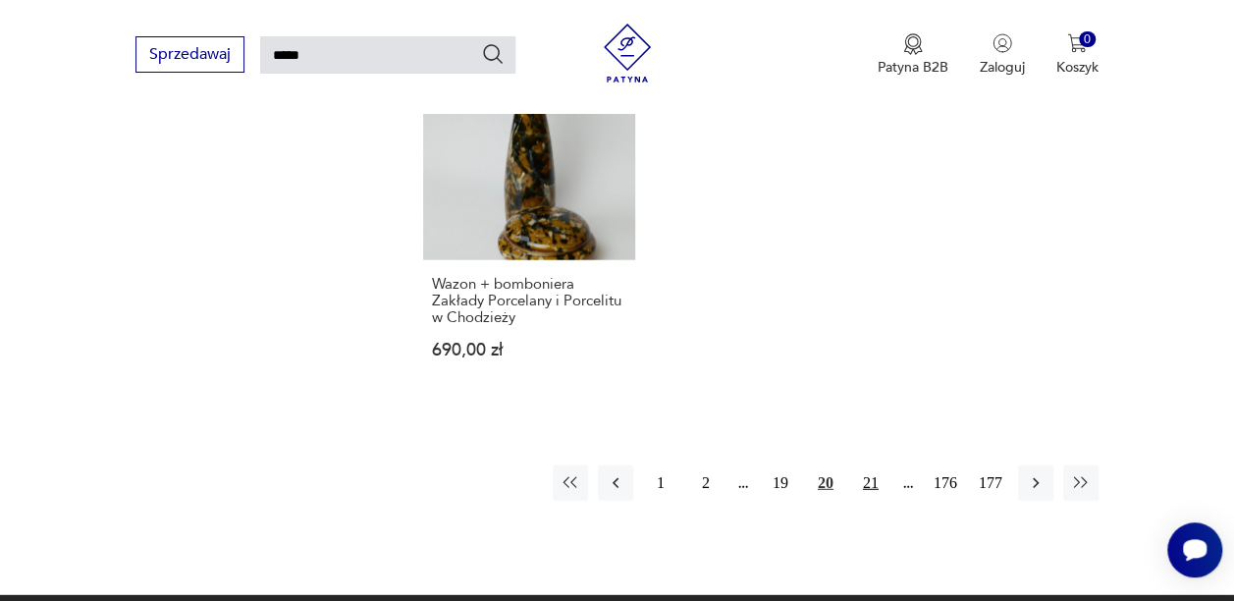
click at [870, 465] on button "21" at bounding box center [870, 482] width 35 height 35
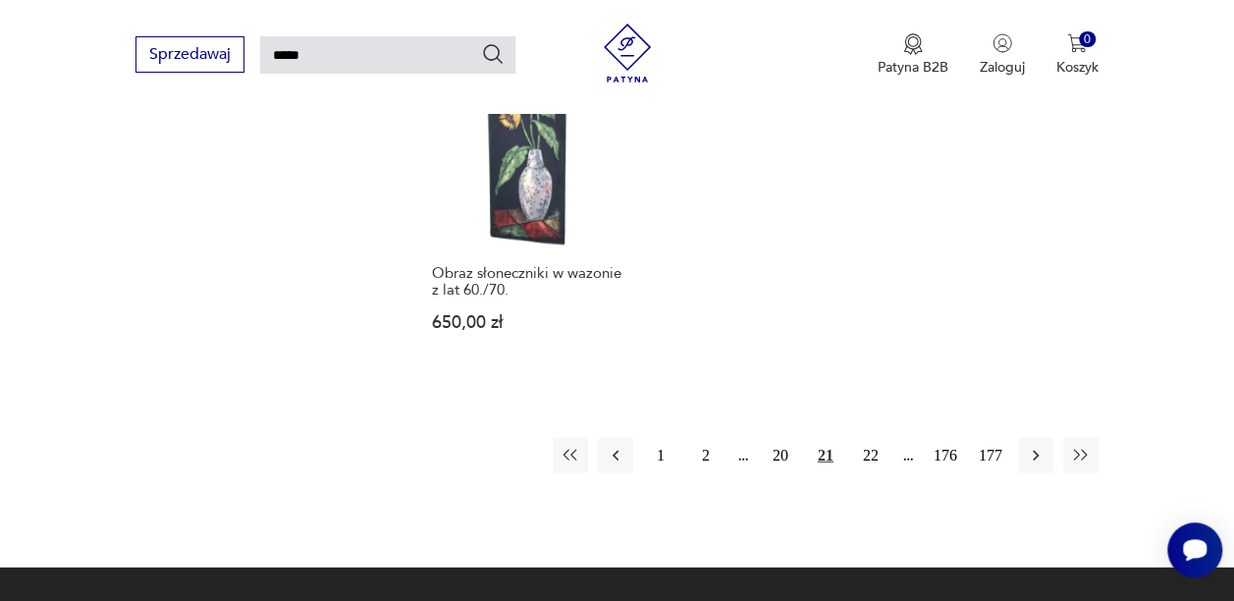
scroll to position [2501, 0]
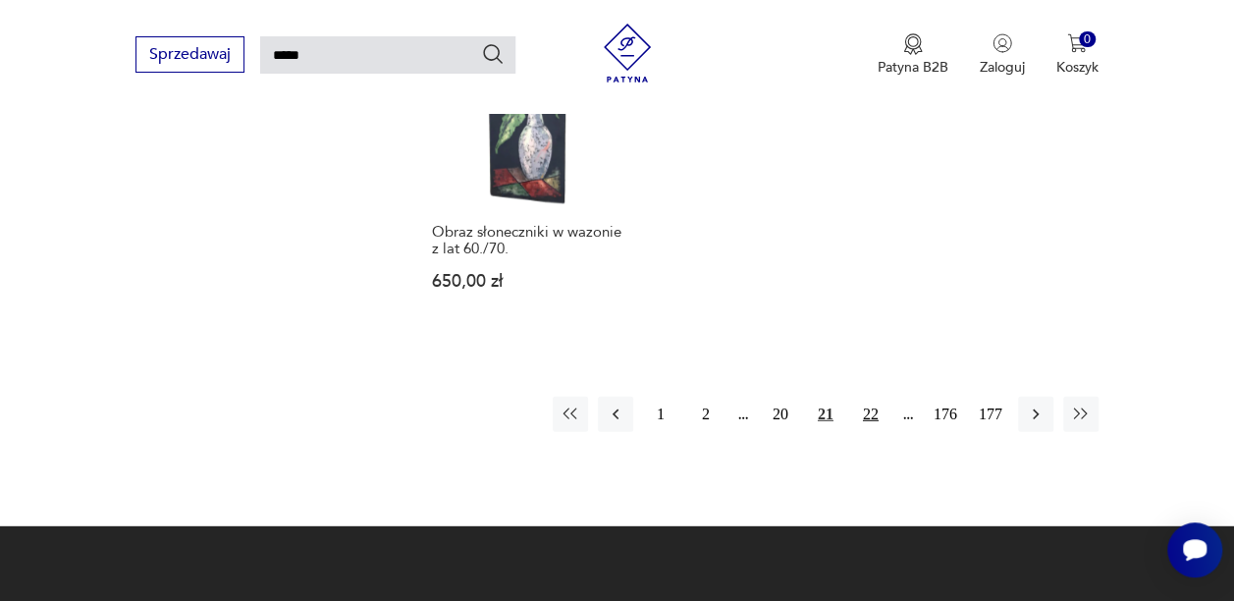
click at [876, 397] on button "22" at bounding box center [870, 414] width 35 height 35
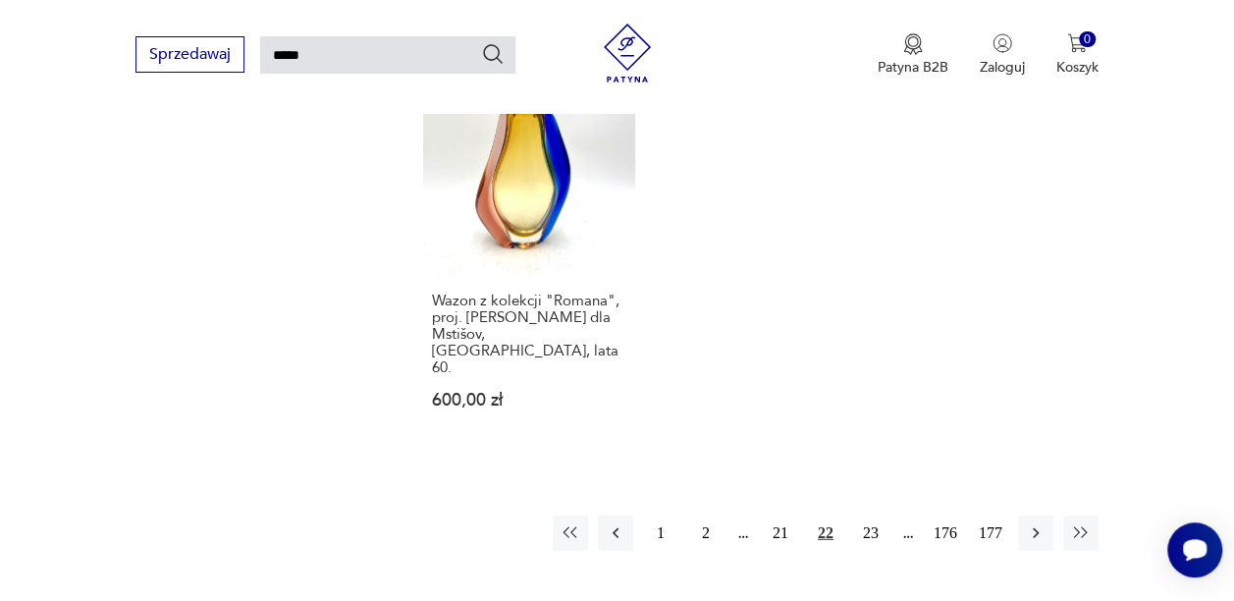
scroll to position [2365, 0]
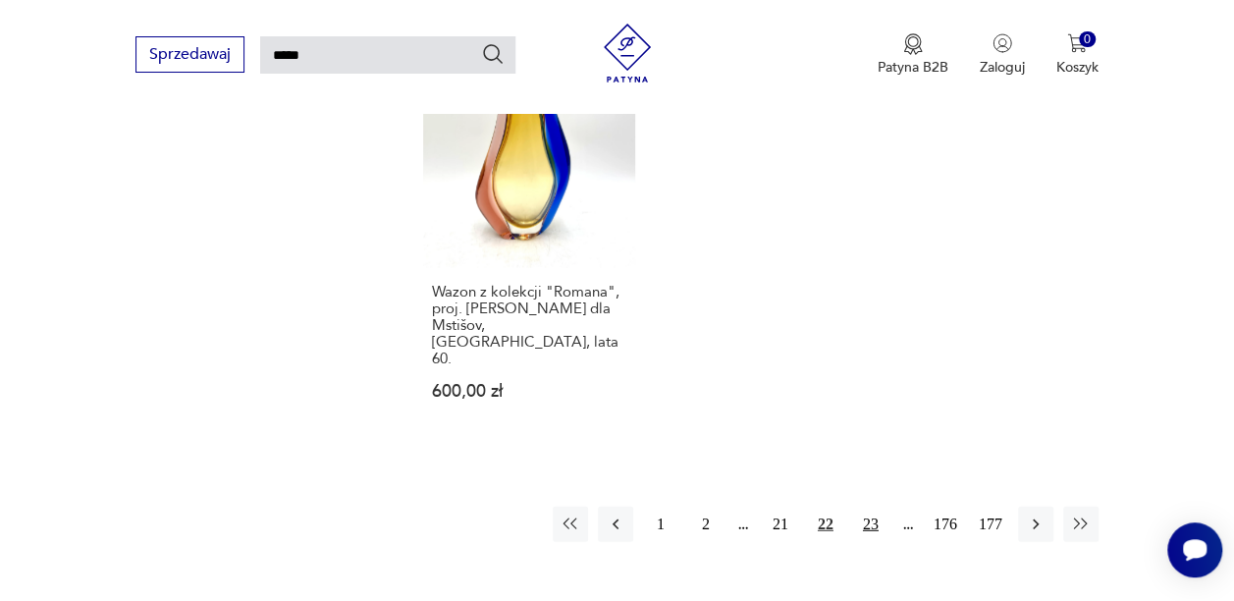
click at [874, 507] on button "23" at bounding box center [870, 524] width 35 height 35
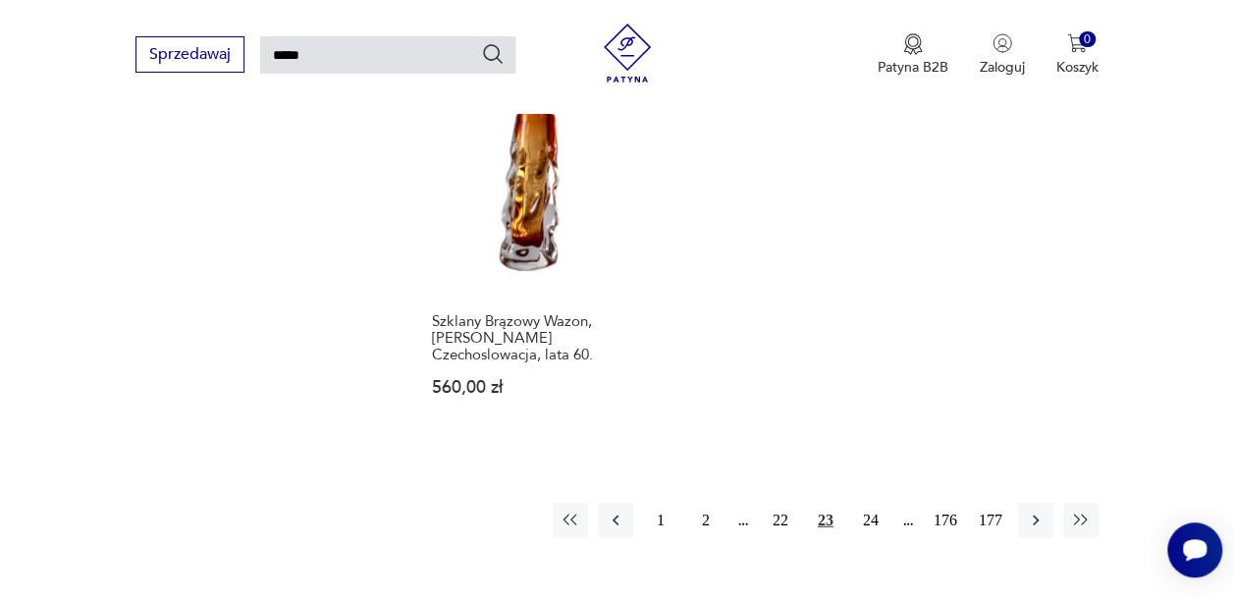
scroll to position [2350, 0]
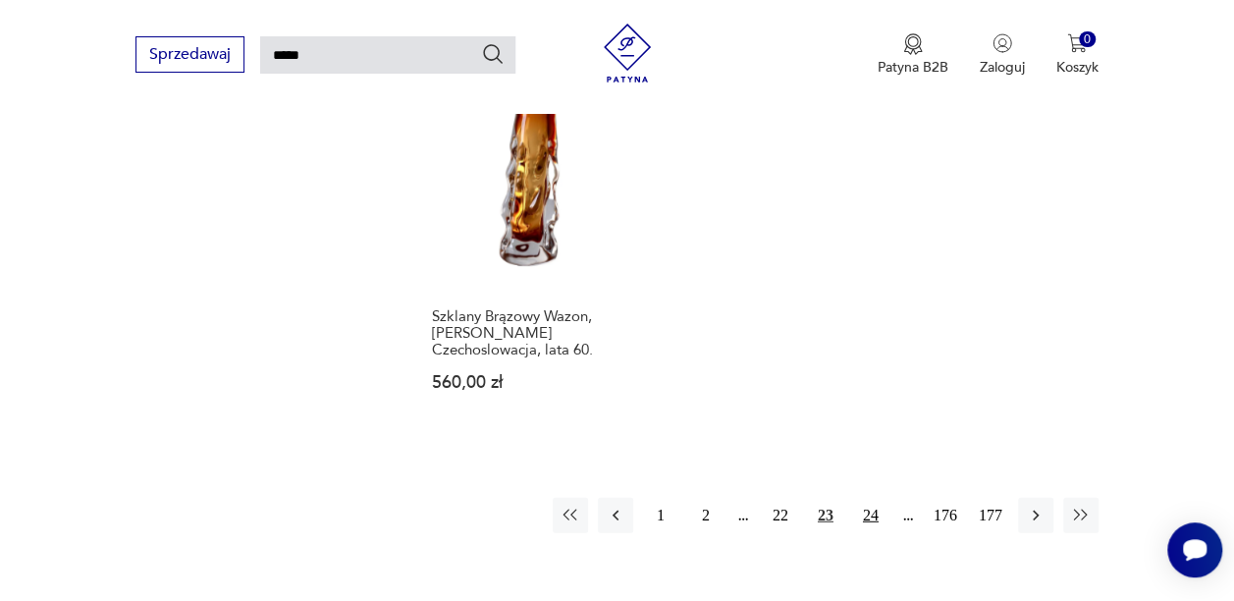
click at [870, 498] on button "24" at bounding box center [870, 515] width 35 height 35
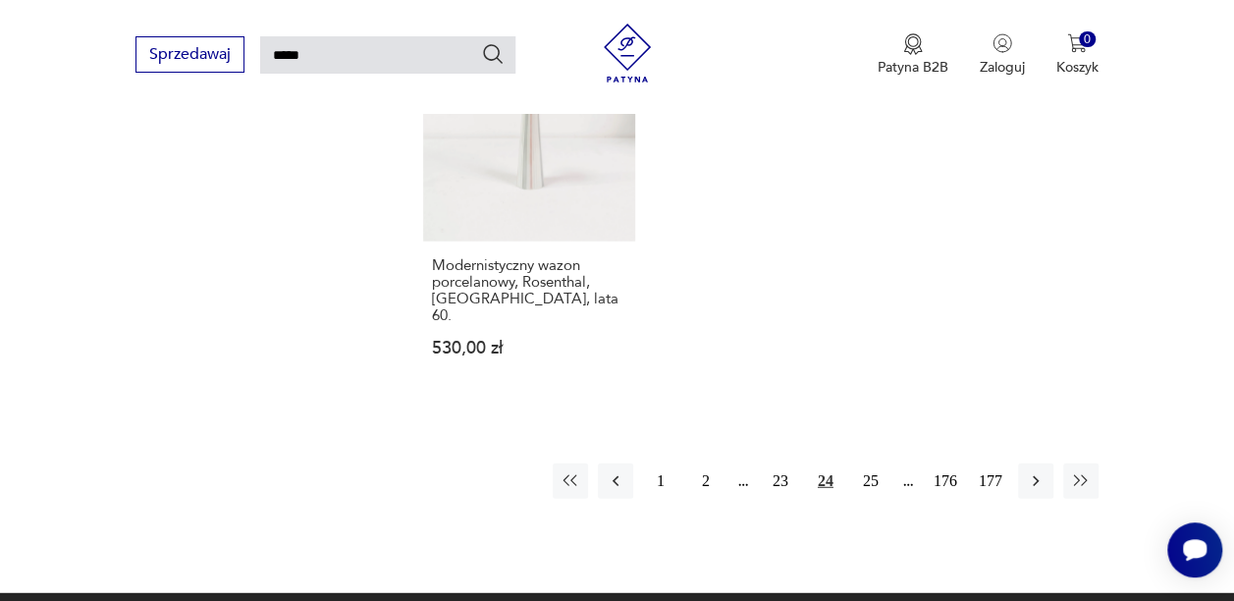
scroll to position [2361, 0]
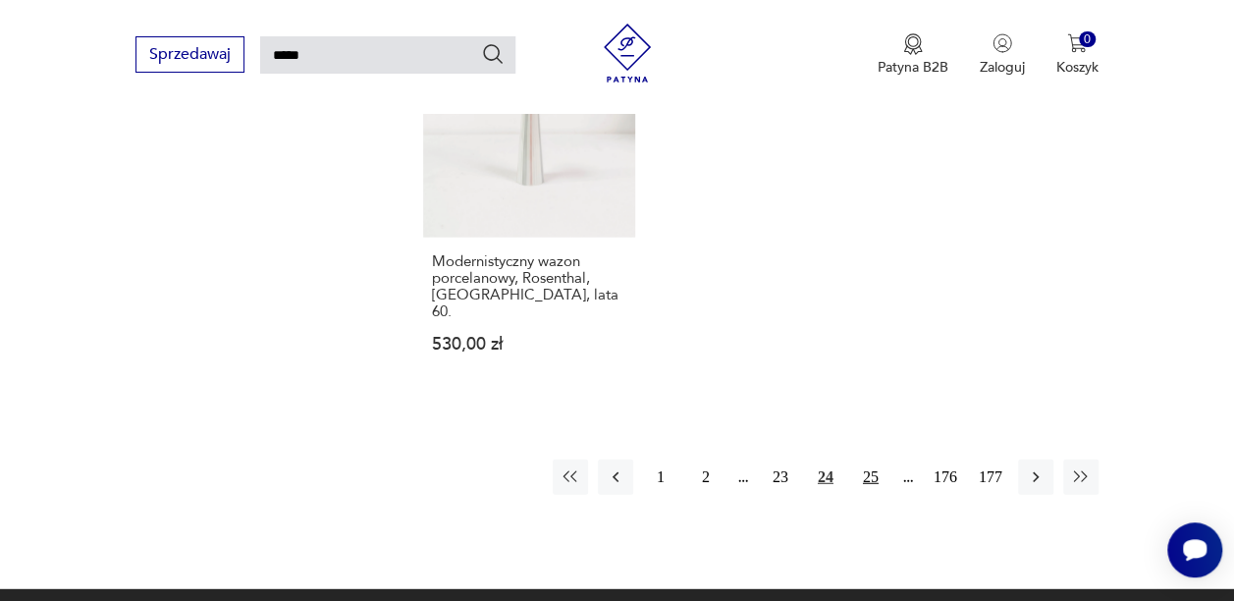
click at [881, 459] on button "25" at bounding box center [870, 476] width 35 height 35
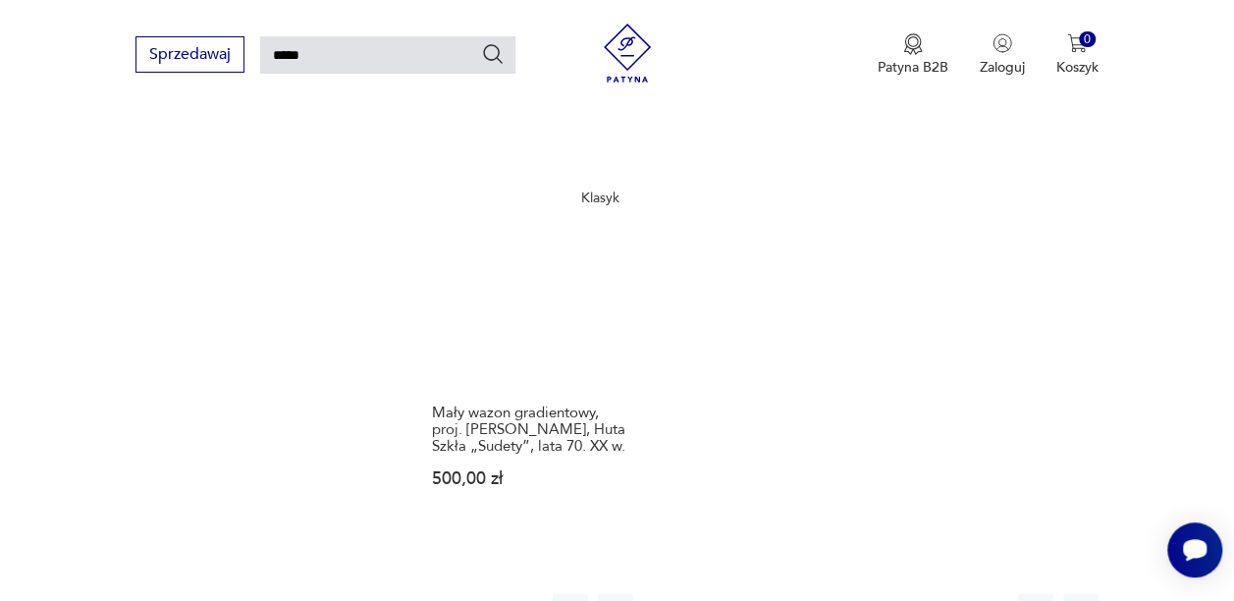
scroll to position [2489, 0]
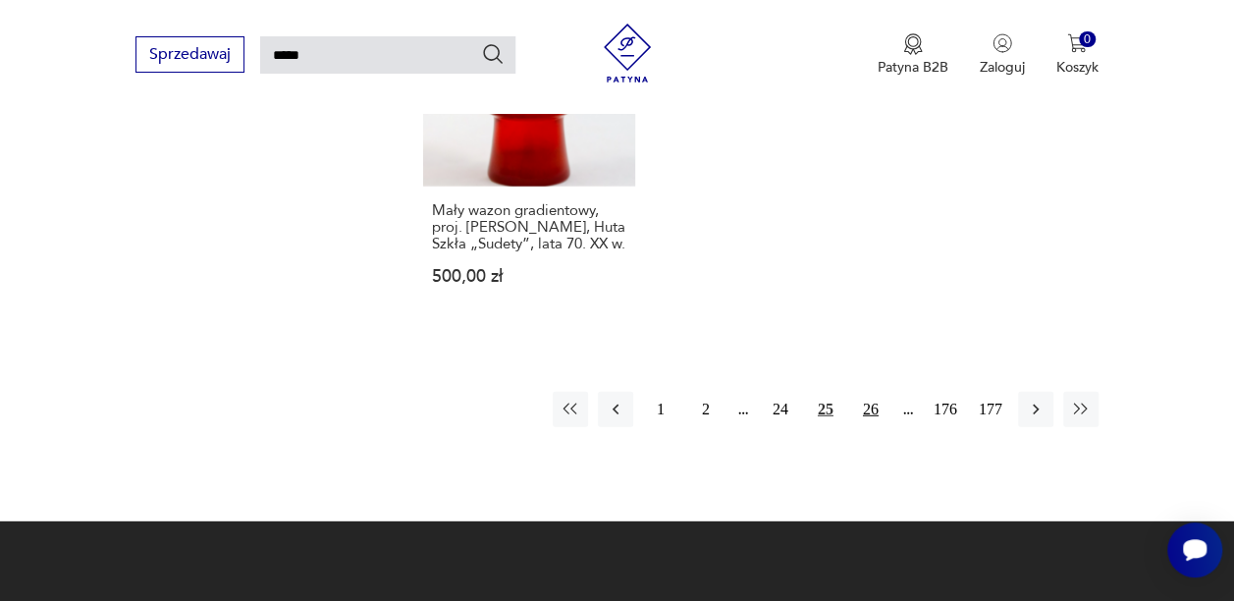
click at [883, 395] on button "26" at bounding box center [870, 409] width 35 height 35
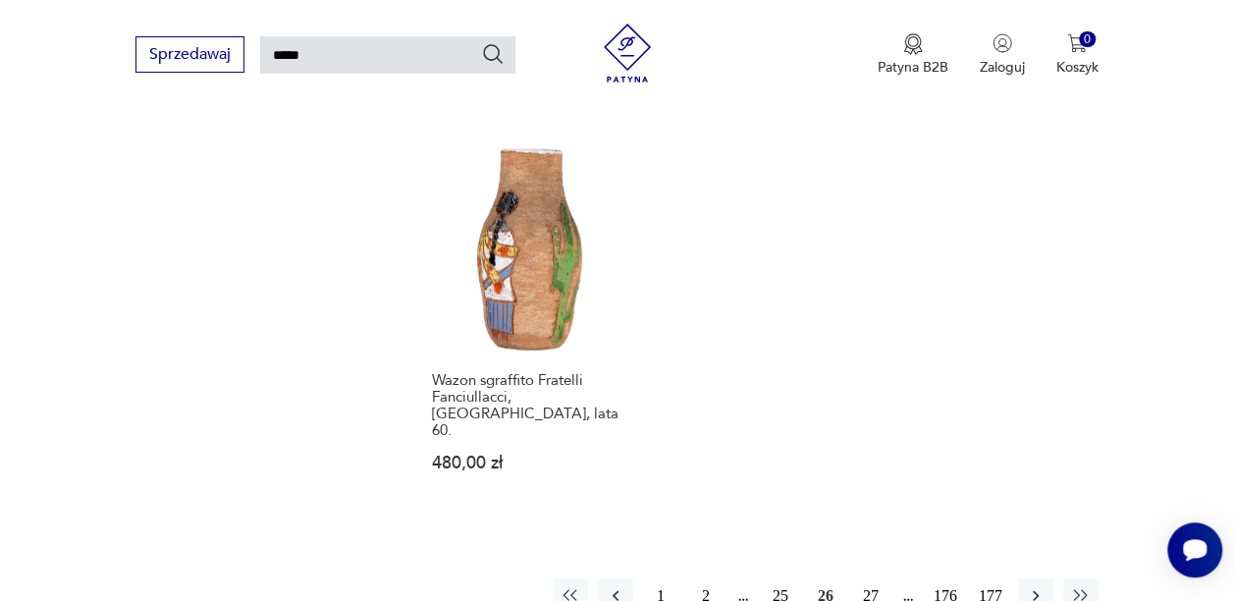
scroll to position [2315, 0]
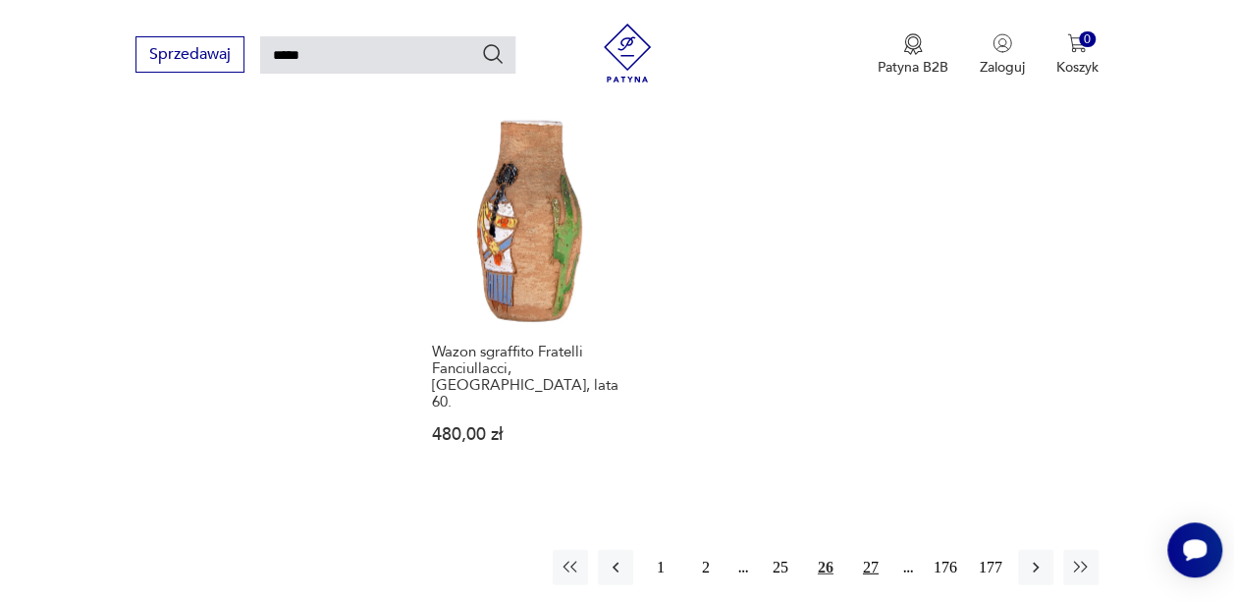
click at [858, 550] on button "27" at bounding box center [870, 567] width 35 height 35
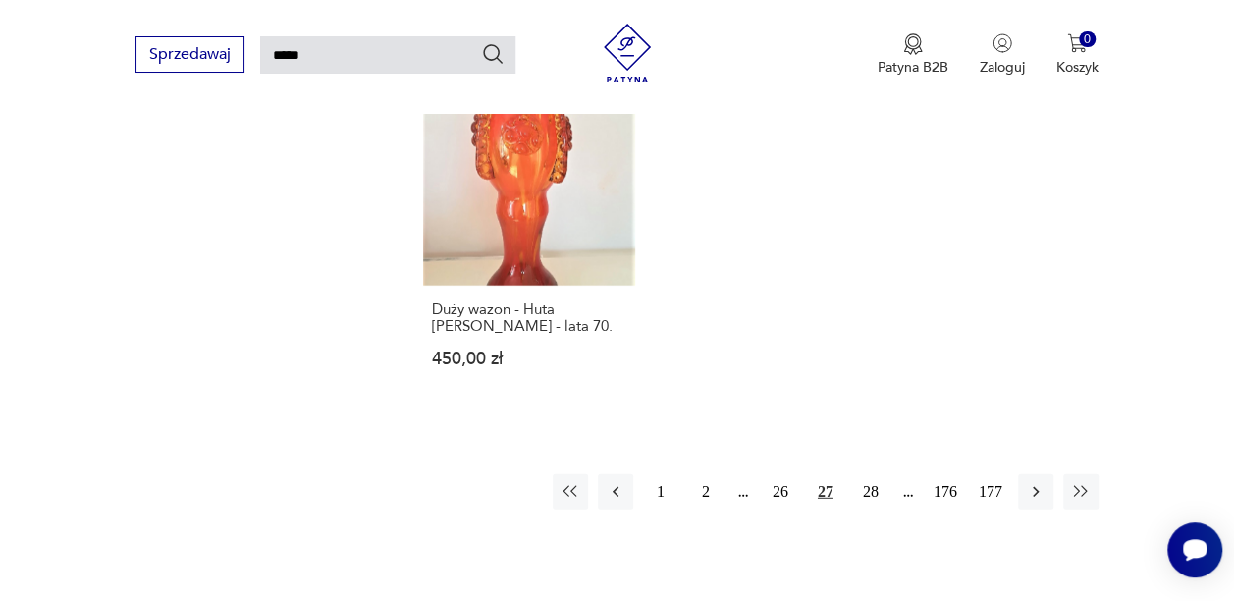
scroll to position [2458, 0]
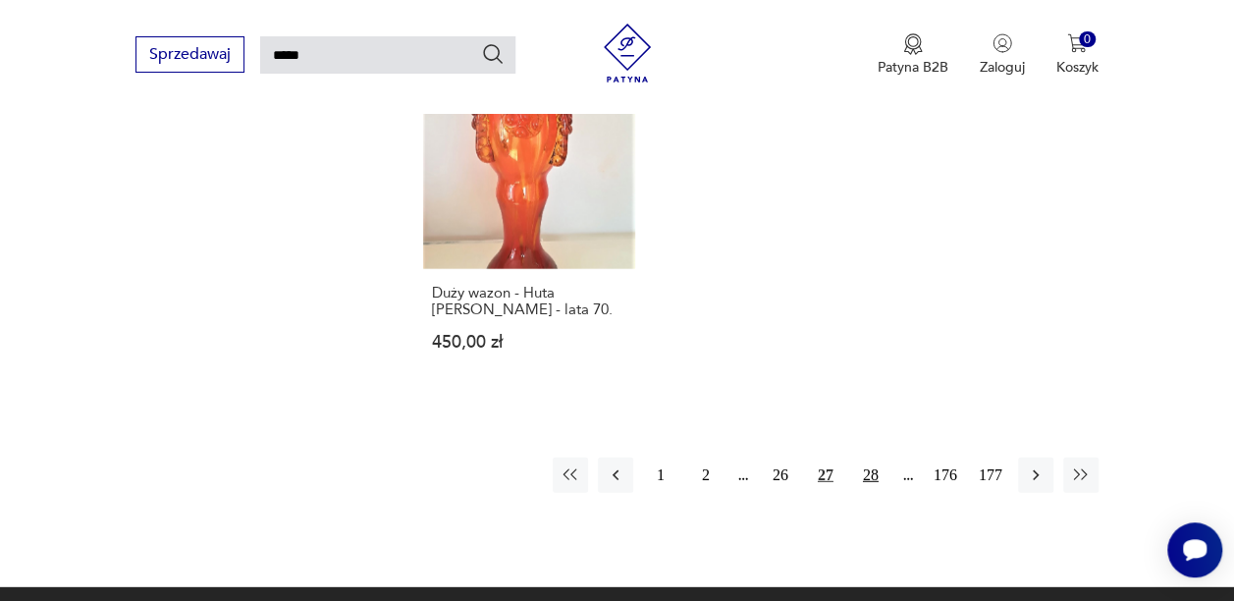
click at [875, 457] on button "28" at bounding box center [870, 474] width 35 height 35
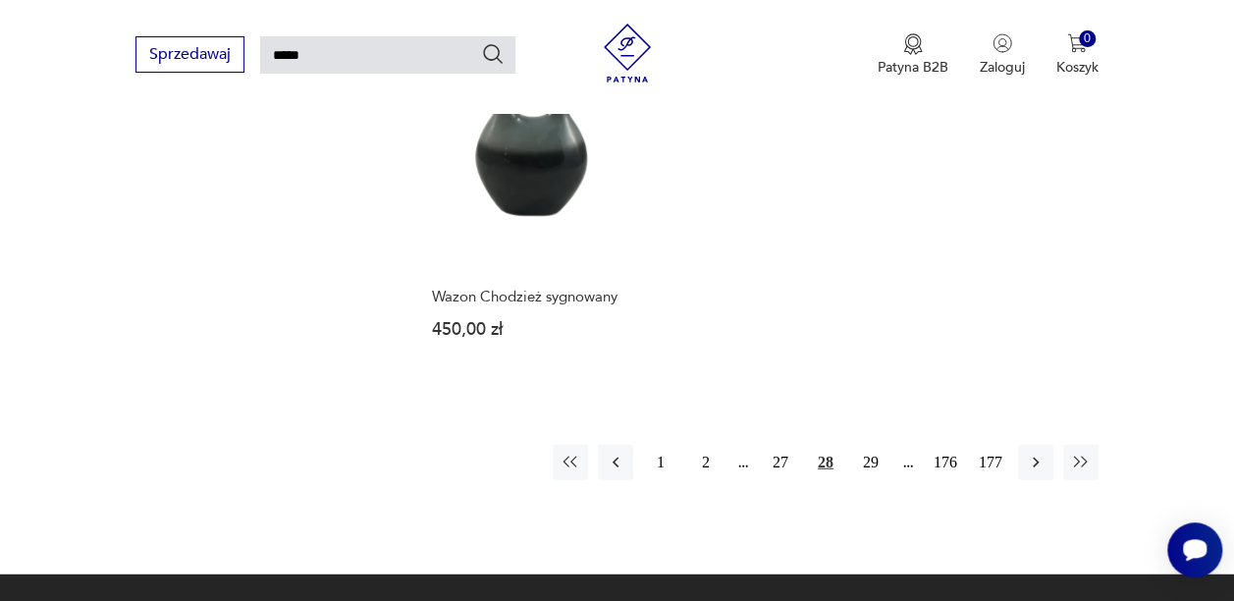
scroll to position [2310, 0]
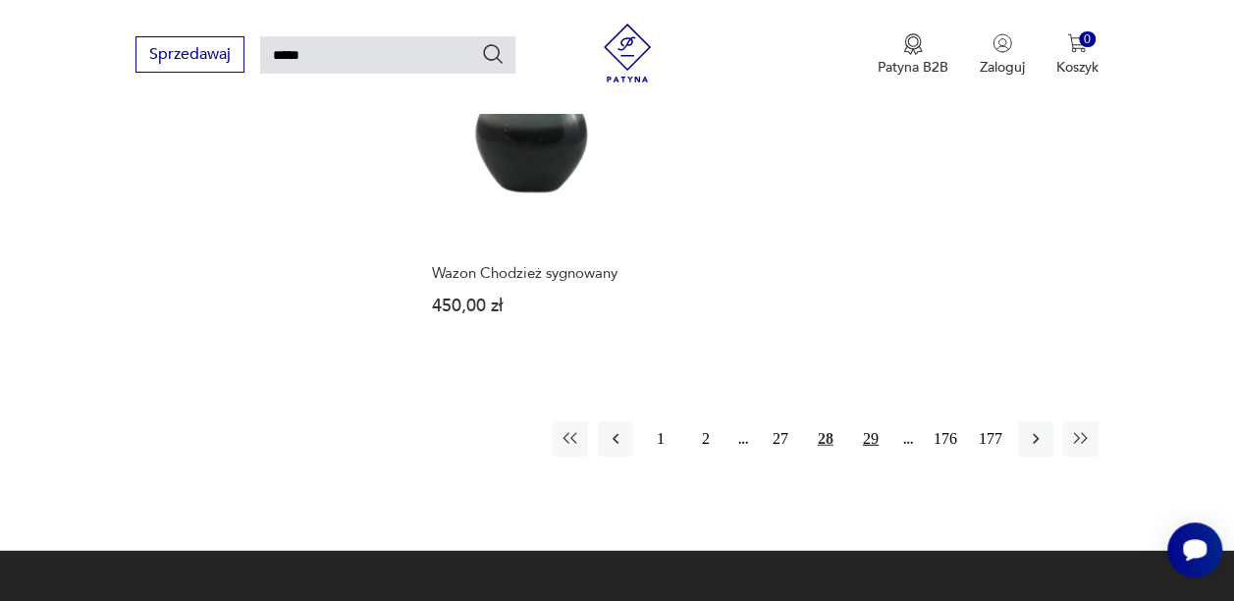
click at [871, 421] on button "29" at bounding box center [870, 438] width 35 height 35
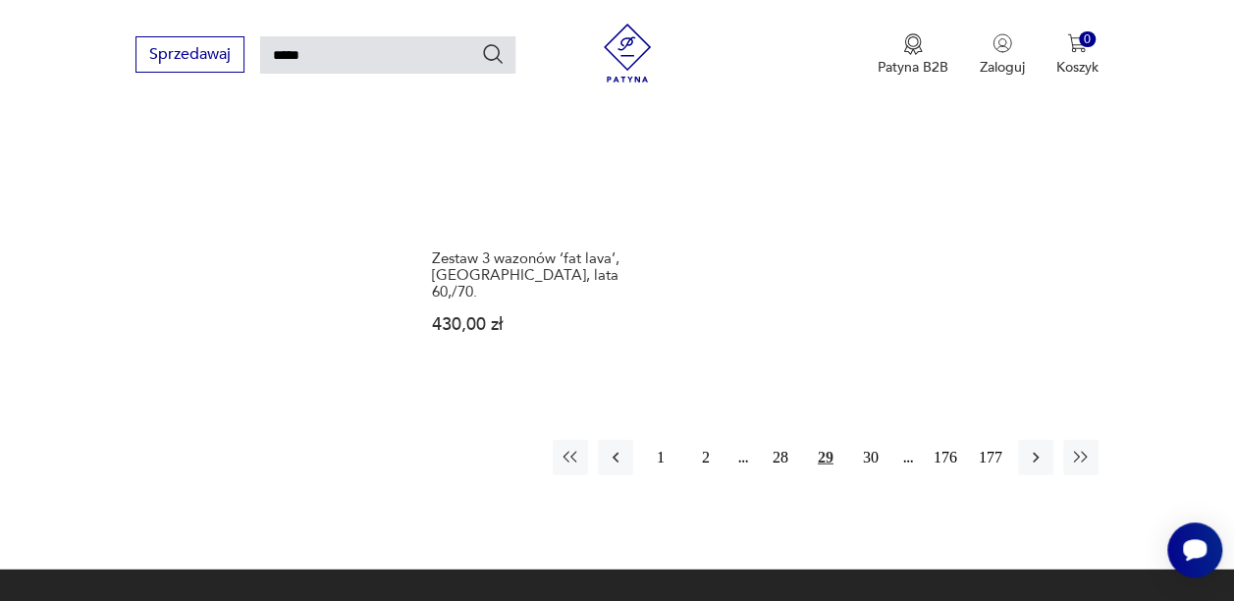
scroll to position [2378, 0]
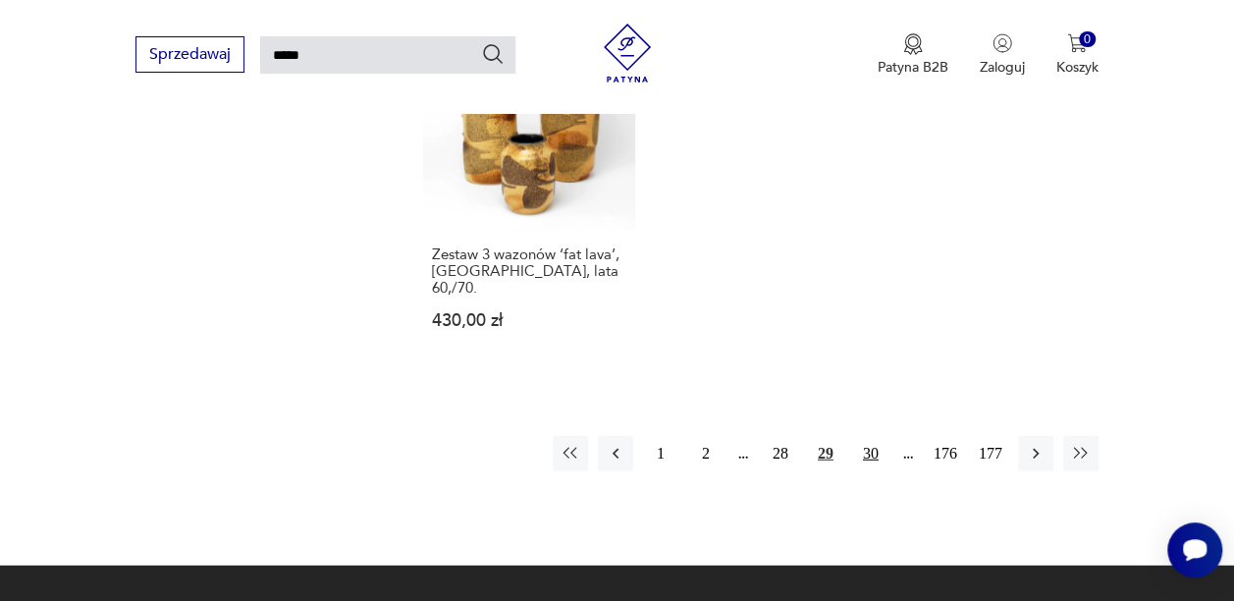
click at [872, 436] on button "30" at bounding box center [870, 453] width 35 height 35
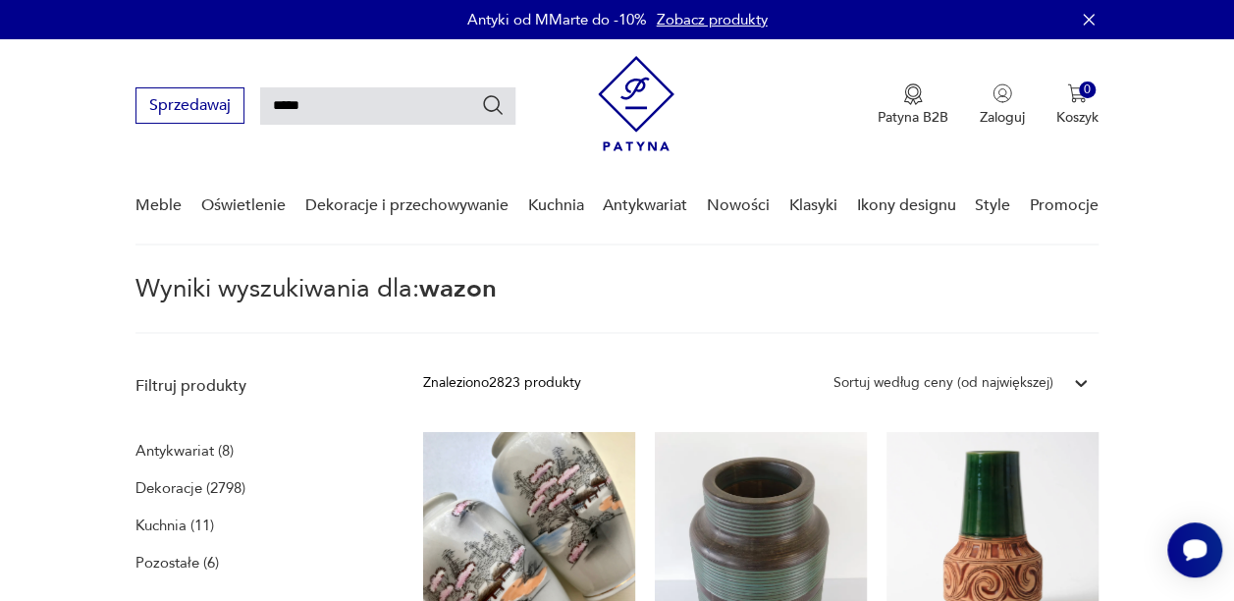
click at [380, 114] on input "*****" at bounding box center [387, 105] width 255 height 37
type input "*"
type input "********"
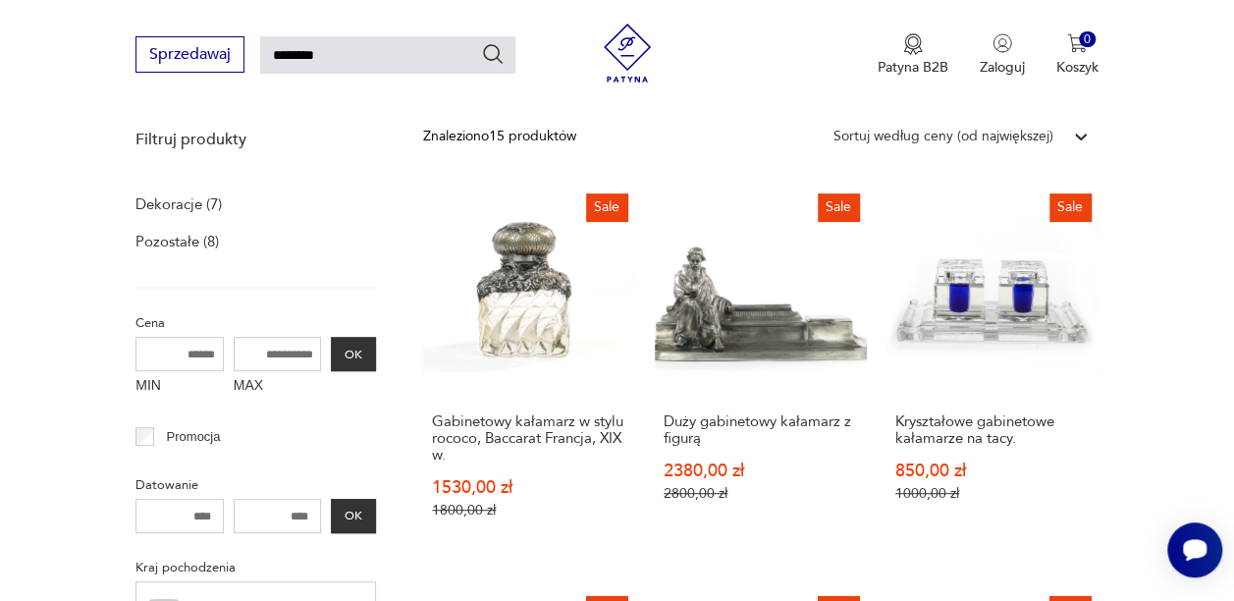
scroll to position [282, 0]
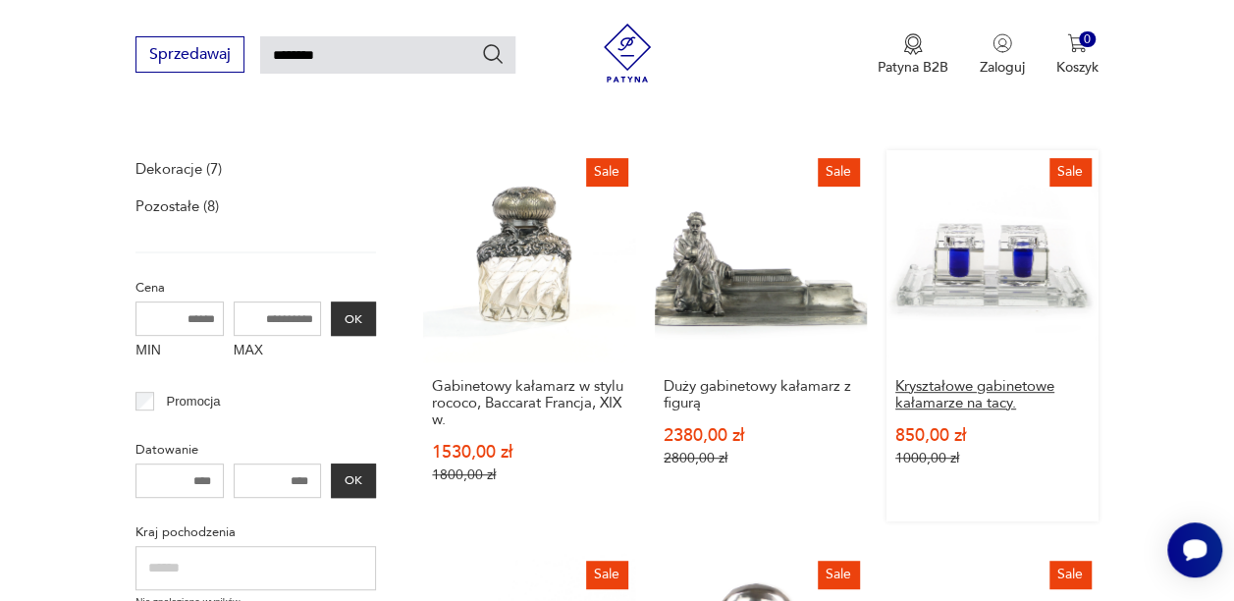
click at [974, 395] on h3 "Kryształowe gabinetowe kałamarze na tacy." at bounding box center [992, 394] width 194 height 33
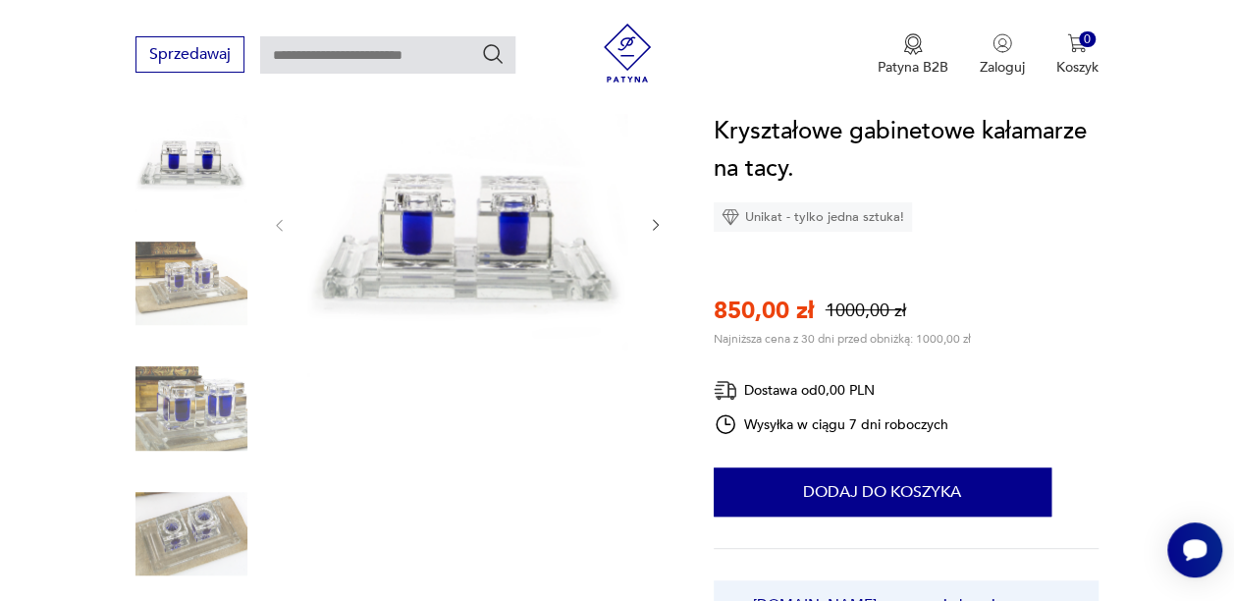
scroll to position [289, 0]
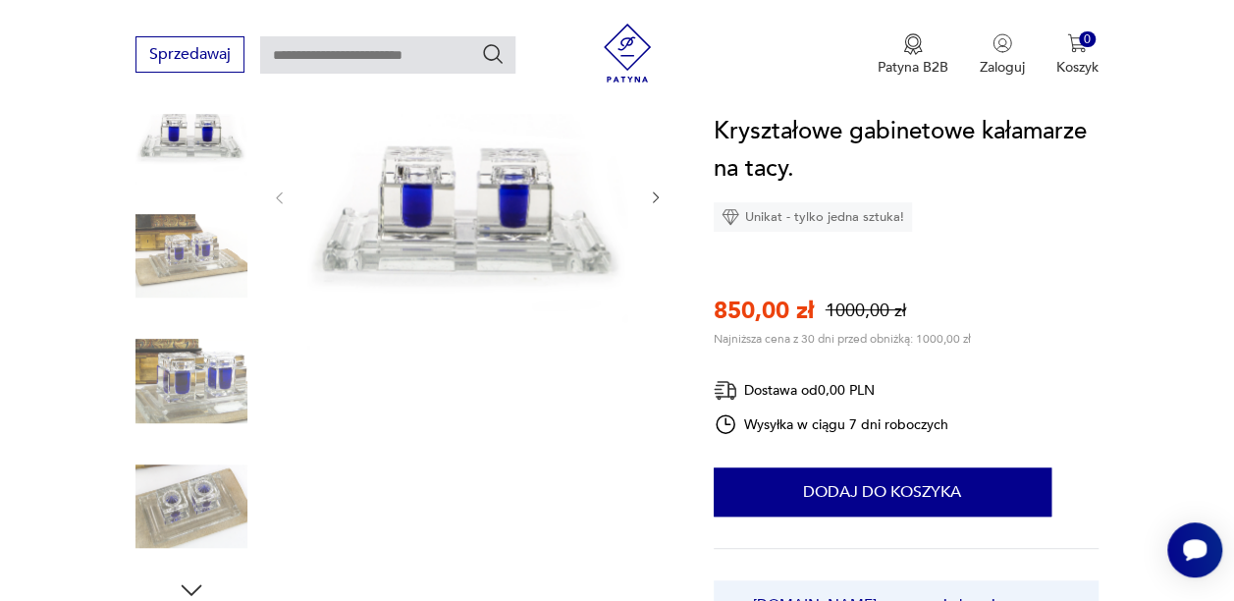
click at [650, 199] on icon "button" at bounding box center [656, 197] width 16 height 16
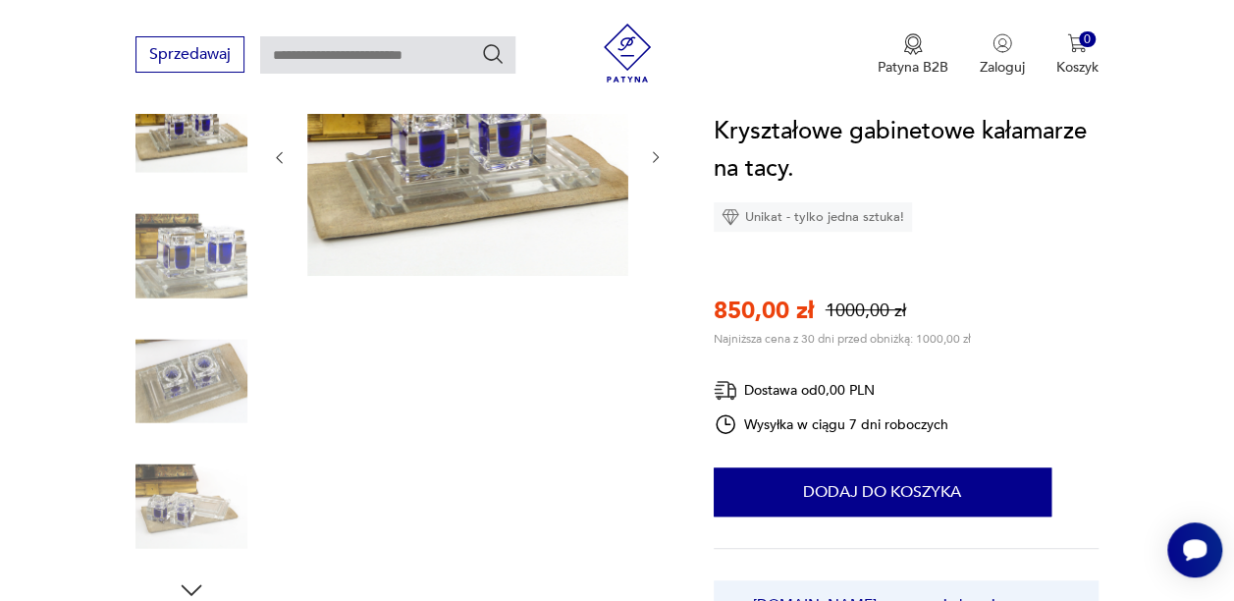
click at [650, 199] on div at bounding box center [467, 157] width 393 height 244
click at [656, 155] on icon "button" at bounding box center [656, 157] width 16 height 16
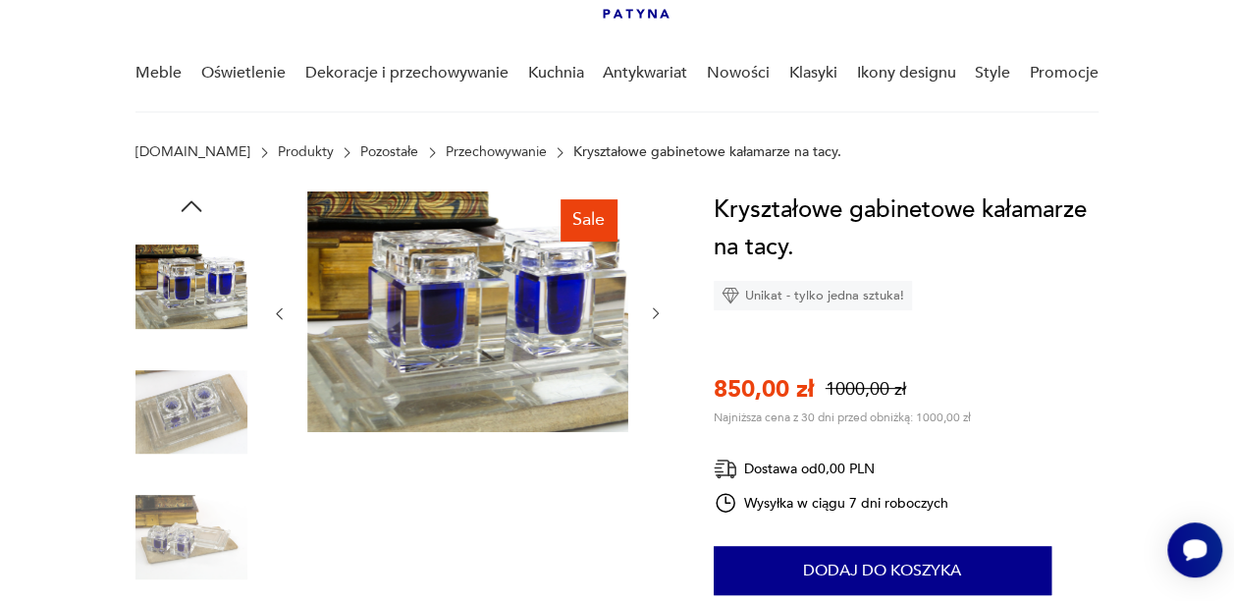
scroll to position [114, 0]
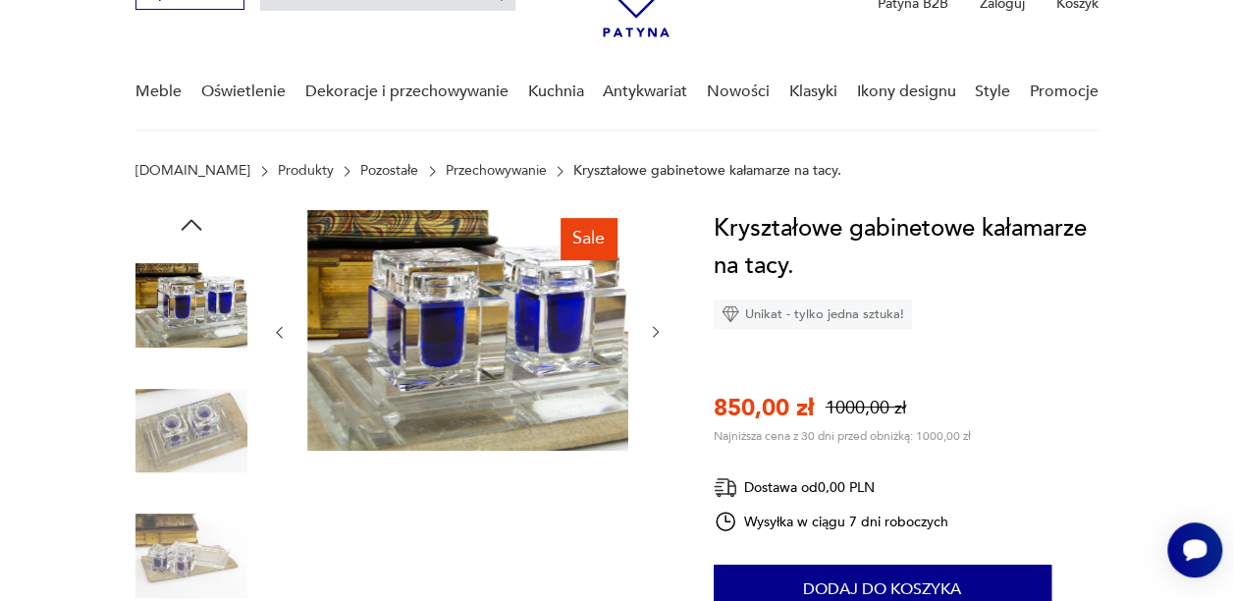
click at [657, 326] on icon "button" at bounding box center [656, 332] width 16 height 16
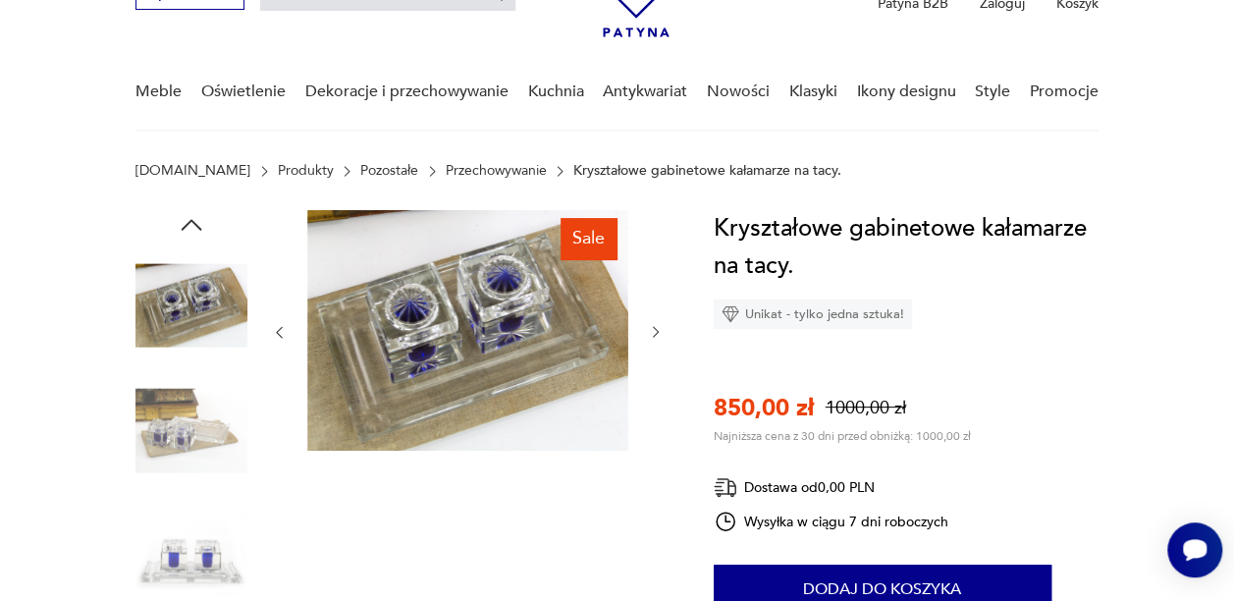
click at [657, 326] on icon "button" at bounding box center [656, 332] width 16 height 16
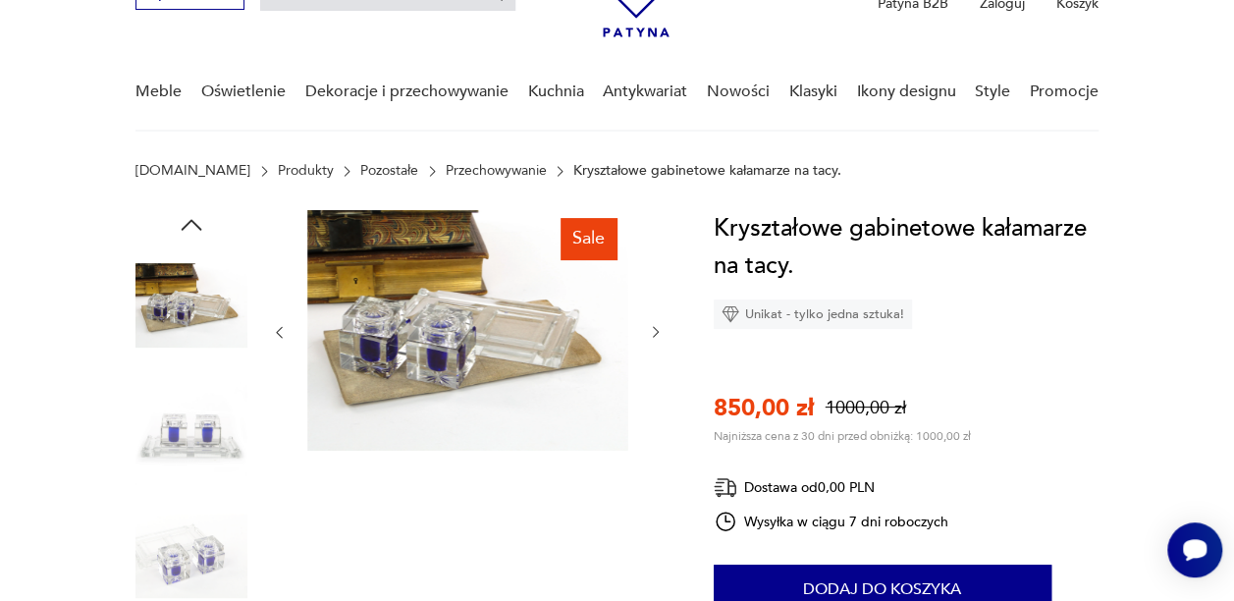
click at [657, 326] on icon "button" at bounding box center [656, 332] width 16 height 16
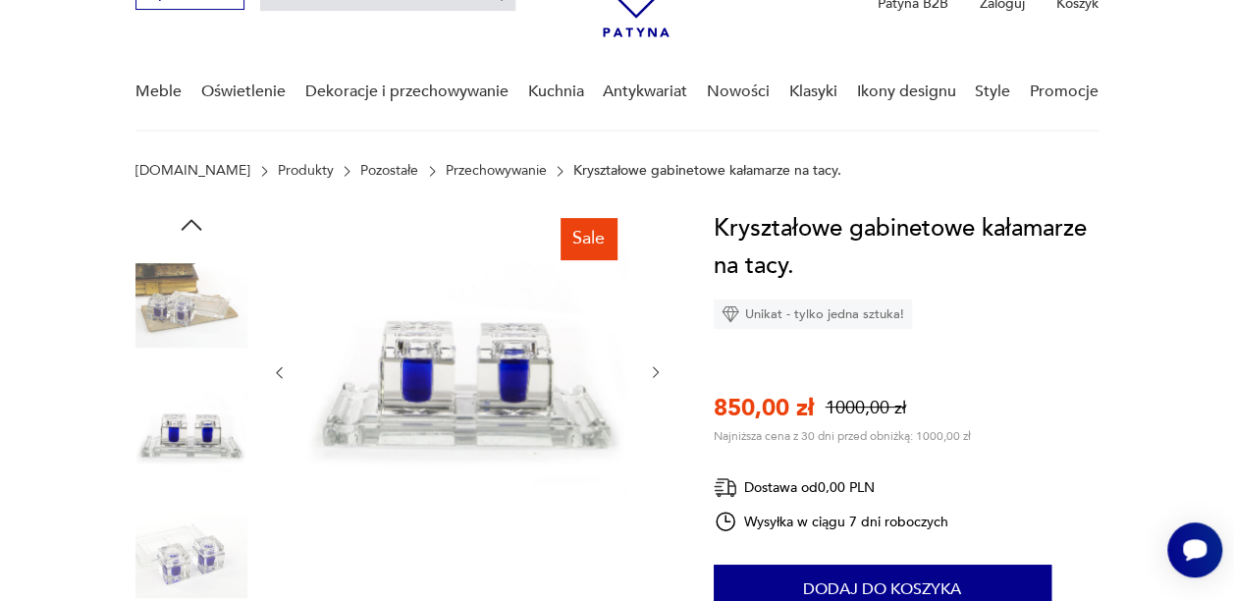
click at [657, 326] on div at bounding box center [467, 372] width 393 height 325
click at [655, 367] on icon "button" at bounding box center [656, 372] width 16 height 16
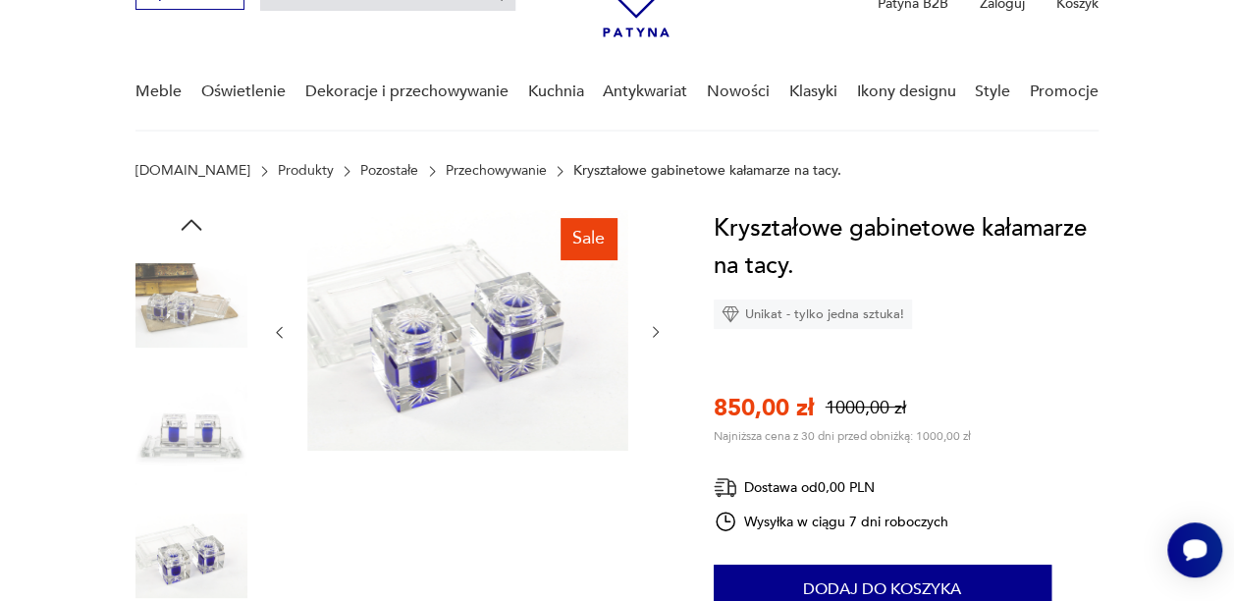
click at [655, 367] on div at bounding box center [467, 332] width 393 height 244
click at [650, 327] on icon "button" at bounding box center [656, 332] width 16 height 16
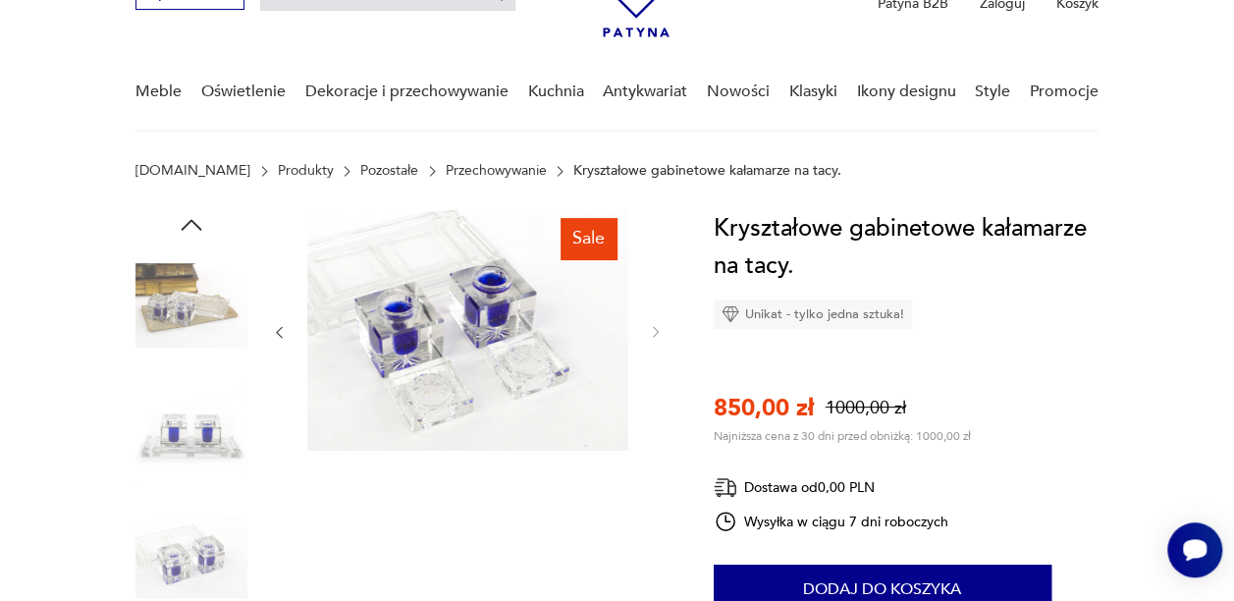
type input "********"
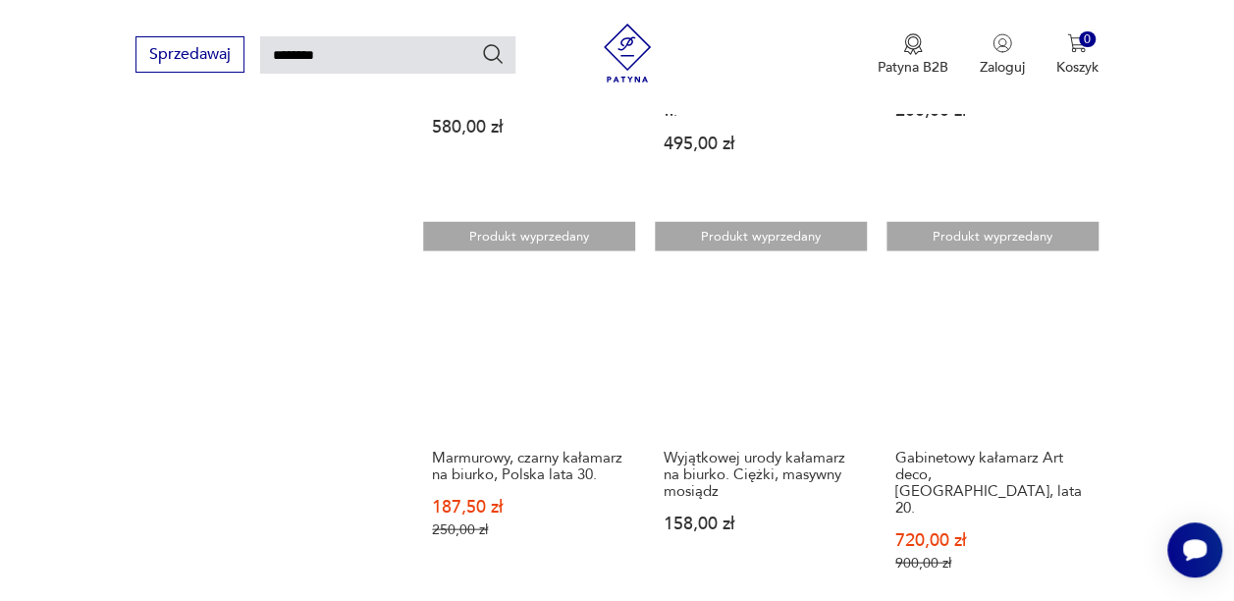
scroll to position [1753, 0]
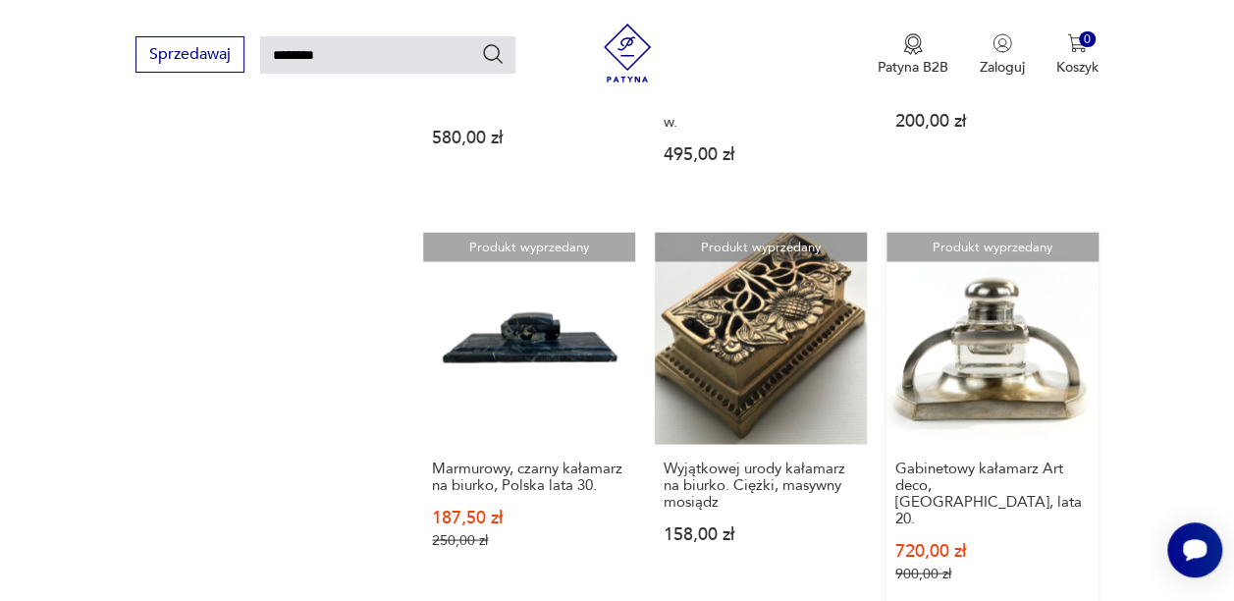
click at [991, 377] on link "Produkt wyprzedany Gabinetowy kałamarz Art deco, Szewcja, lata 20. 720,00 zł 90…" at bounding box center [992, 426] width 212 height 388
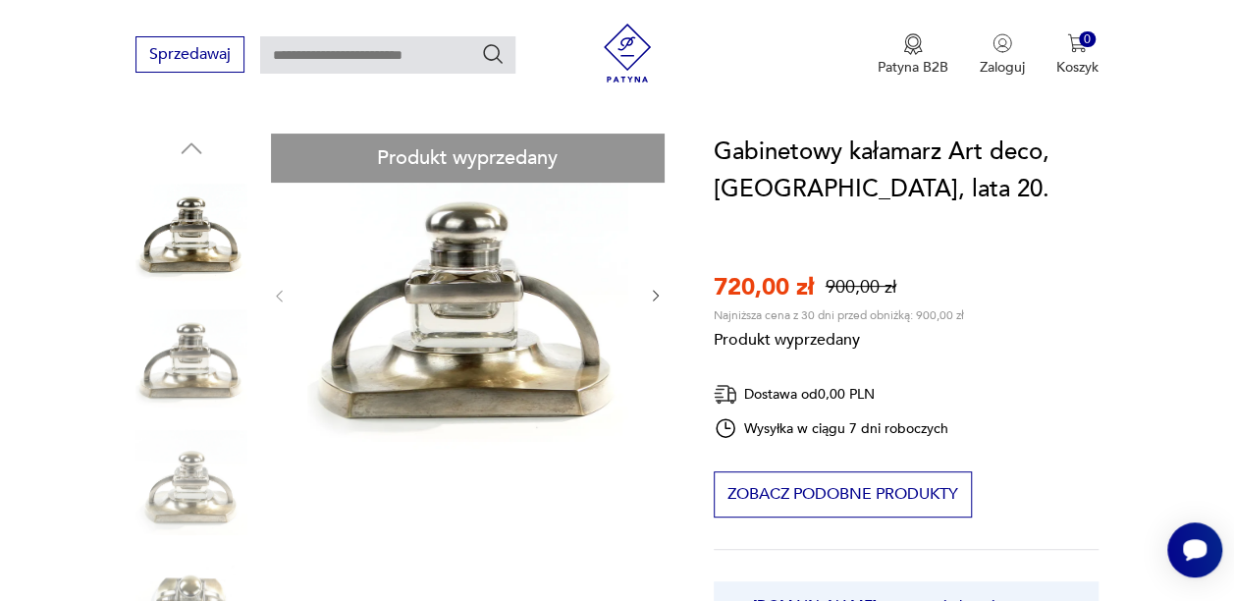
scroll to position [121, 0]
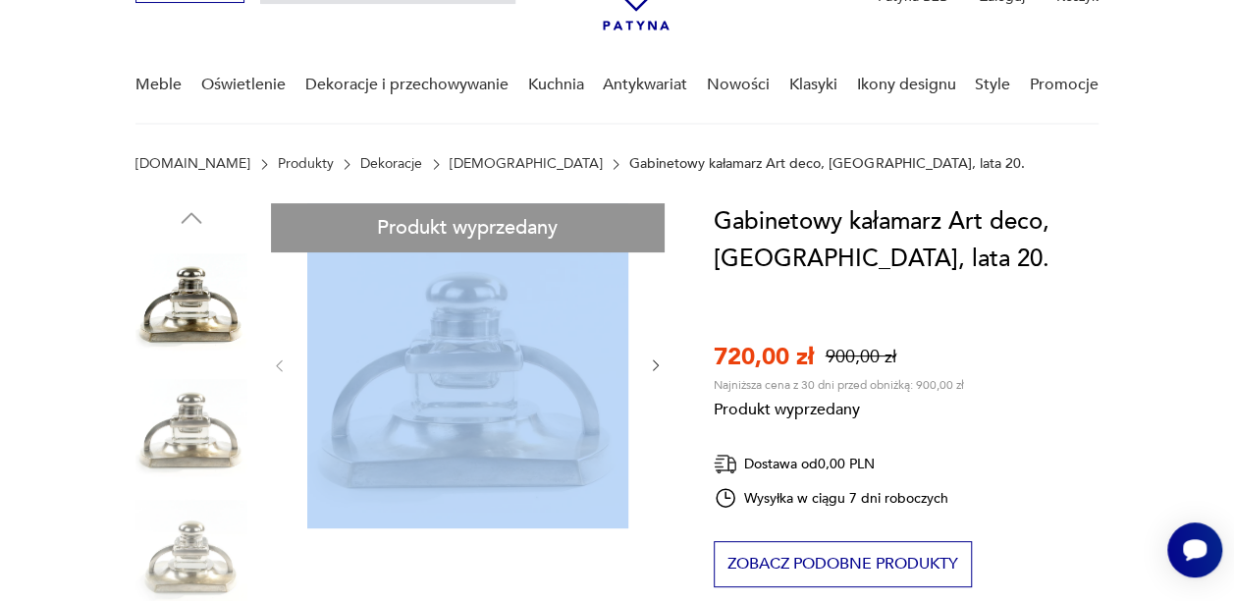
type input "********"
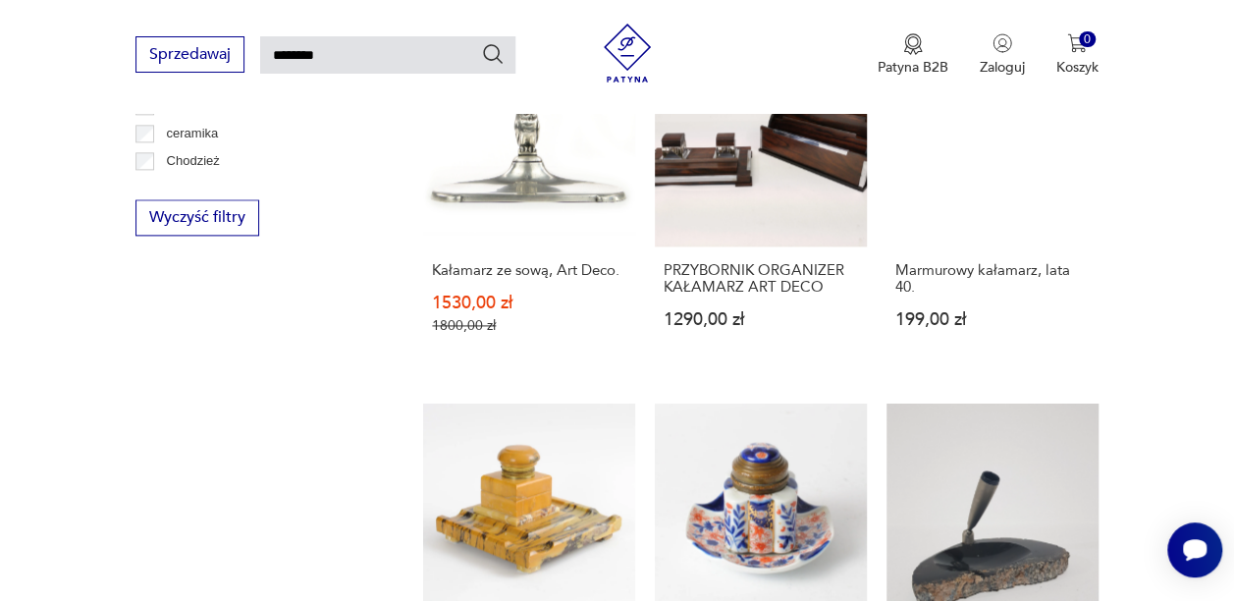
scroll to position [1078, 0]
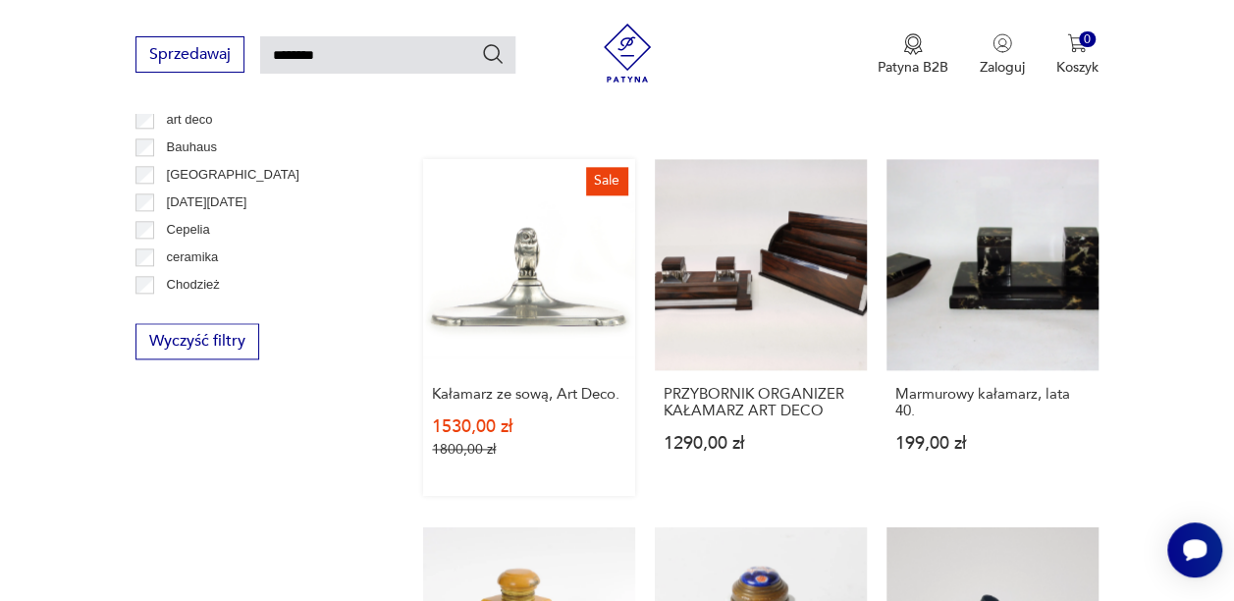
click at [485, 312] on link "Sale Kałamarz ze sową, Art Deco. 1530,00 zł 1800,00 zł" at bounding box center [529, 328] width 212 height 338
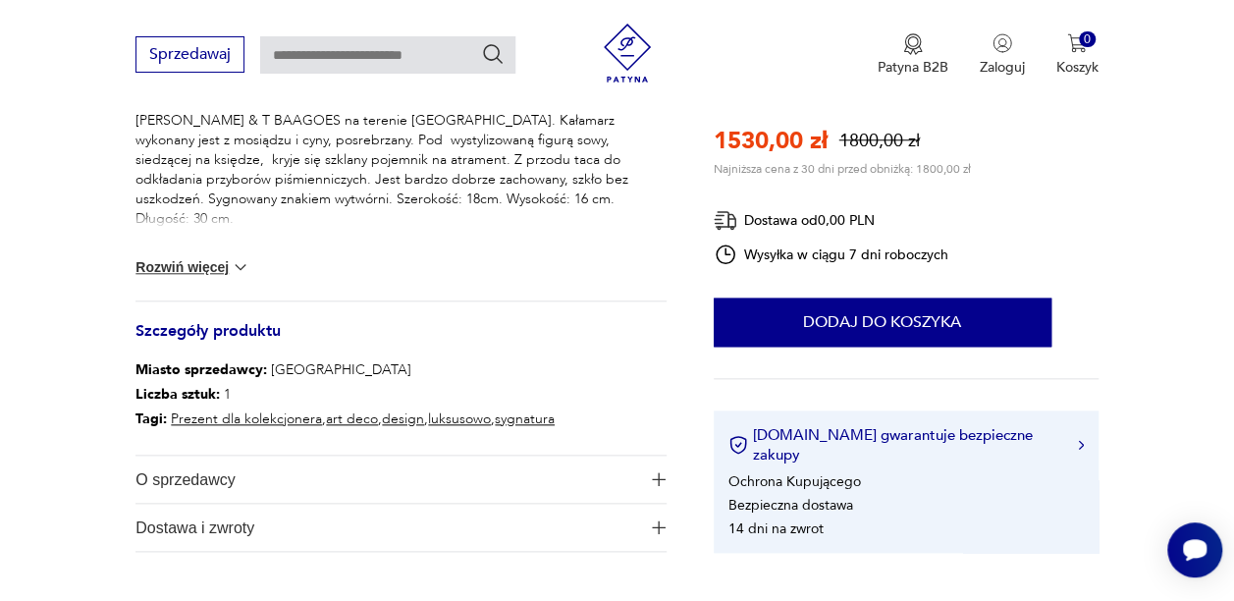
scroll to position [137, 0]
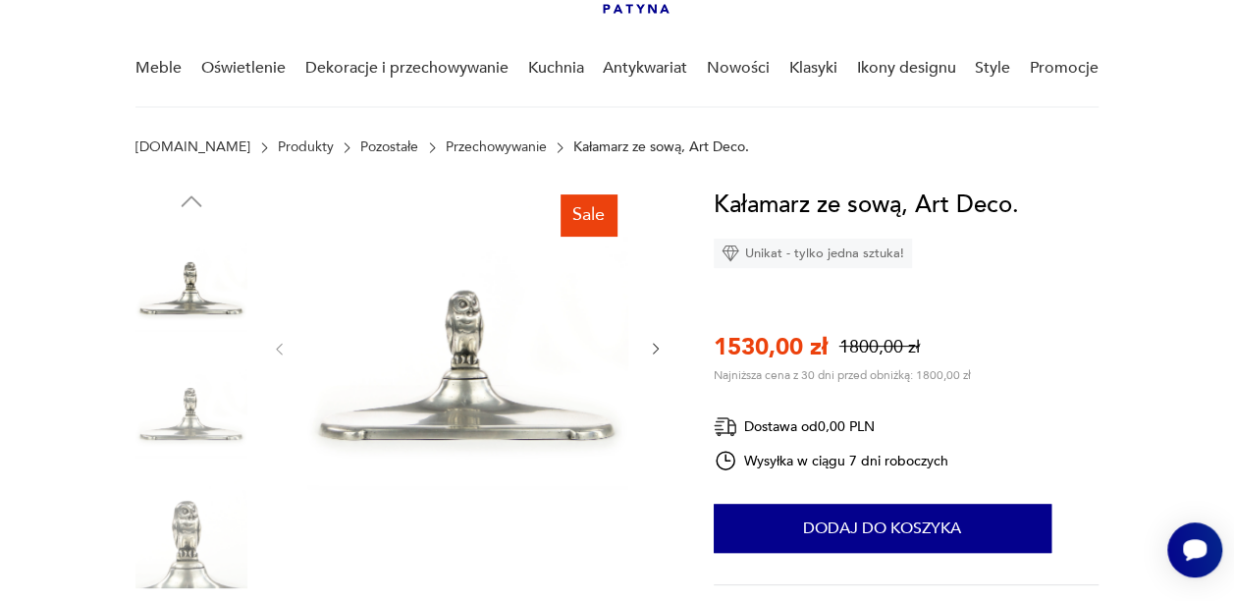
click at [652, 344] on icon "button" at bounding box center [656, 349] width 16 height 16
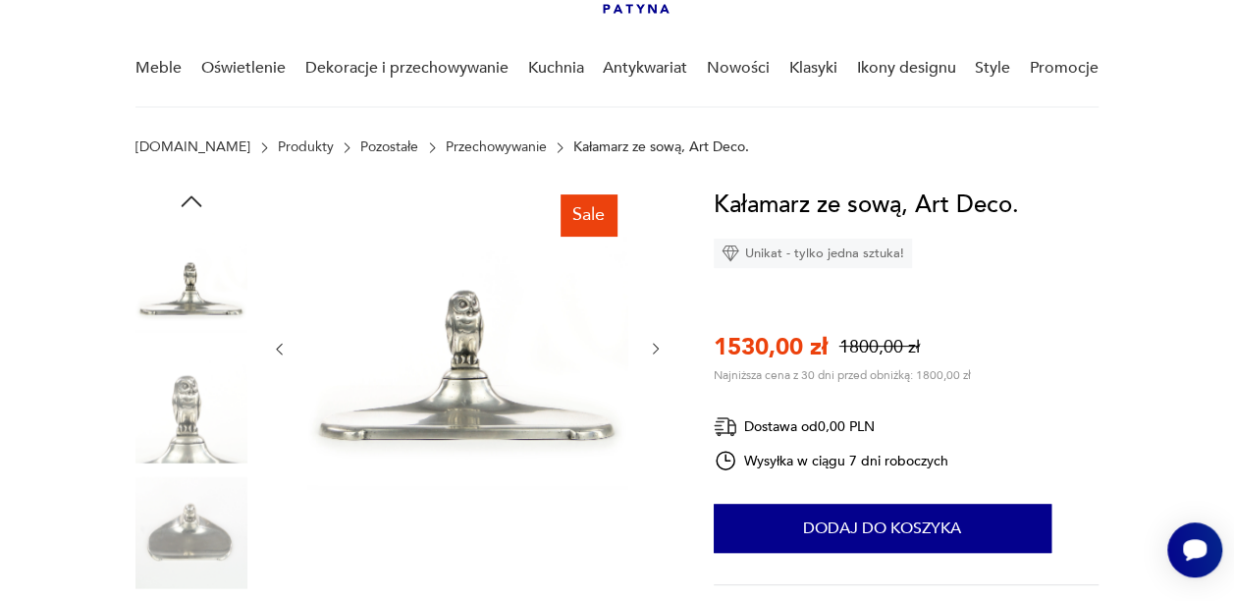
click at [652, 344] on icon "button" at bounding box center [656, 349] width 16 height 16
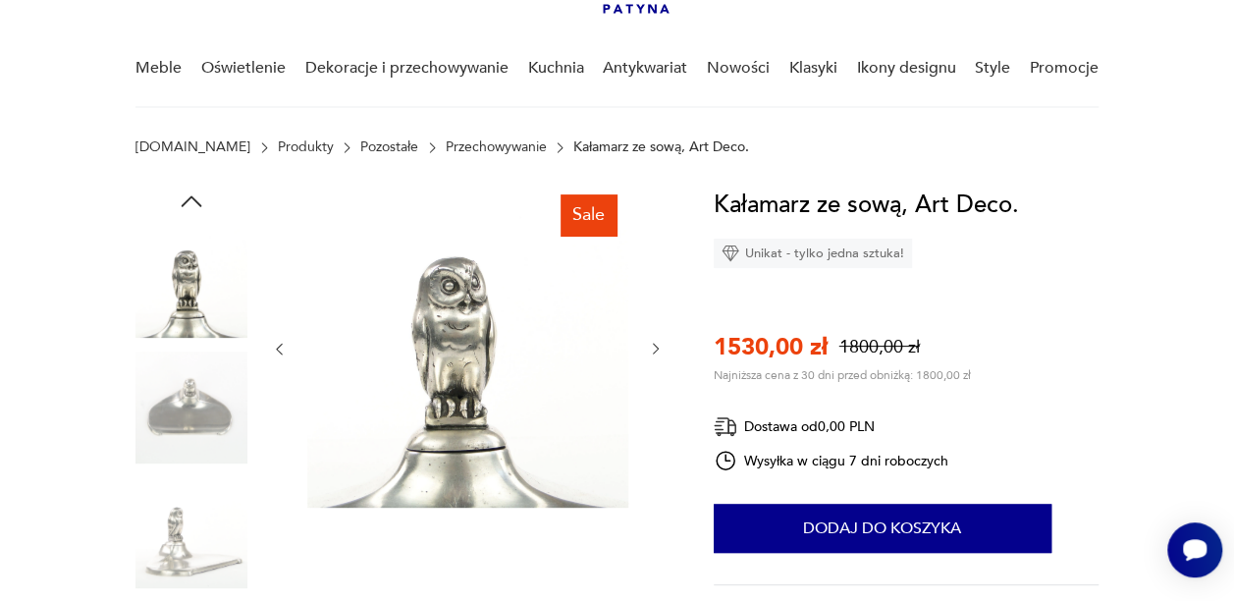
click at [652, 344] on icon "button" at bounding box center [656, 349] width 16 height 16
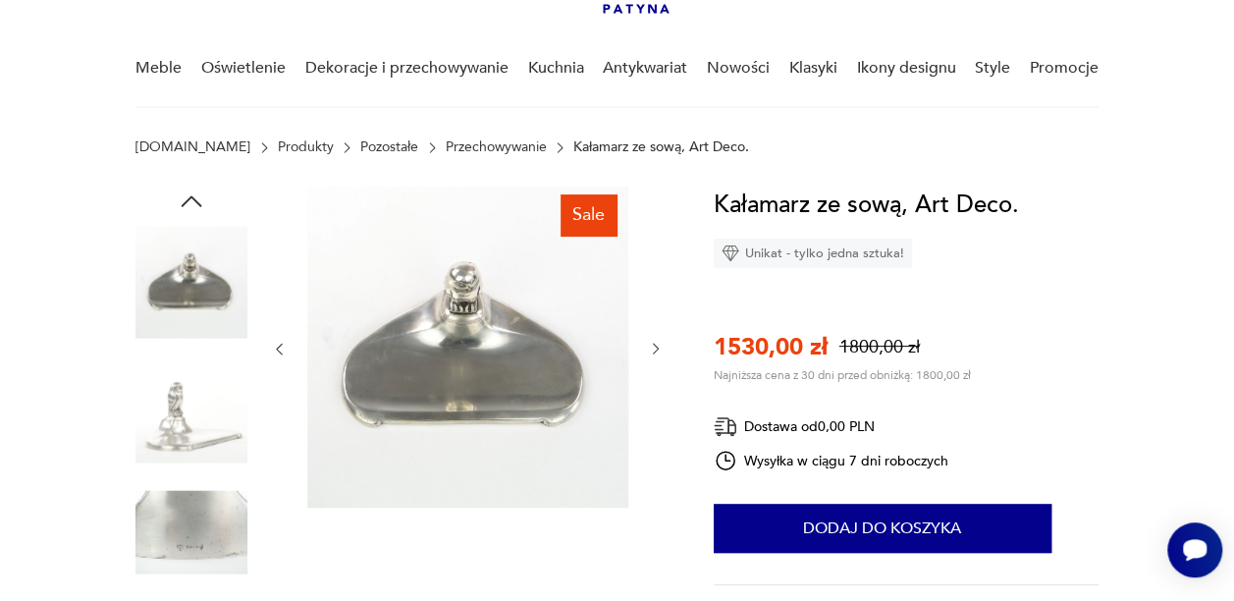
click at [652, 344] on icon "button" at bounding box center [656, 349] width 16 height 16
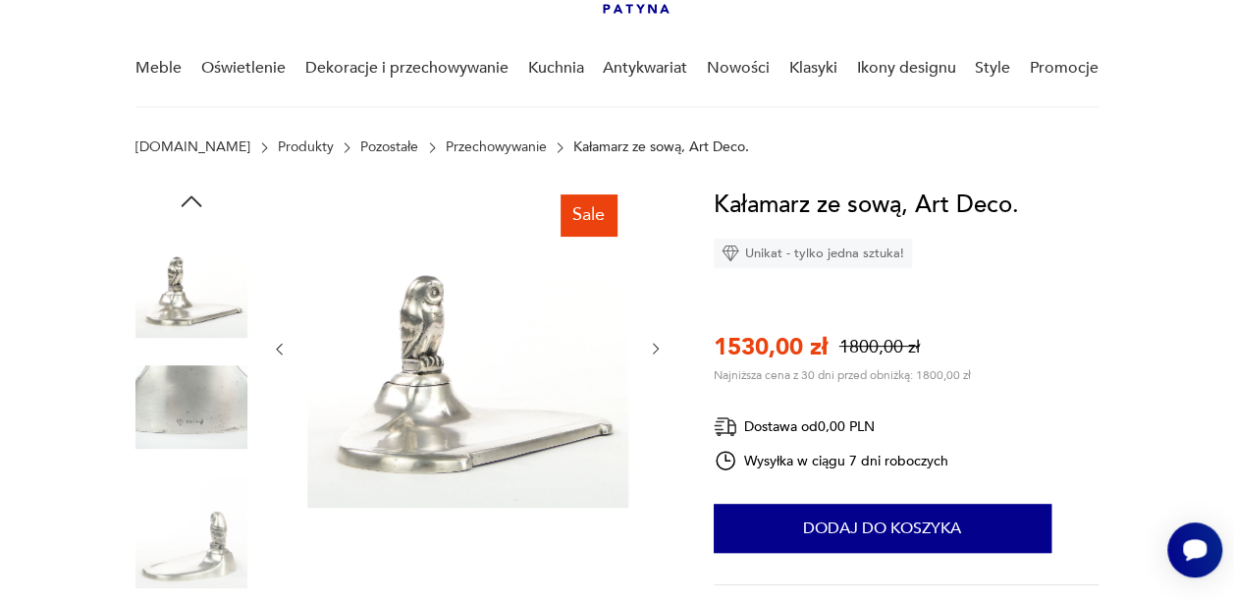
click at [652, 344] on icon "button" at bounding box center [656, 349] width 16 height 16
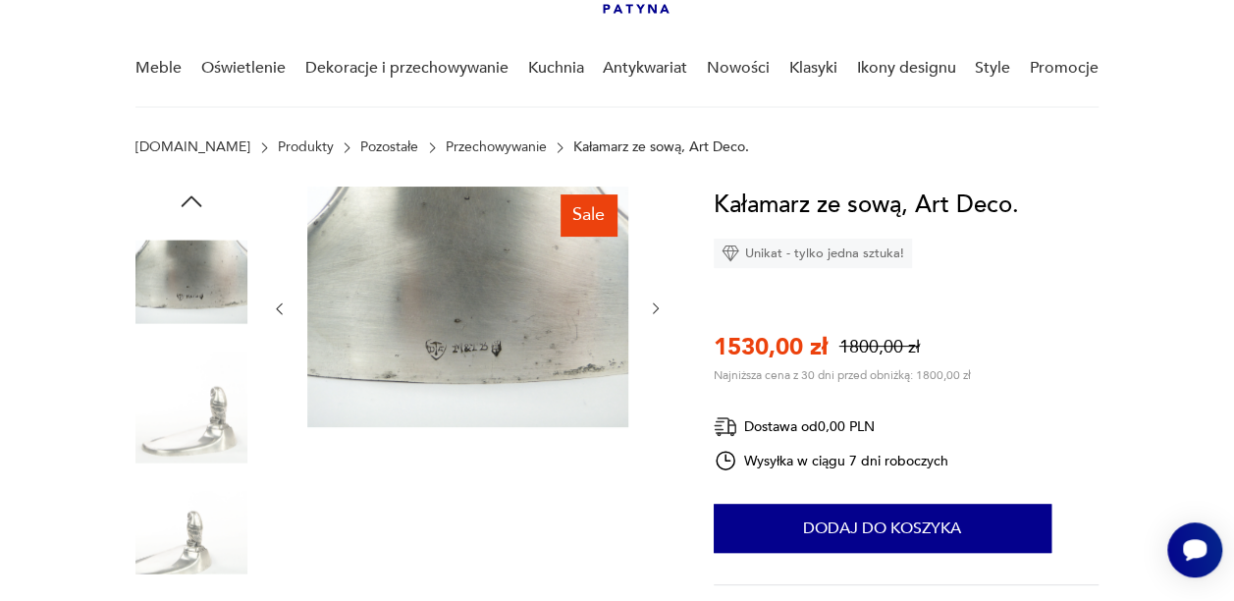
click at [652, 344] on div at bounding box center [467, 309] width 393 height 244
type input "********"
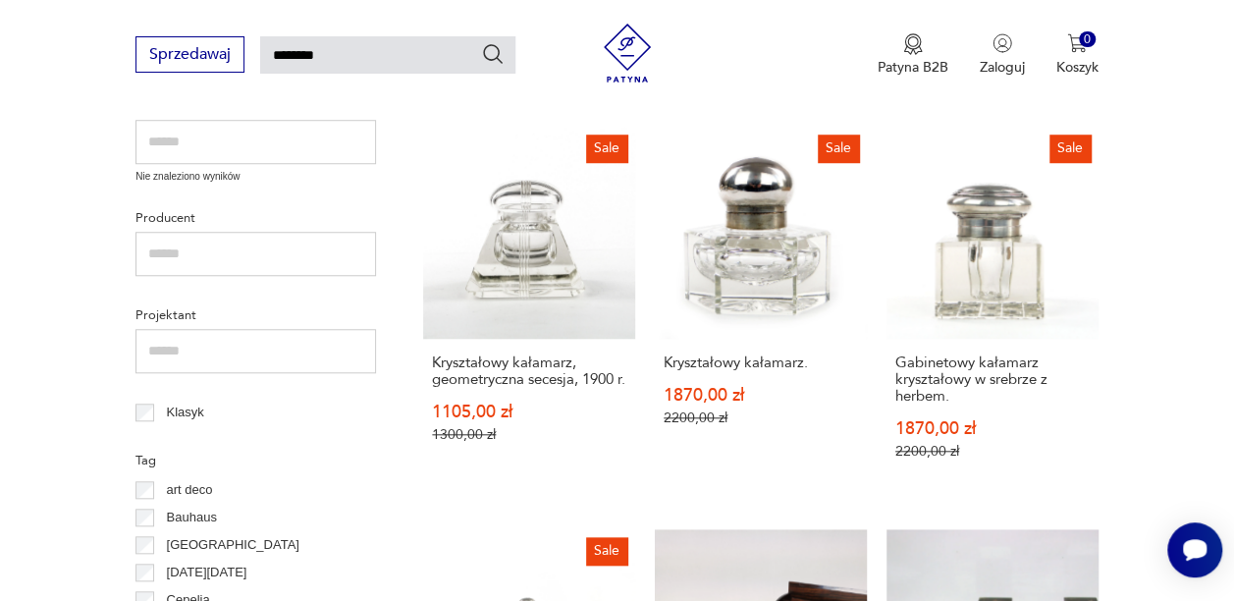
scroll to position [659, 0]
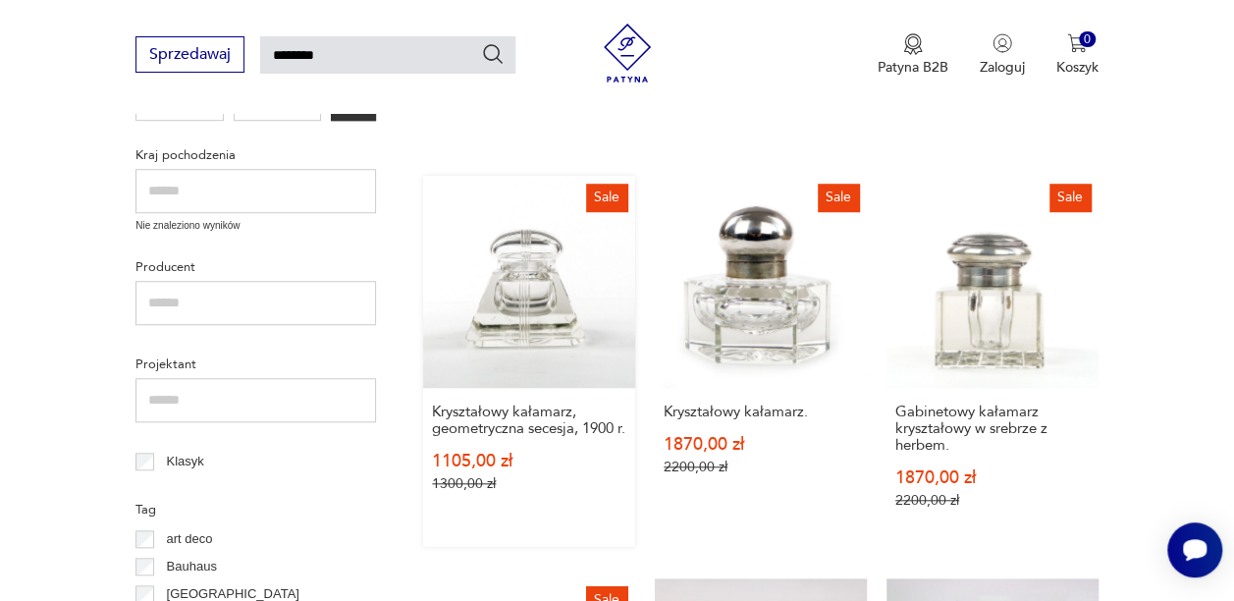
click at [514, 293] on link "Sale Kryształowy kałamarz, geometryczna secesja, 1900 r. 1105,00 zł 1300,00 zł" at bounding box center [529, 361] width 212 height 371
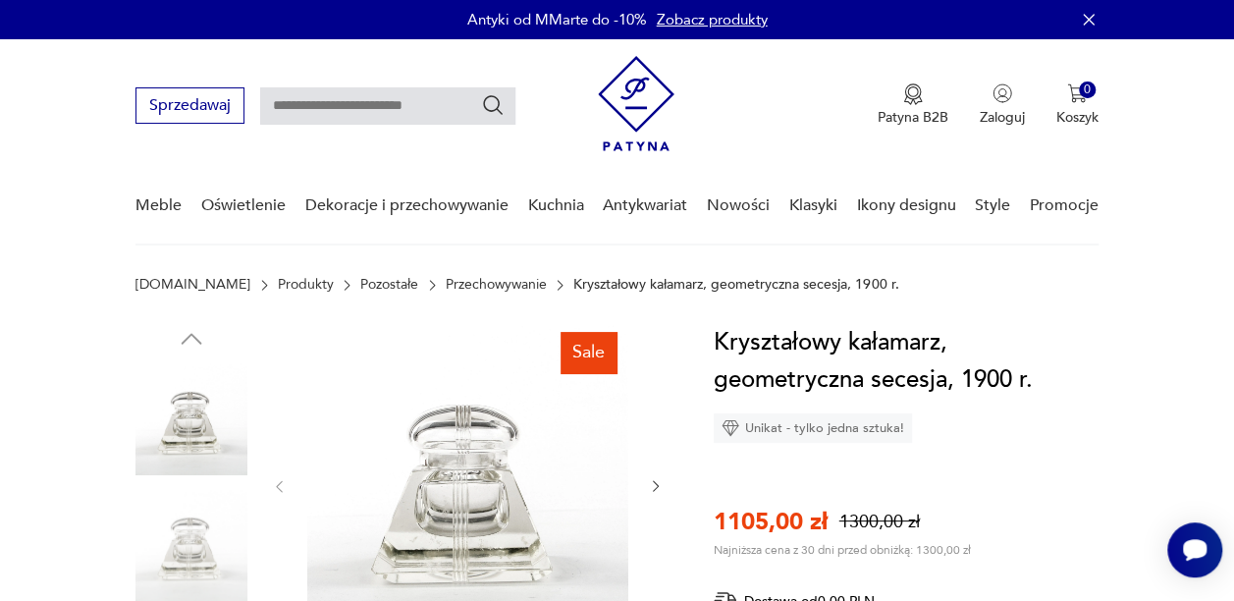
drag, startPoint x: 1232, startPoint y: 86, endPoint x: 1228, endPoint y: 116, distance: 29.7
click at [1228, 116] on nav "Sprzedawaj Patyna B2B Zaloguj 0 Koszyk Twój koszyk ( 0 ) Brak produktów w koszy…" at bounding box center [617, 142] width 1234 height 206
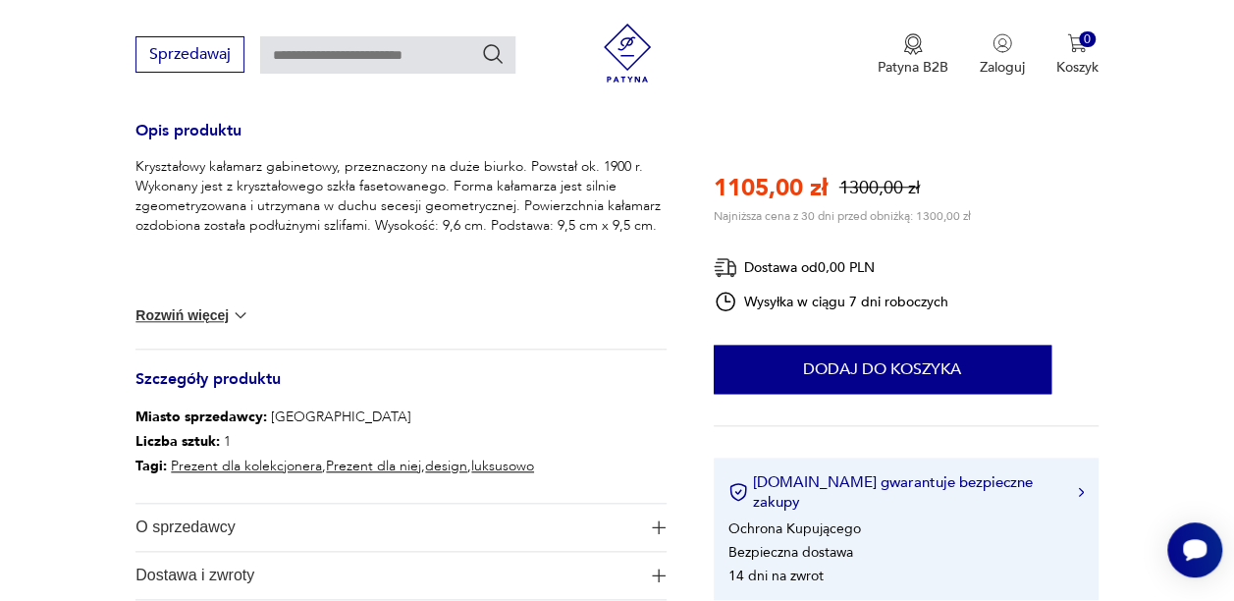
scroll to position [818, 0]
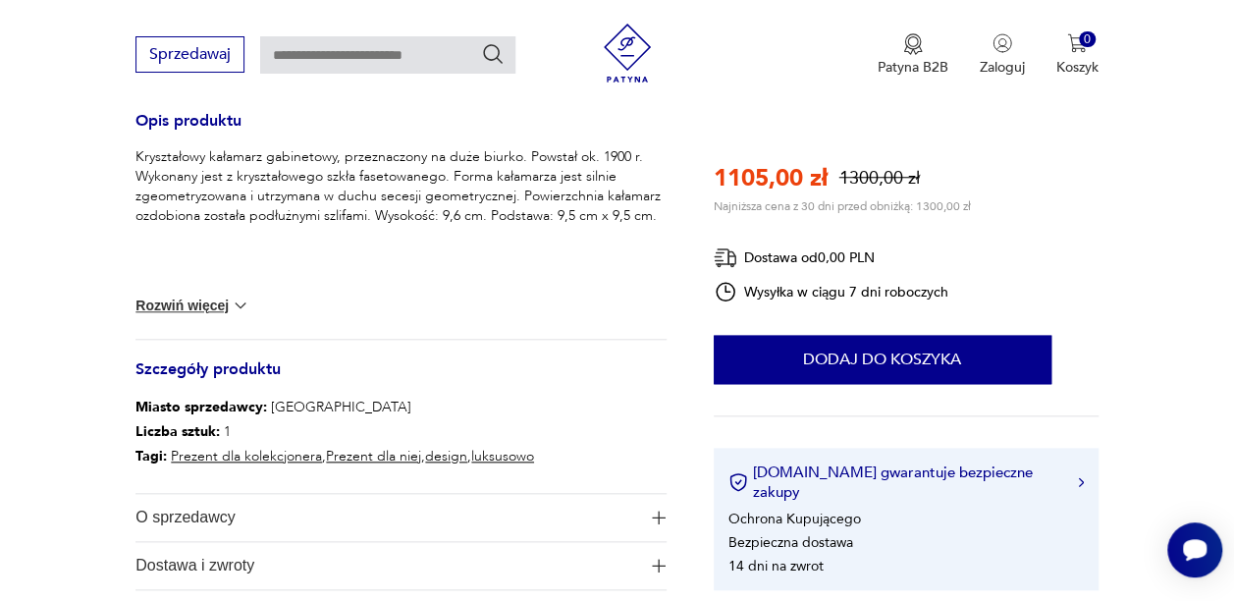
click at [238, 304] on img at bounding box center [241, 305] width 20 height 20
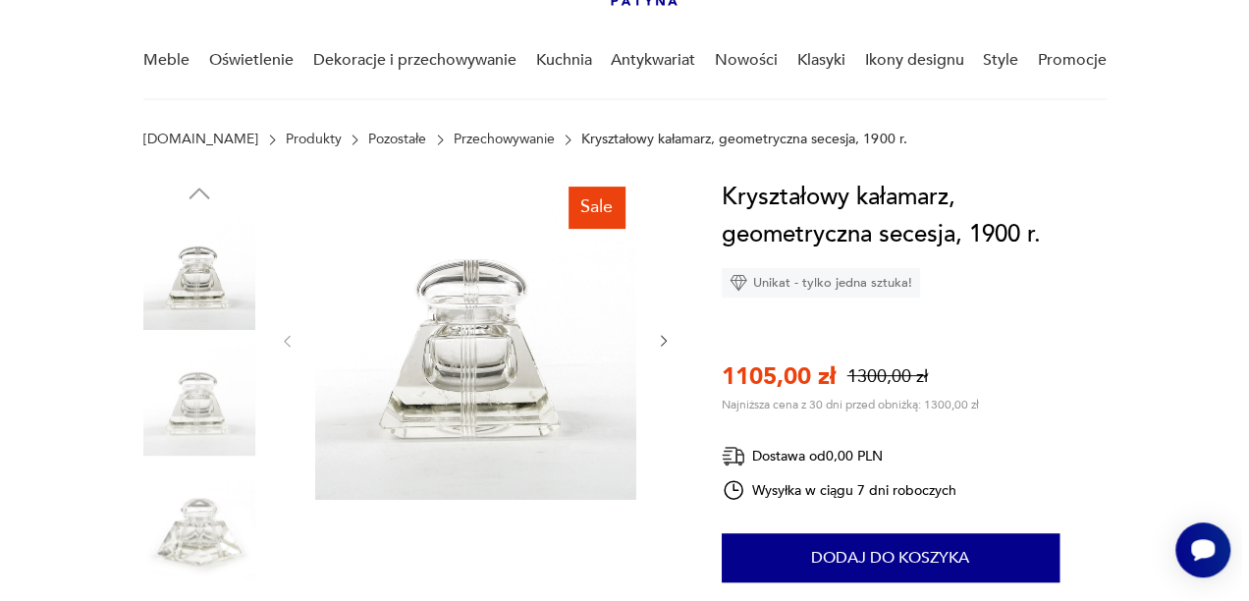
scroll to position [149, 0]
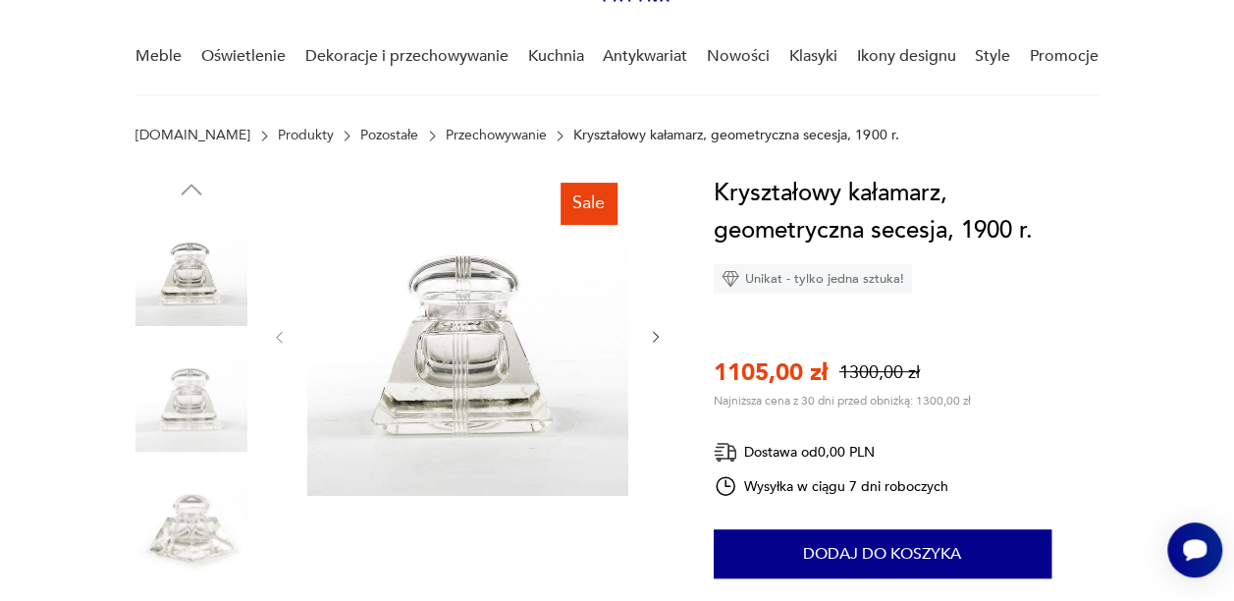
click at [559, 354] on img at bounding box center [467, 335] width 321 height 321
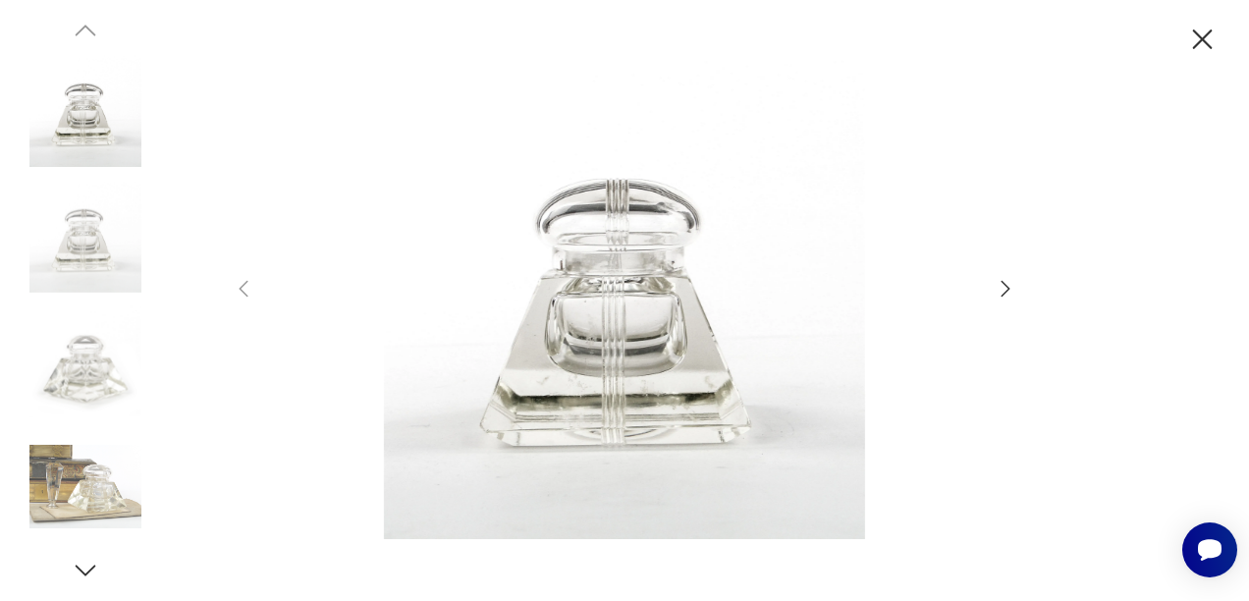
click at [1001, 288] on icon "button" at bounding box center [1005, 289] width 24 height 24
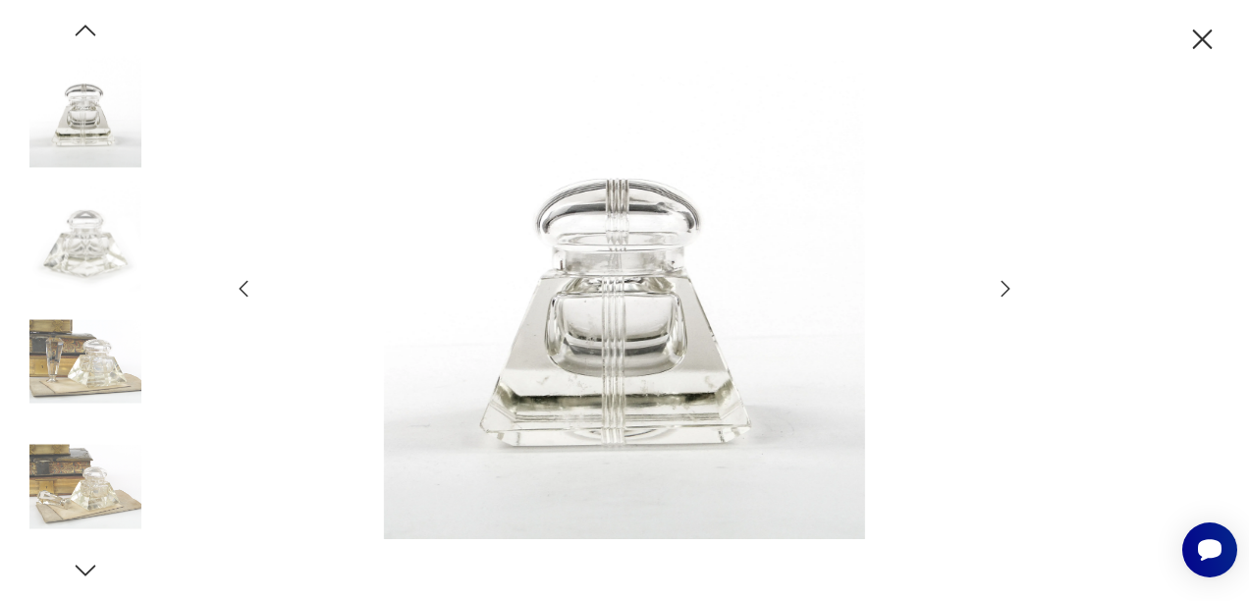
click at [1001, 288] on icon "button" at bounding box center [1005, 289] width 24 height 24
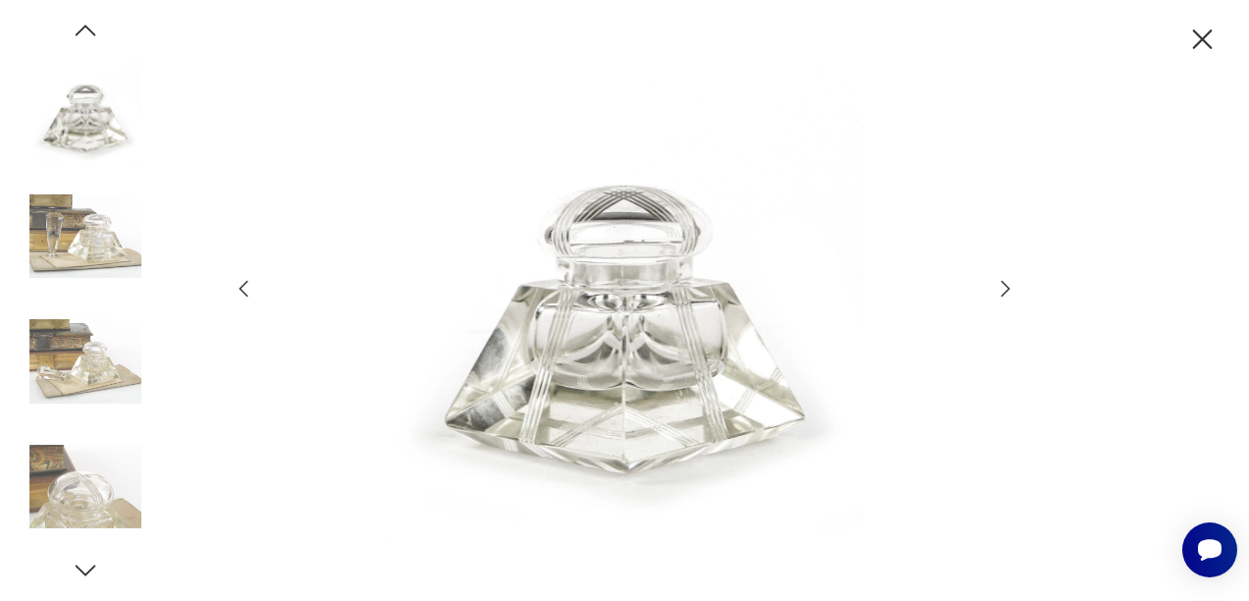
click at [1001, 288] on icon "button" at bounding box center [1005, 289] width 24 height 24
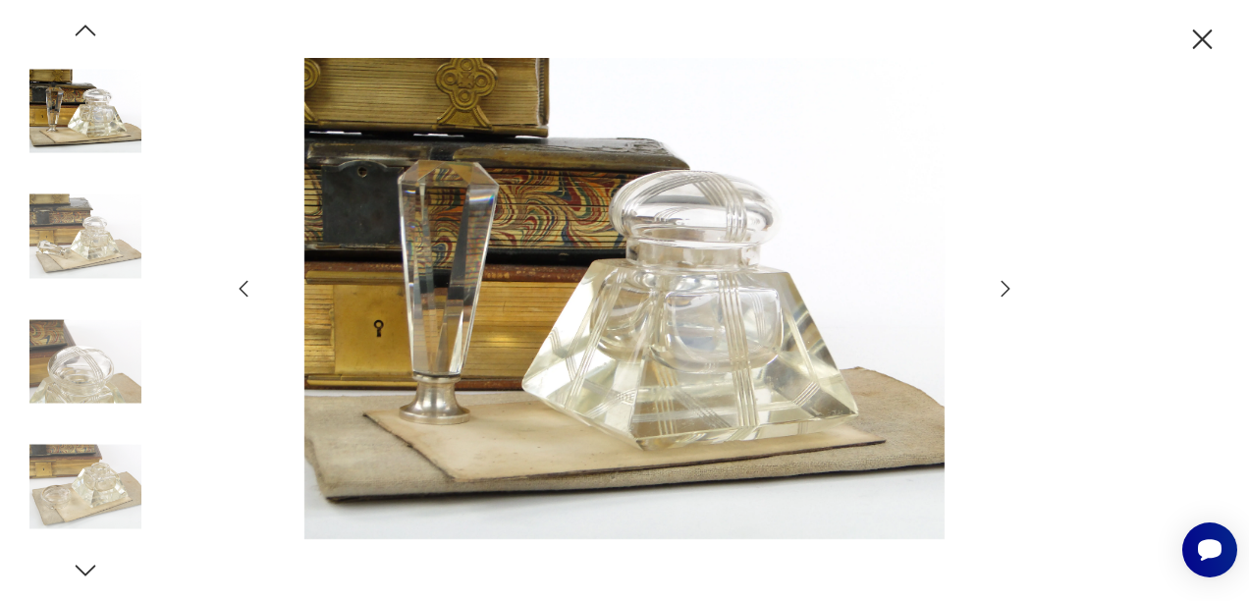
click at [1001, 288] on icon "button" at bounding box center [1005, 289] width 24 height 24
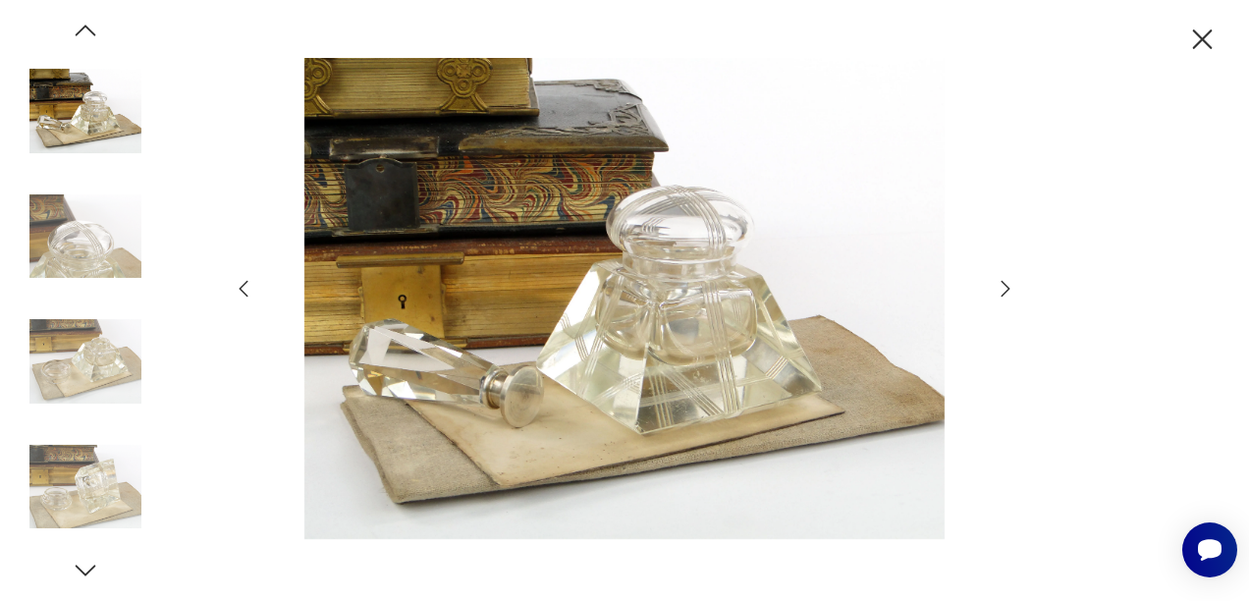
click at [1001, 288] on icon "button" at bounding box center [1005, 289] width 24 height 24
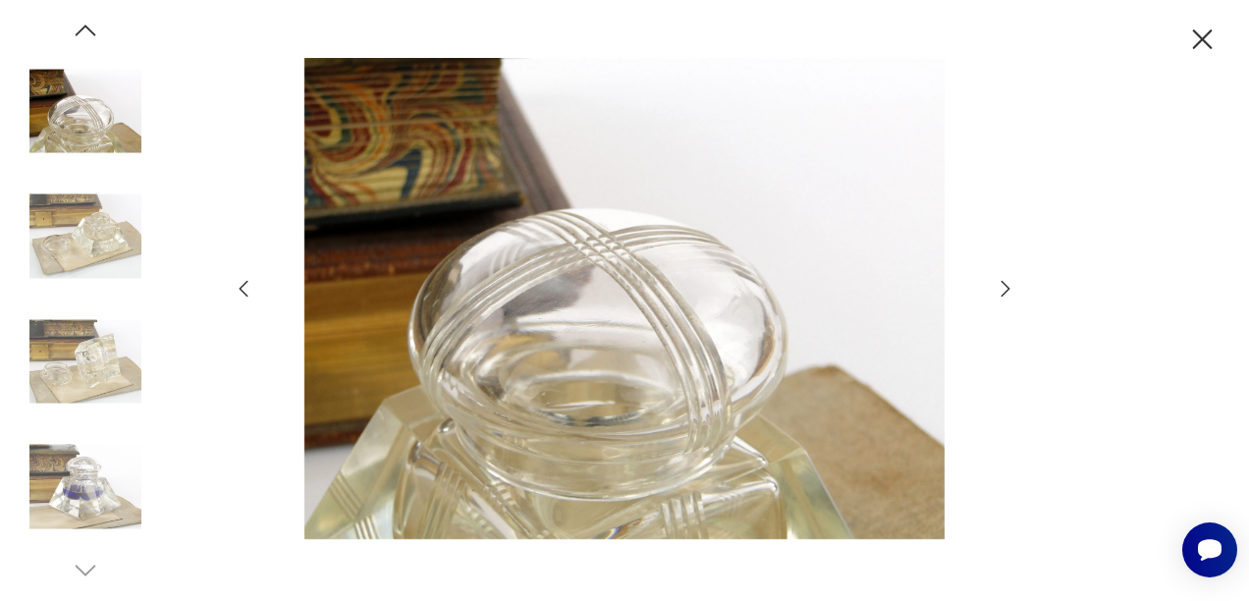
click at [1001, 288] on icon "button" at bounding box center [1005, 289] width 24 height 24
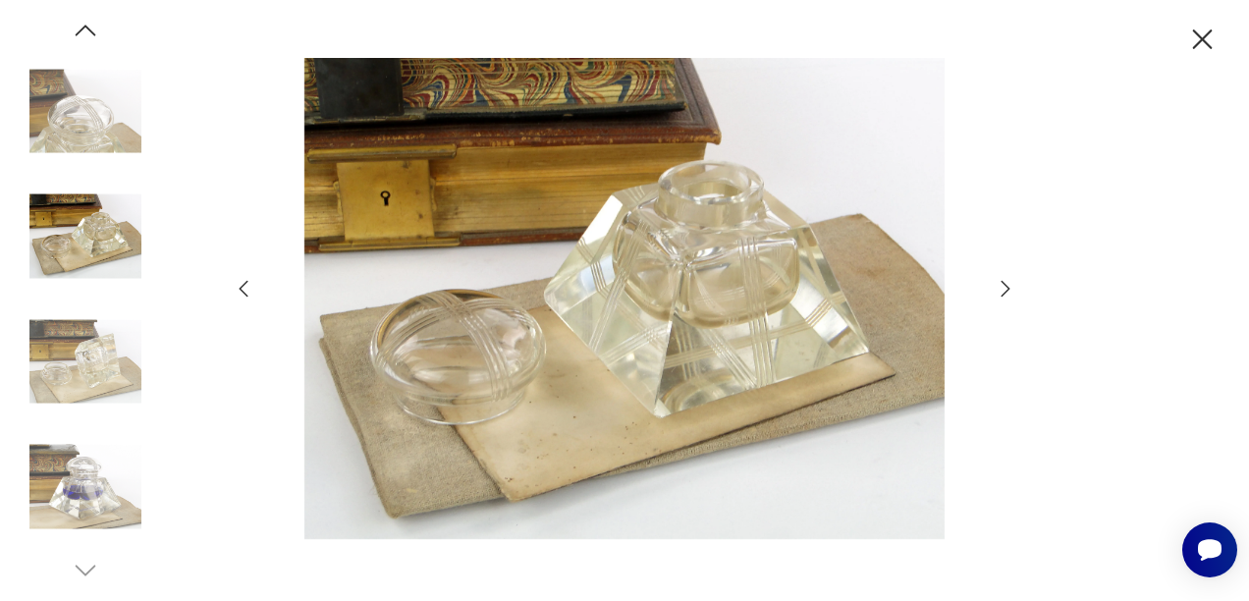
click at [1001, 288] on icon "button" at bounding box center [1005, 289] width 24 height 24
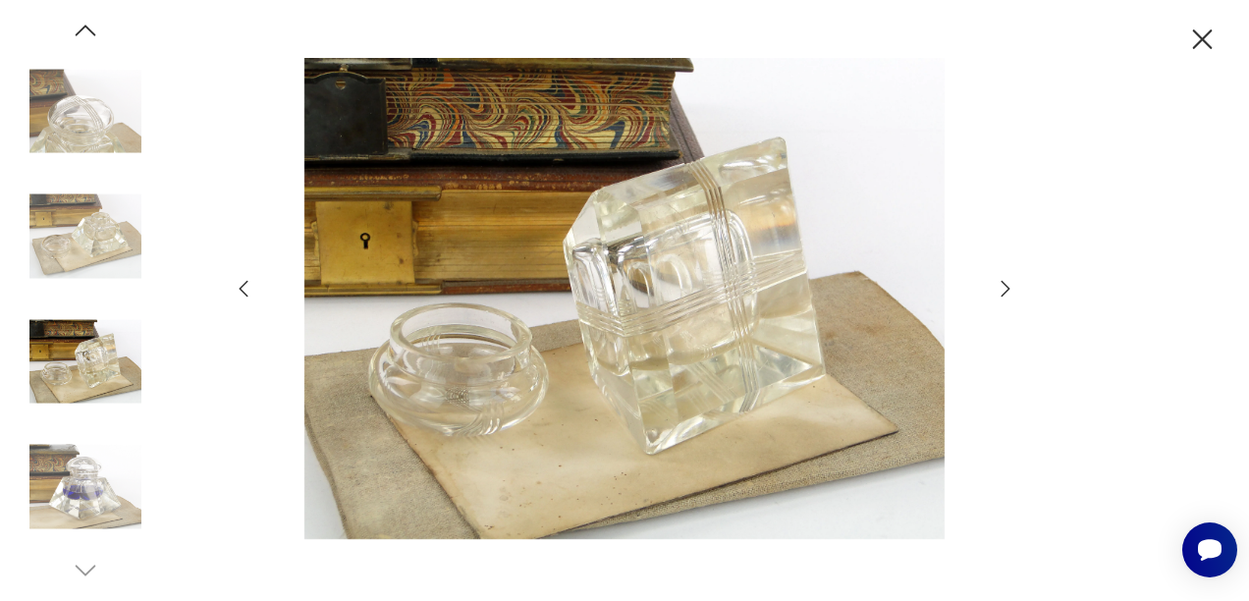
click at [1001, 288] on icon "button" at bounding box center [1005, 289] width 24 height 24
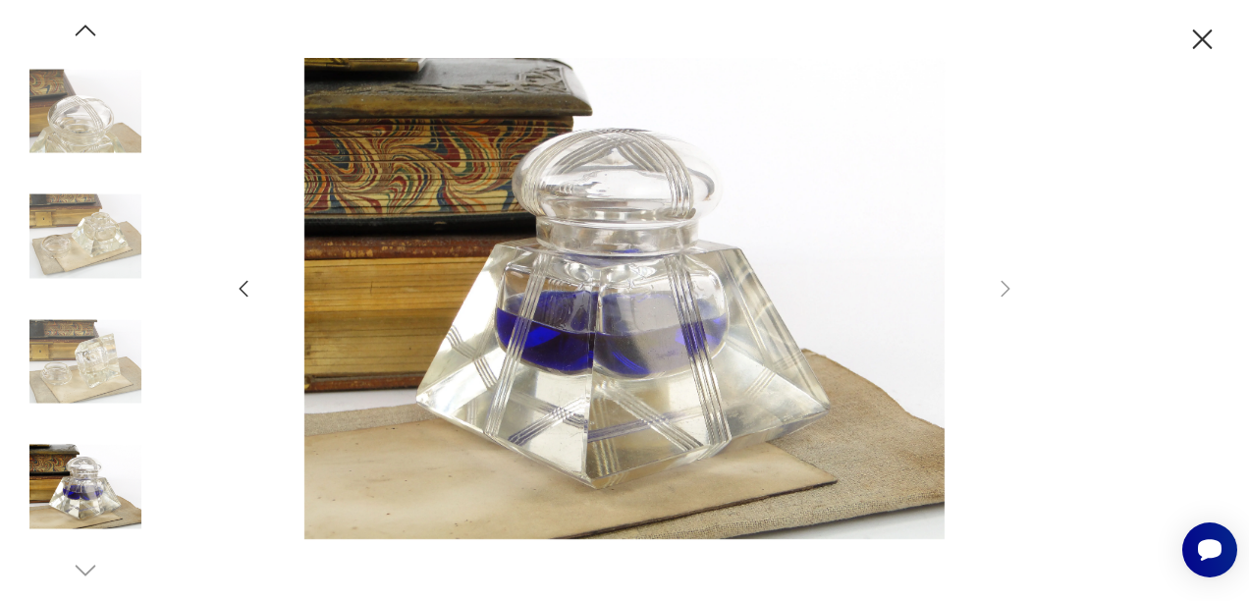
type input "********"
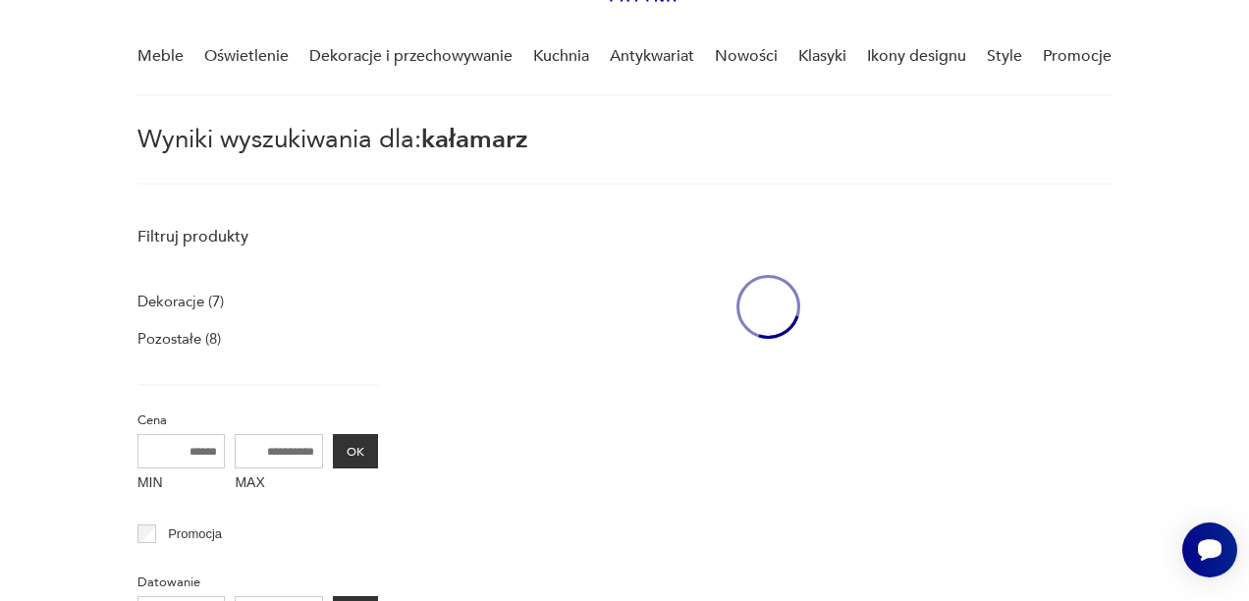
scroll to position [659, 0]
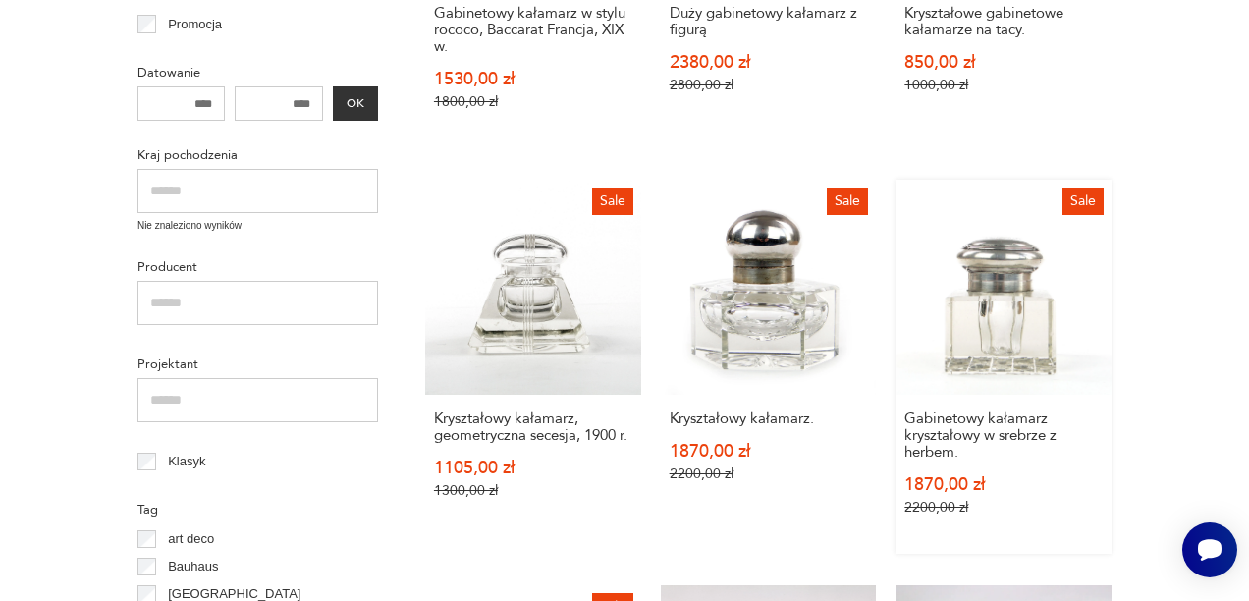
click at [982, 302] on link "Sale Gabinetowy kałamarz kryształowy w srebrze z herbem. 1870,00 zł 2200,00 zł" at bounding box center [1003, 367] width 216 height 375
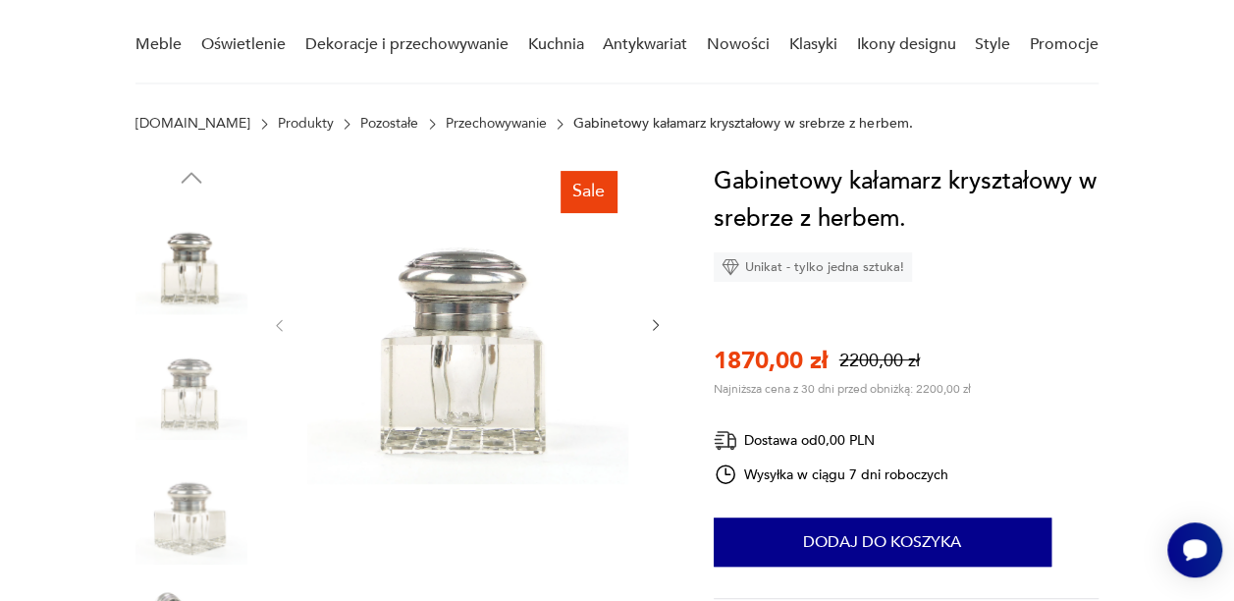
scroll to position [118, 0]
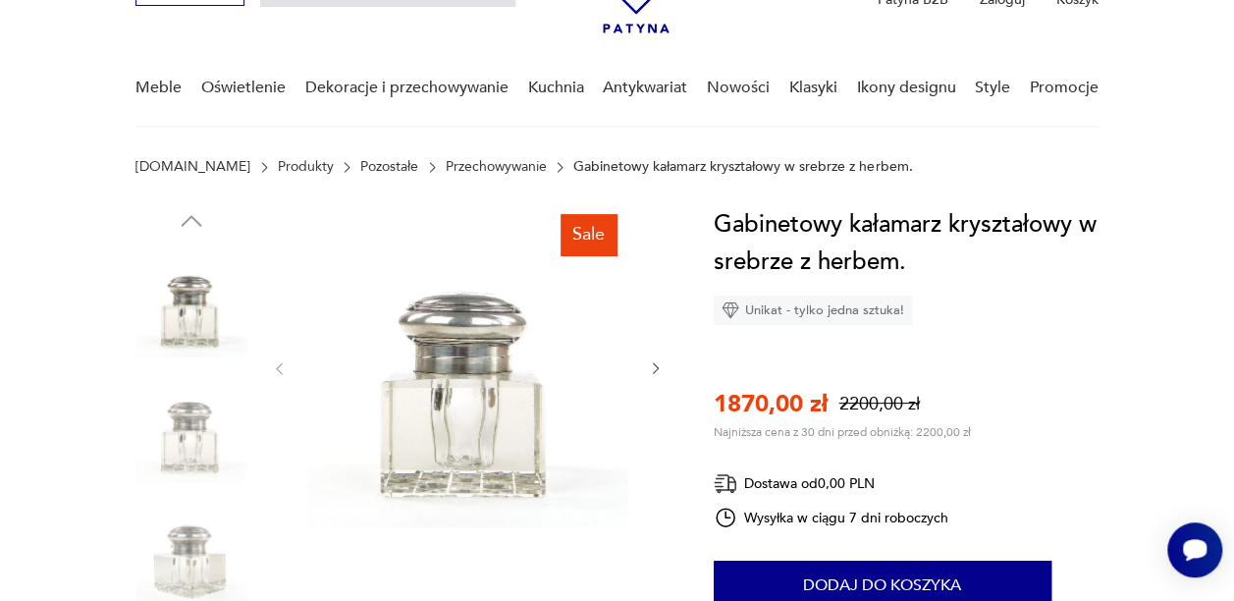
click at [515, 395] on img at bounding box center [467, 366] width 321 height 321
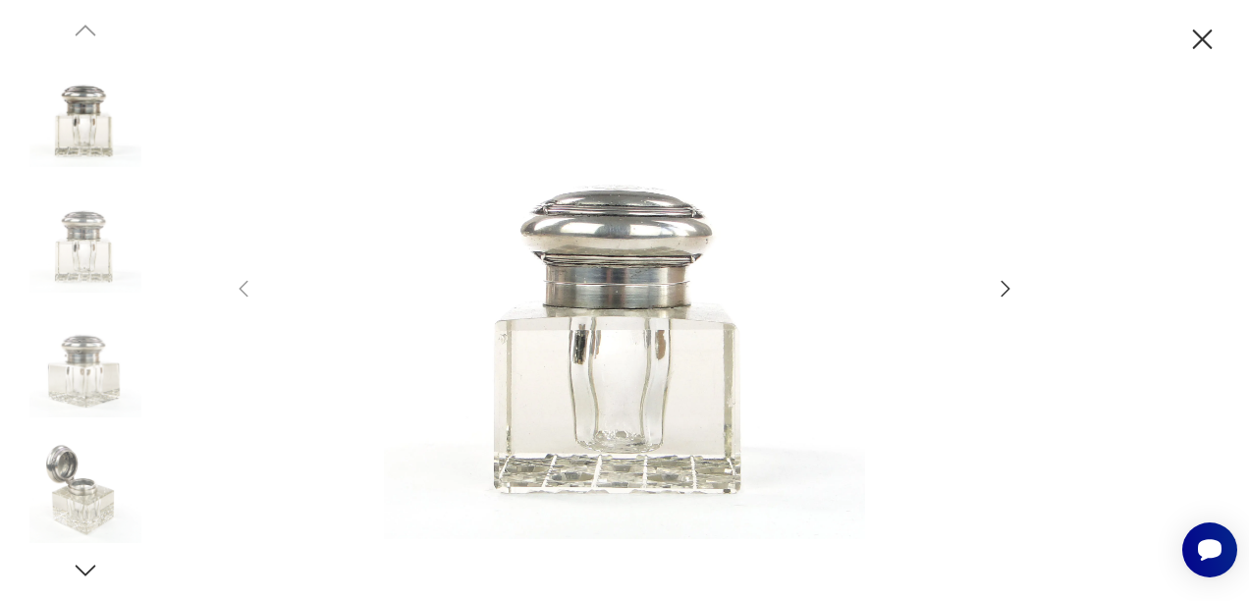
click at [1002, 291] on icon "button" at bounding box center [1005, 289] width 24 height 24
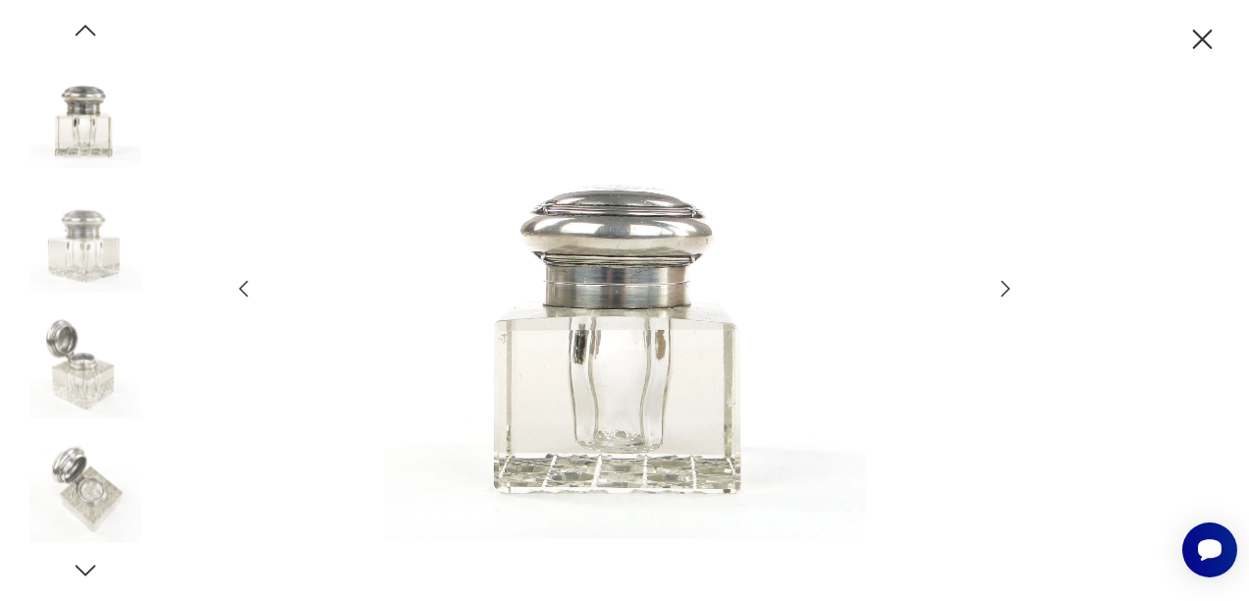
click at [1002, 291] on icon "button" at bounding box center [1005, 289] width 24 height 24
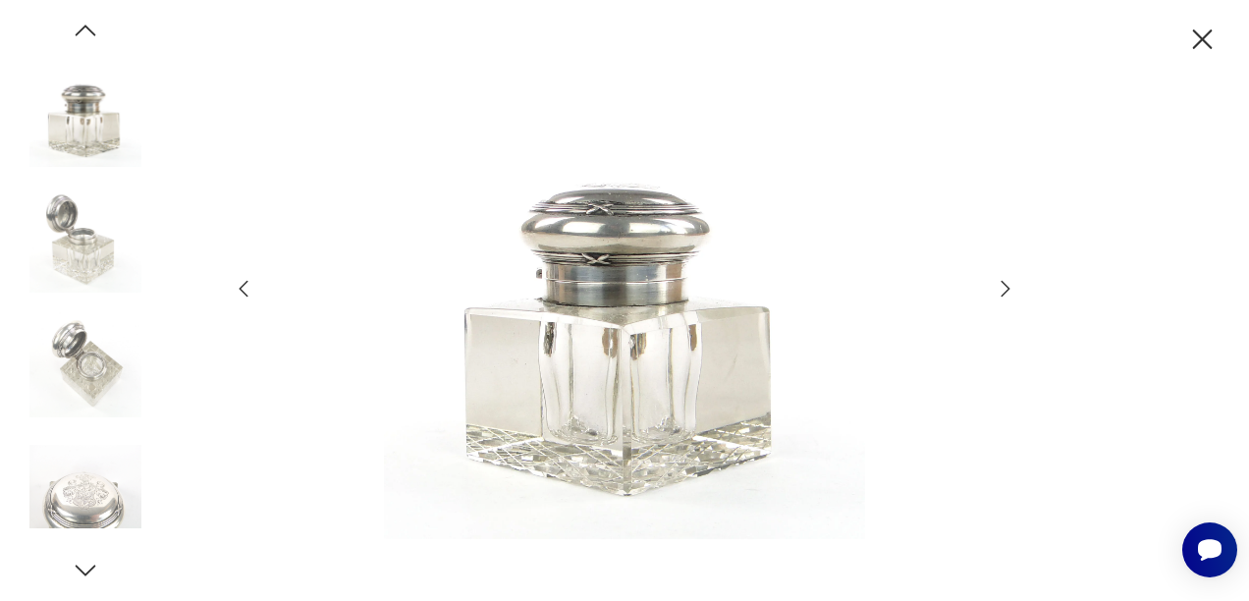
click at [1002, 291] on icon "button" at bounding box center [1005, 289] width 24 height 24
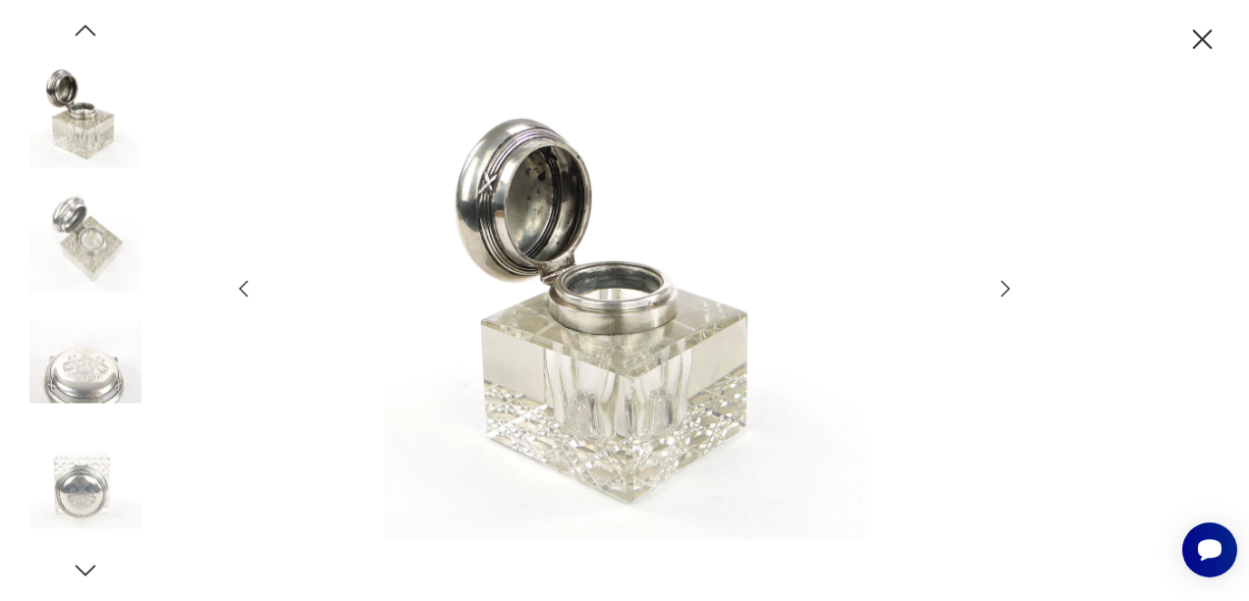
click at [1002, 291] on icon "button" at bounding box center [1005, 289] width 24 height 24
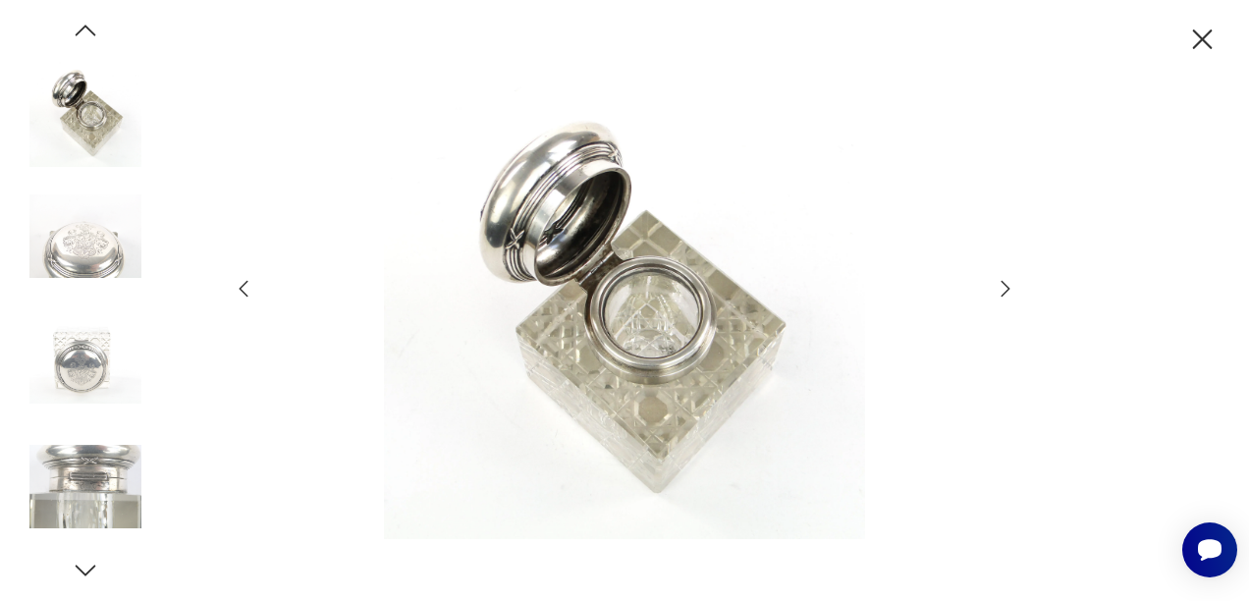
click at [1002, 291] on icon "button" at bounding box center [1005, 289] width 24 height 24
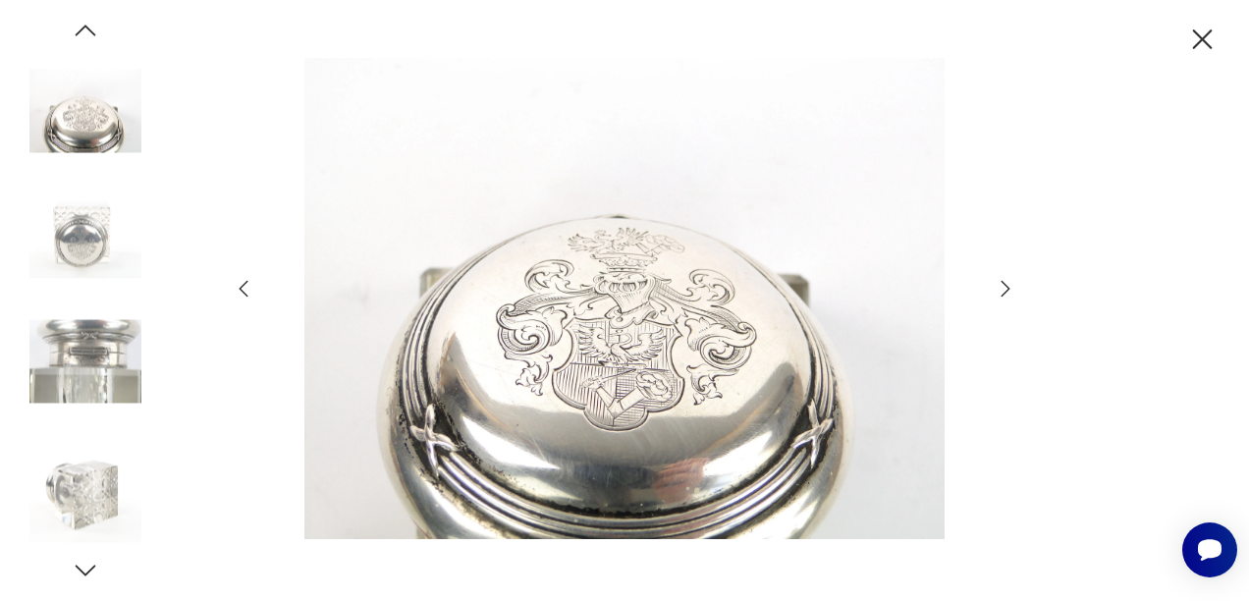
click at [1002, 291] on icon "button" at bounding box center [1005, 289] width 24 height 24
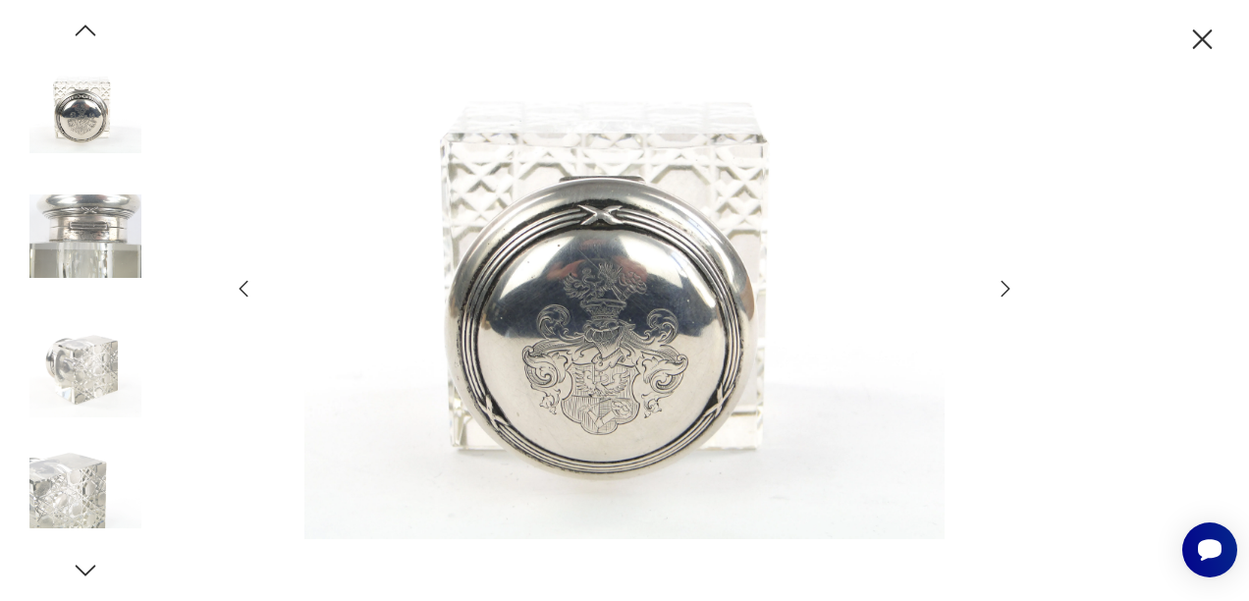
click at [1002, 291] on icon "button" at bounding box center [1005, 289] width 24 height 24
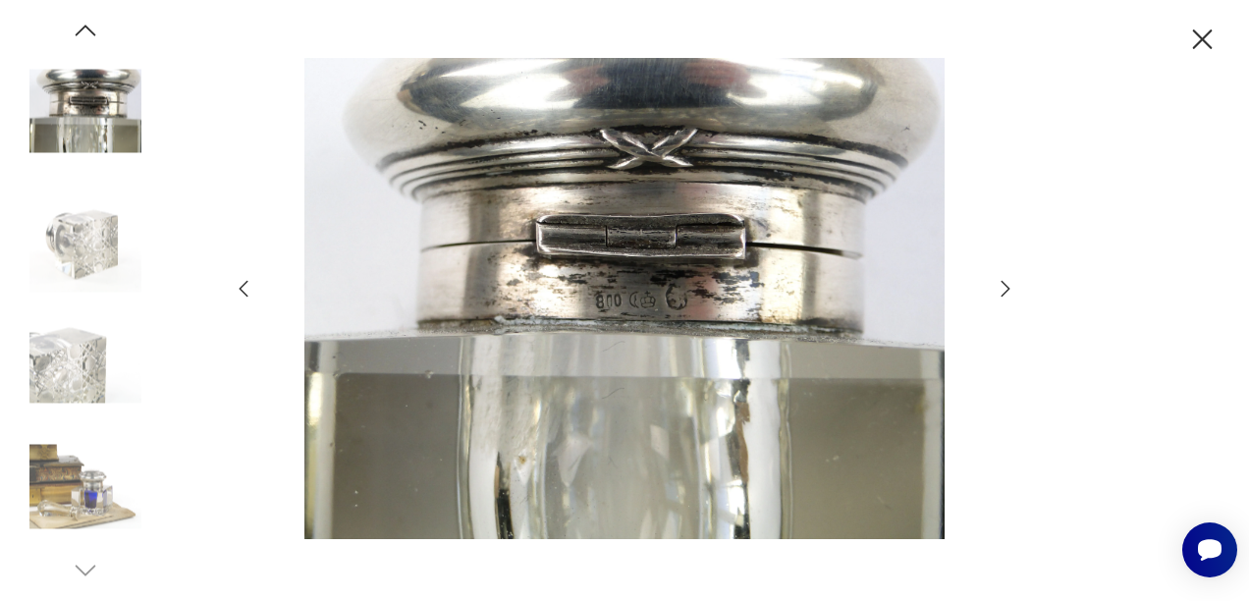
click at [1002, 291] on icon "button" at bounding box center [1005, 289] width 24 height 24
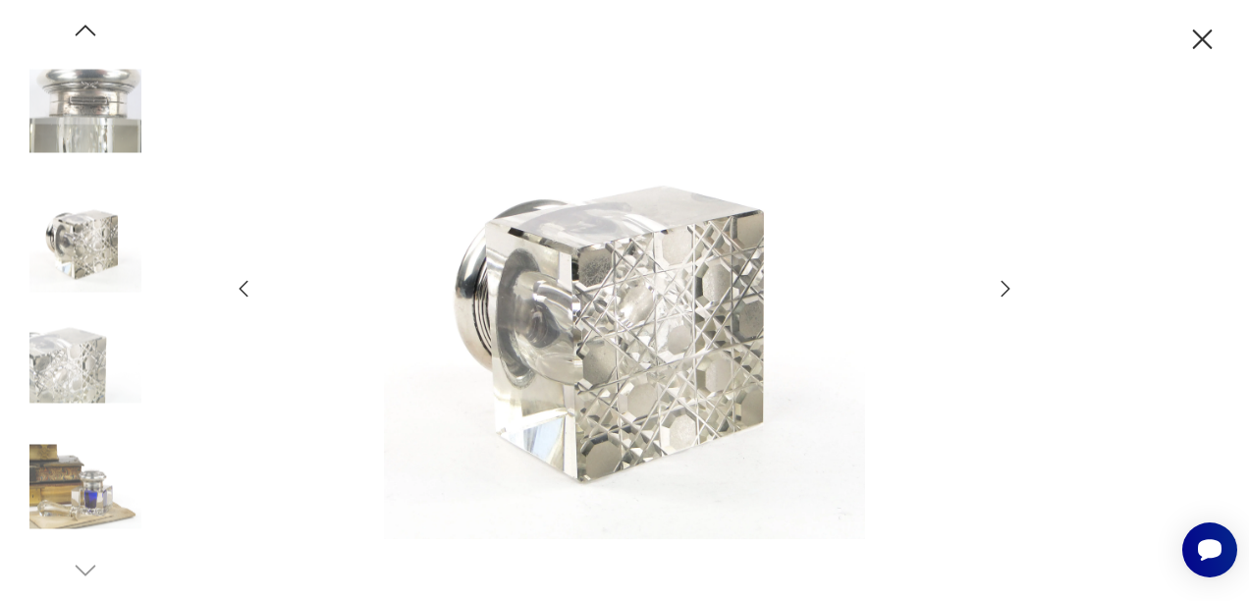
click at [1002, 291] on icon "button" at bounding box center [1005, 289] width 24 height 24
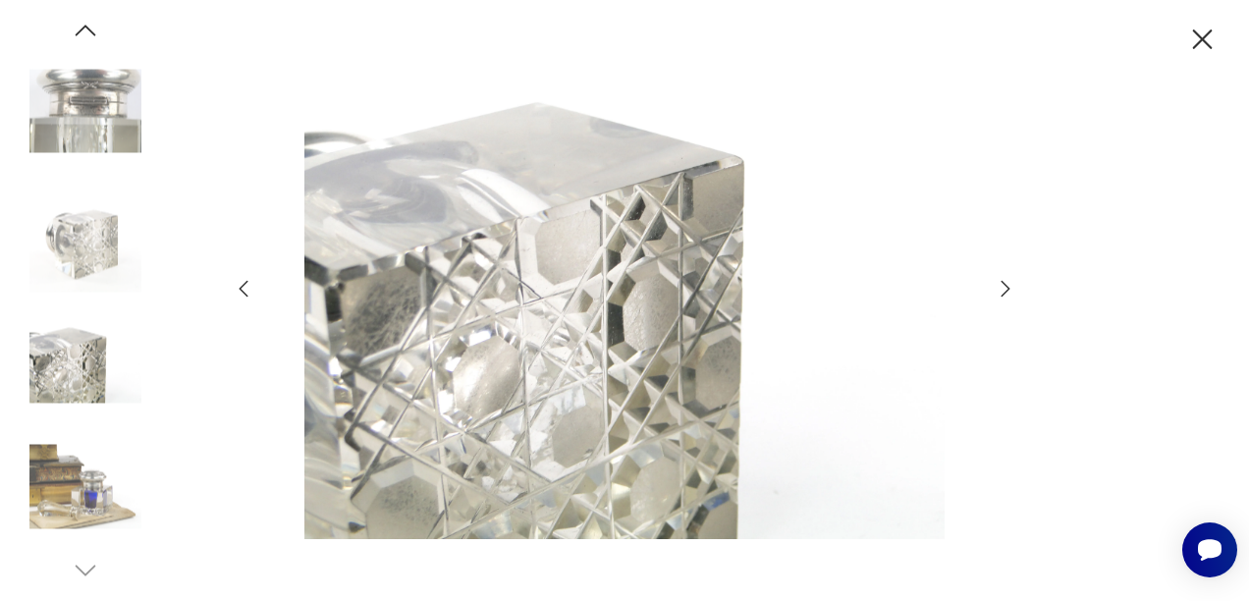
click at [1002, 291] on icon "button" at bounding box center [1005, 289] width 24 height 24
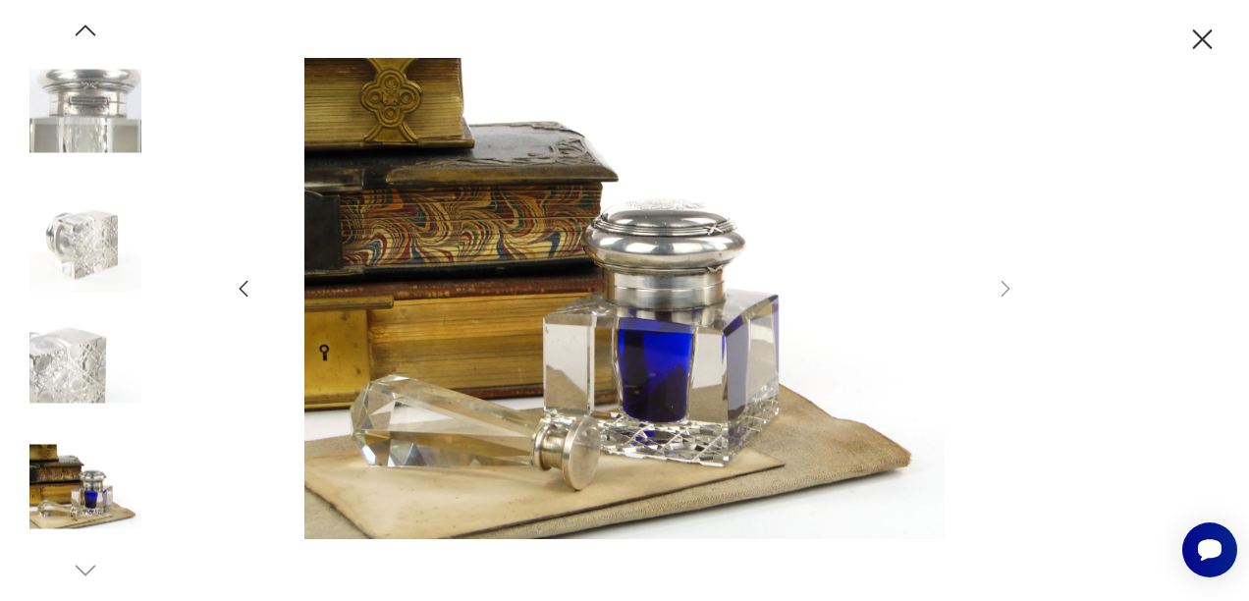
click at [1210, 42] on icon "button" at bounding box center [1202, 40] width 34 height 34
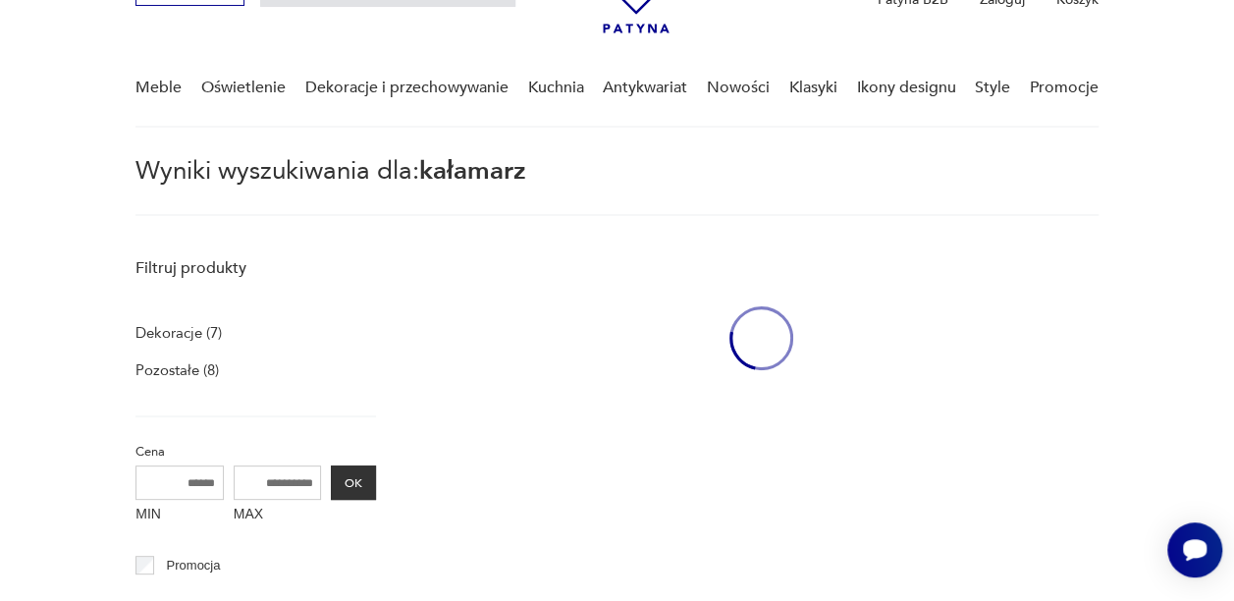
type input "********"
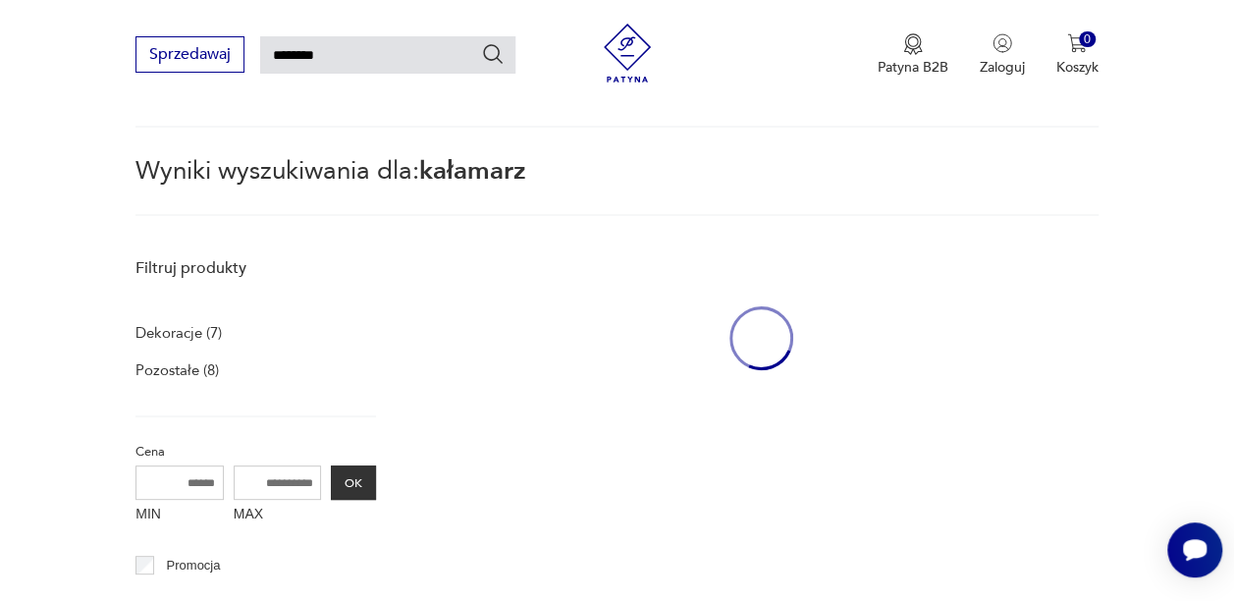
scroll to position [658, 0]
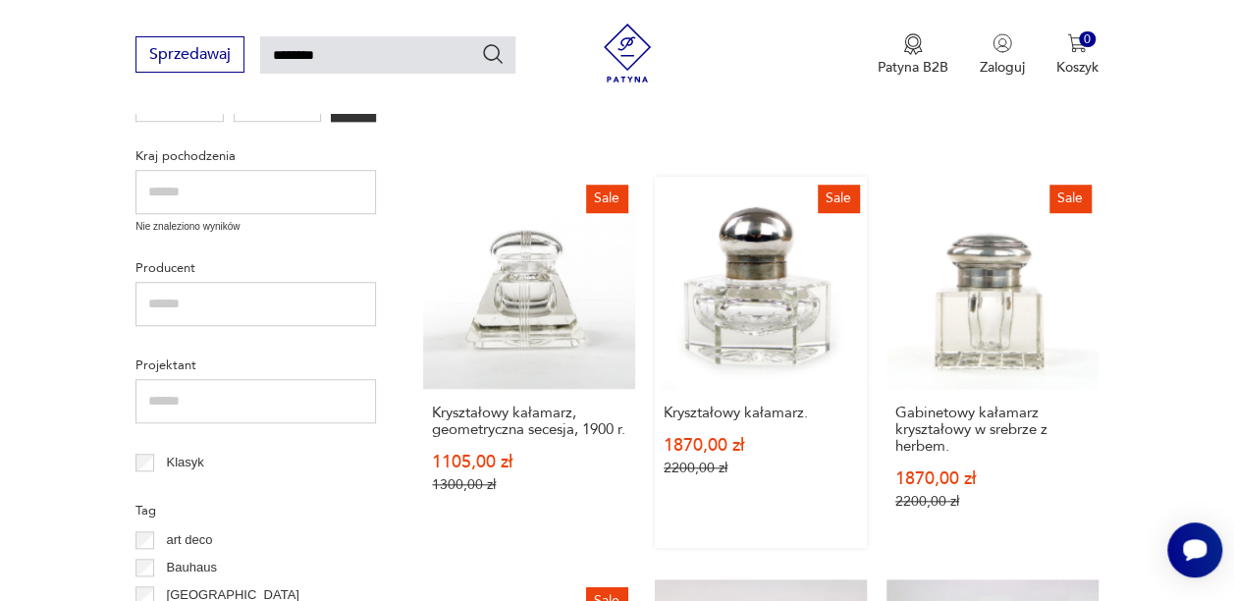
click at [795, 300] on link "Sale Kryształowy kałamarz. 1870,00 zł 2200,00 zł" at bounding box center [761, 362] width 212 height 371
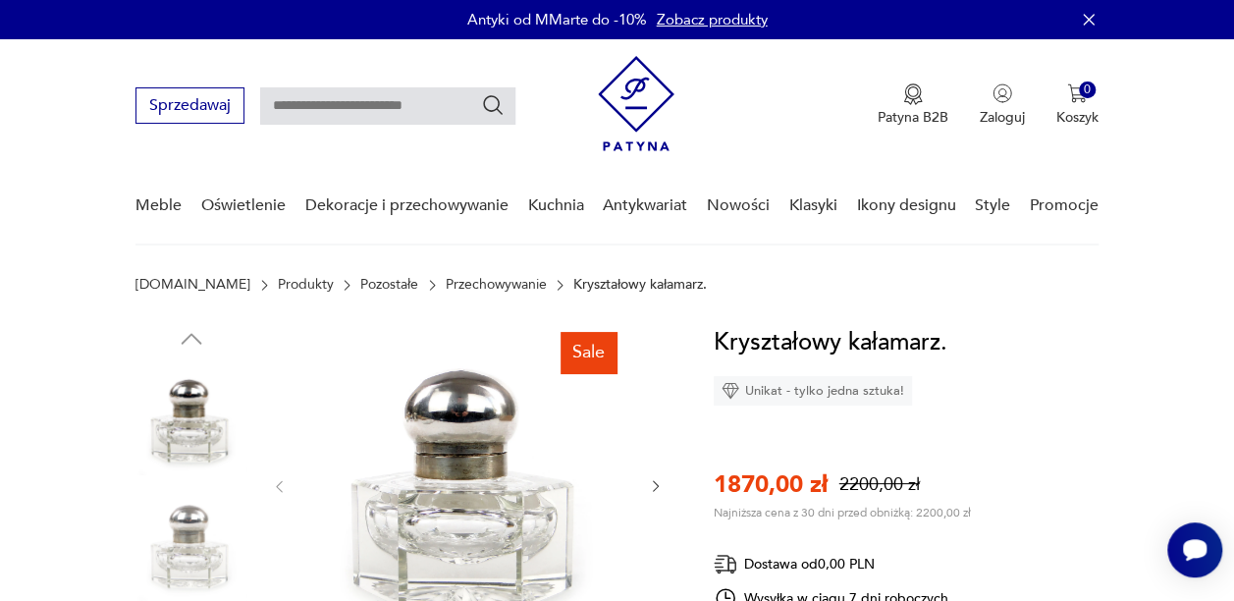
scroll to position [47, 0]
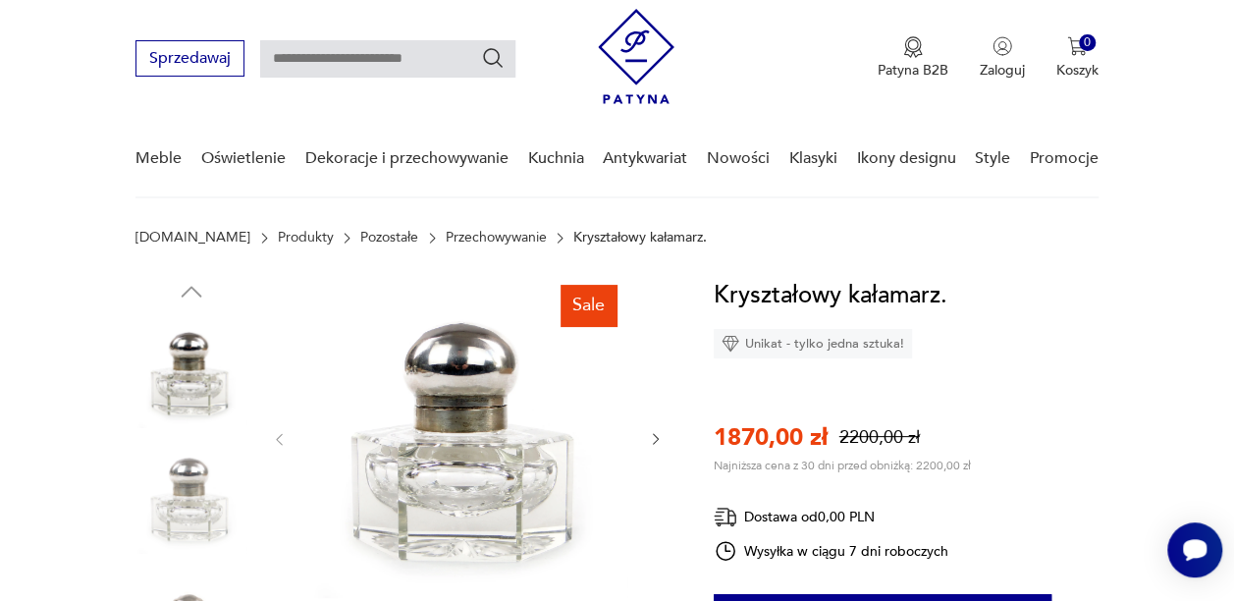
click at [475, 333] on img at bounding box center [467, 437] width 321 height 321
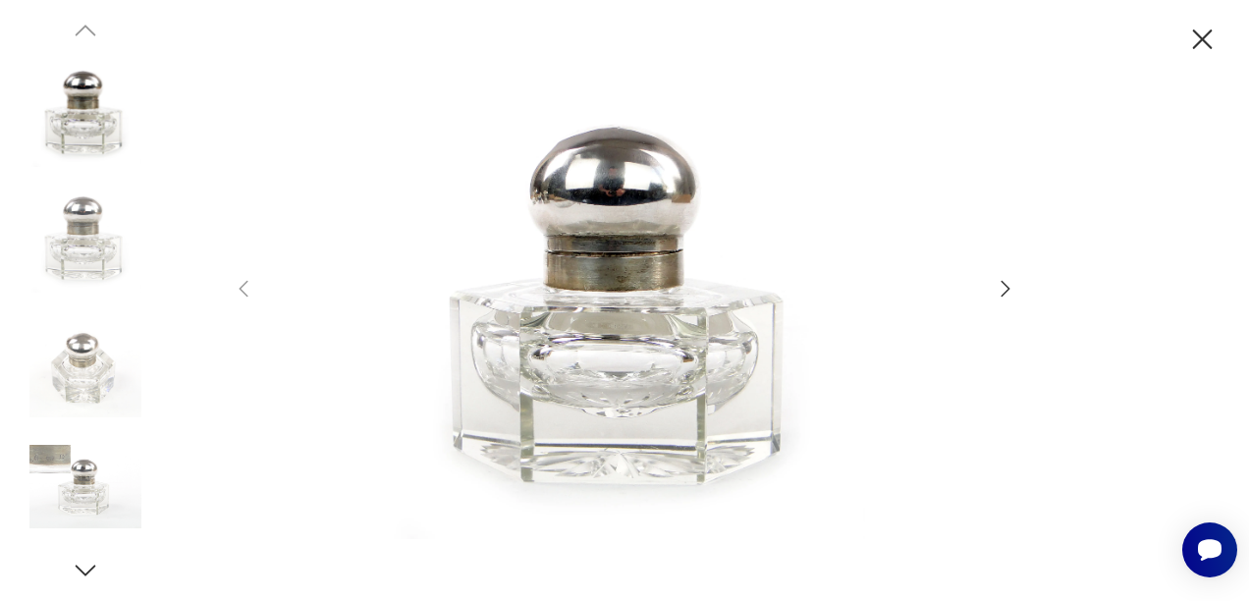
click at [561, 342] on img at bounding box center [624, 298] width 699 height 481
click at [1006, 290] on icon "button" at bounding box center [1005, 289] width 24 height 24
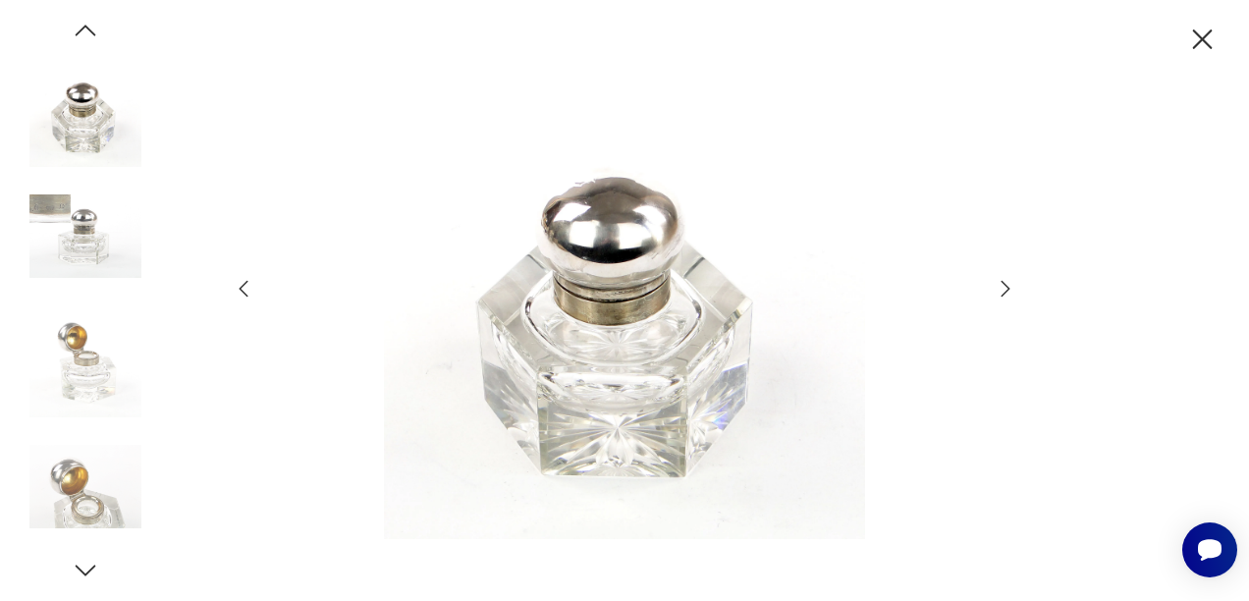
click at [1006, 290] on icon "button" at bounding box center [1005, 289] width 24 height 24
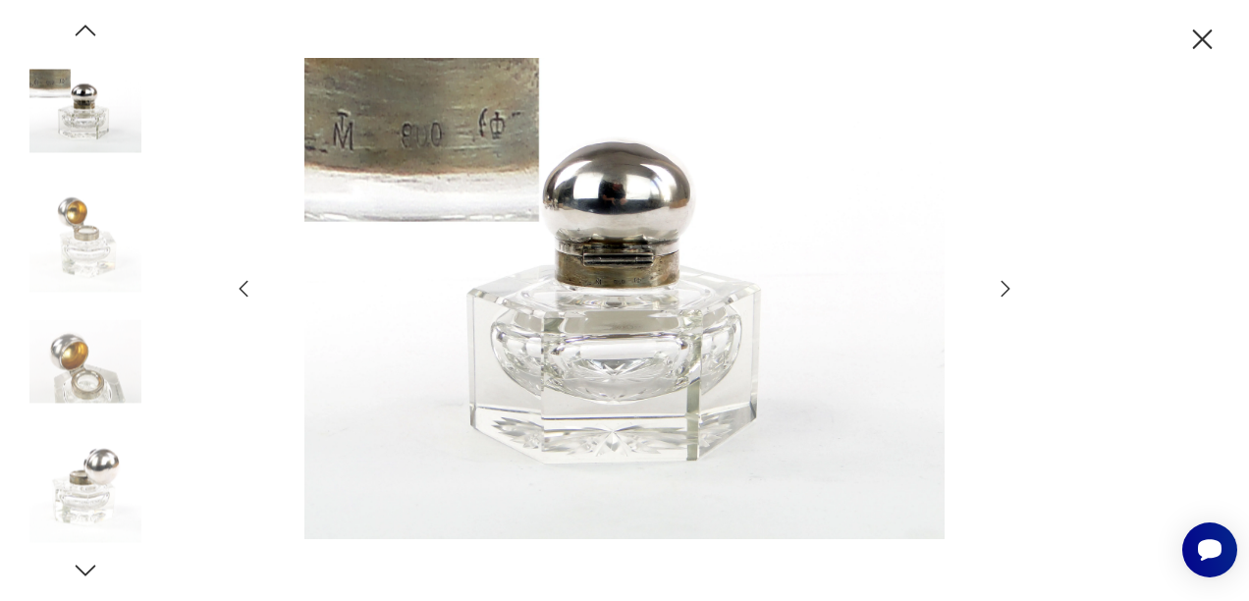
click at [1006, 290] on icon "button" at bounding box center [1005, 289] width 24 height 24
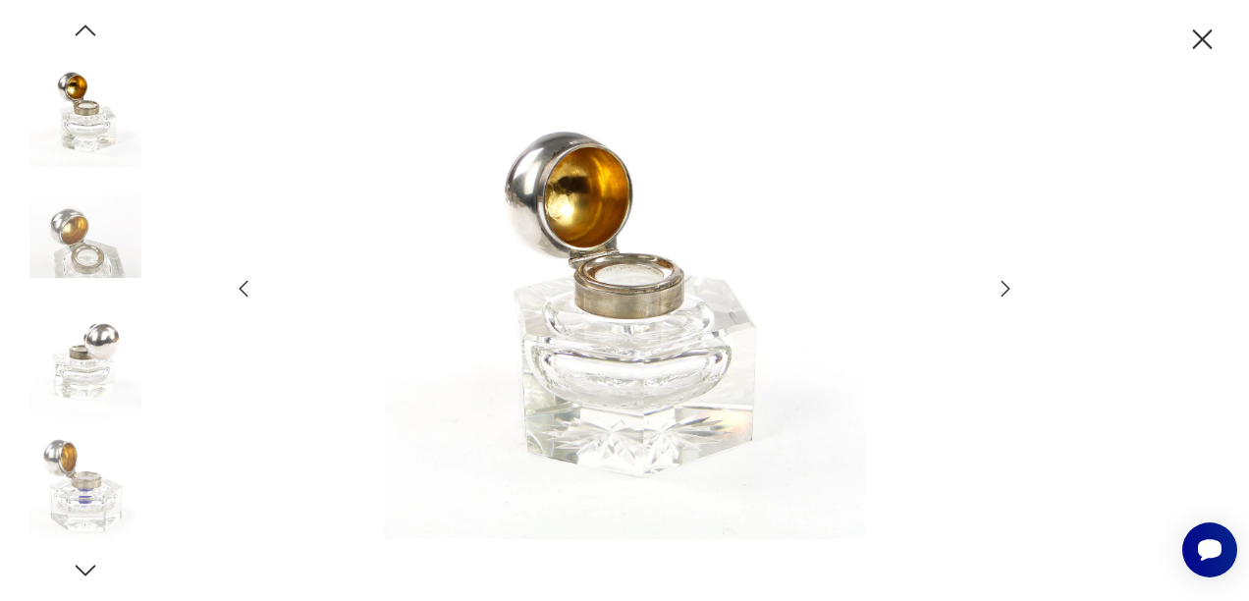
click at [1006, 290] on icon "button" at bounding box center [1005, 289] width 24 height 24
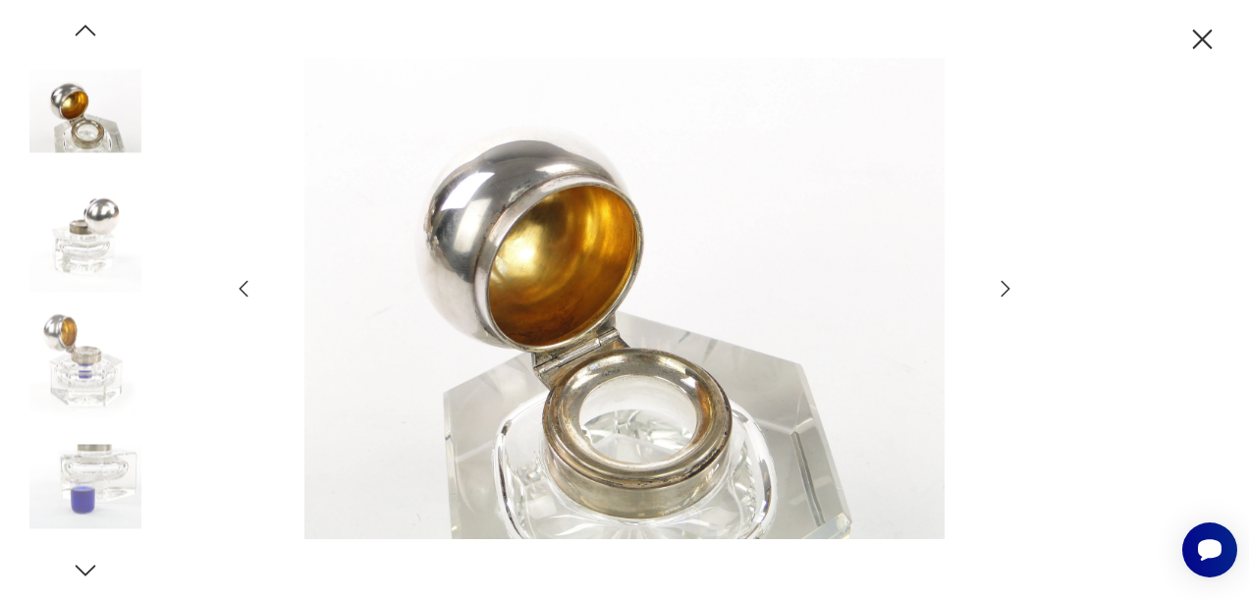
click at [1006, 290] on icon "button" at bounding box center [1005, 289] width 24 height 24
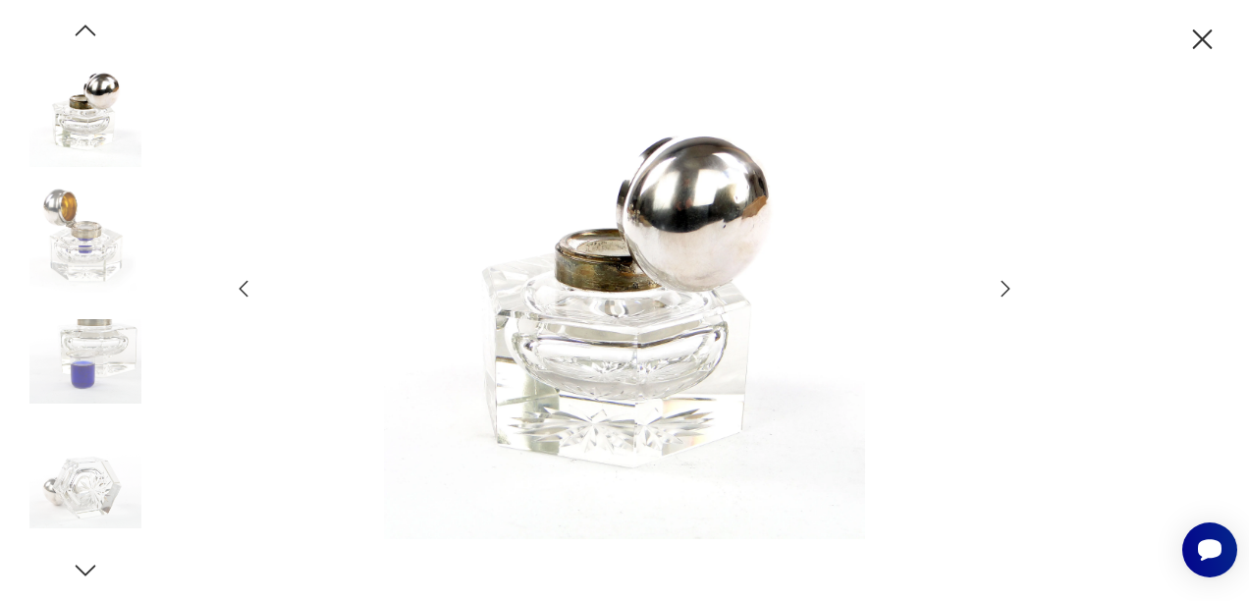
click at [1006, 290] on icon "button" at bounding box center [1005, 289] width 24 height 24
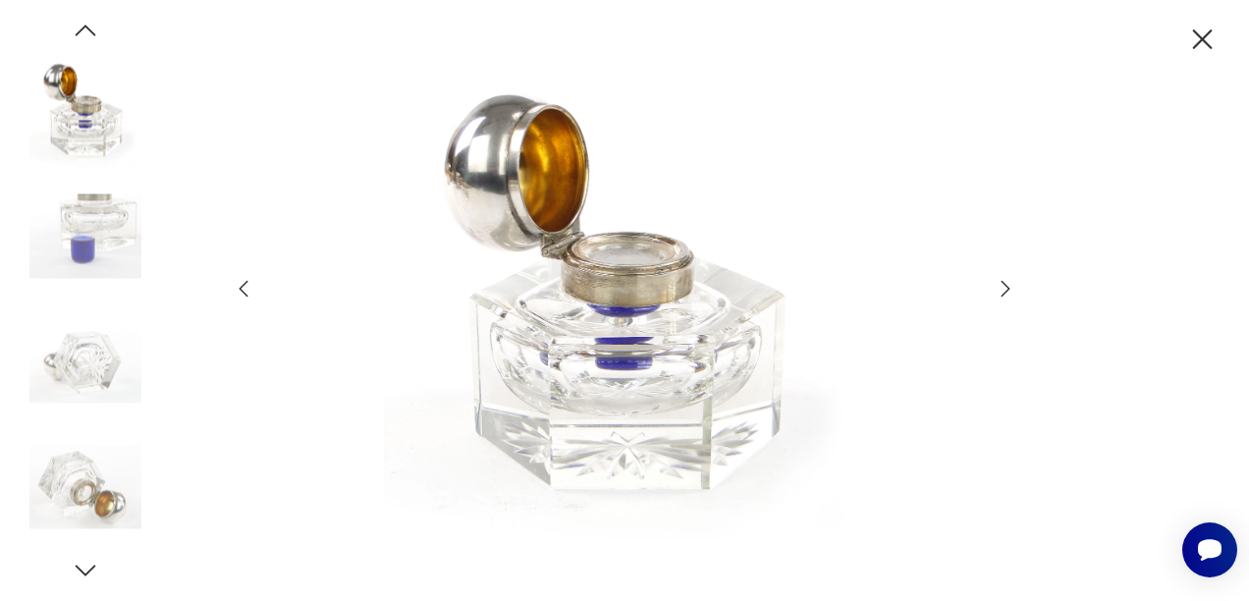
click at [1006, 290] on icon "button" at bounding box center [1005, 289] width 24 height 24
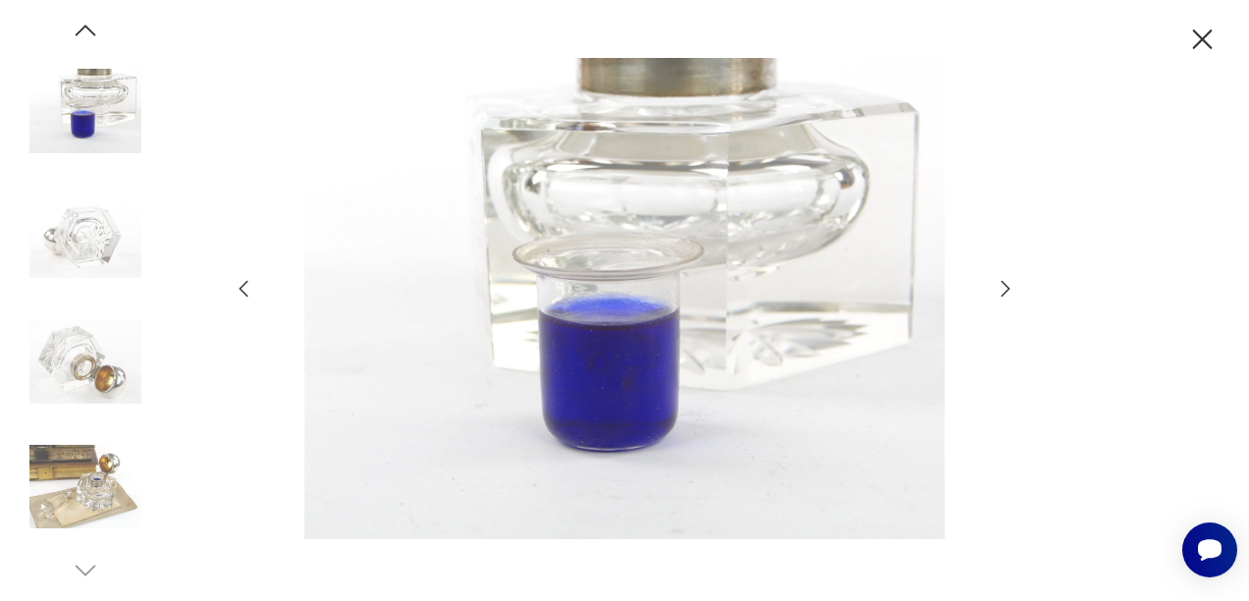
click at [1006, 290] on icon "button" at bounding box center [1005, 289] width 24 height 24
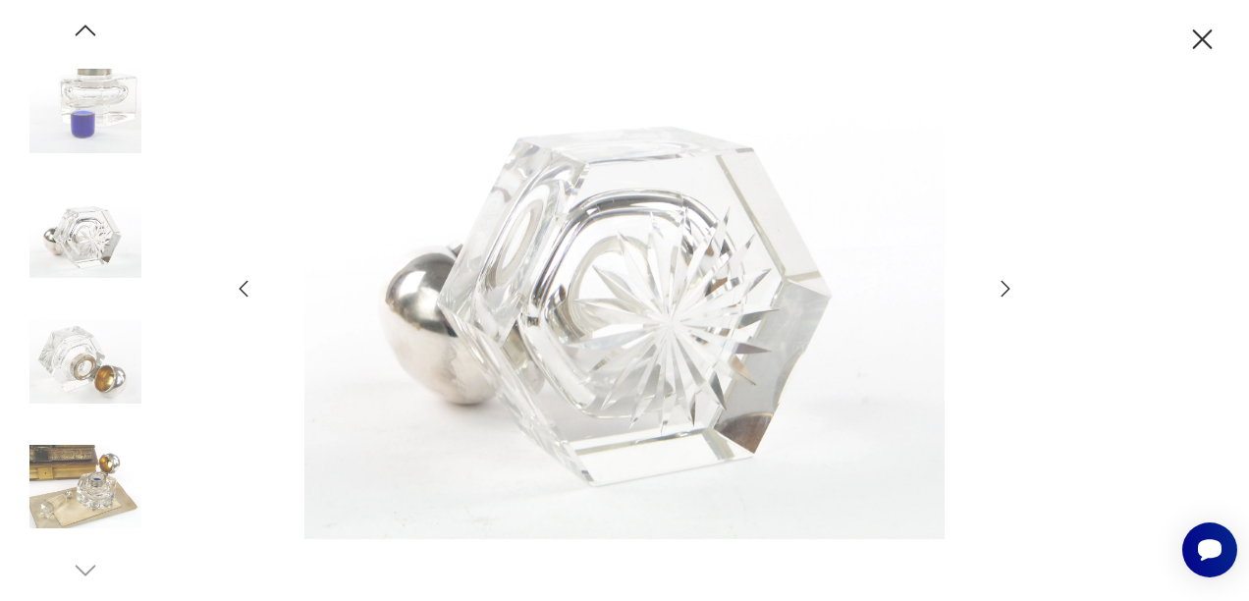
click at [1006, 290] on icon "button" at bounding box center [1005, 289] width 24 height 24
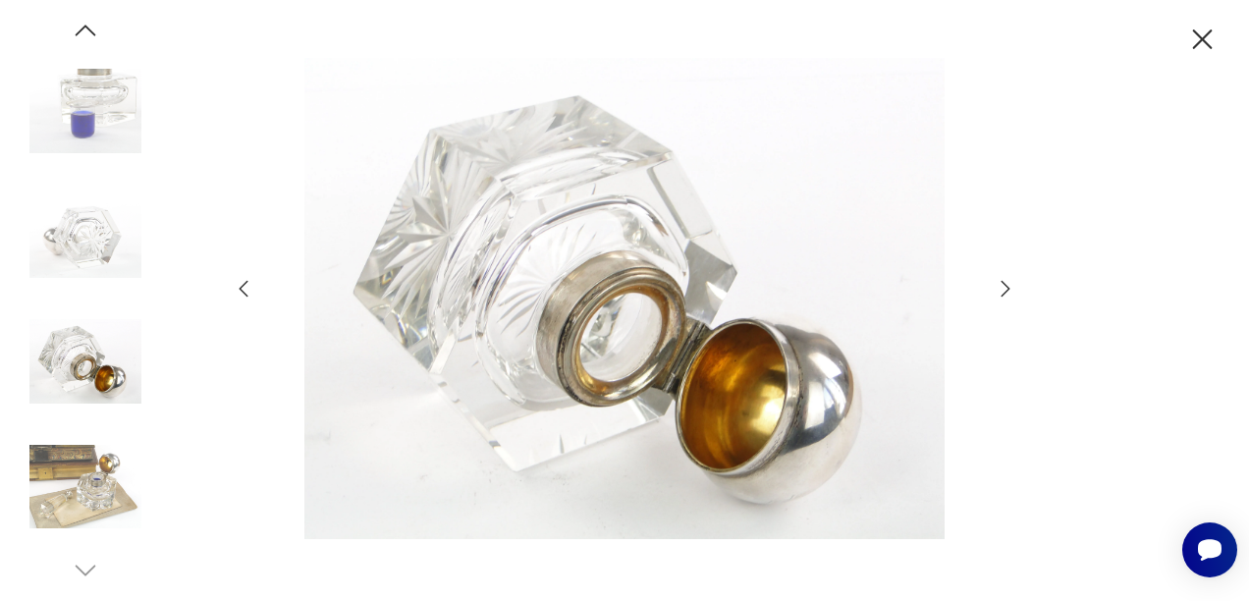
click at [1006, 290] on icon "button" at bounding box center [1005, 289] width 24 height 24
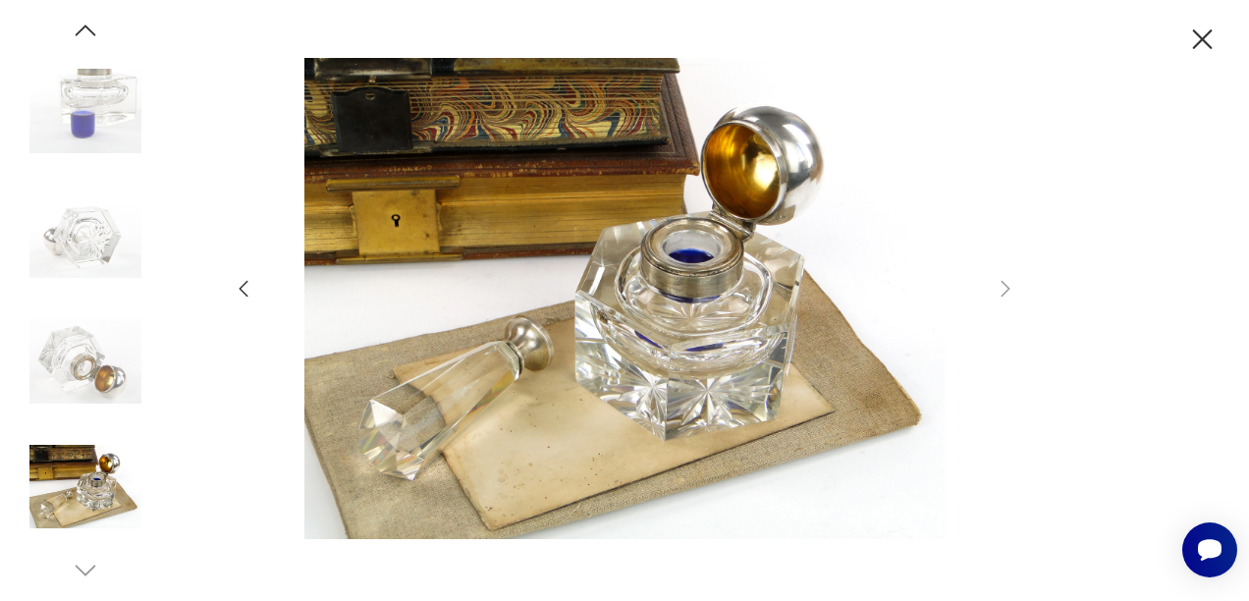
click at [249, 284] on icon "button" at bounding box center [244, 289] width 24 height 24
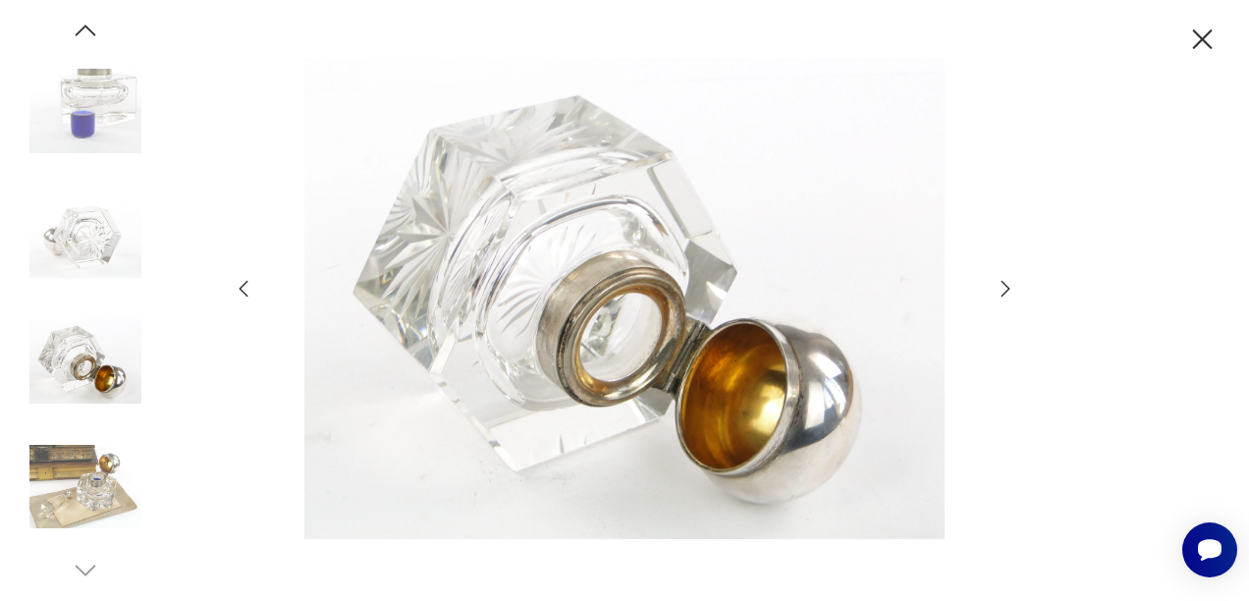
click at [249, 284] on icon "button" at bounding box center [244, 289] width 24 height 24
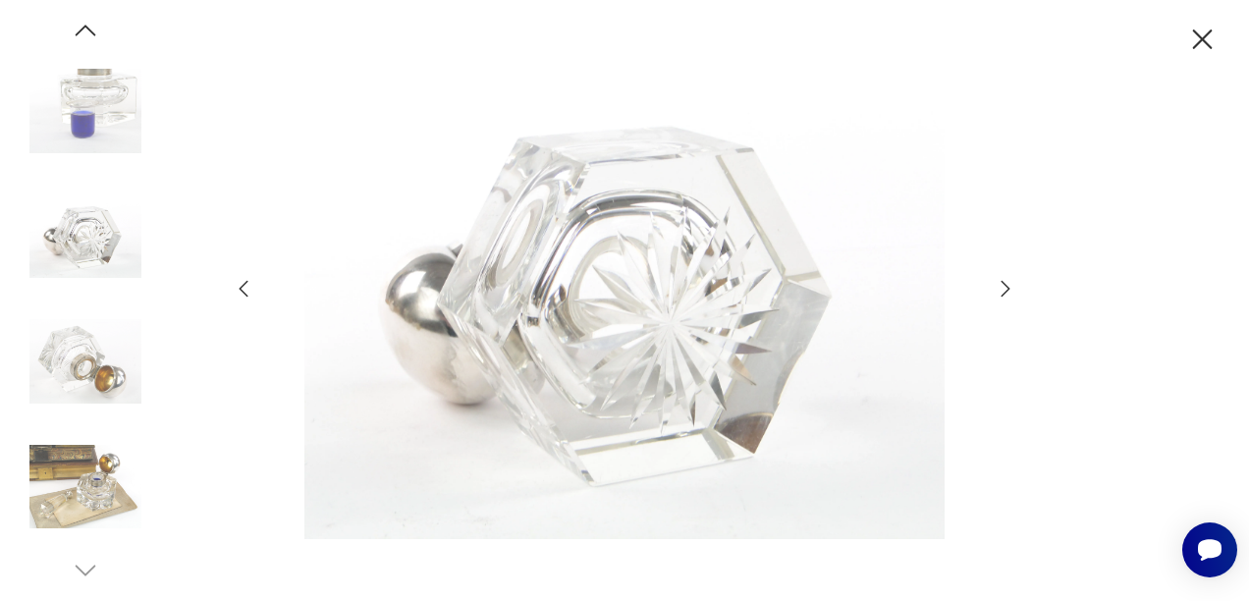
click at [249, 284] on icon "button" at bounding box center [244, 289] width 24 height 24
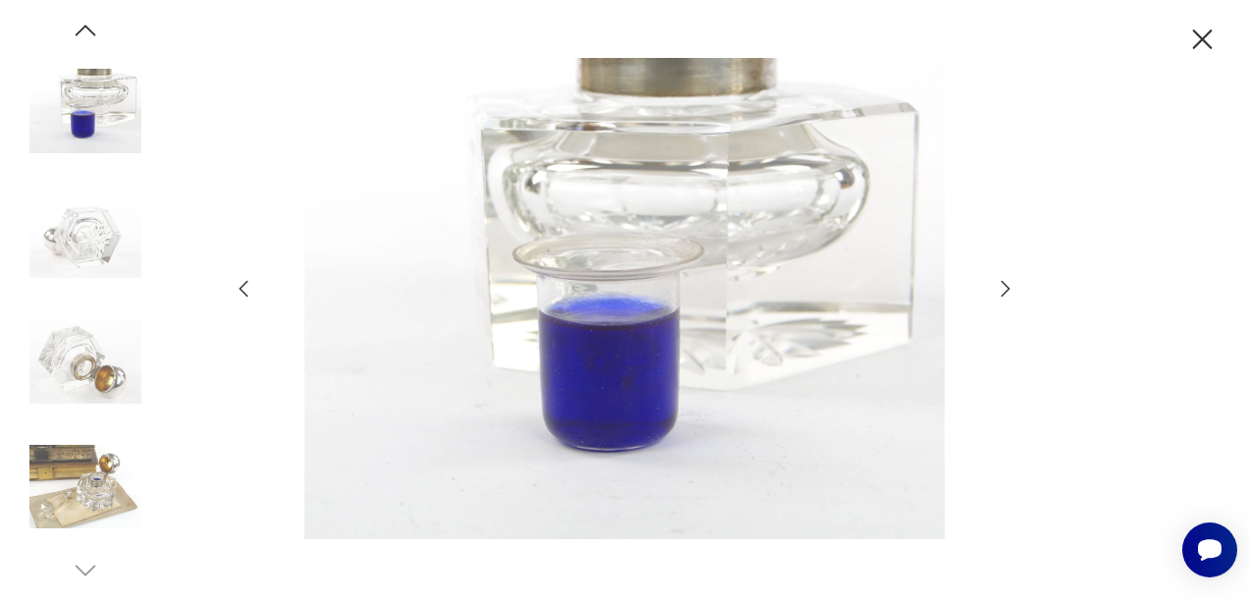
click at [249, 284] on icon "button" at bounding box center [244, 289] width 24 height 24
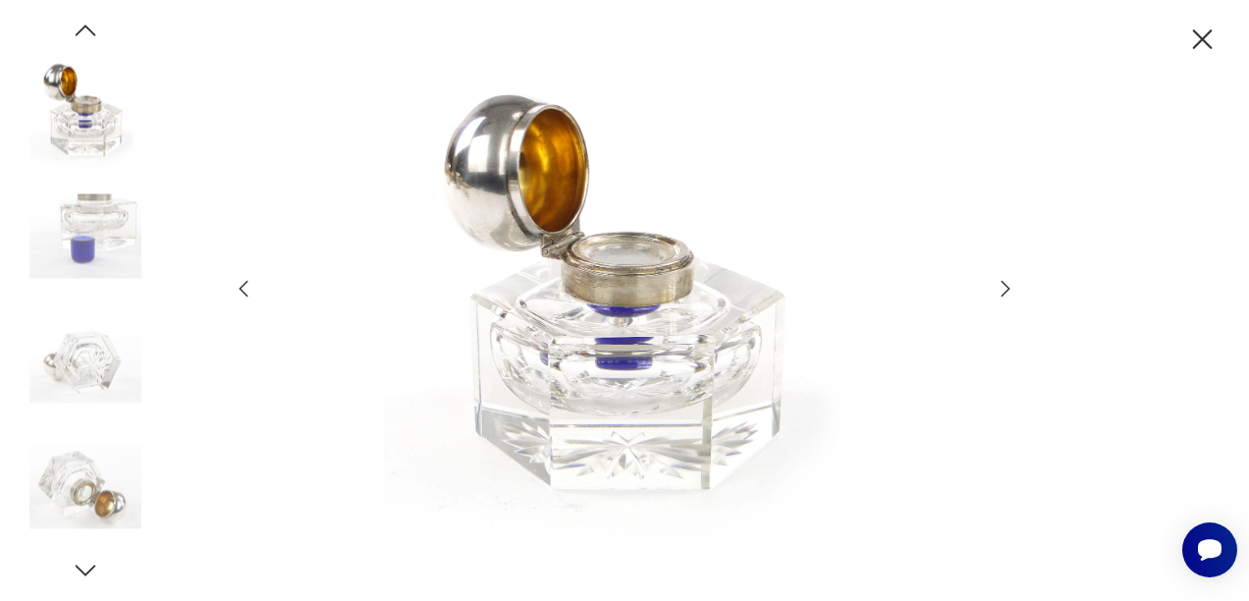
click at [1207, 43] on icon "button" at bounding box center [1203, 39] width 20 height 20
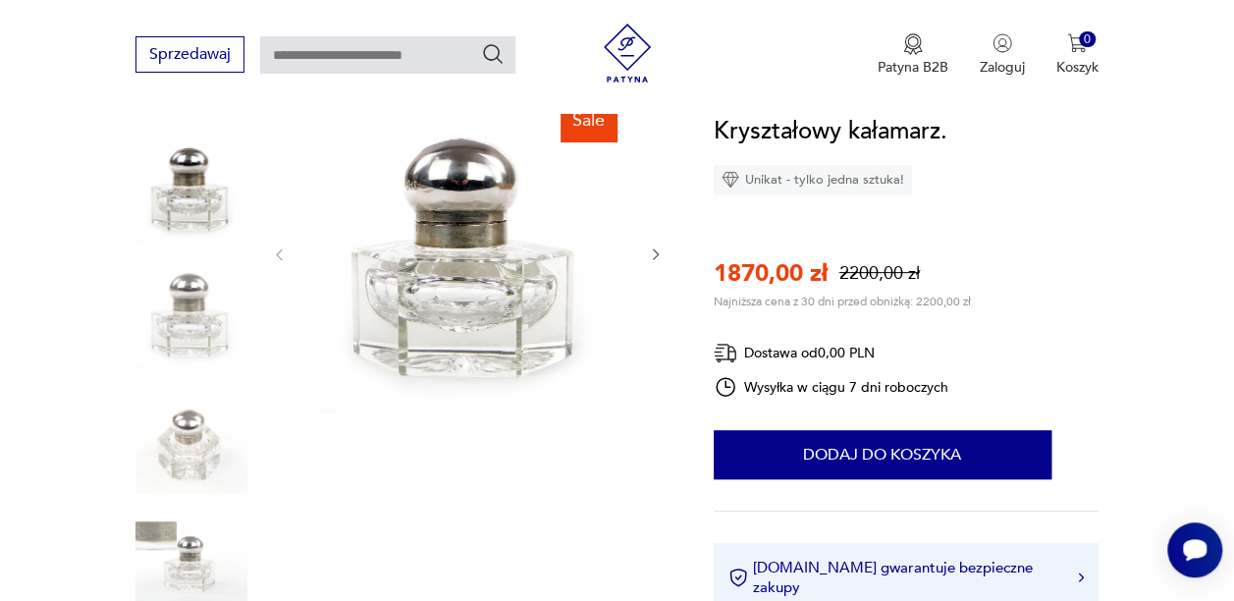
scroll to position [194, 0]
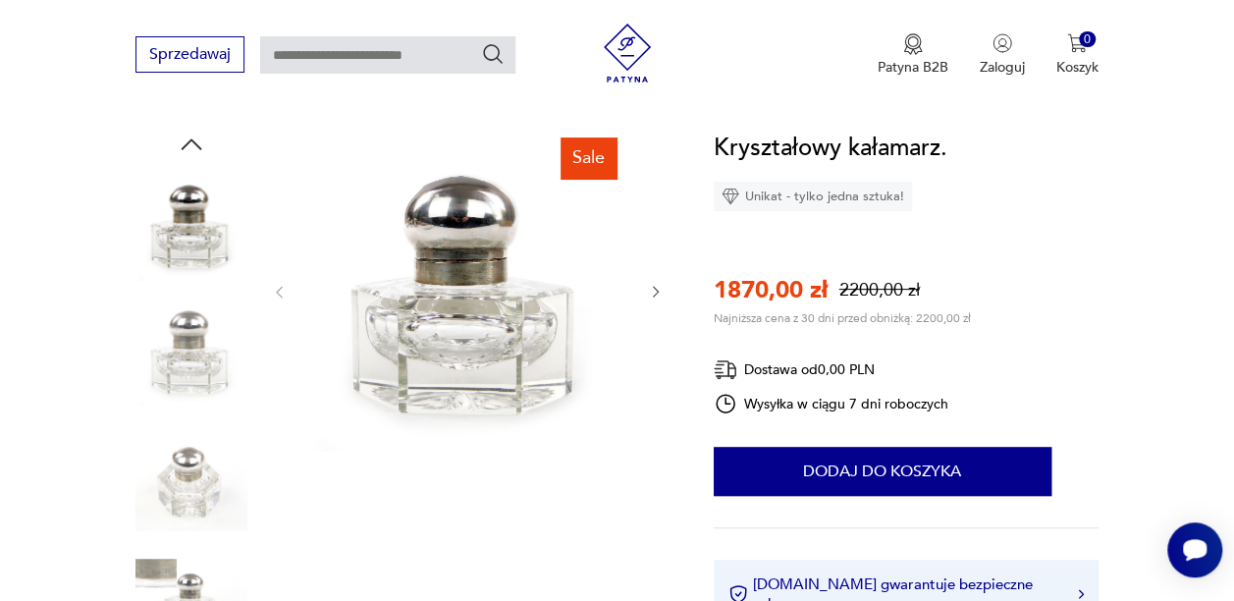
type input "********"
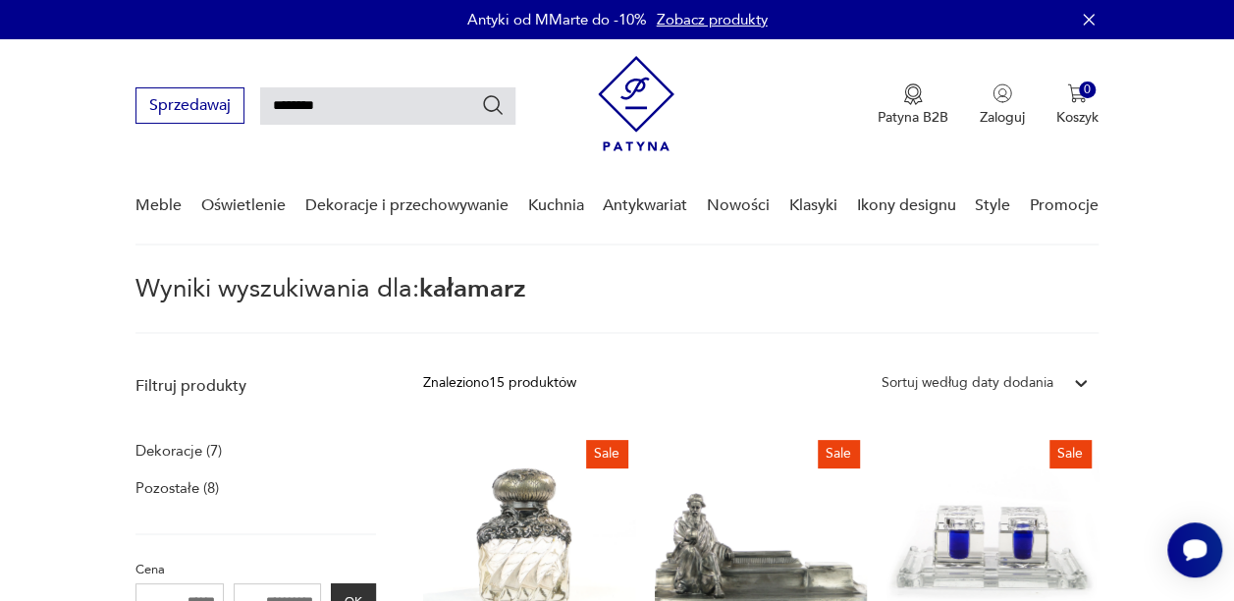
click at [426, 111] on input "********" at bounding box center [387, 105] width 255 height 37
type input "*"
type input "*********"
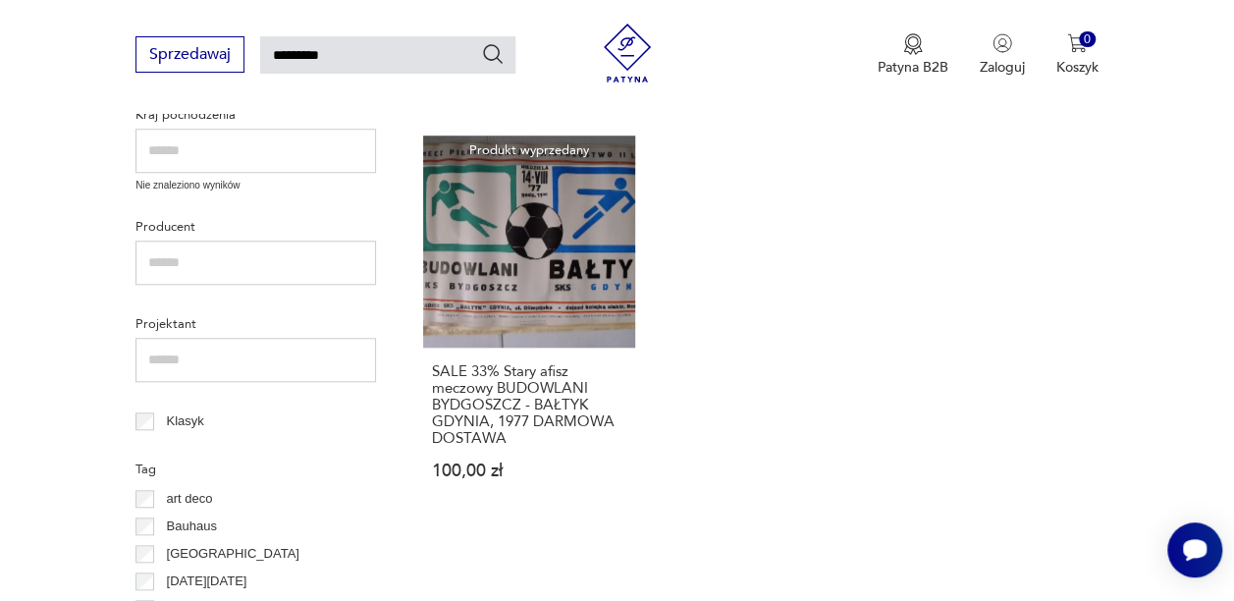
scroll to position [701, 0]
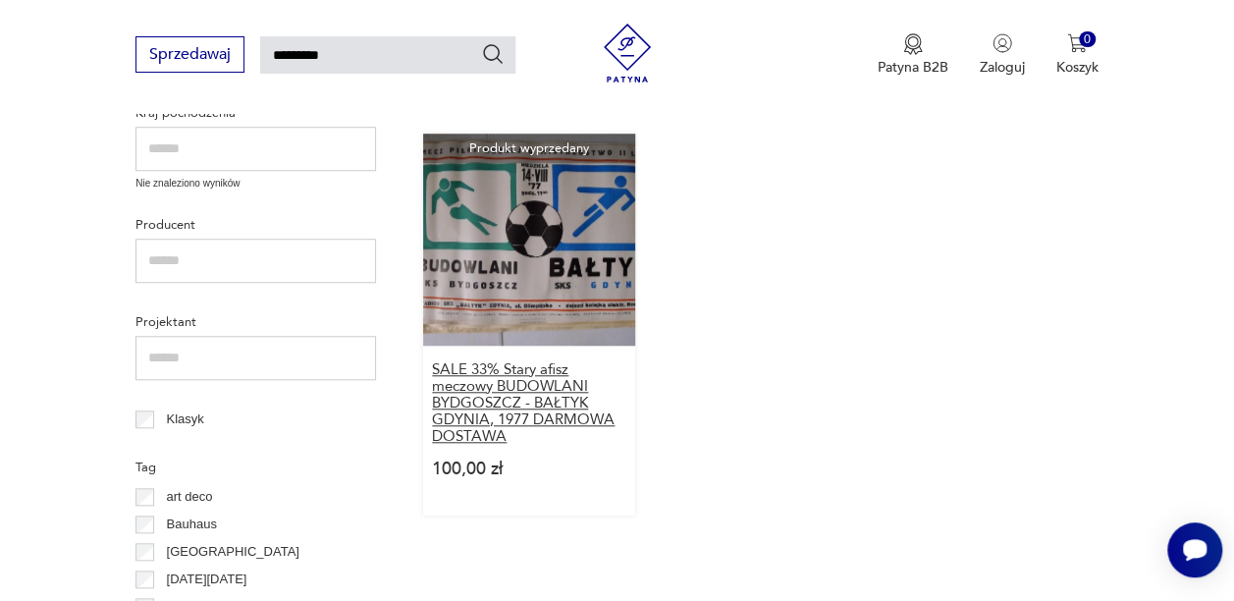
click at [587, 388] on h3 "SALE 33% Stary afisz meczowy BUDOWLANI BYDGOSZCZ - BAŁTYK GDYNIA, 1977 DARMOWA …" at bounding box center [529, 402] width 194 height 83
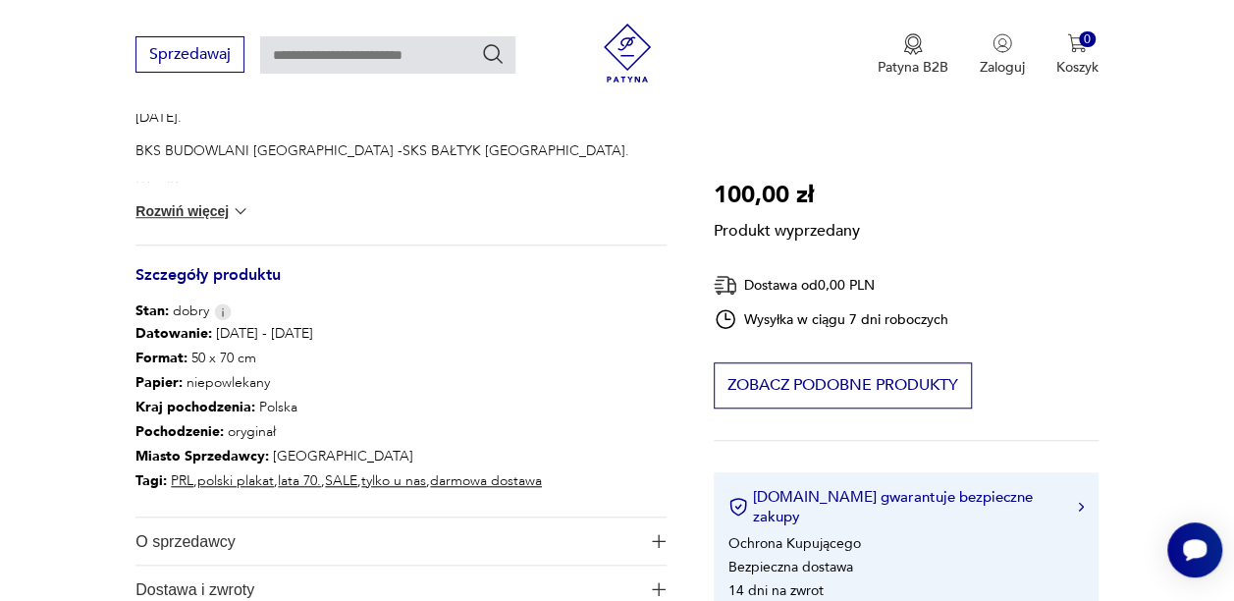
scroll to position [169, 0]
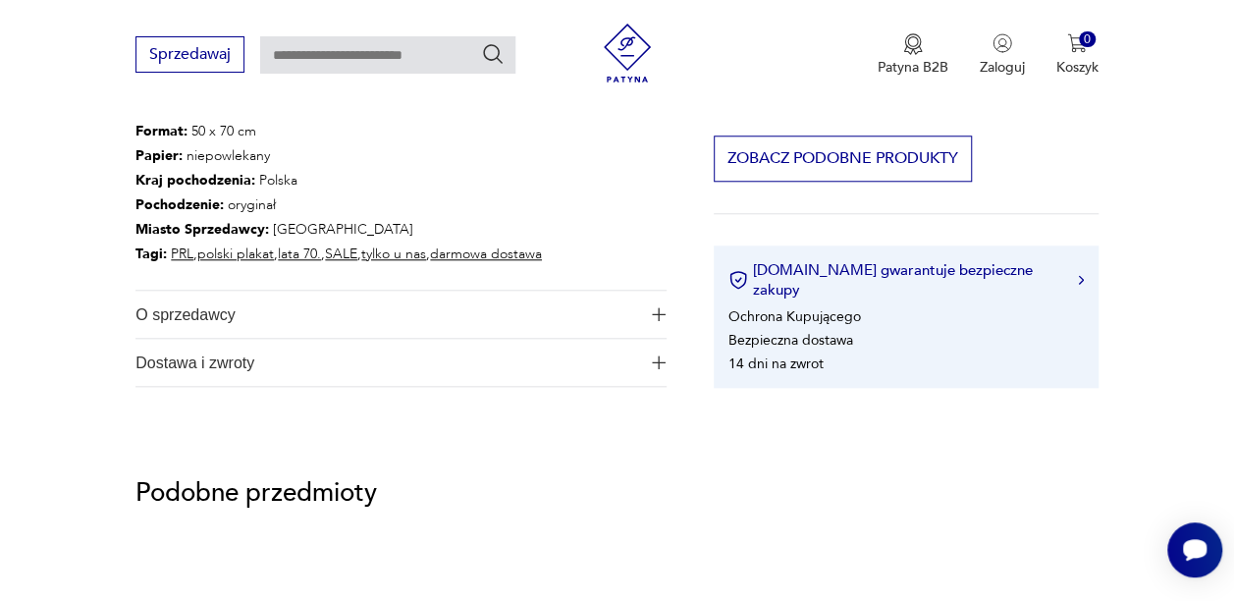
scroll to position [0, 0]
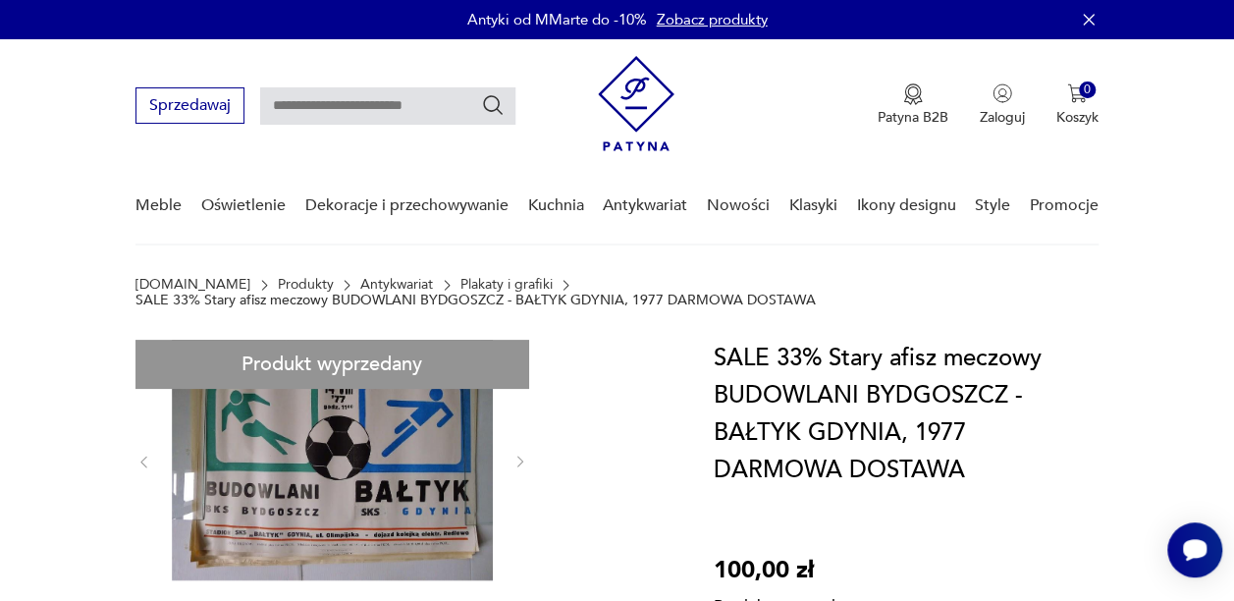
type input "*********"
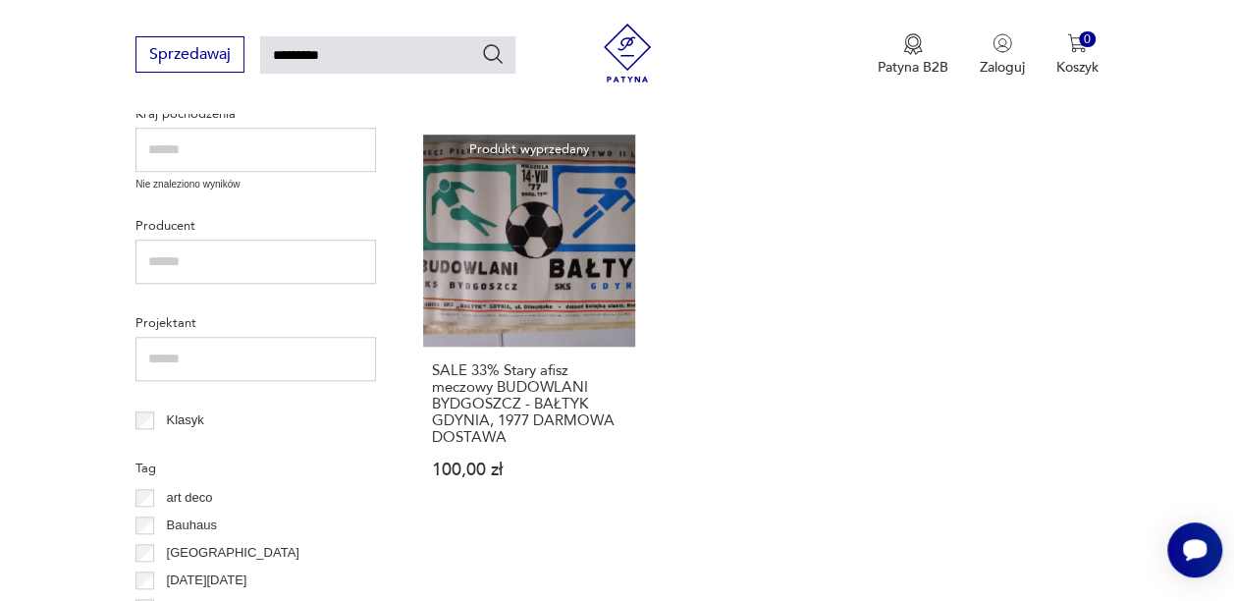
scroll to position [278, 0]
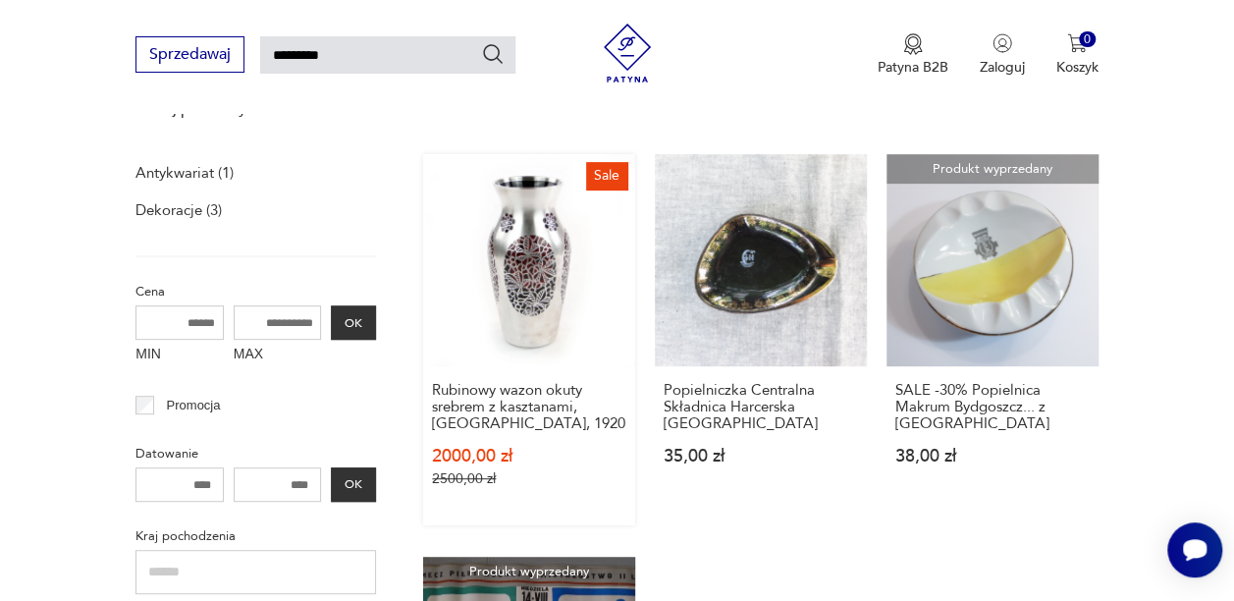
click at [566, 298] on link "Sale Rubinowy wazon okuty srebrem z kasztanami, [GEOGRAPHIC_DATA], 1920 2000,00…" at bounding box center [529, 339] width 212 height 371
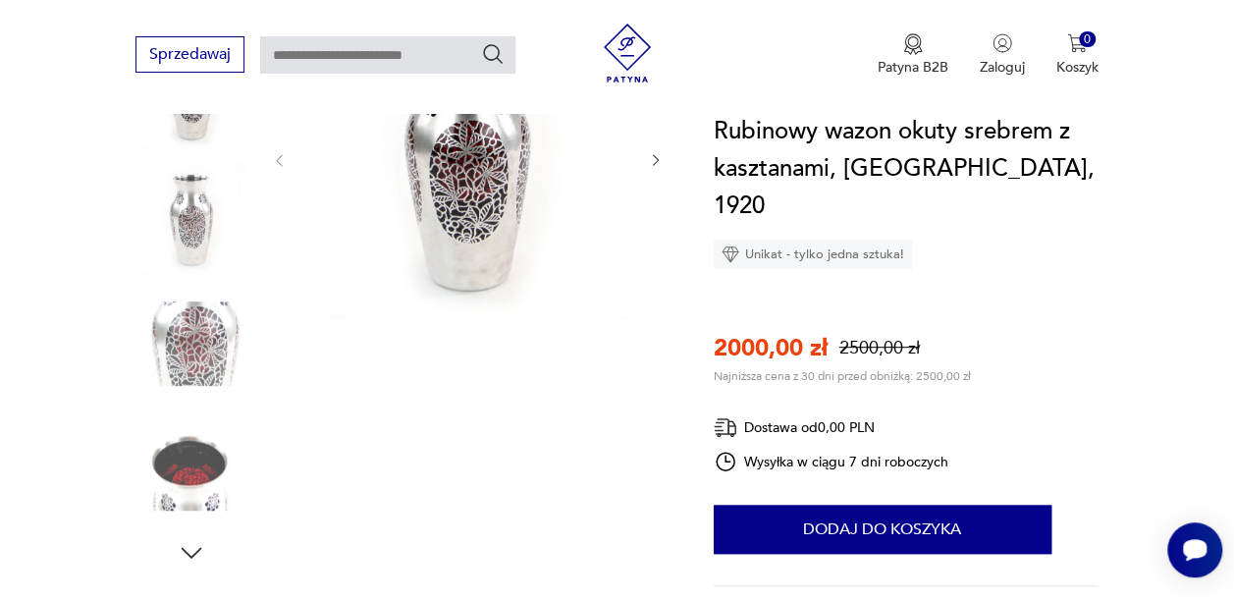
scroll to position [198, 0]
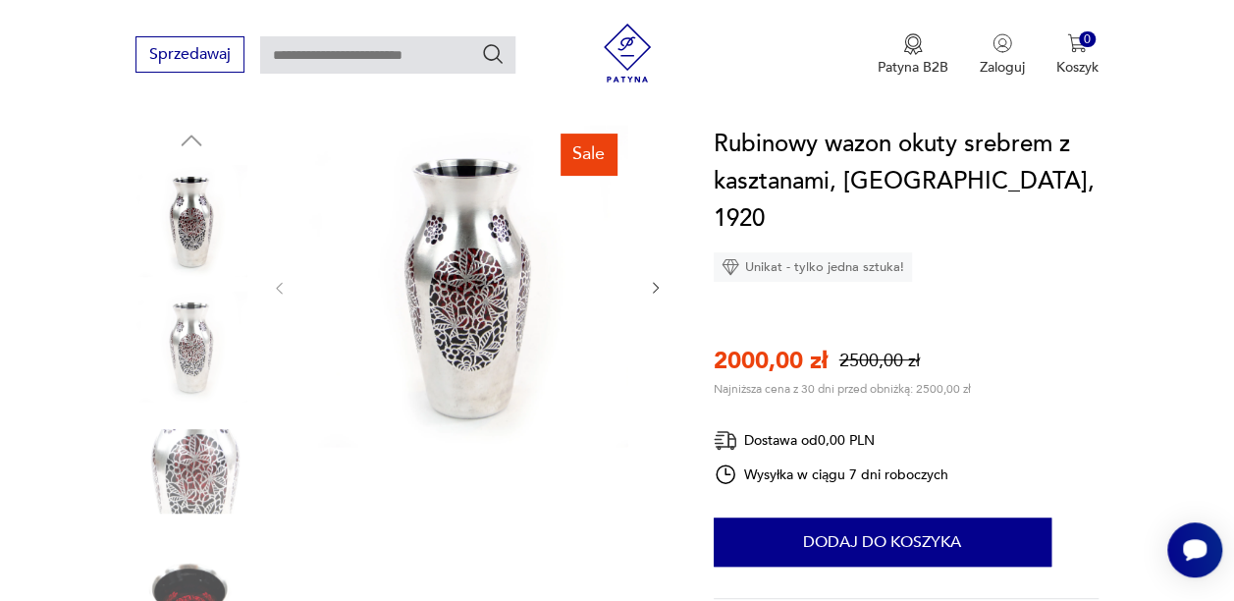
click at [656, 294] on icon "button" at bounding box center [656, 288] width 16 height 16
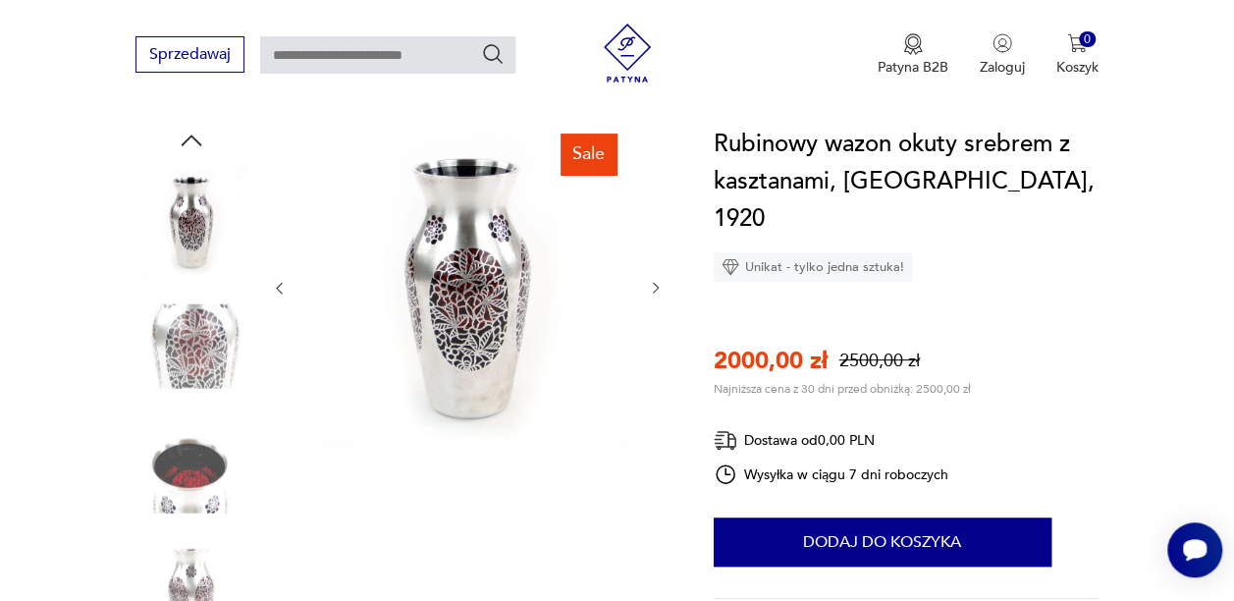
click at [656, 294] on icon "button" at bounding box center [656, 288] width 16 height 16
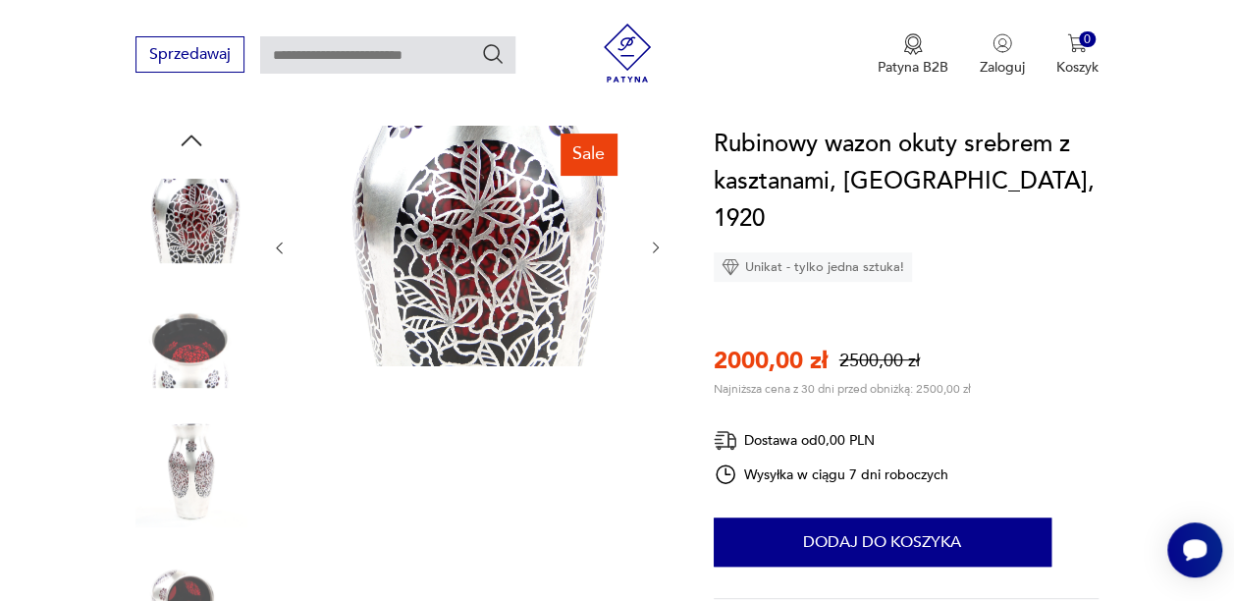
click at [656, 294] on div at bounding box center [467, 248] width 393 height 244
type input "*********"
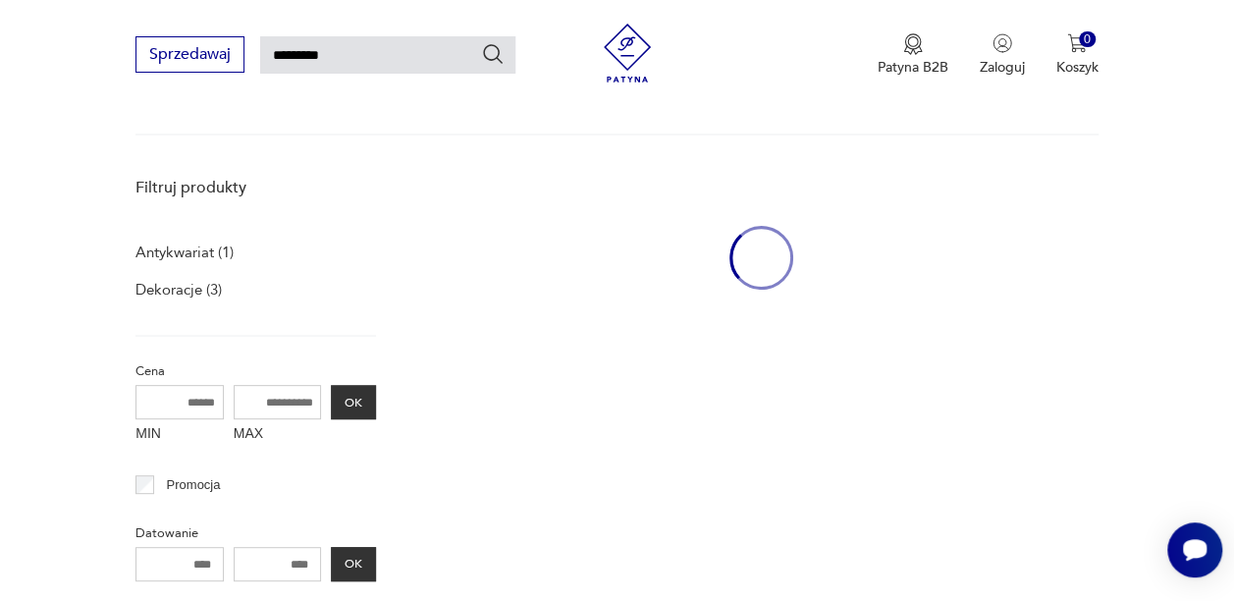
scroll to position [278, 0]
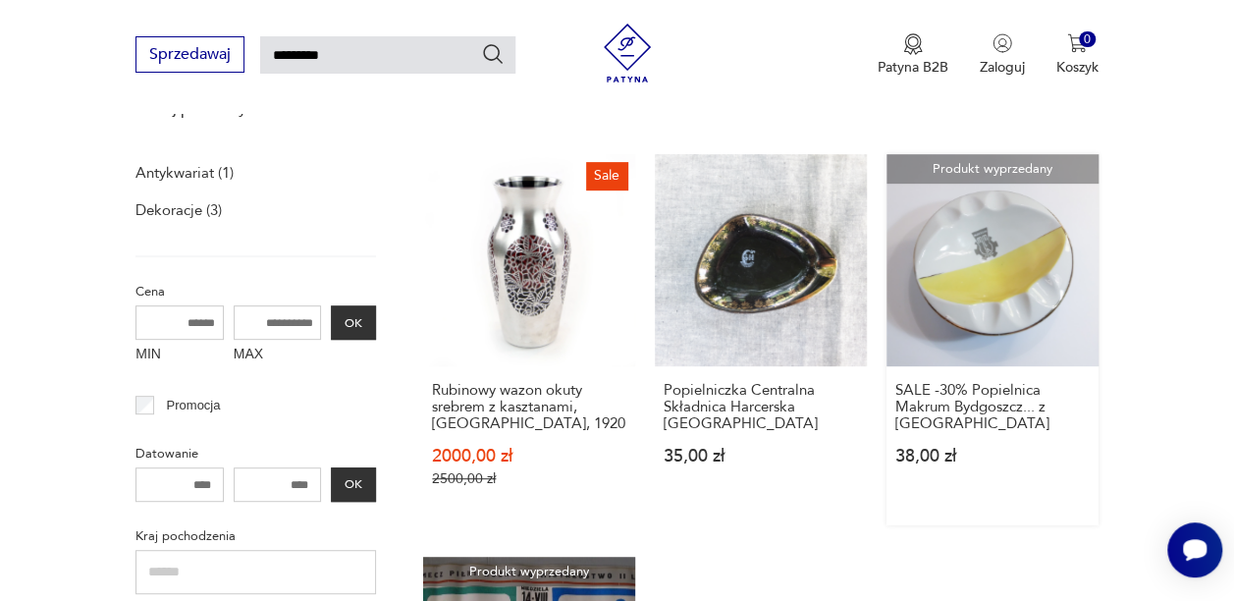
click at [1009, 255] on link "Produkt wyprzedany SALE -30% Popielnica Makrum [GEOGRAPHIC_DATA]... z [GEOGRAPH…" at bounding box center [992, 339] width 212 height 371
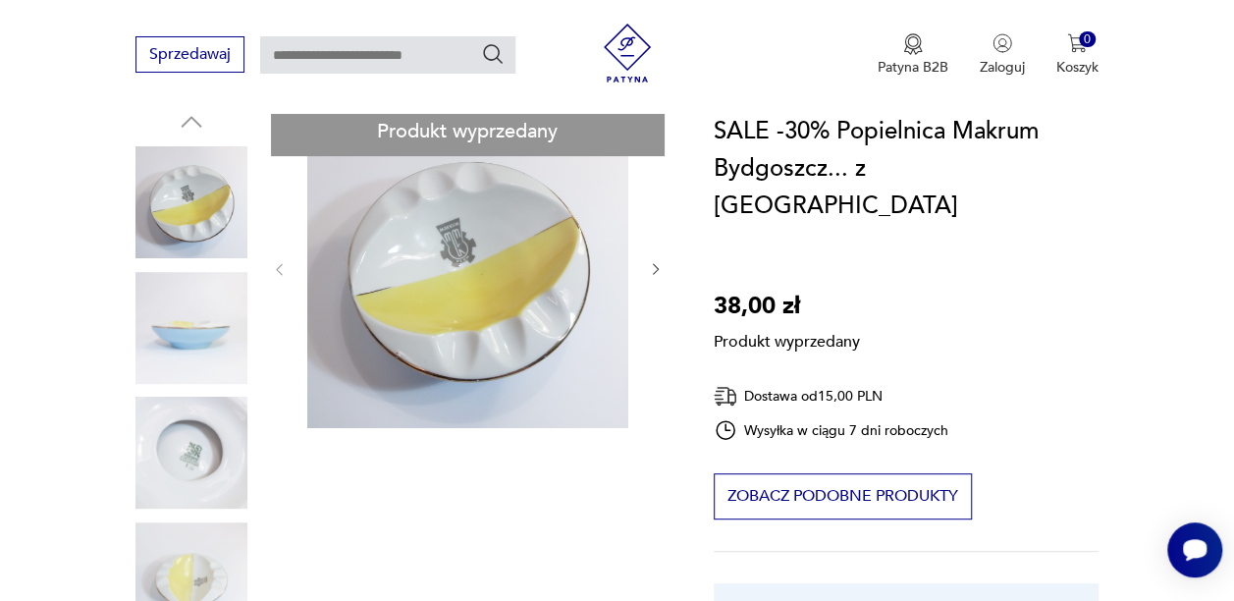
scroll to position [226, 0]
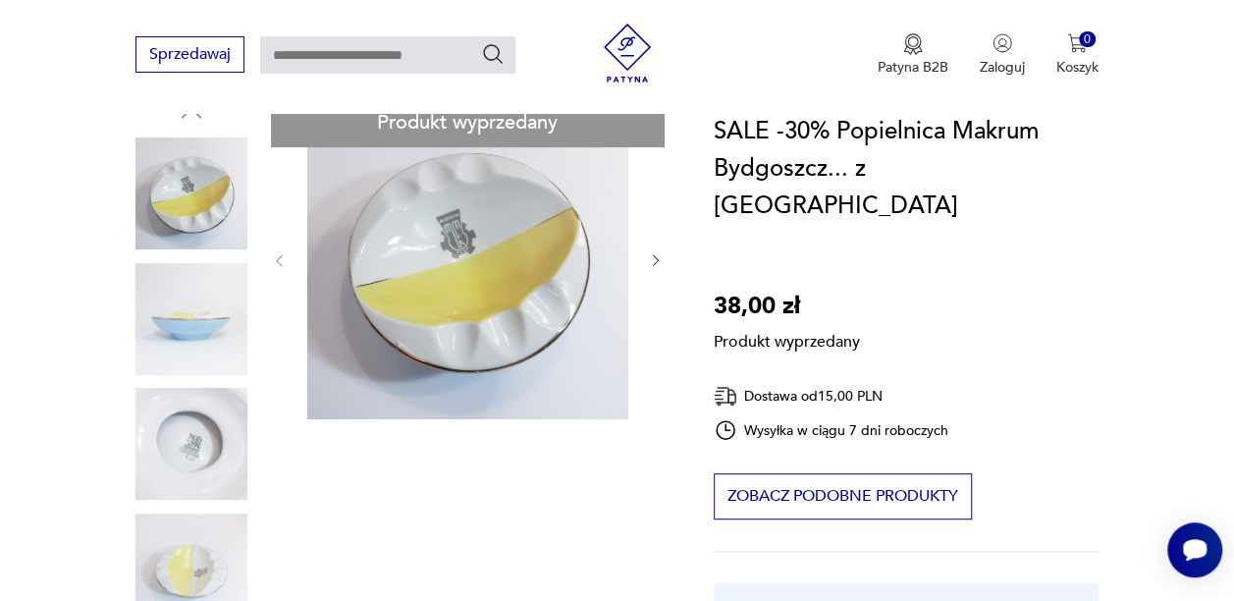
type input "*********"
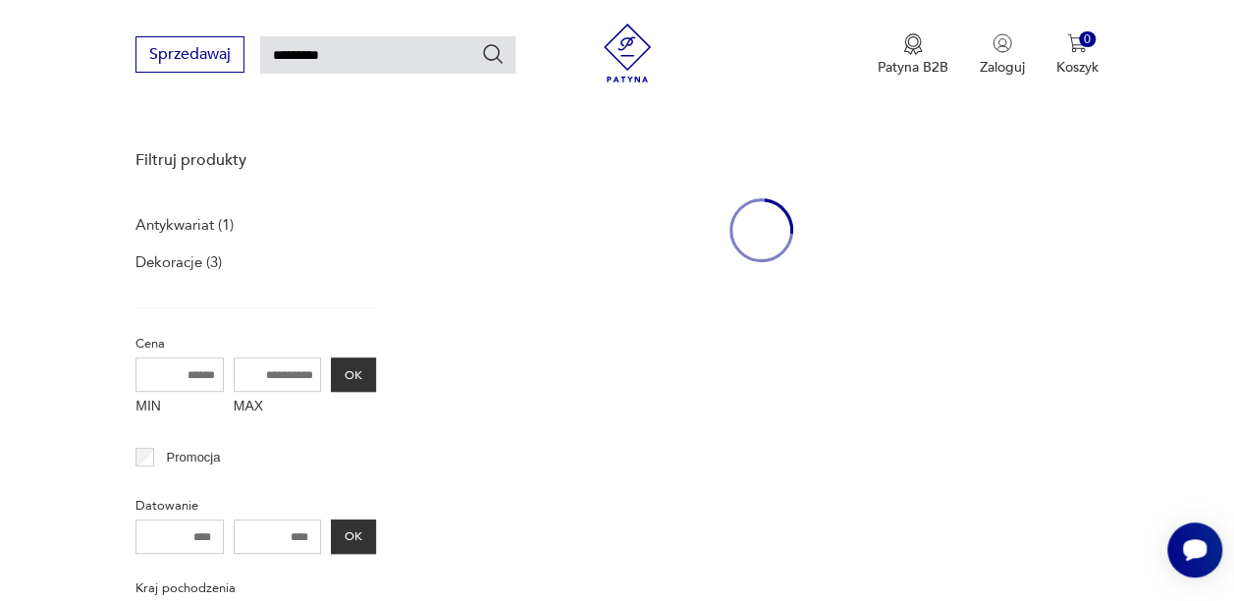
scroll to position [278, 0]
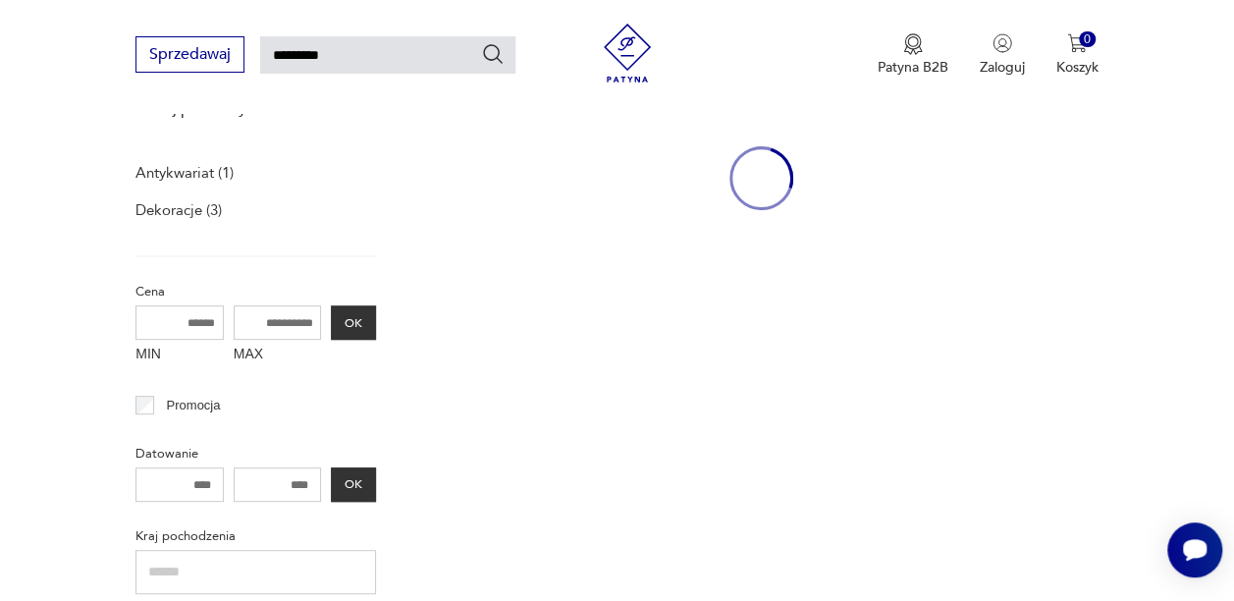
type input "********"
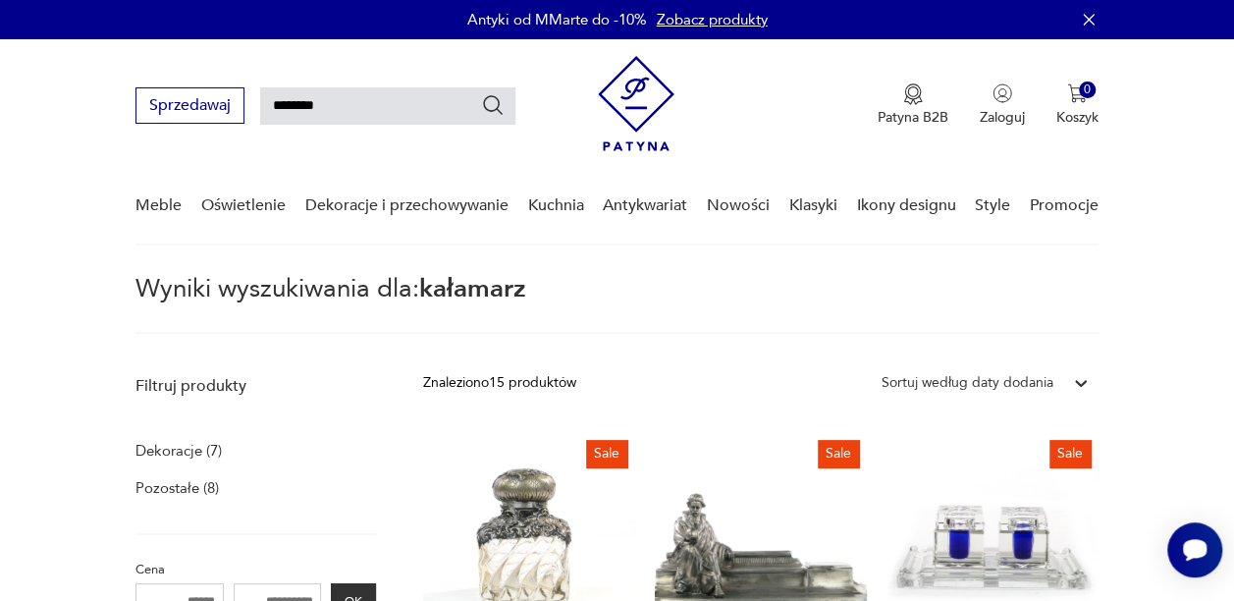
click at [373, 100] on input "********" at bounding box center [387, 105] width 255 height 37
type input "*"
type input "****"
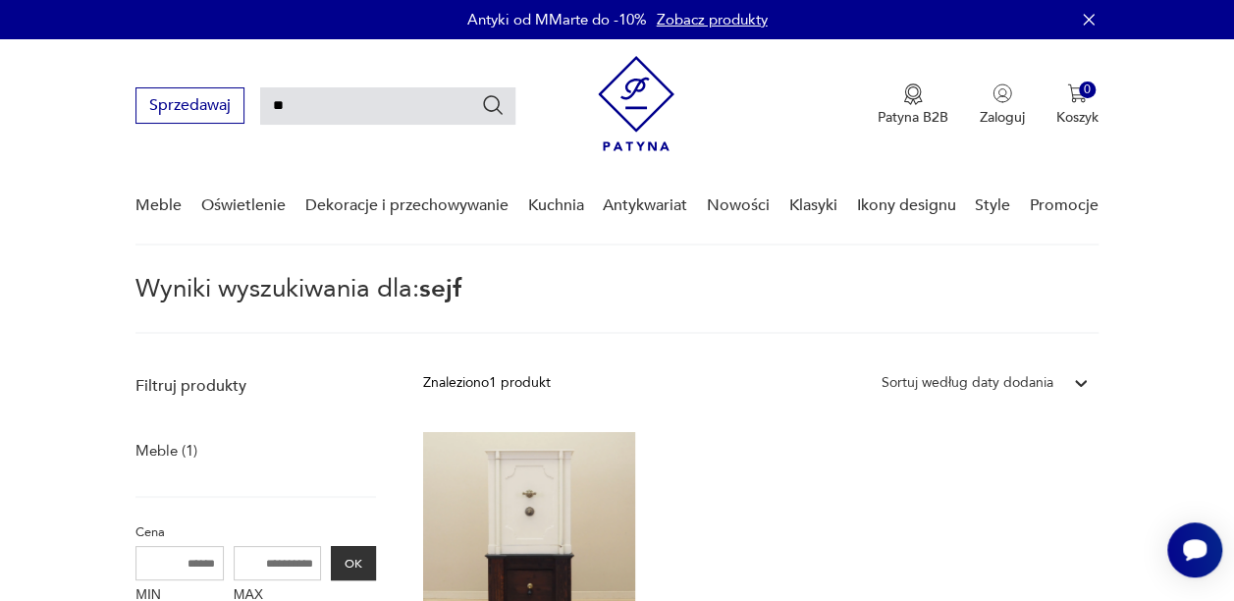
type input "*"
type input "*****"
